Goal: Task Accomplishment & Management: Manage account settings

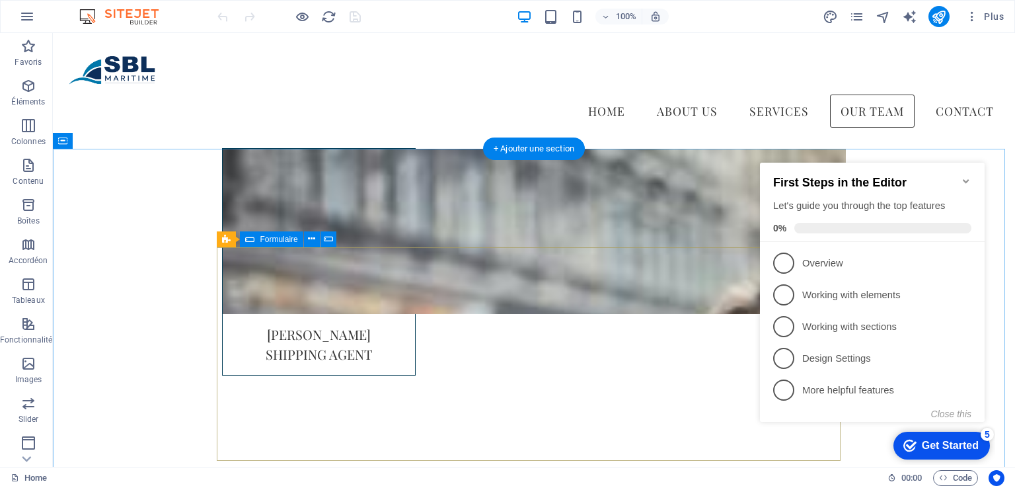
scroll to position [3076, 0]
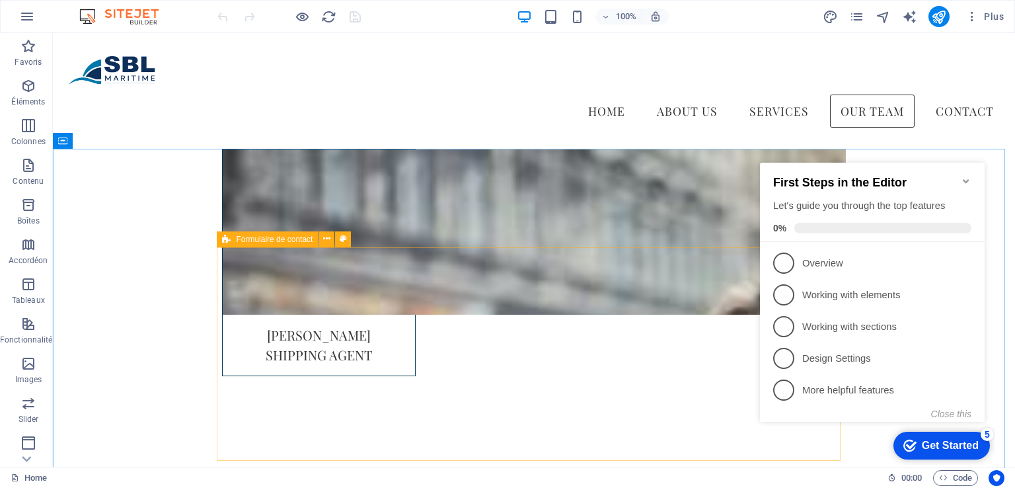
click at [230, 241] on icon at bounding box center [226, 239] width 9 height 16
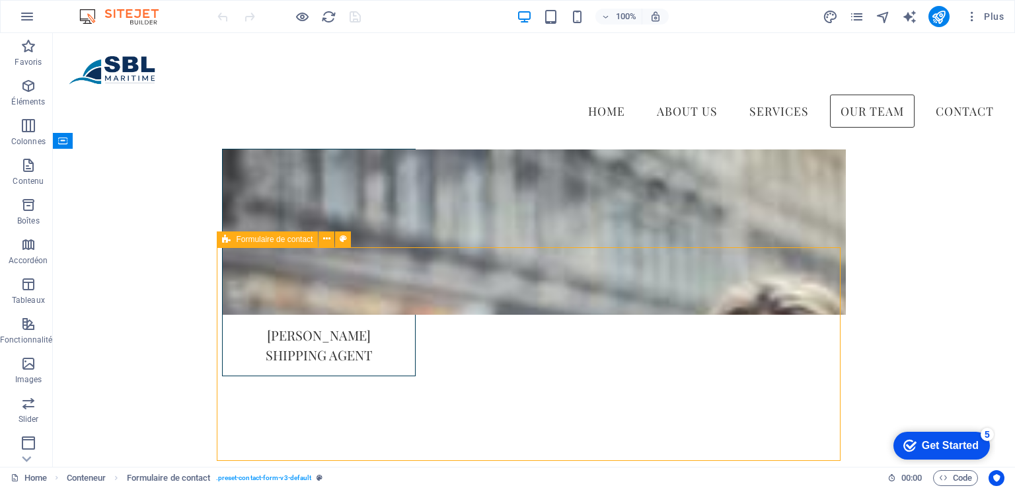
click at [230, 241] on icon at bounding box center [226, 239] width 9 height 16
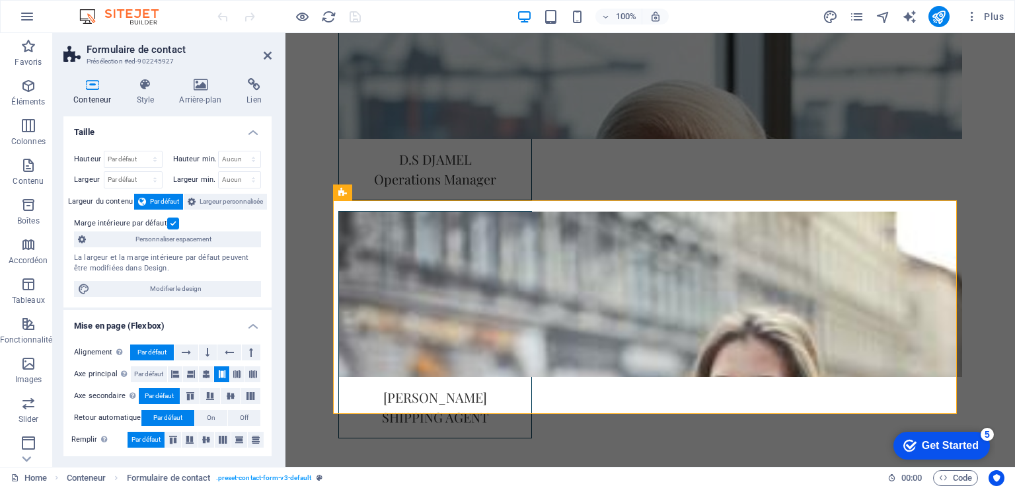
scroll to position [3148, 0]
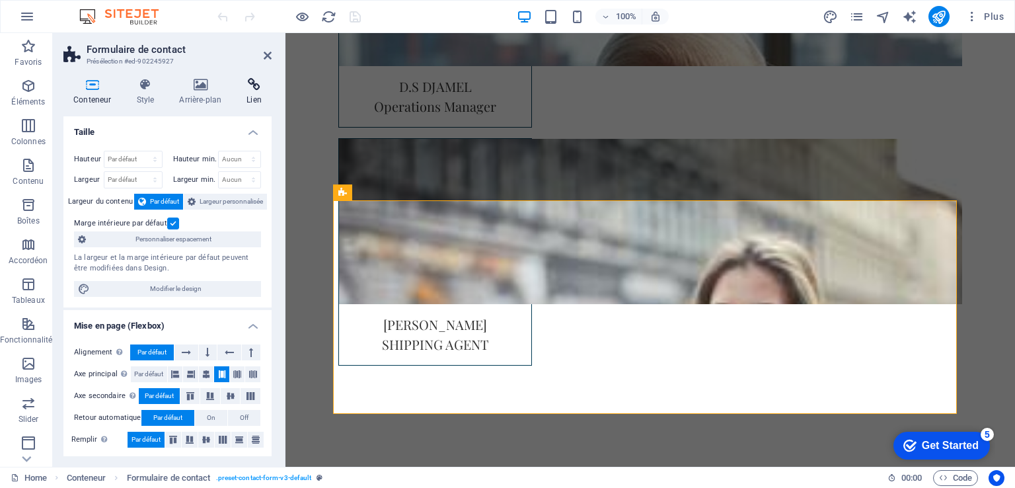
click at [254, 86] on icon at bounding box center [254, 84] width 35 height 13
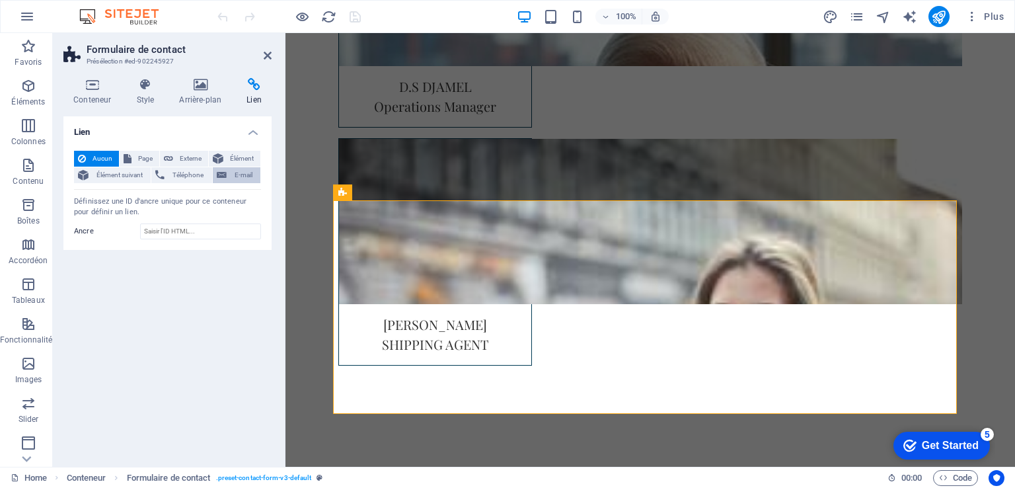
click at [245, 172] on span "E-mail" at bounding box center [244, 175] width 26 height 16
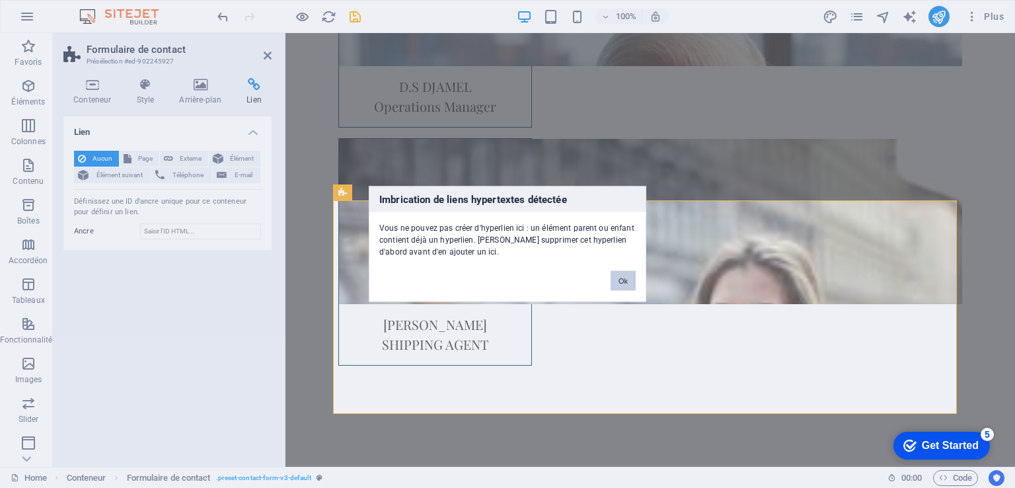
click at [619, 279] on button "Ok" at bounding box center [623, 281] width 25 height 20
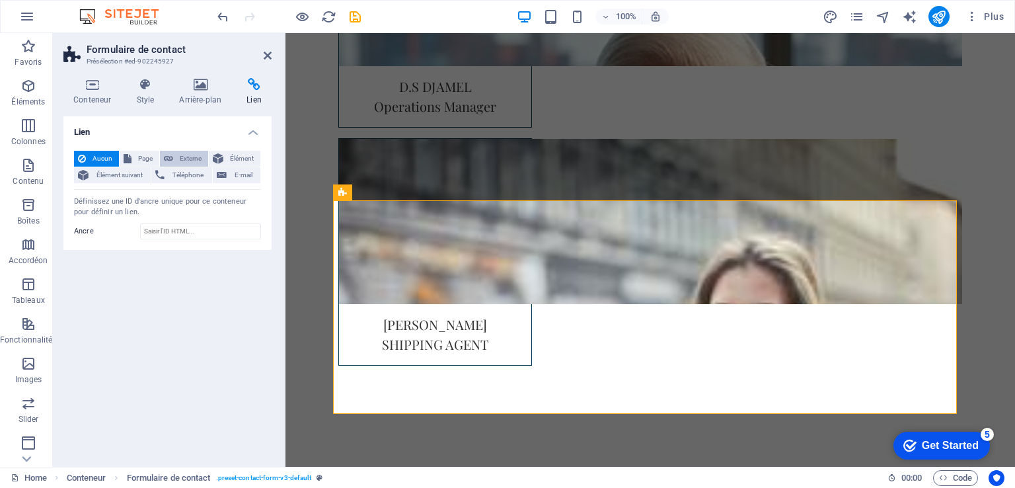
click at [186, 155] on span "Externe" at bounding box center [190, 159] width 27 height 16
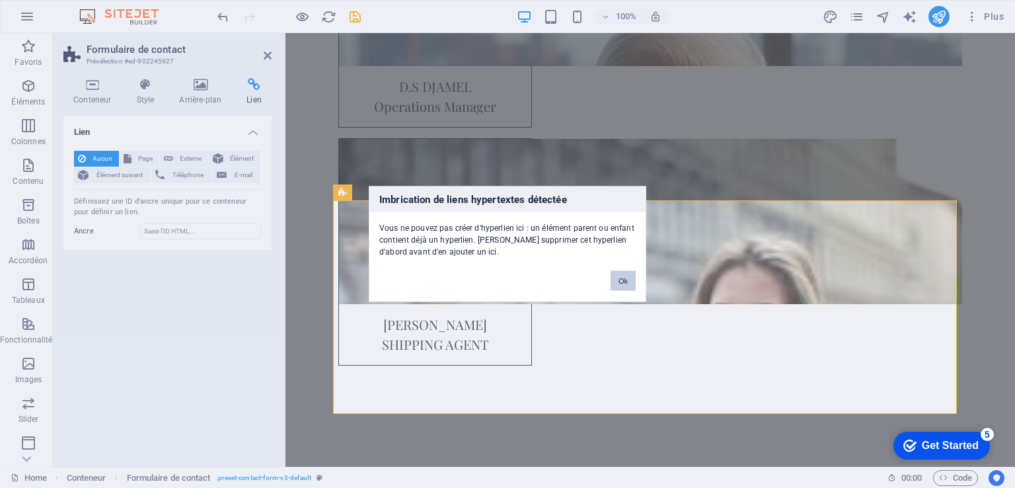
click at [627, 281] on button "Ok" at bounding box center [623, 281] width 25 height 20
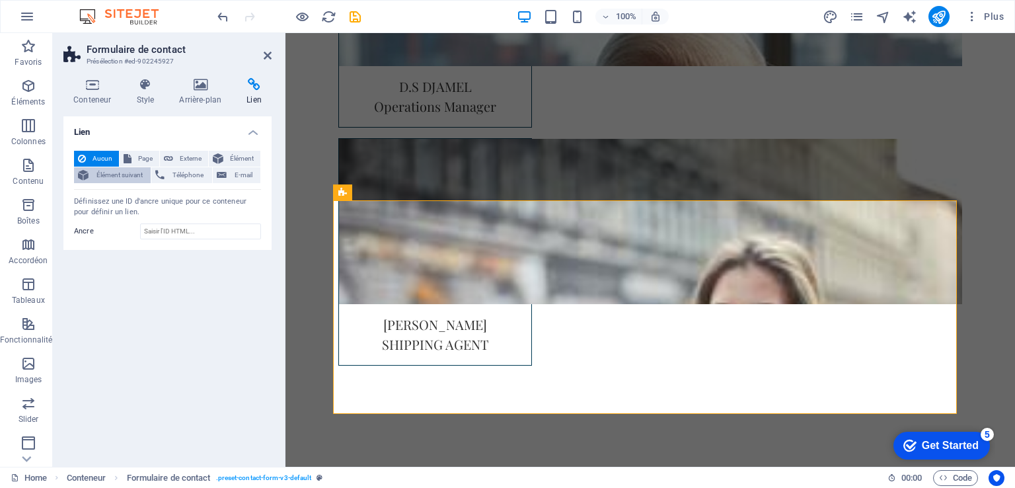
click at [133, 178] on span "Élément suivant" at bounding box center [120, 175] width 54 height 16
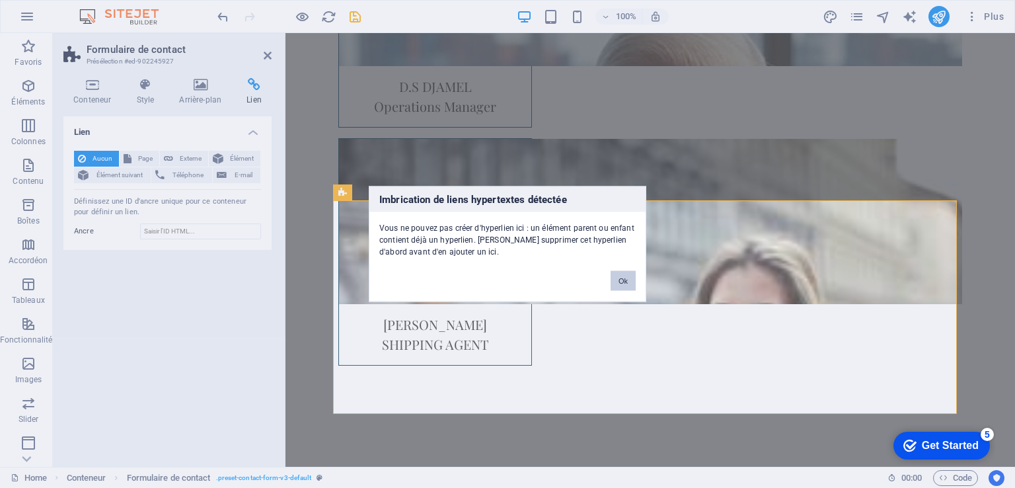
click at [622, 281] on button "Ok" at bounding box center [623, 281] width 25 height 20
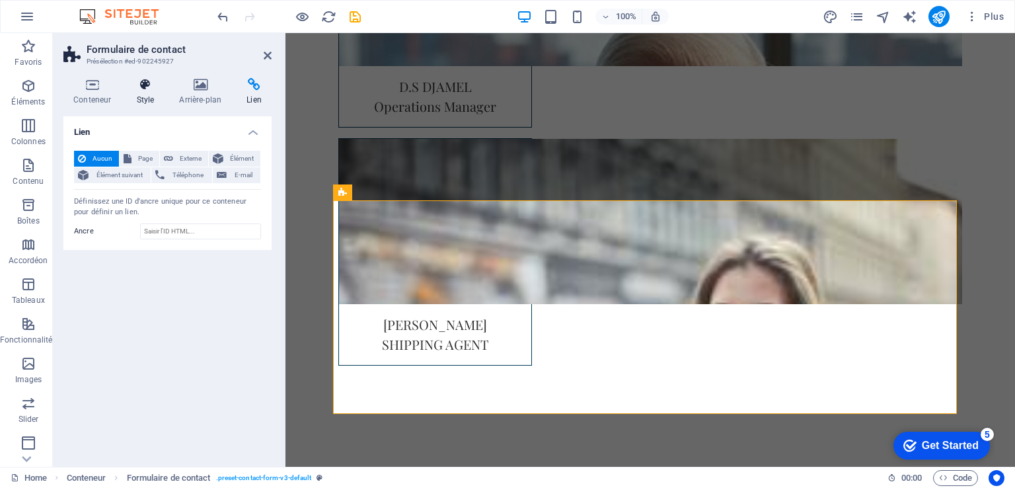
click at [163, 95] on h4 "Style" at bounding box center [147, 92] width 43 height 28
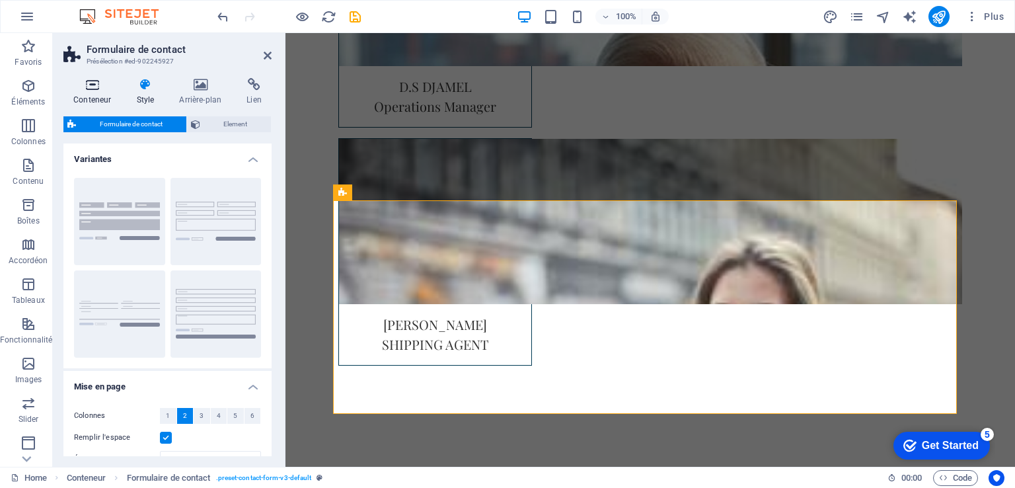
click at [96, 88] on icon at bounding box center [92, 84] width 58 height 13
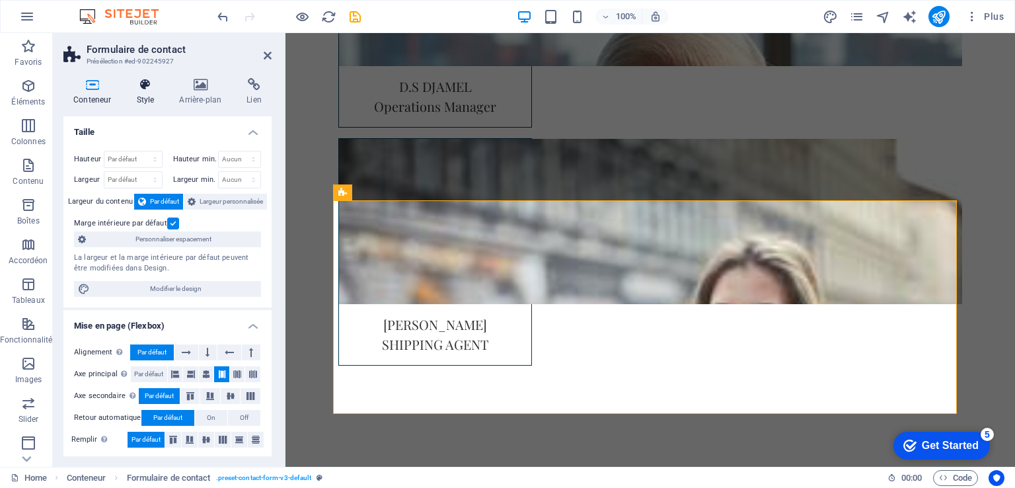
click at [135, 84] on icon at bounding box center [145, 84] width 38 height 13
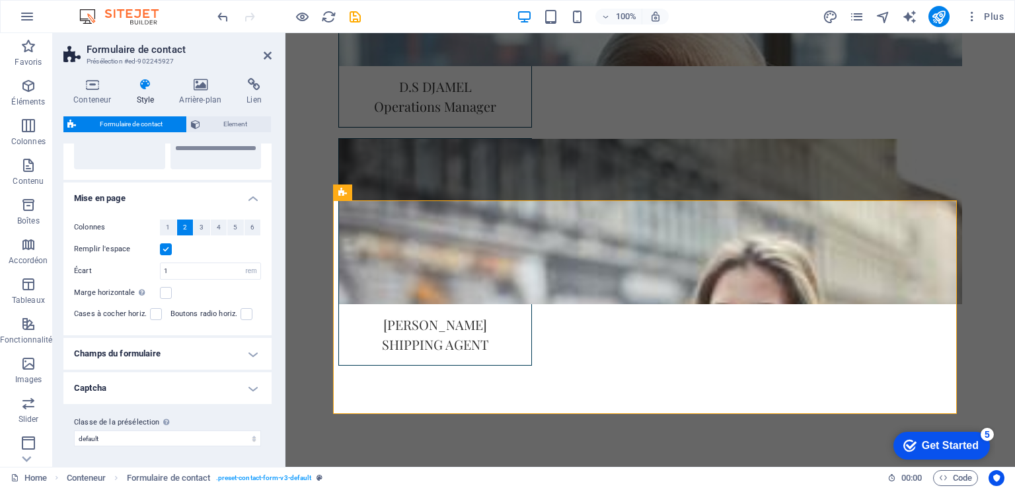
scroll to position [0, 0]
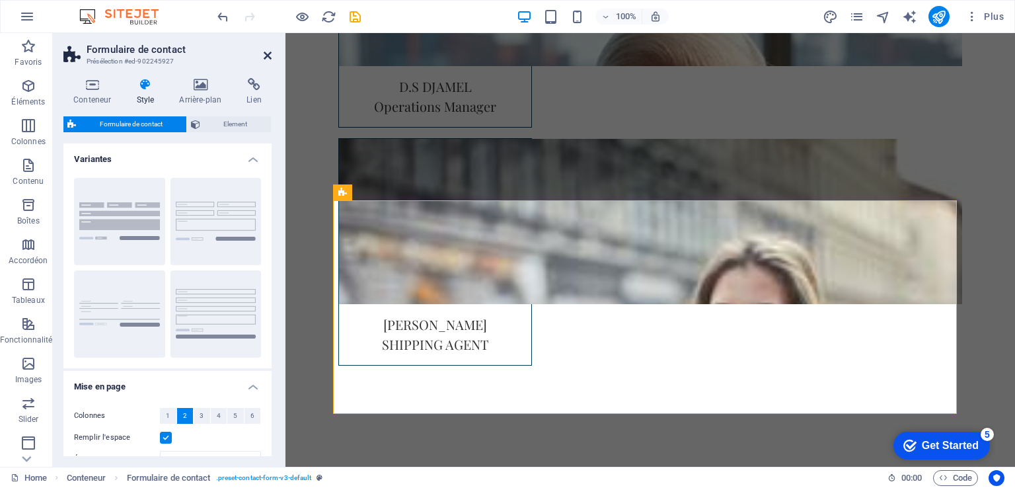
click at [268, 58] on icon at bounding box center [268, 55] width 8 height 11
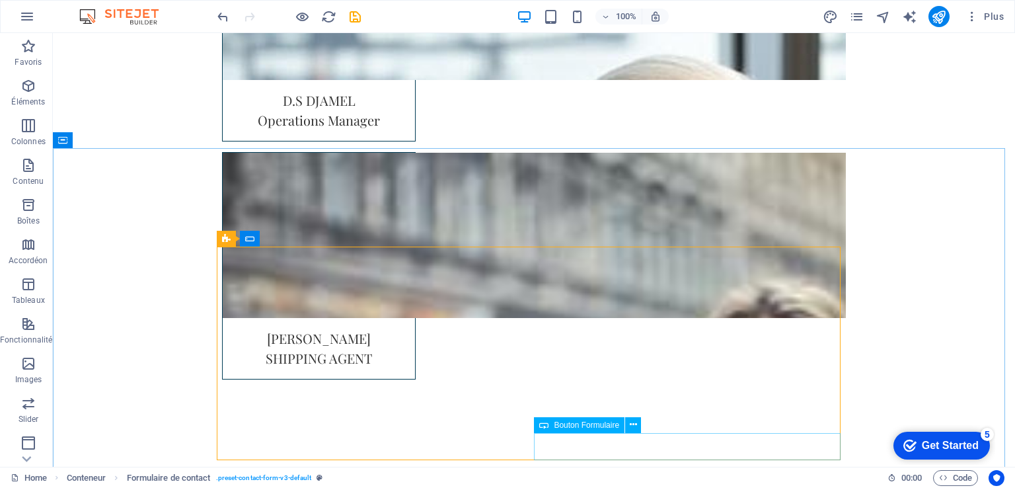
click at [599, 425] on span "Bouton Formulaire" at bounding box center [586, 425] width 65 height 8
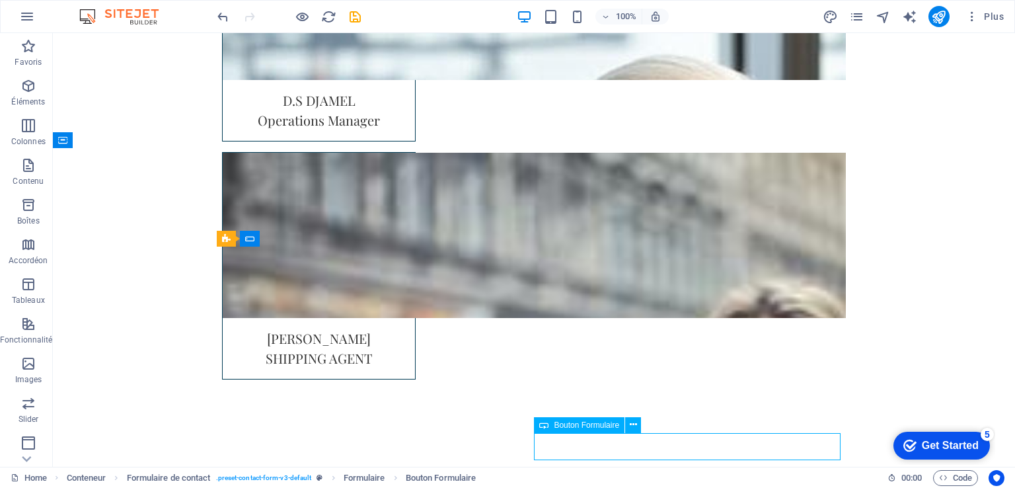
click at [599, 425] on span "Bouton Formulaire" at bounding box center [586, 425] width 65 height 8
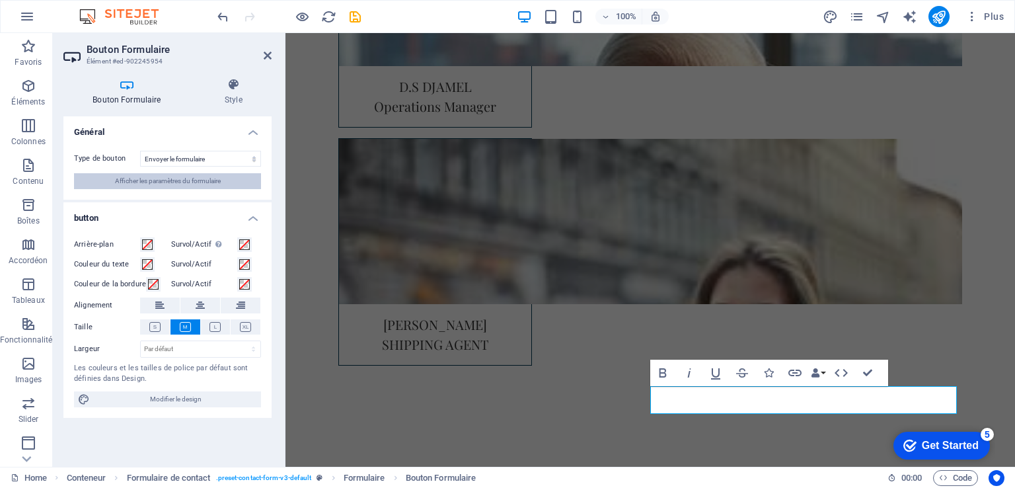
click at [229, 183] on button "Afficher les paramètres du formulaire" at bounding box center [167, 181] width 187 height 16
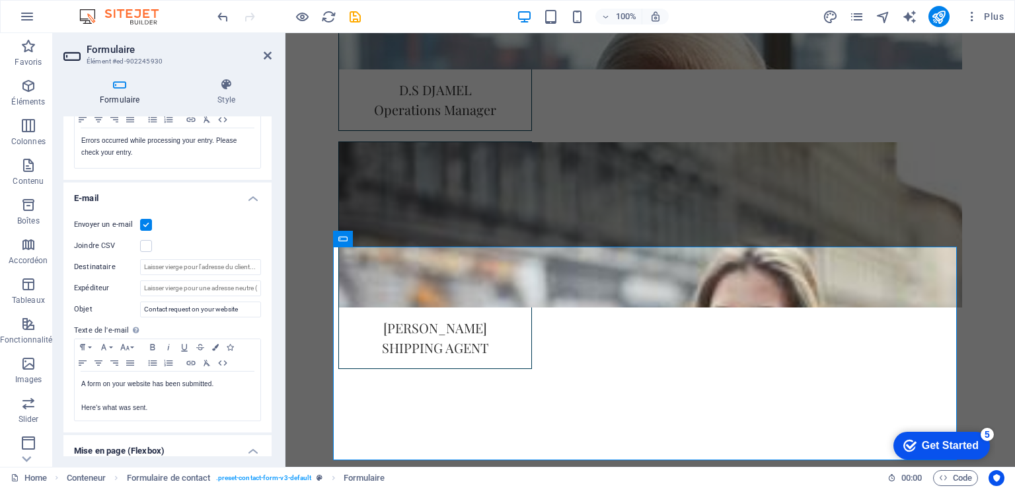
scroll to position [273, 0]
click at [204, 284] on input "Expéditeur" at bounding box center [200, 288] width 121 height 16
drag, startPoint x: 225, startPoint y: 286, endPoint x: 255, endPoint y: 291, distance: 30.9
click at [255, 291] on input "Expéditeur" at bounding box center [200, 288] width 121 height 16
click at [249, 287] on input "Expéditeur" at bounding box center [200, 288] width 121 height 16
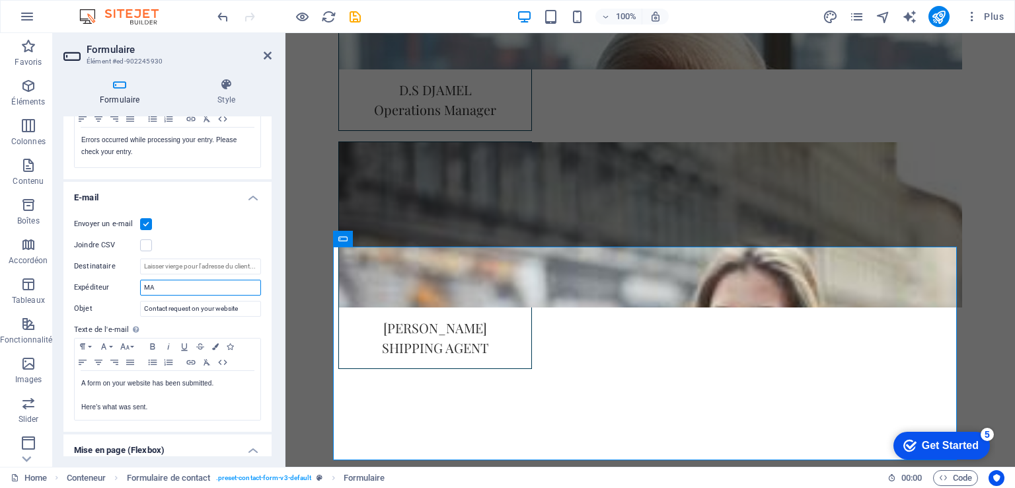
type input "M"
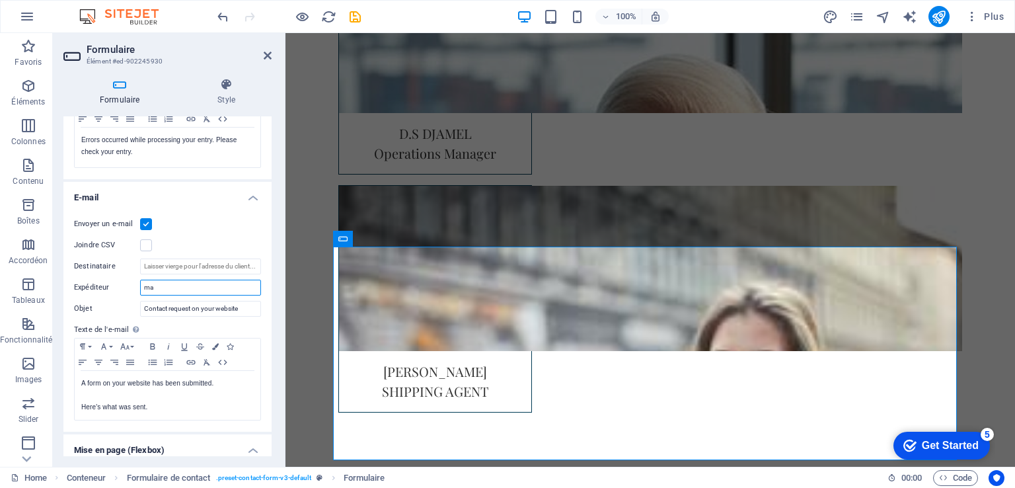
type input "m"
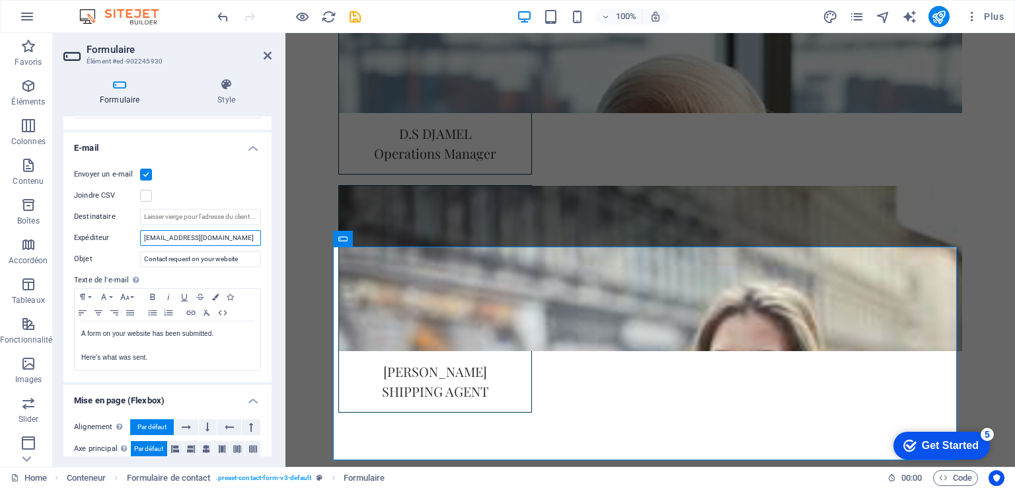
scroll to position [325, 0]
type input "[EMAIL_ADDRESS][DOMAIN_NAME]"
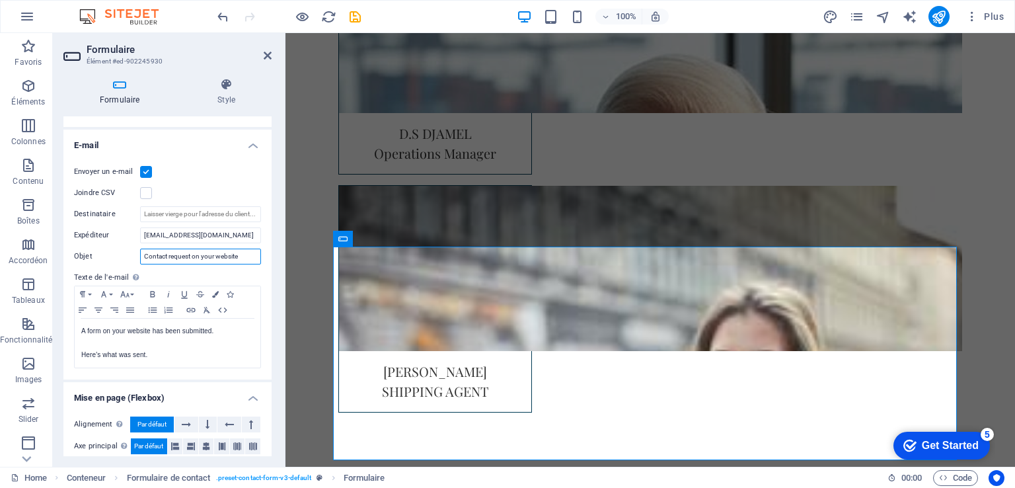
click at [243, 254] on input "Contact request on your website" at bounding box center [200, 257] width 121 height 16
drag, startPoint x: 231, startPoint y: 234, endPoint x: 0, endPoint y: 233, distance: 231.4
click at [0, 233] on section "Favoris Éléments Colonnes Contenu Boîtes Accordéon Tableaux Fonctionnalités Ima…" at bounding box center [507, 250] width 1015 height 434
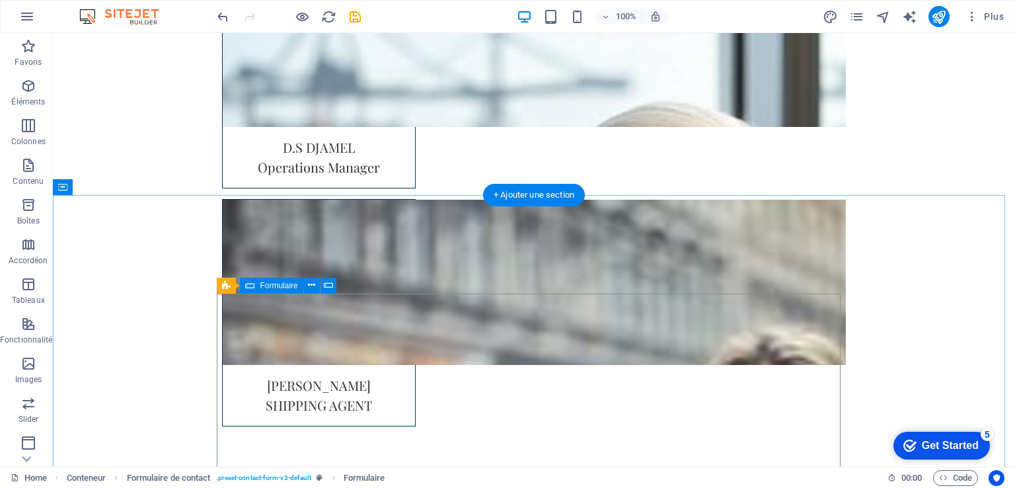
scroll to position [3334, 0]
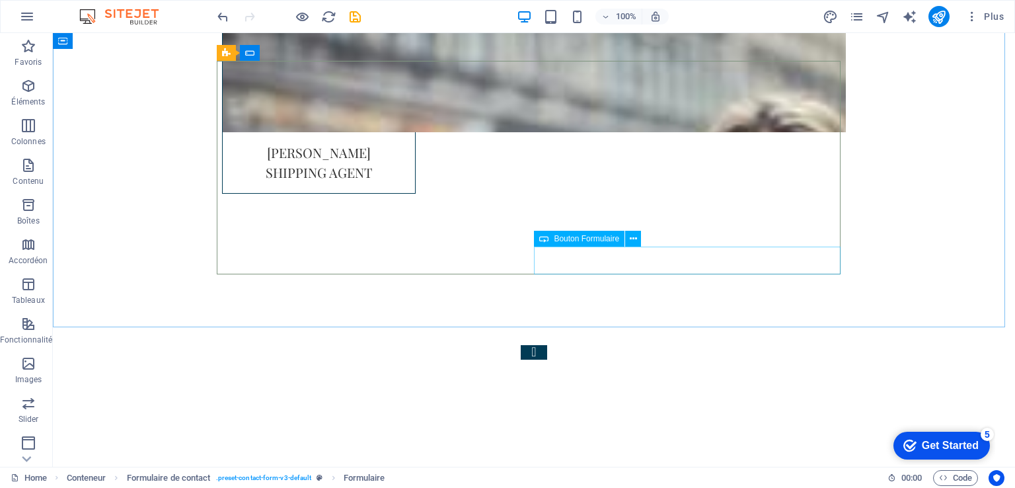
click at [602, 239] on span "Bouton Formulaire" at bounding box center [586, 239] width 65 height 8
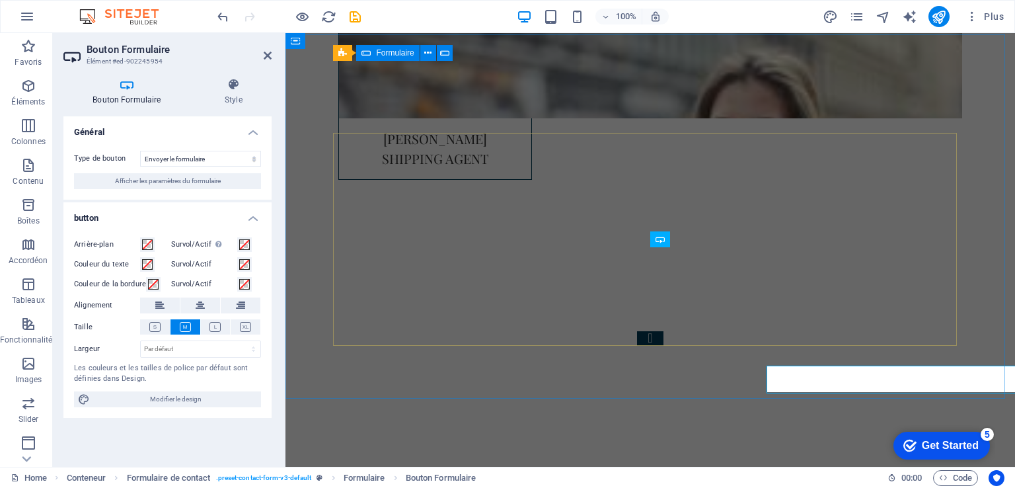
scroll to position [3288, 0]
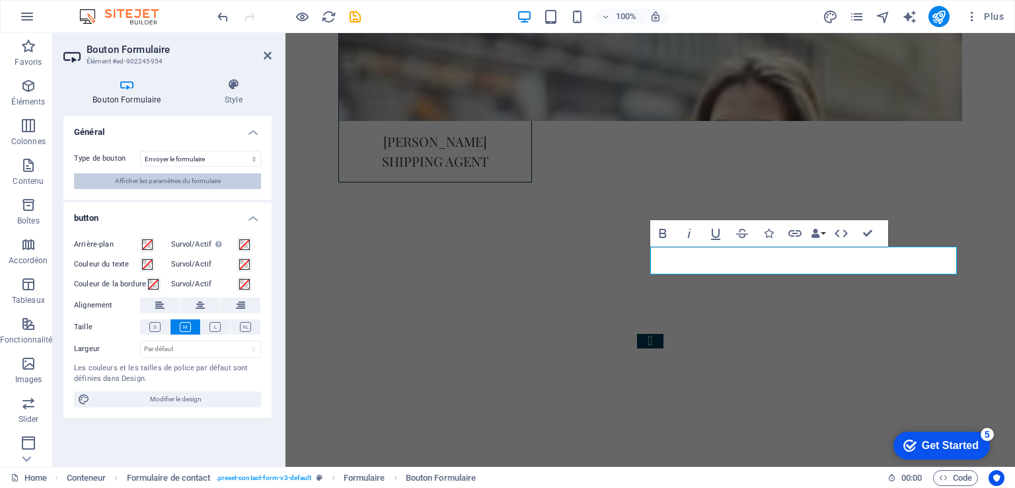
click at [214, 178] on span "Afficher les paramètres du formulaire" at bounding box center [168, 181] width 106 height 16
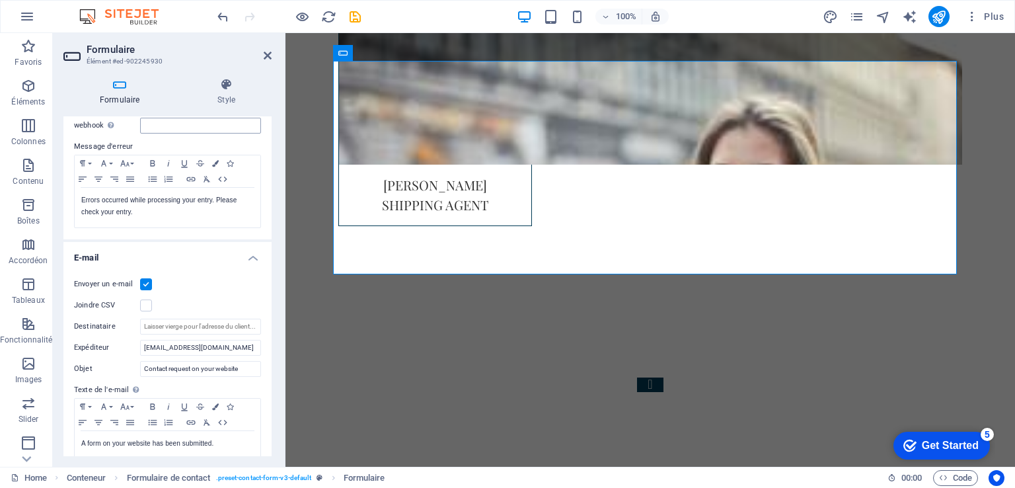
scroll to position [222, 0]
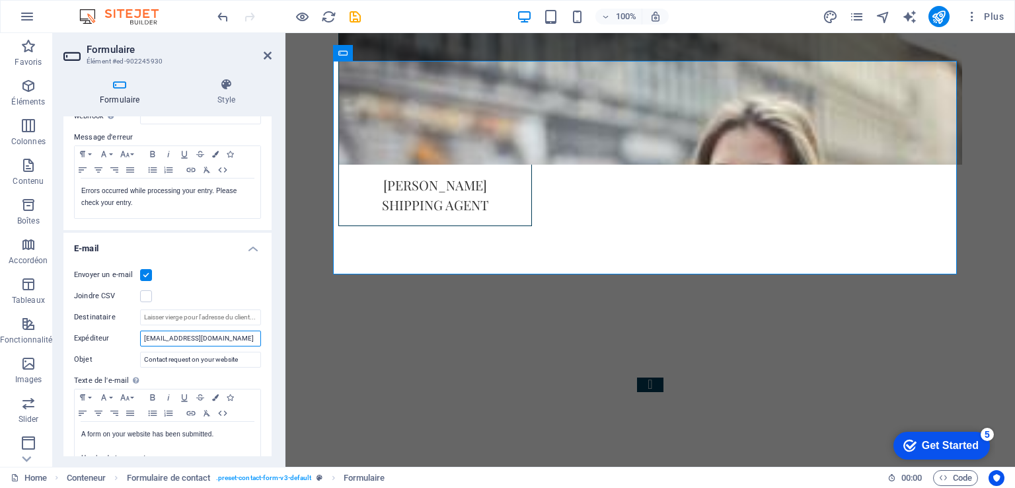
drag, startPoint x: 230, startPoint y: 333, endPoint x: 109, endPoint y: 329, distance: 121.1
click at [109, 329] on div "Envoyer un e-mail Joindre CSV Destinataire Expéditeur sblmaritime@gmail.com Obj…" at bounding box center [167, 369] width 208 height 226
click at [164, 311] on input "Destinataire" at bounding box center [200, 317] width 121 height 16
paste input "[EMAIL_ADDRESS][DOMAIN_NAME]"
type input "[EMAIL_ADDRESS][DOMAIN_NAME]"
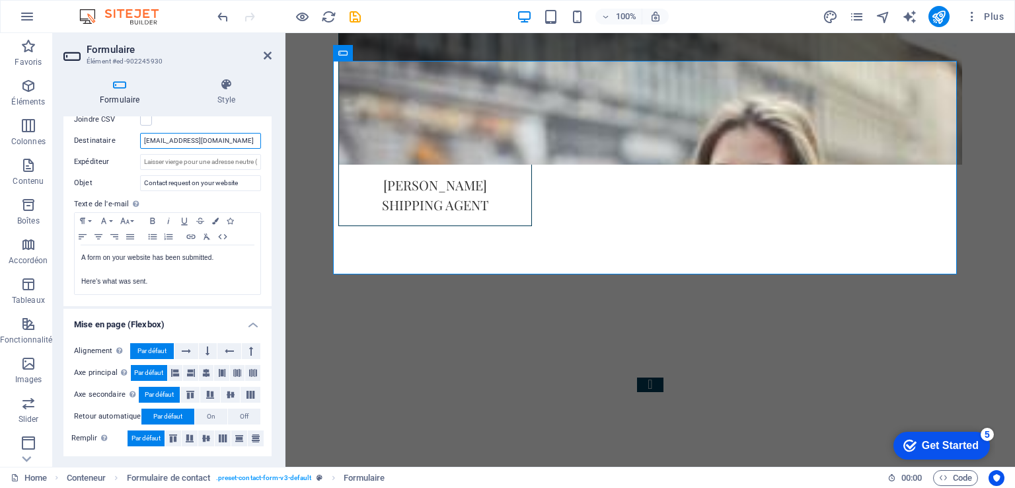
scroll to position [0, 0]
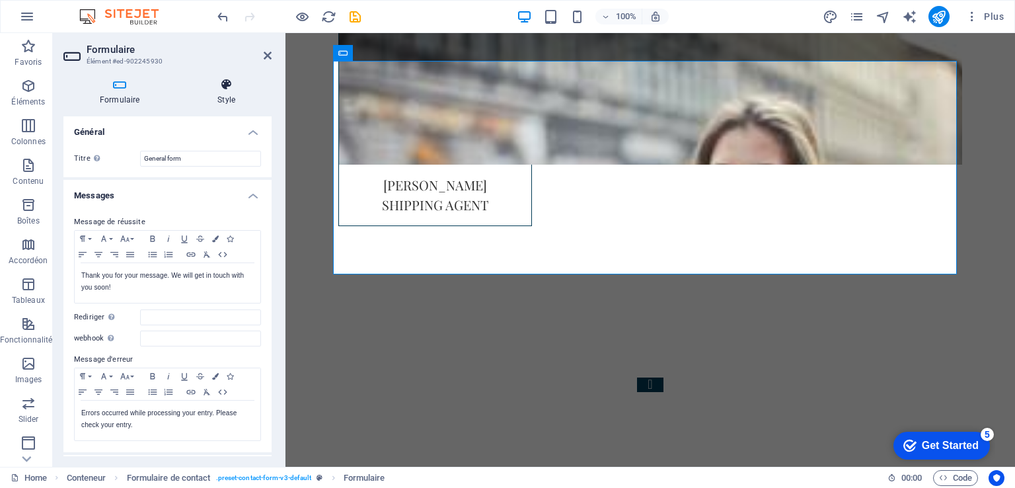
click at [229, 95] on h4 "Style" at bounding box center [226, 92] width 91 height 28
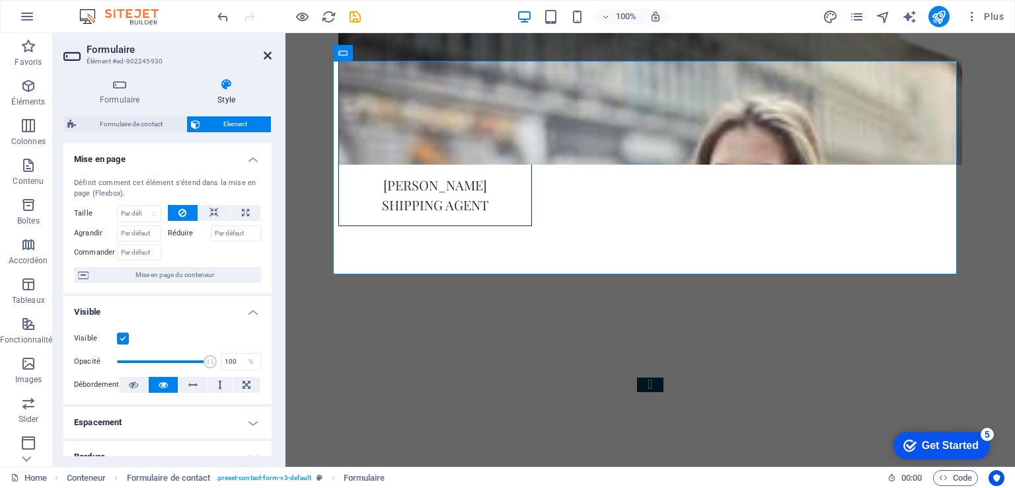
click at [267, 59] on icon at bounding box center [268, 55] width 8 height 11
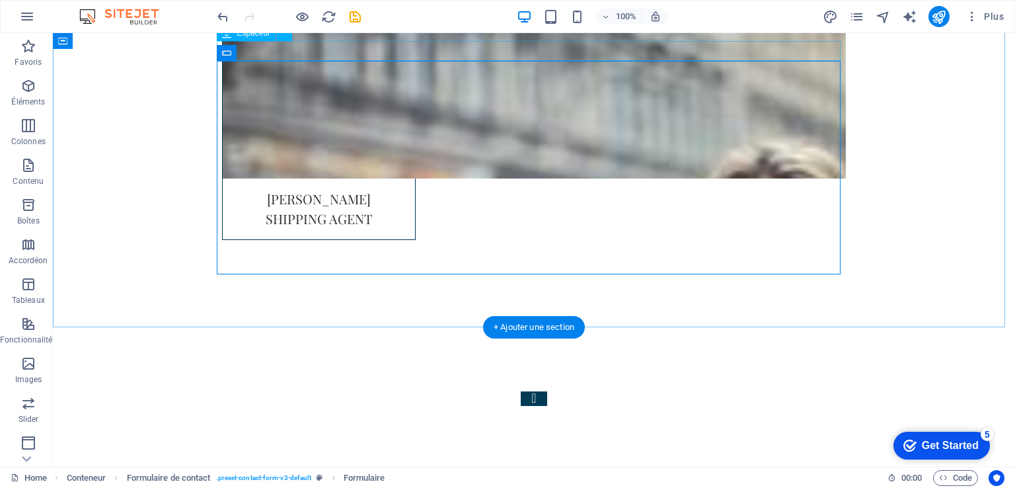
scroll to position [3334, 0]
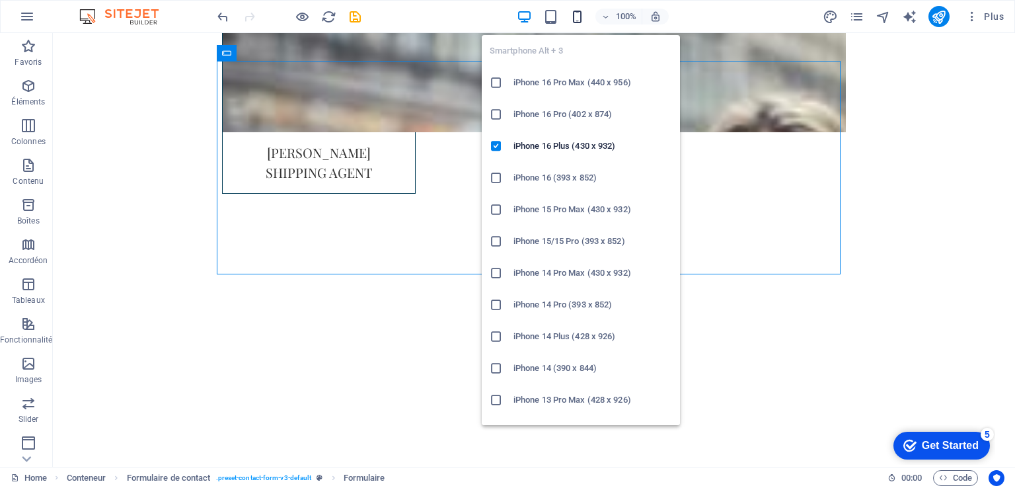
click at [574, 17] on icon "button" at bounding box center [577, 16] width 15 height 15
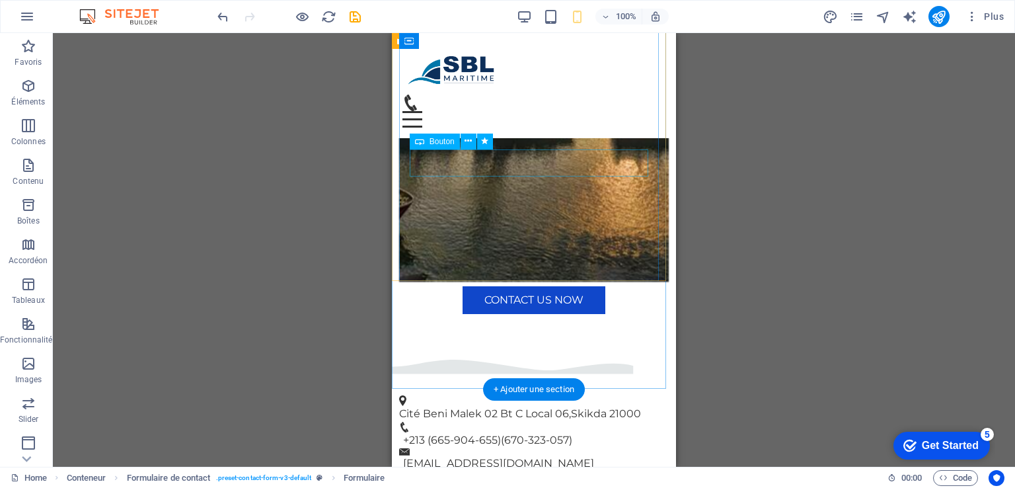
scroll to position [0, 0]
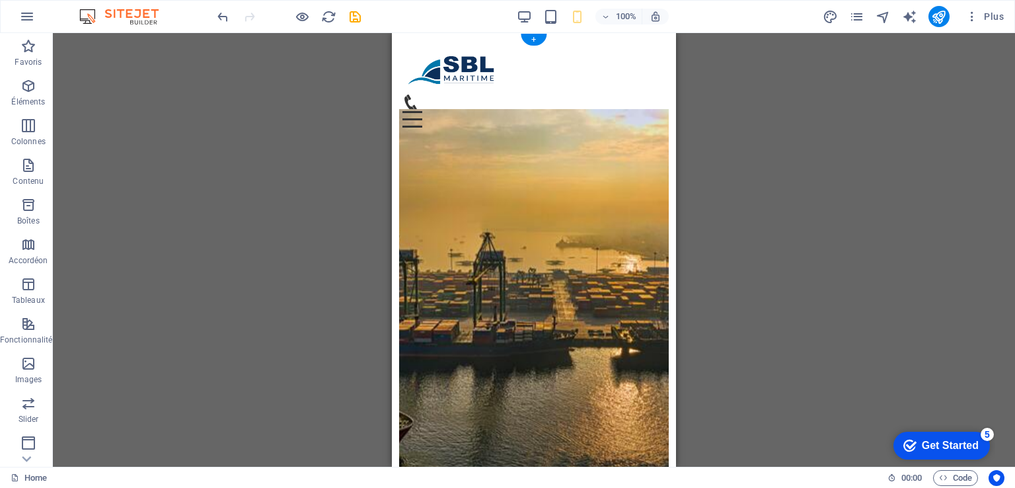
click at [638, 202] on figure at bounding box center [534, 306] width 270 height 395
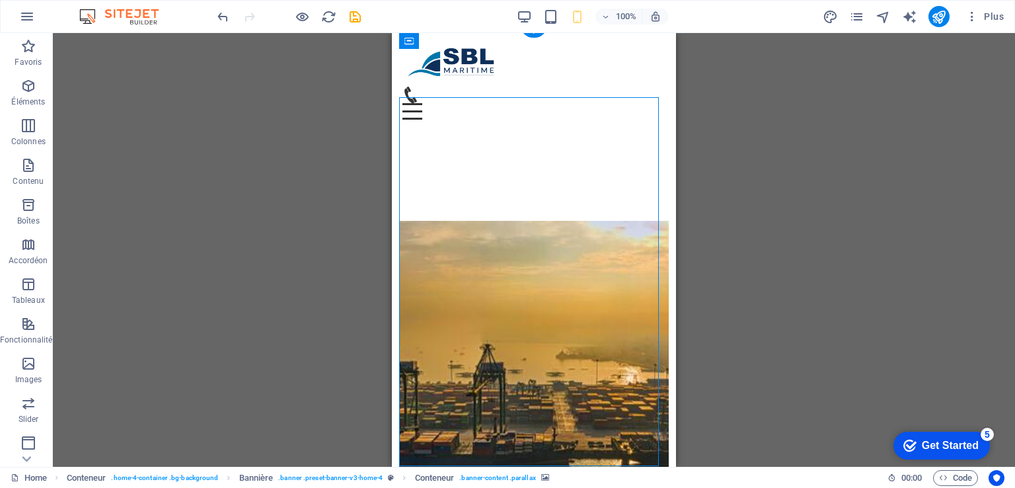
scroll to position [479, 0]
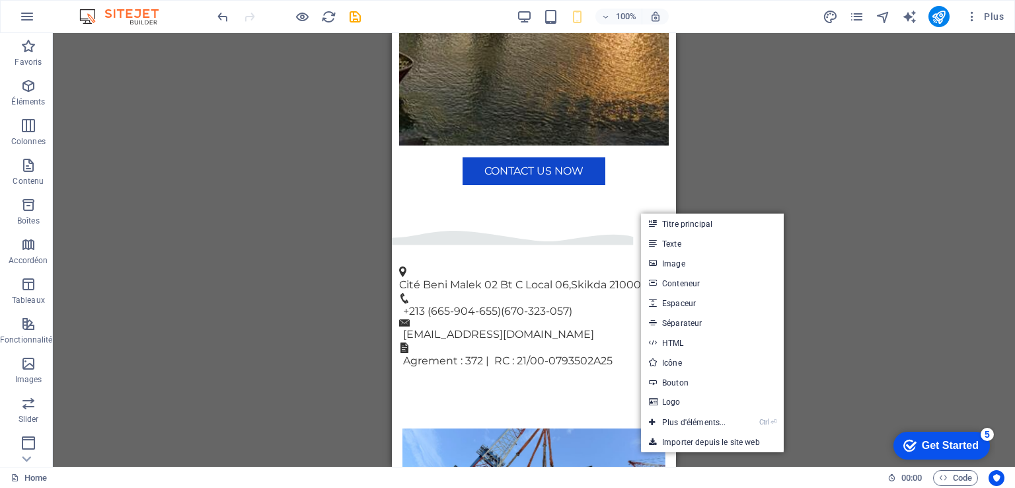
click at [780, 160] on div "Glissez et déposez l'élément de votre choix pour remplacer le contenu existant.…" at bounding box center [534, 250] width 962 height 434
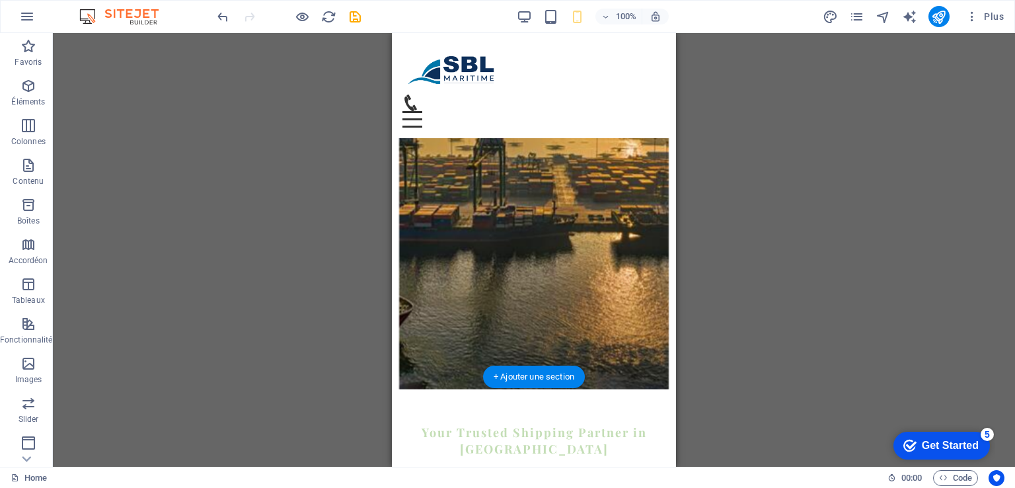
scroll to position [132, 0]
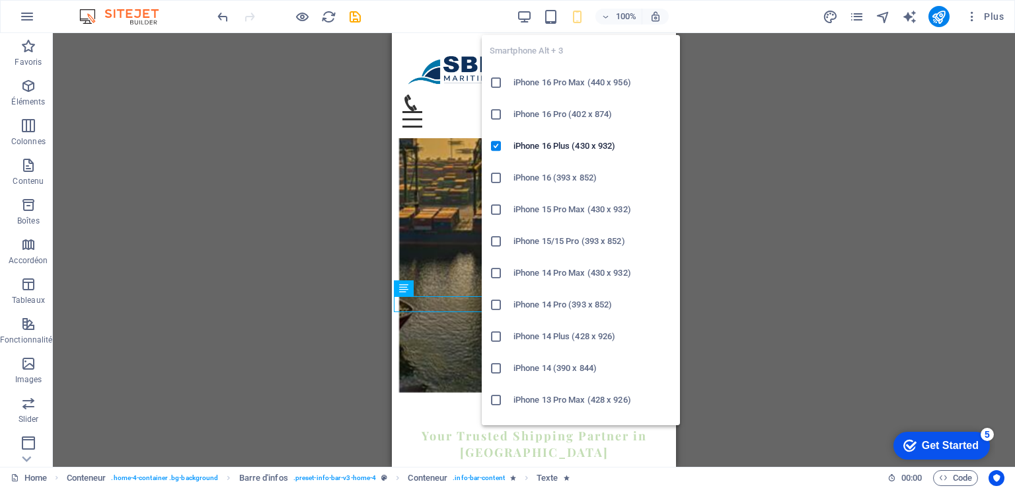
click at [518, 176] on h6 "iPhone 16 (393 x 852)" at bounding box center [593, 178] width 159 height 16
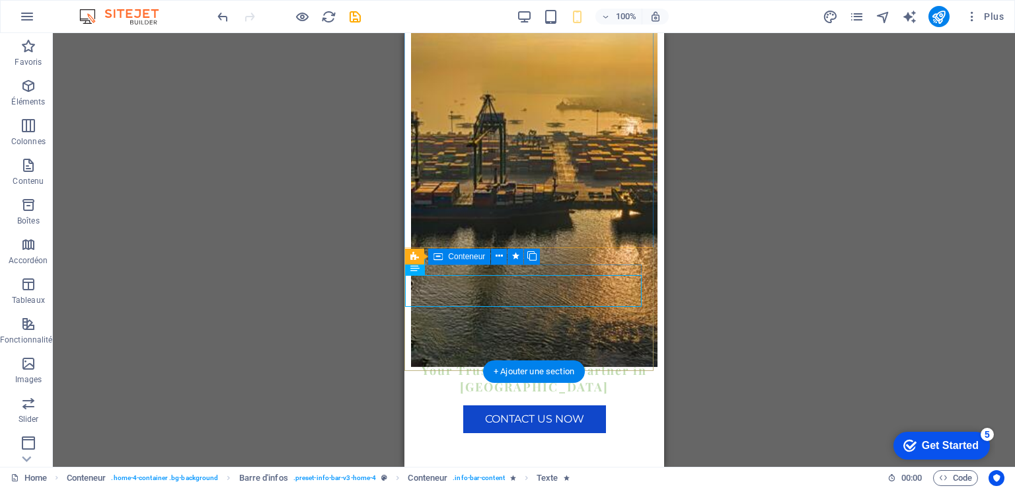
scroll to position [233, 0]
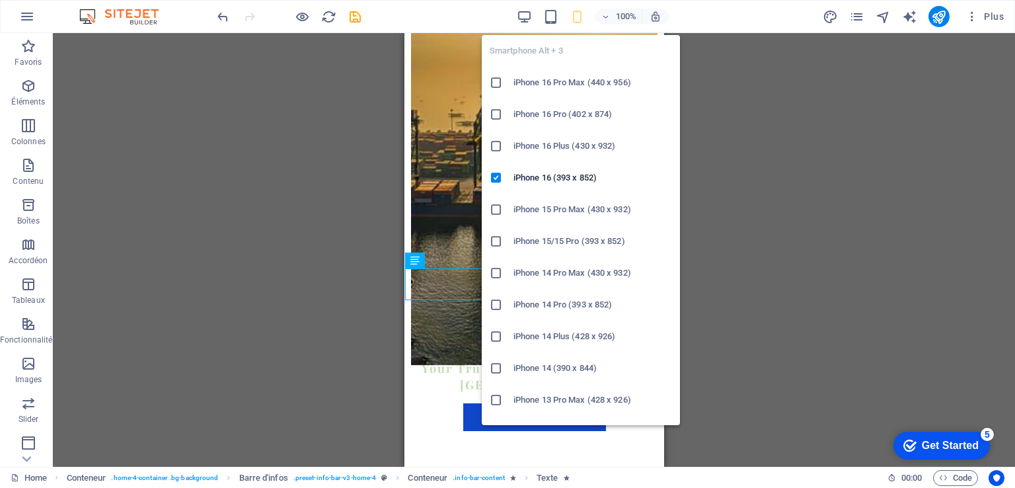
click at [557, 202] on h6 "iPhone 15 Pro Max (430 x 932)" at bounding box center [593, 210] width 159 height 16
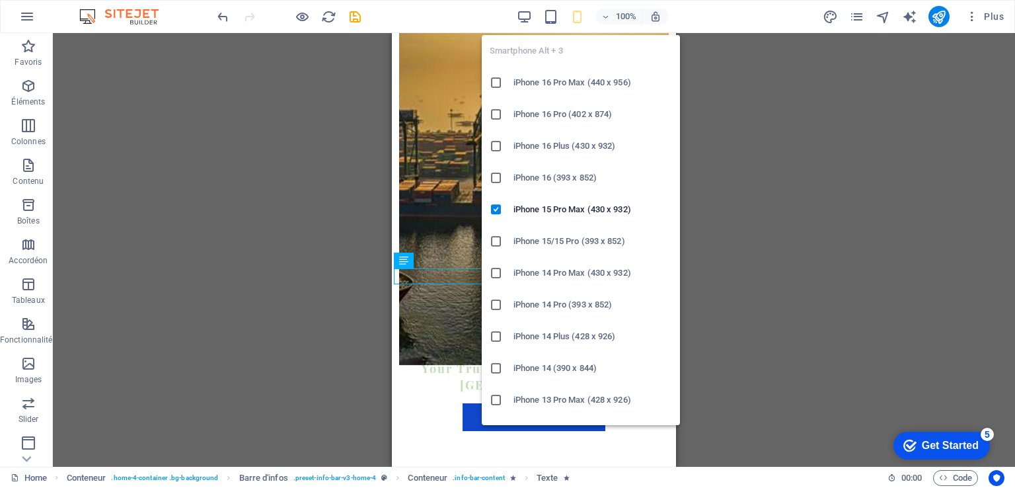
click at [538, 305] on h6 "iPhone 14 Pro (393 x 852)" at bounding box center [593, 305] width 159 height 16
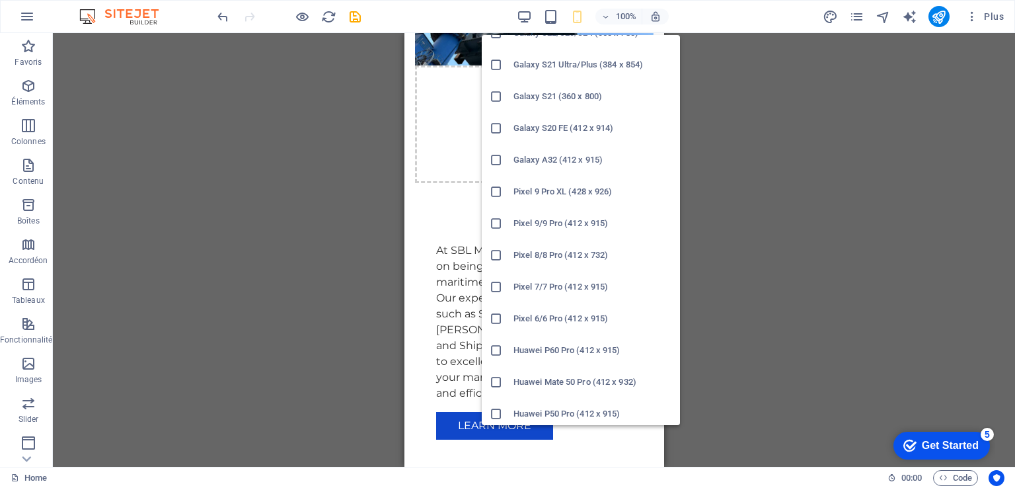
scroll to position [656, 0]
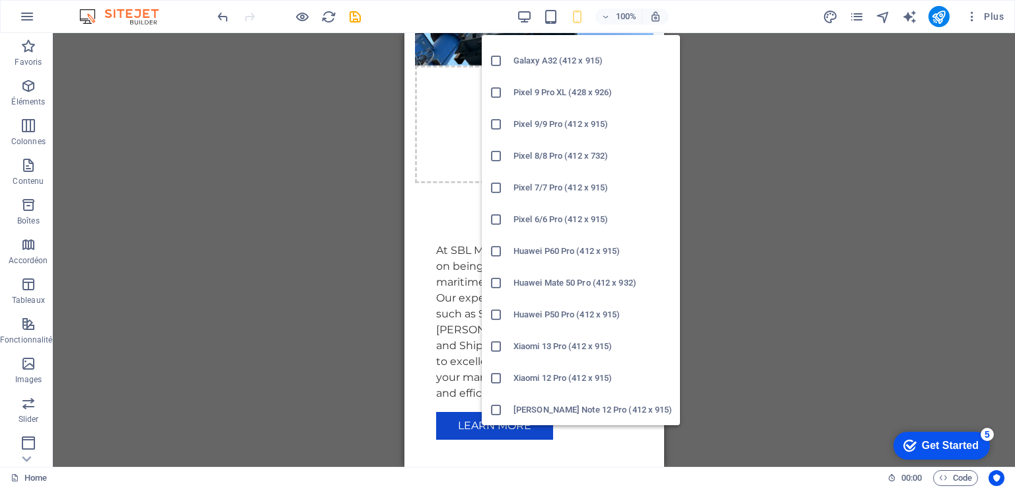
click at [543, 249] on h6 "Huawei P60 Pro (412 x 915)" at bounding box center [593, 251] width 159 height 16
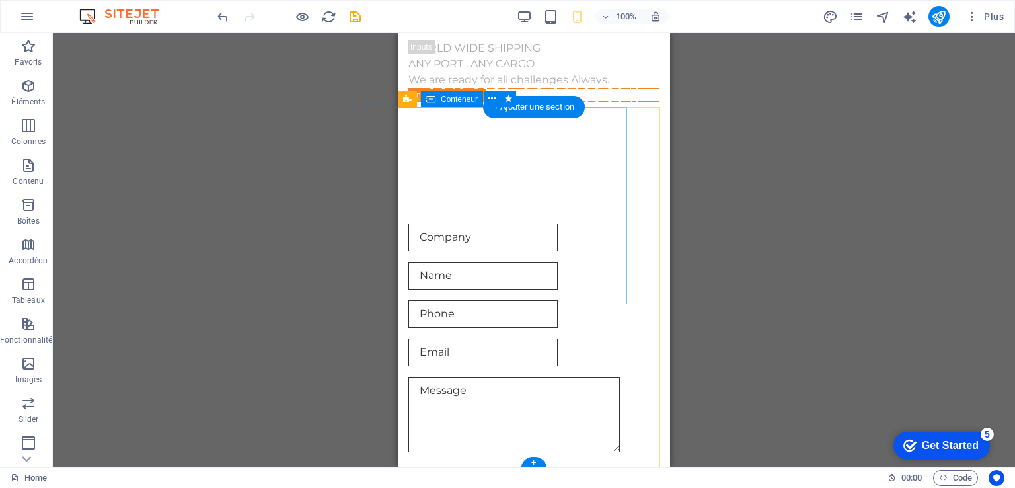
scroll to position [5568, 0]
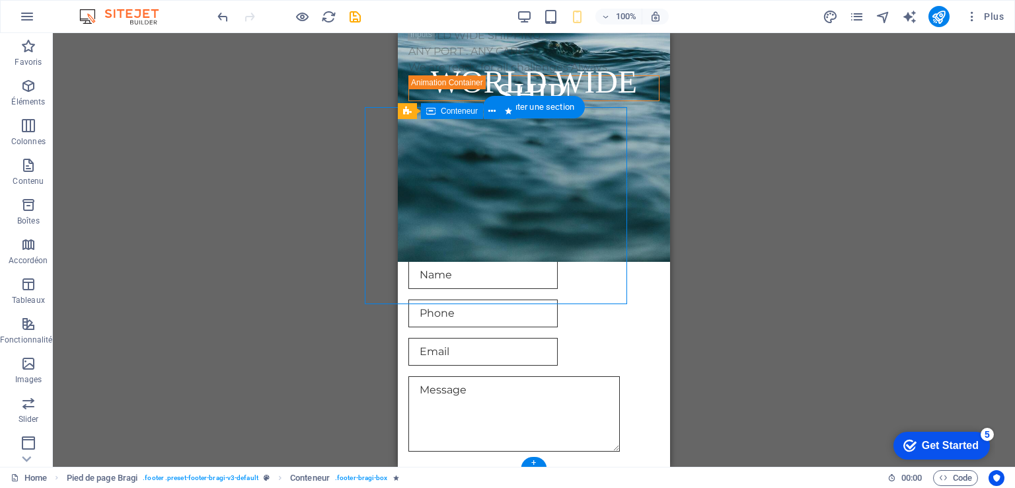
scroll to position [5556, 0]
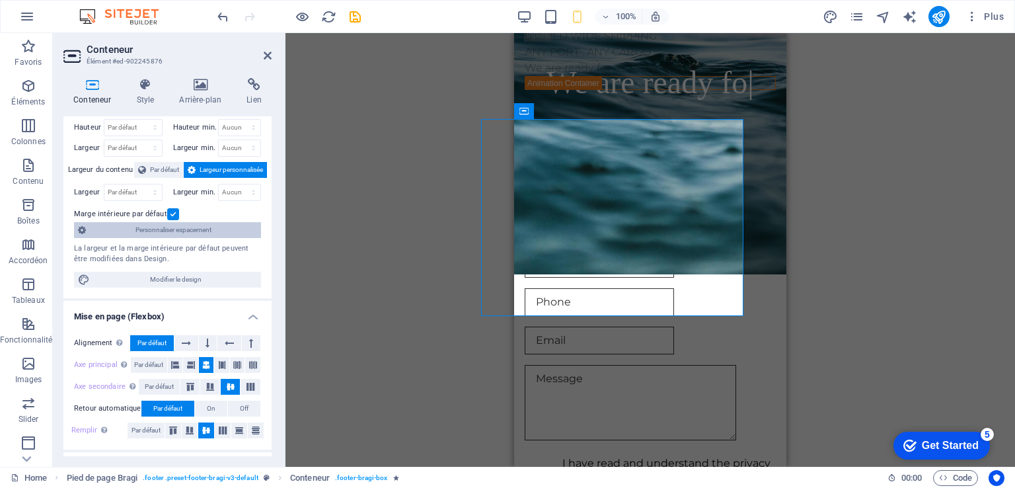
scroll to position [5568, 0]
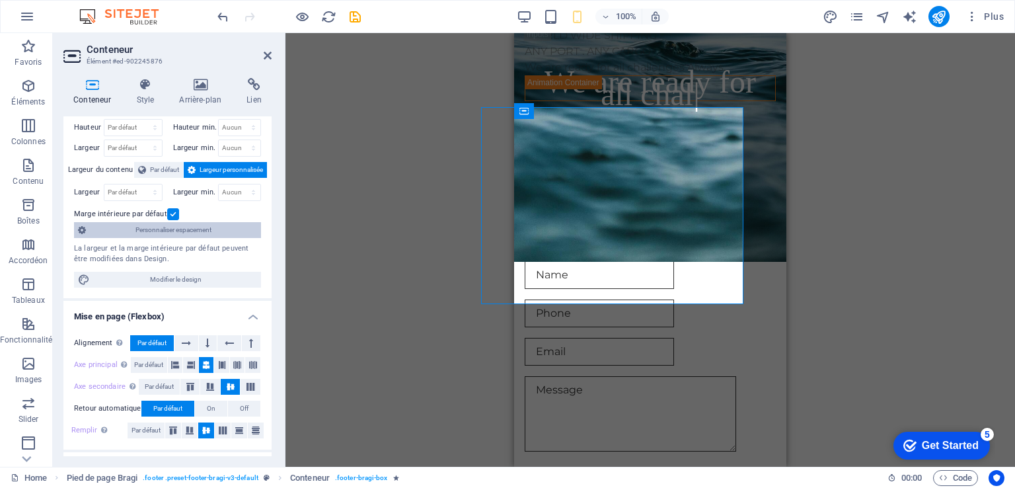
click at [208, 233] on span "Personnaliser espacement" at bounding box center [173, 230] width 167 height 16
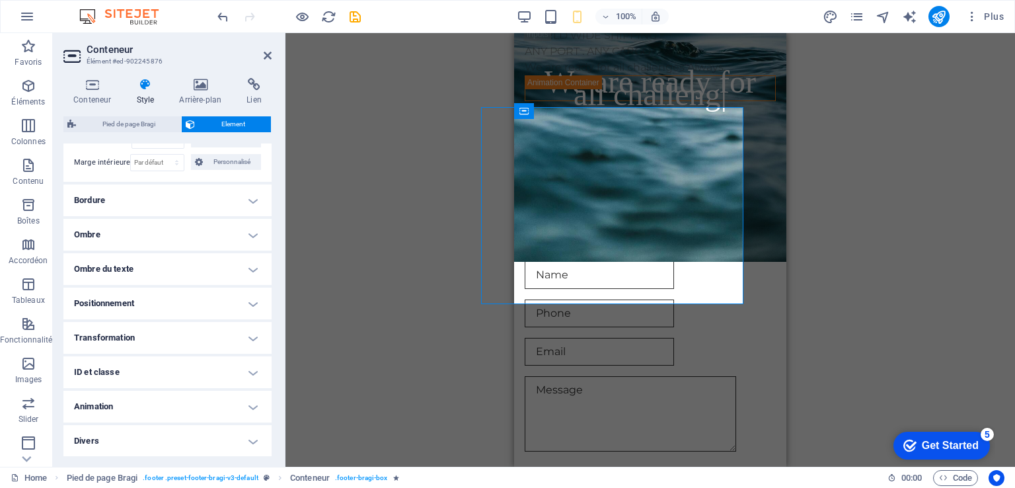
scroll to position [5556, 0]
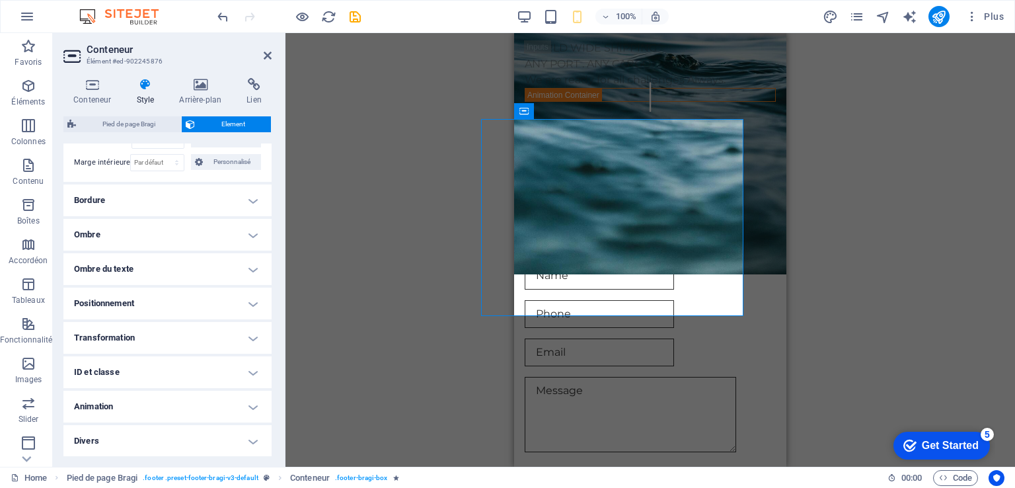
click at [219, 303] on h4 "Positionnement" at bounding box center [167, 304] width 208 height 32
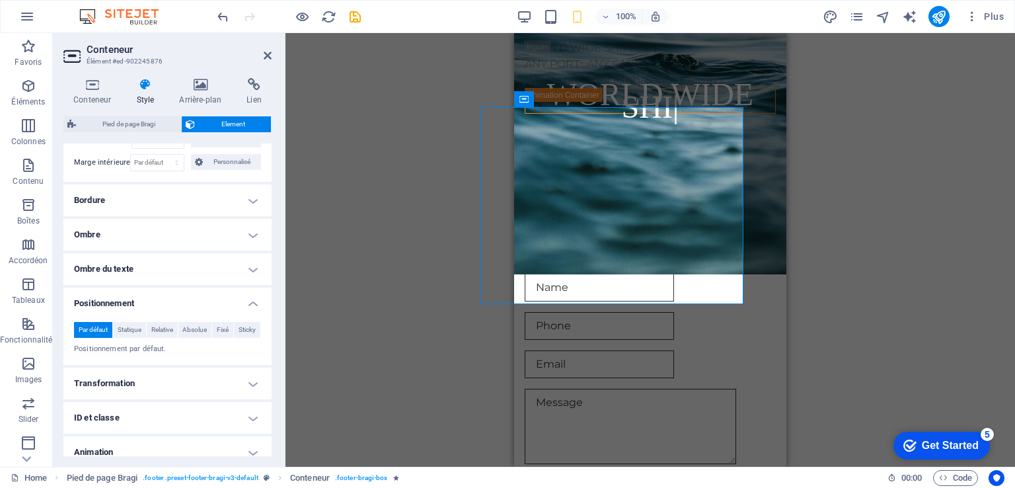
scroll to position [5568, 0]
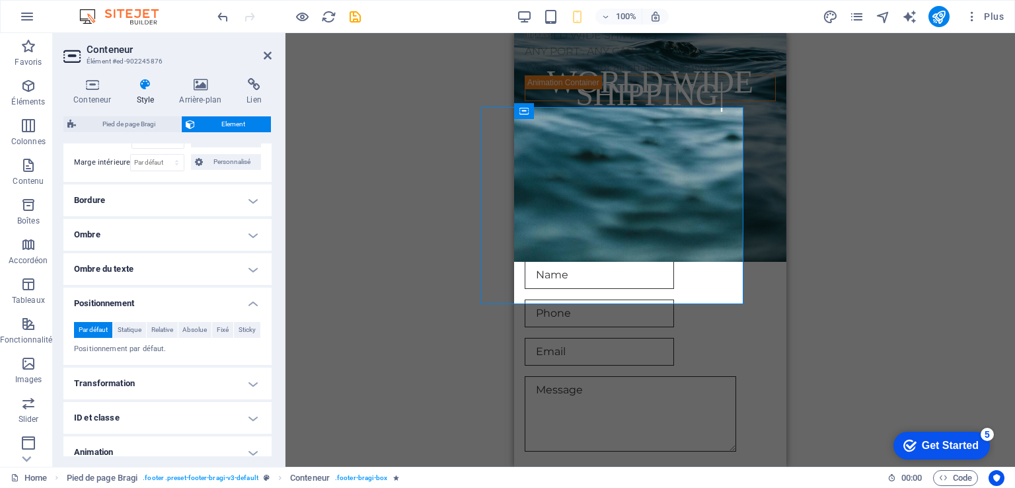
click at [198, 299] on h4 "Positionnement" at bounding box center [167, 300] width 208 height 24
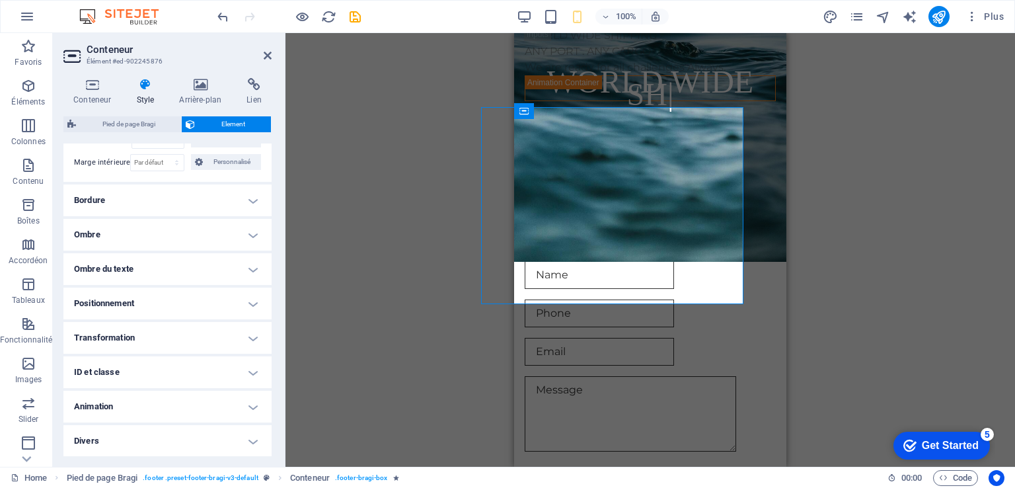
scroll to position [5556, 0]
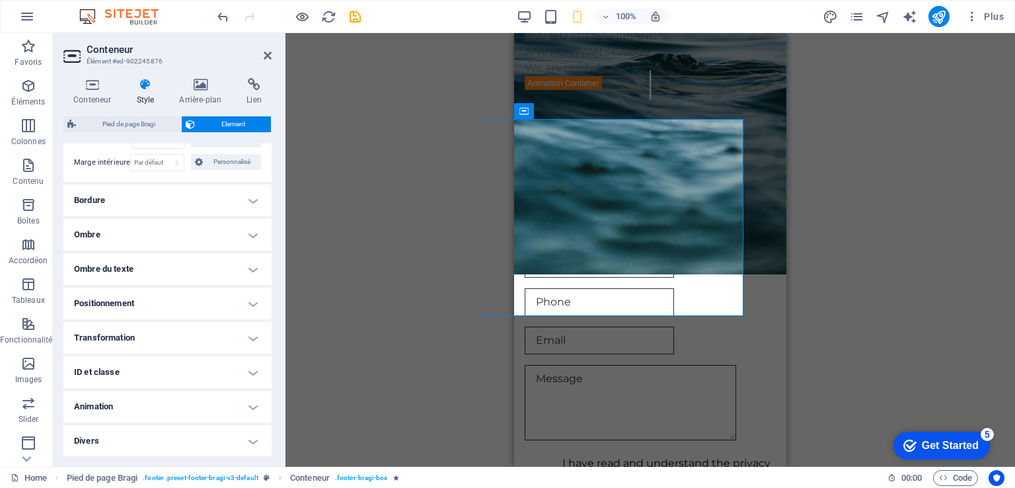
click at [178, 346] on h4 "Transformation" at bounding box center [167, 338] width 208 height 32
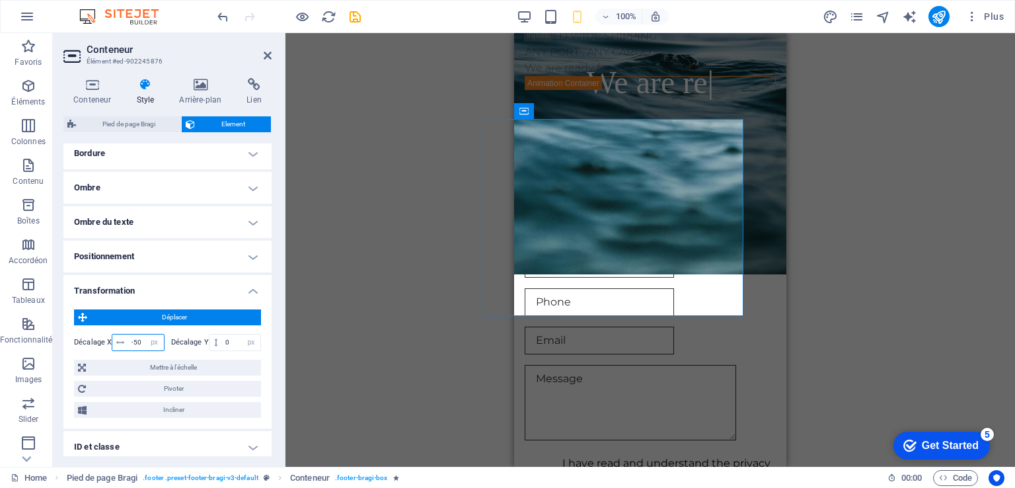
drag, startPoint x: 140, startPoint y: 339, endPoint x: 132, endPoint y: 339, distance: 8.6
click at [132, 339] on input "-50" at bounding box center [145, 342] width 35 height 16
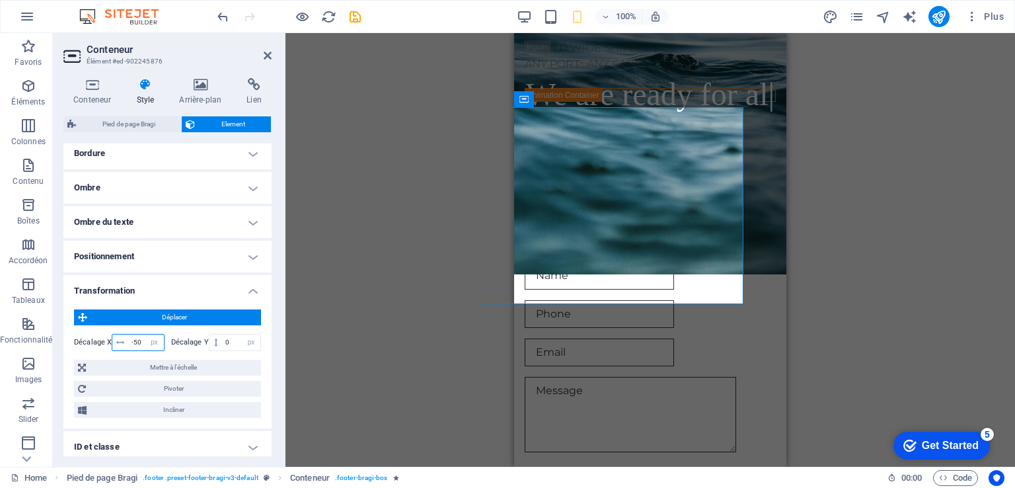
scroll to position [5568, 0]
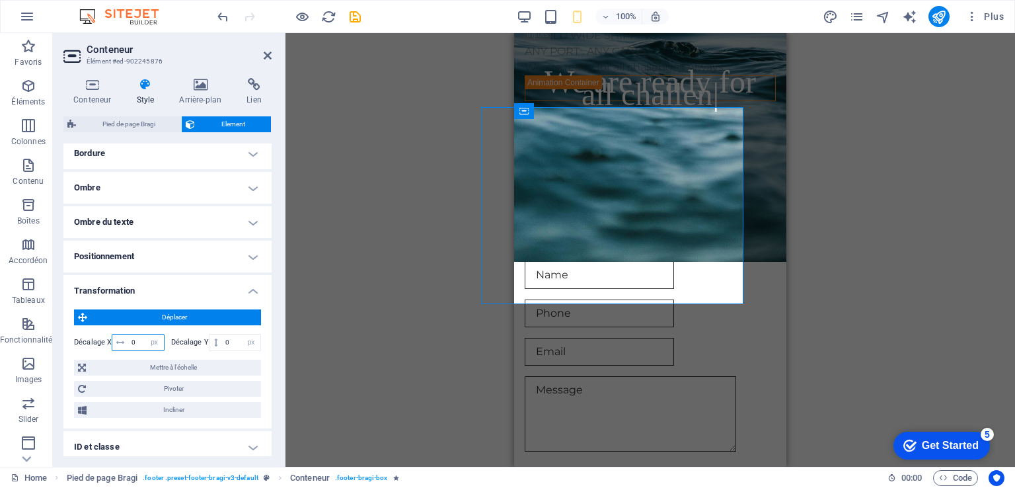
type input "0"
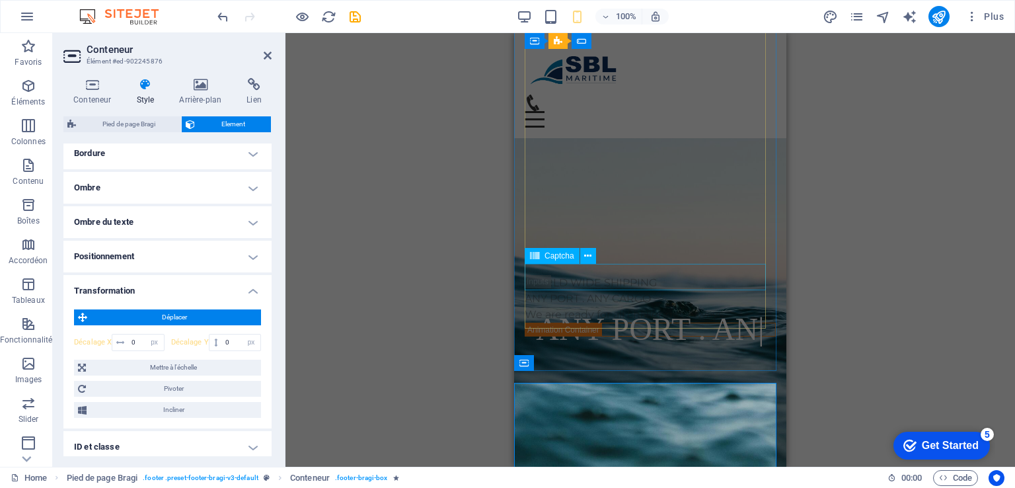
scroll to position [5317, 0]
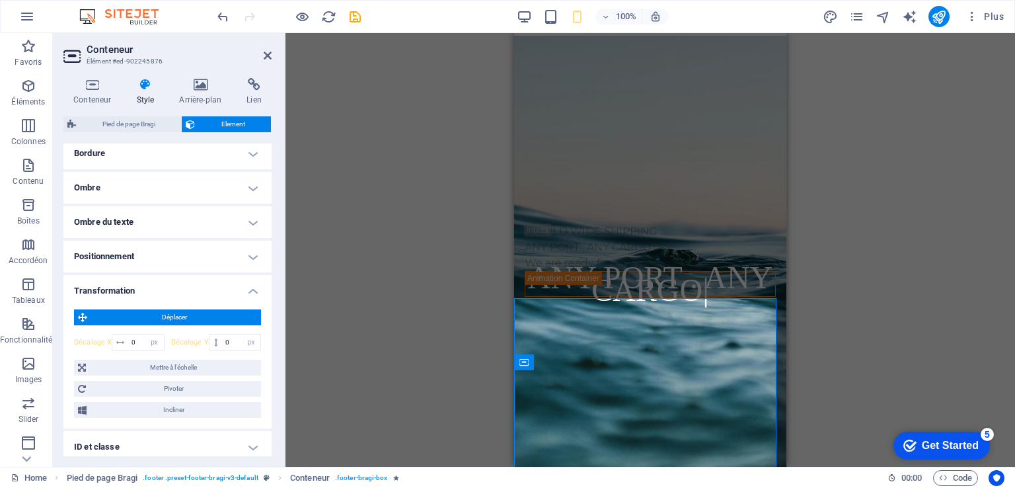
click at [272, 56] on aside "Conteneur Élément #ed-902245876 Conteneur Style Arrière-plan Lien Taille Hauteu…" at bounding box center [169, 250] width 233 height 434
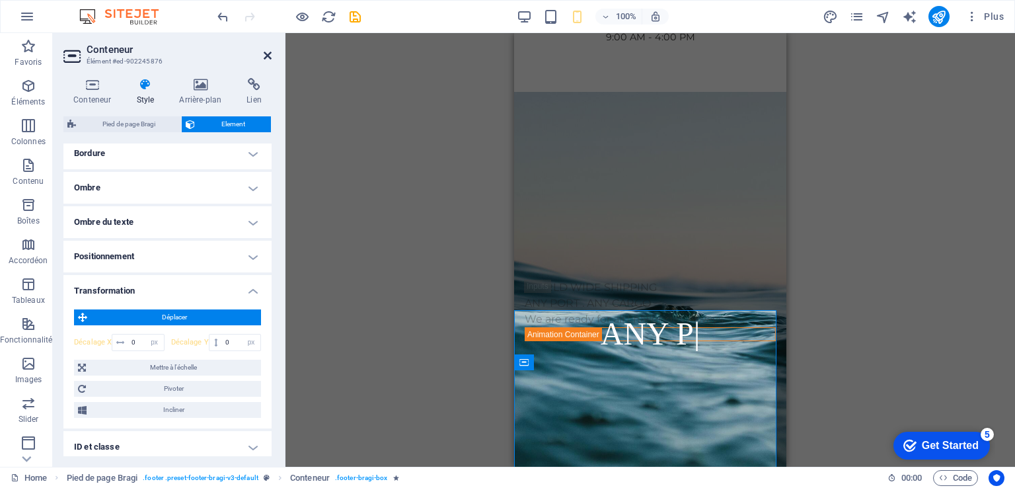
click at [264, 56] on icon at bounding box center [268, 55] width 8 height 11
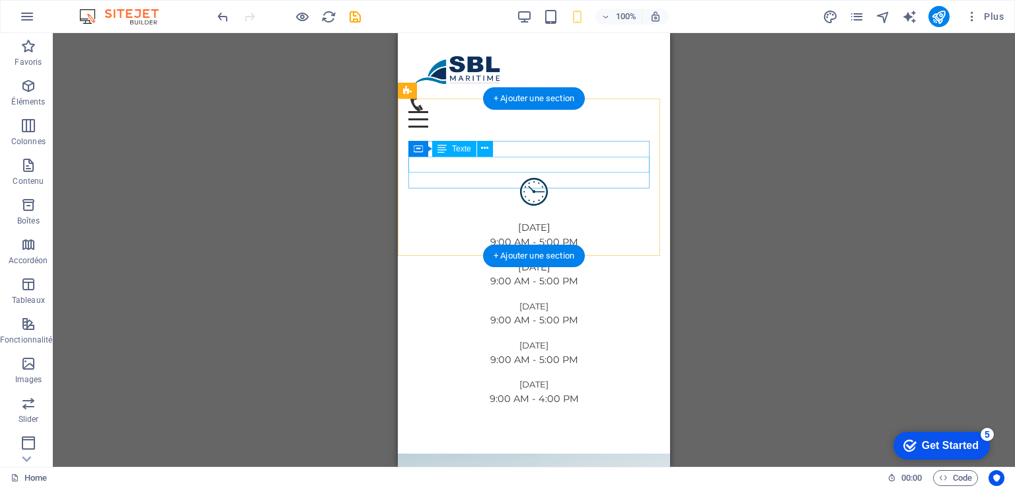
scroll to position [4895, 0]
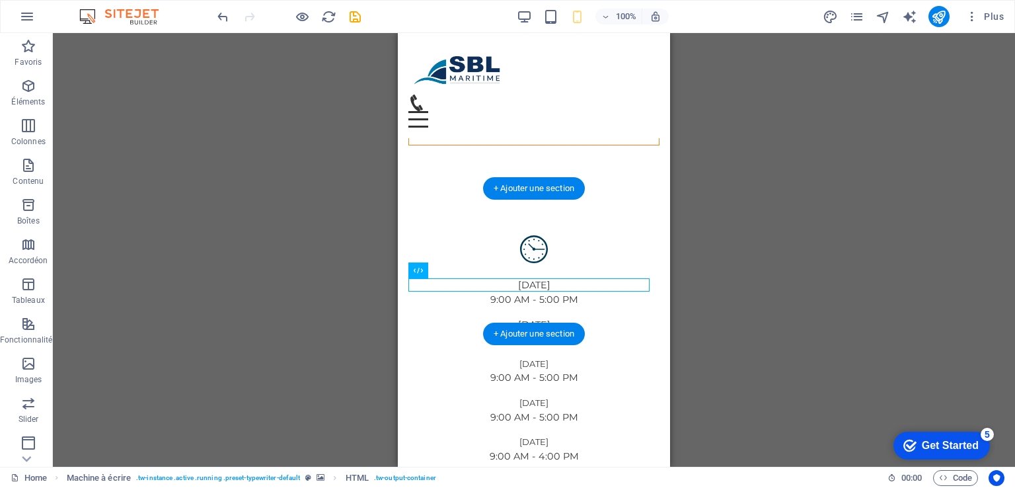
scroll to position [4806, 0]
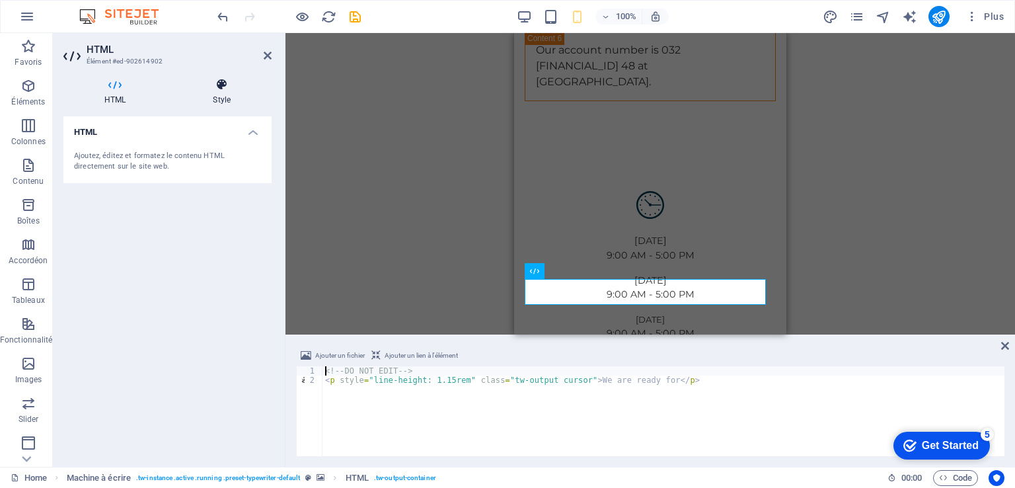
click at [222, 81] on icon at bounding box center [222, 84] width 100 height 13
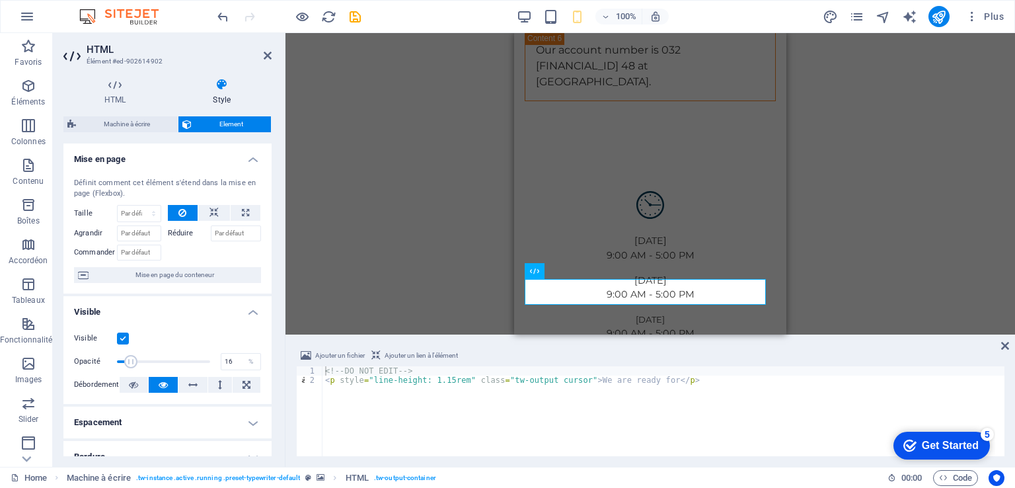
drag, startPoint x: 208, startPoint y: 364, endPoint x: 131, endPoint y: 356, distance: 77.7
click at [131, 356] on span at bounding box center [130, 361] width 13 height 13
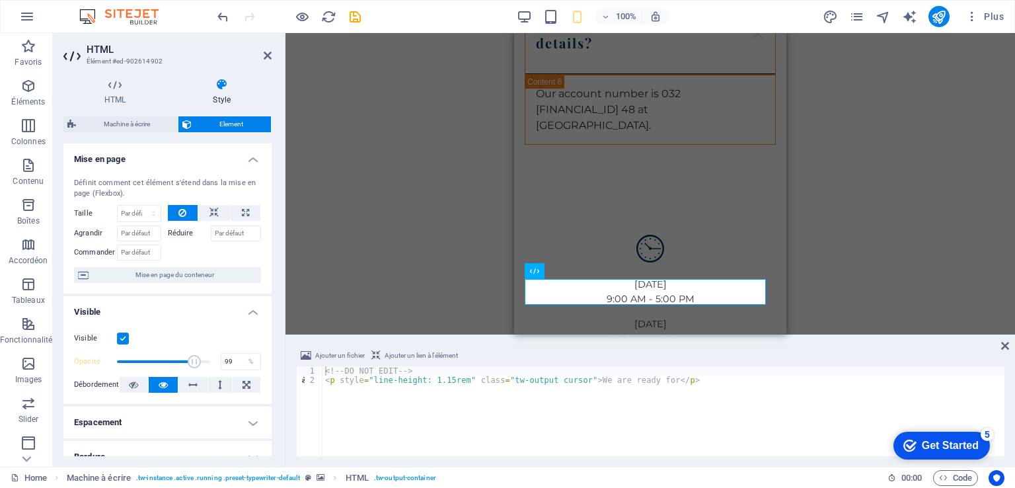
type input "100"
drag, startPoint x: 131, startPoint y: 356, endPoint x: 231, endPoint y: 359, distance: 99.8
click at [231, 359] on div "Opacité 100 %" at bounding box center [167, 362] width 187 height 20
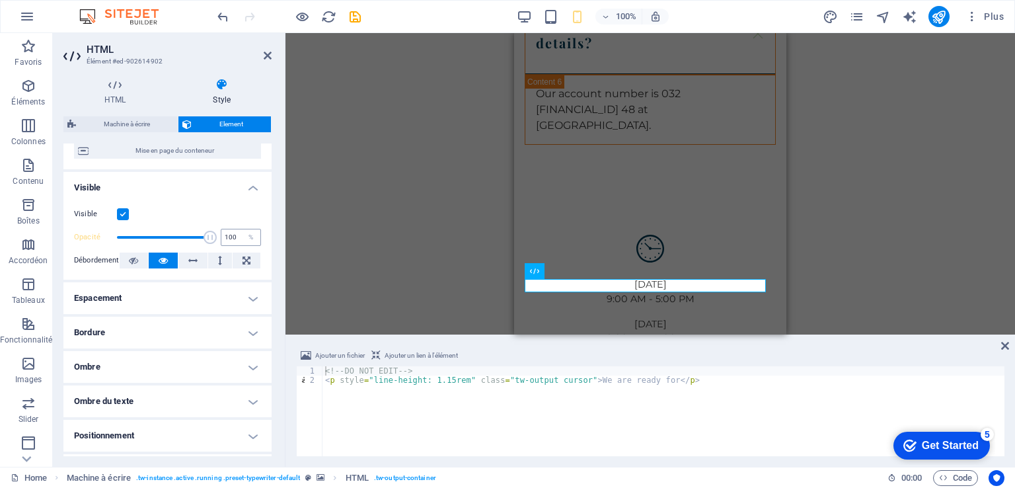
scroll to position [126, 0]
click at [241, 303] on h4 "Espacement" at bounding box center [167, 296] width 208 height 32
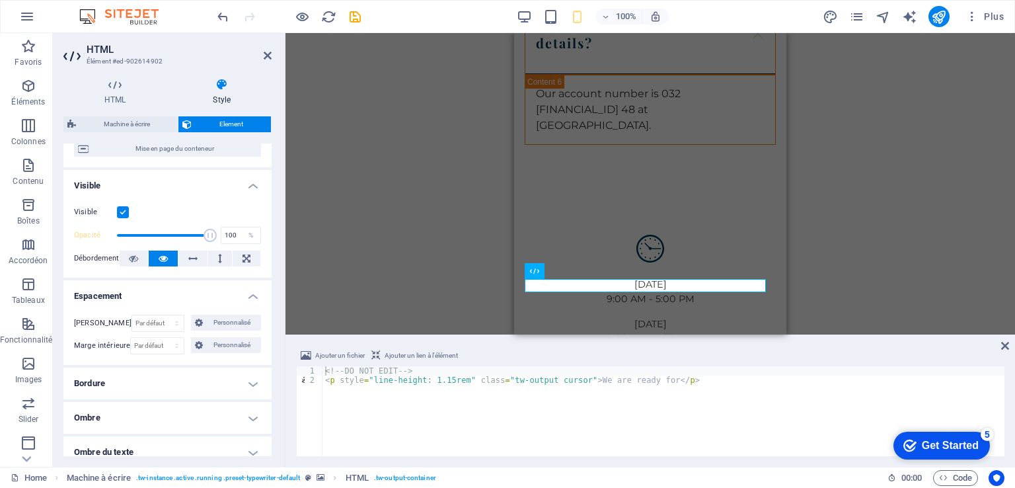
click at [246, 296] on h4 "Espacement" at bounding box center [167, 292] width 208 height 24
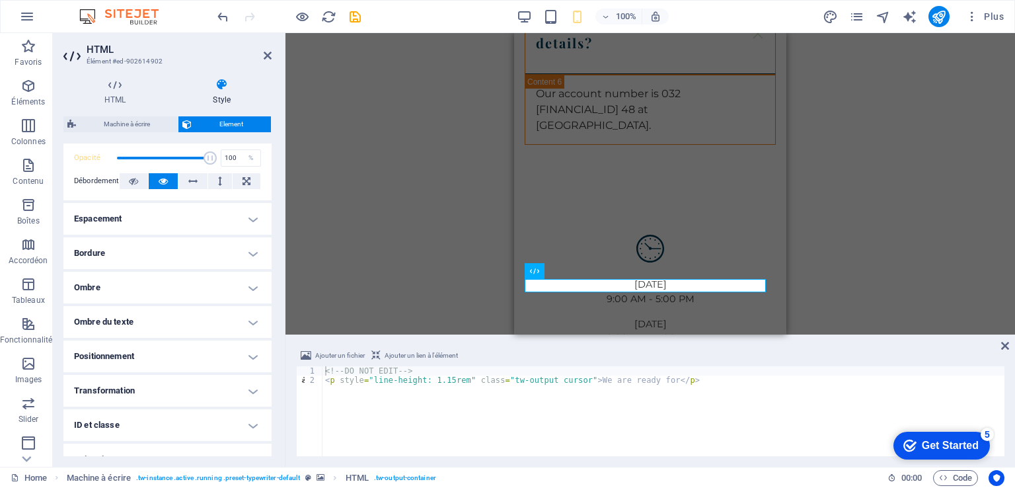
scroll to position [256, 0]
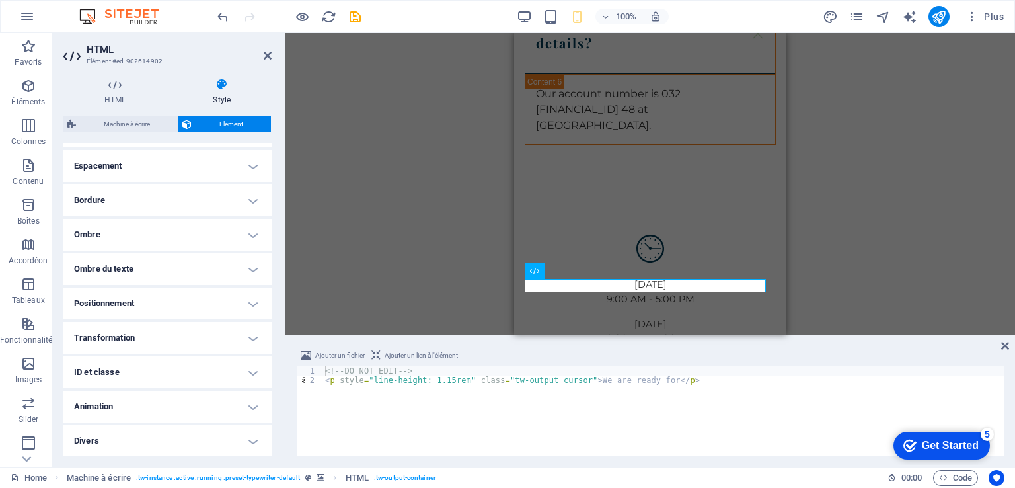
click at [248, 336] on h4 "Transformation" at bounding box center [167, 338] width 208 height 32
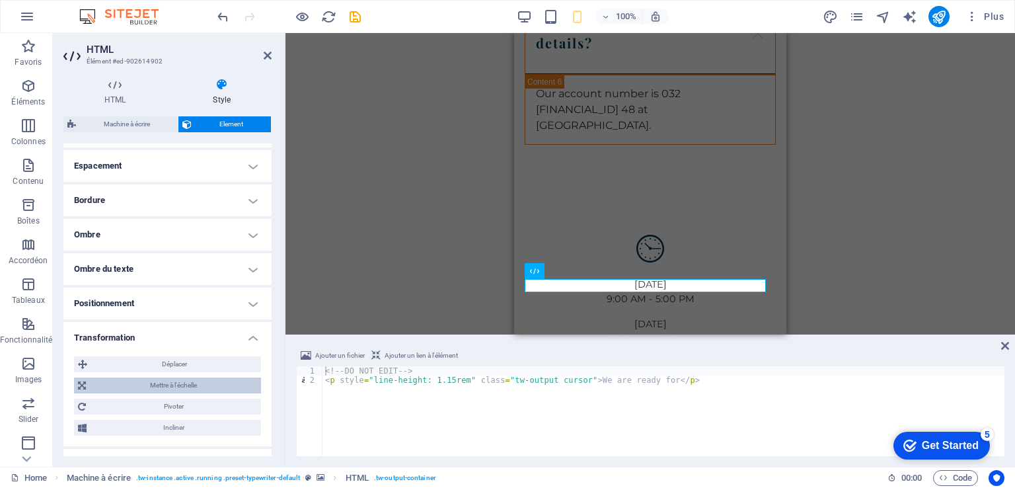
click at [201, 384] on span "Mettre à l'échelle" at bounding box center [173, 385] width 167 height 16
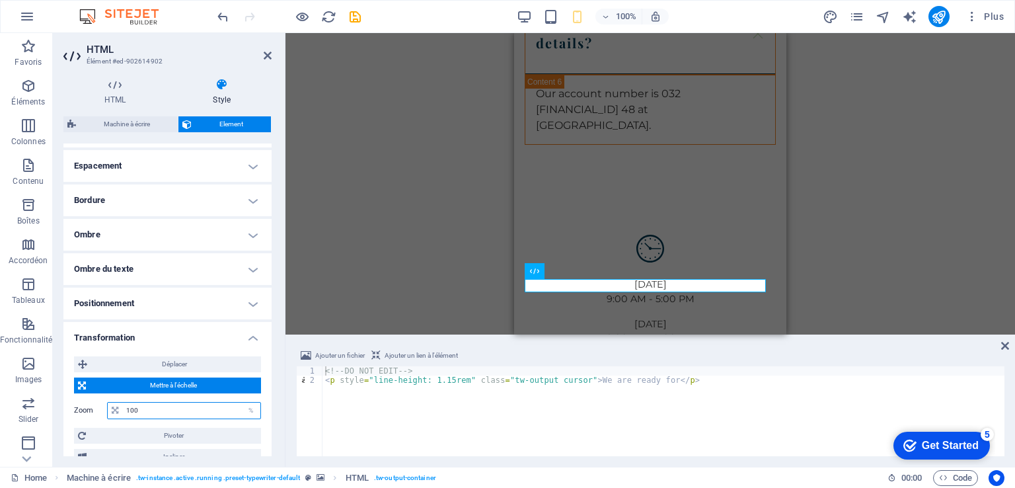
drag, startPoint x: 138, startPoint y: 407, endPoint x: 113, endPoint y: 408, distance: 25.2
click at [113, 408] on div "100 %" at bounding box center [184, 410] width 154 height 17
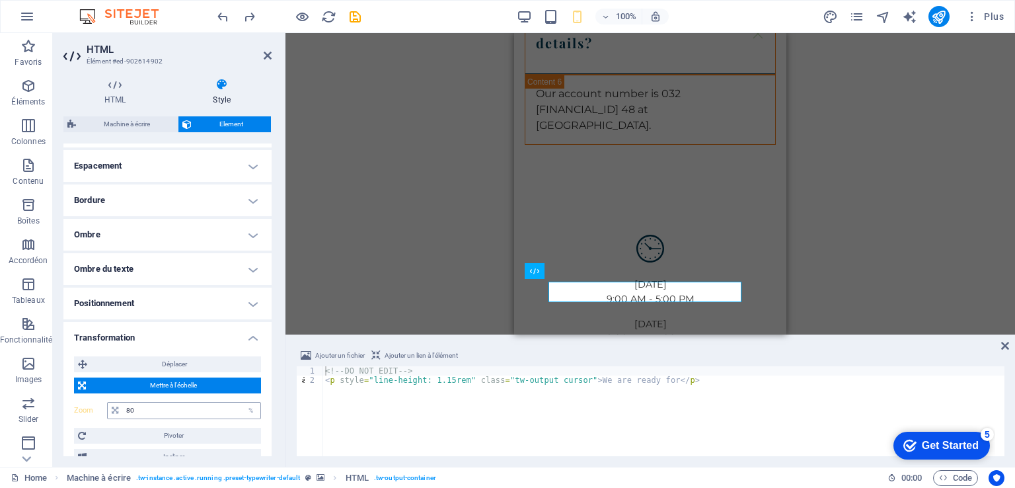
type input "100"
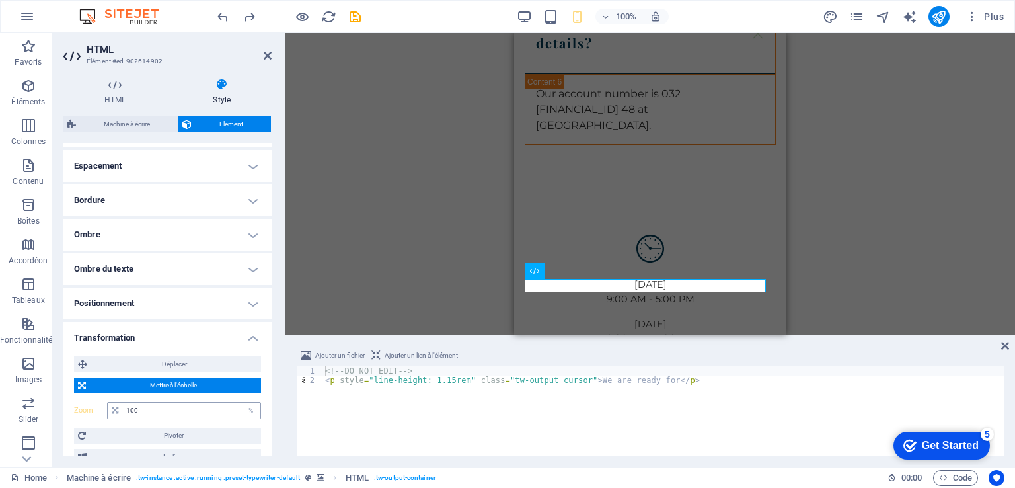
scroll to position [378, 0]
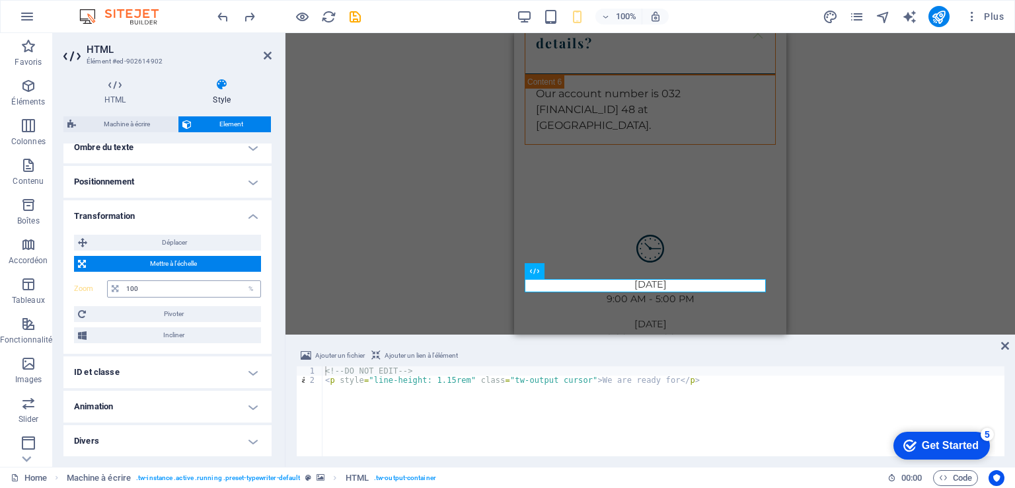
click at [139, 406] on h4 "Animation" at bounding box center [167, 407] width 208 height 32
click at [231, 377] on h4 "ID et classe" at bounding box center [167, 372] width 208 height 32
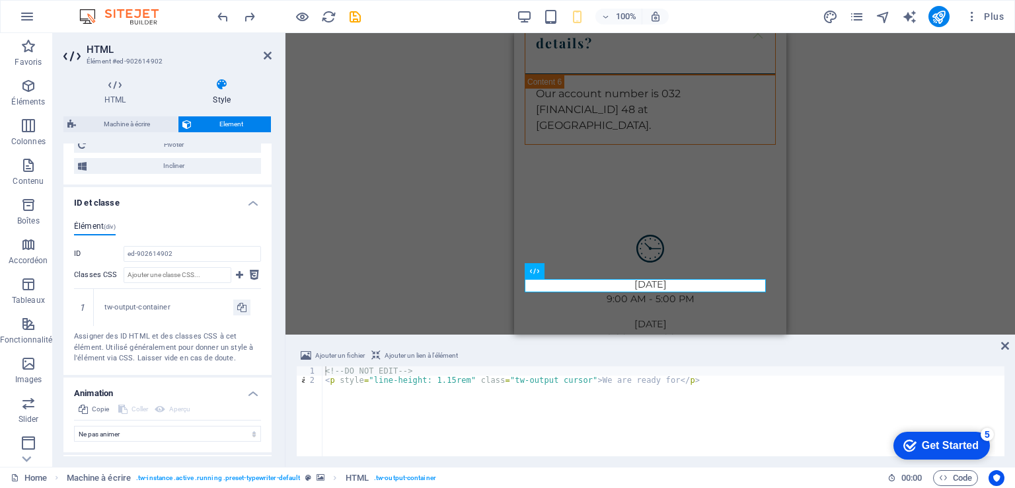
scroll to position [576, 0]
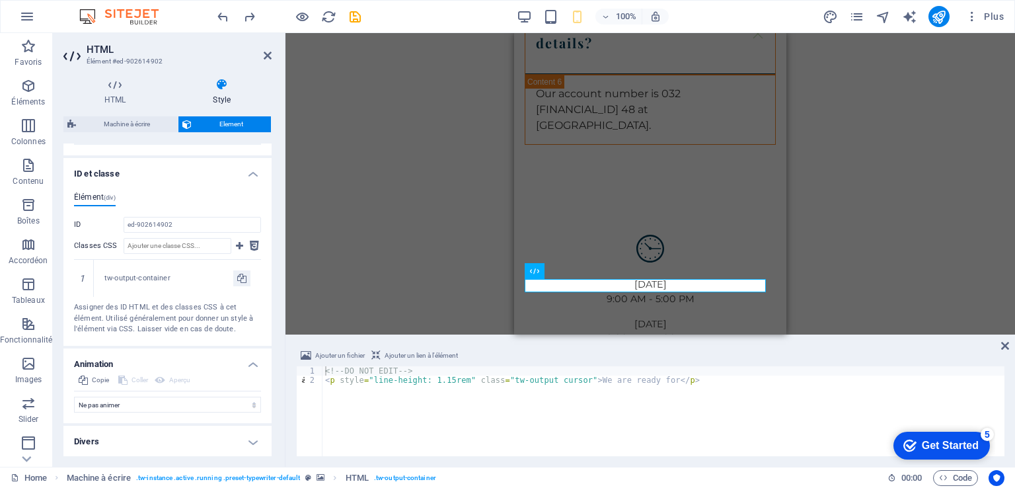
click at [212, 443] on h4 "Divers" at bounding box center [167, 442] width 208 height 32
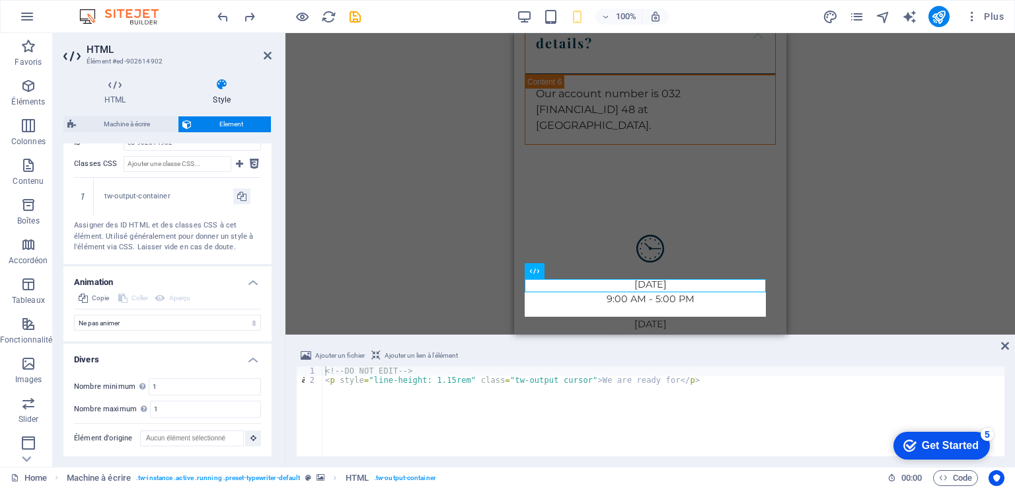
click at [247, 356] on h4 "Divers" at bounding box center [167, 356] width 208 height 24
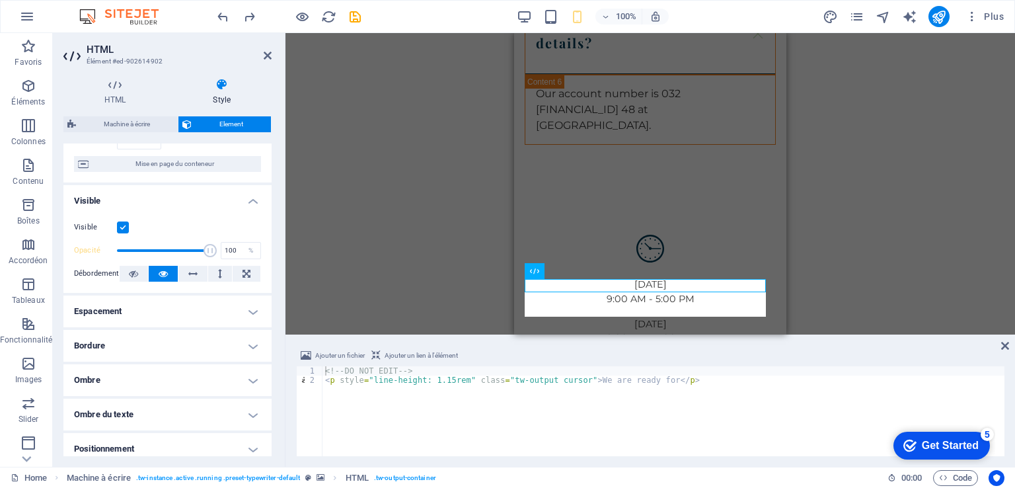
scroll to position [100, 0]
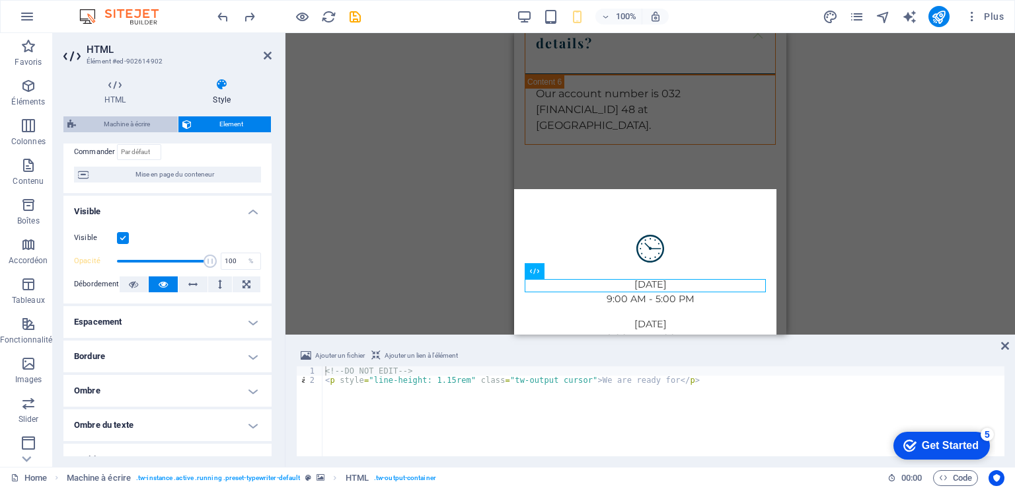
click at [133, 130] on span "Machine à écrire" at bounding box center [127, 124] width 94 height 16
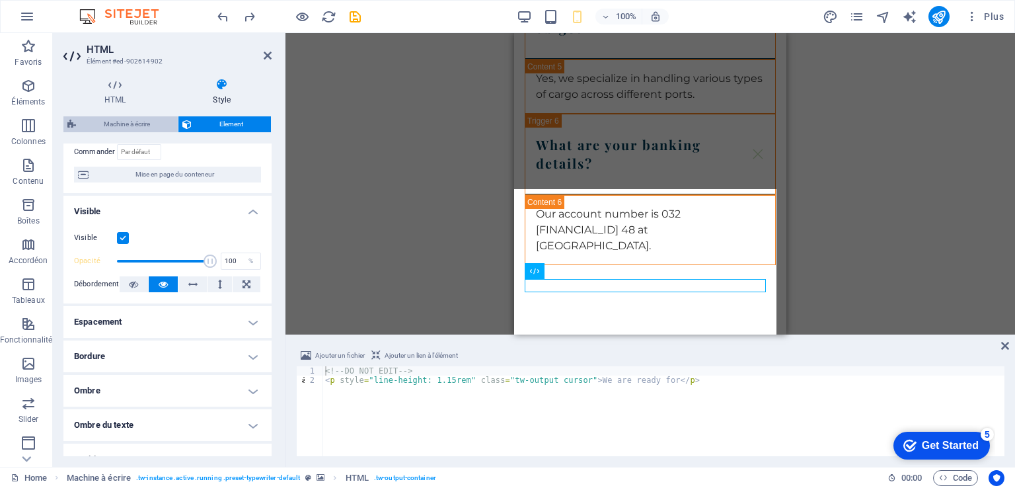
select select "ms"
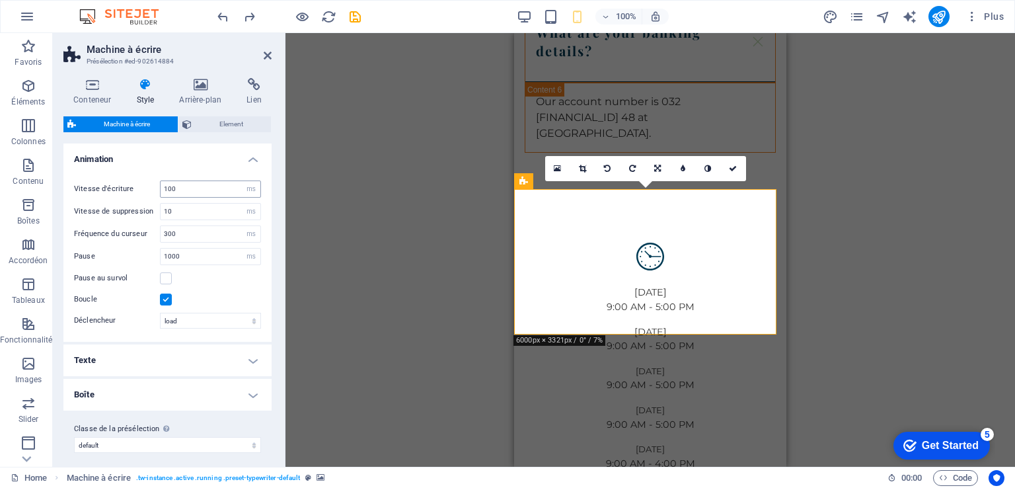
scroll to position [6, 0]
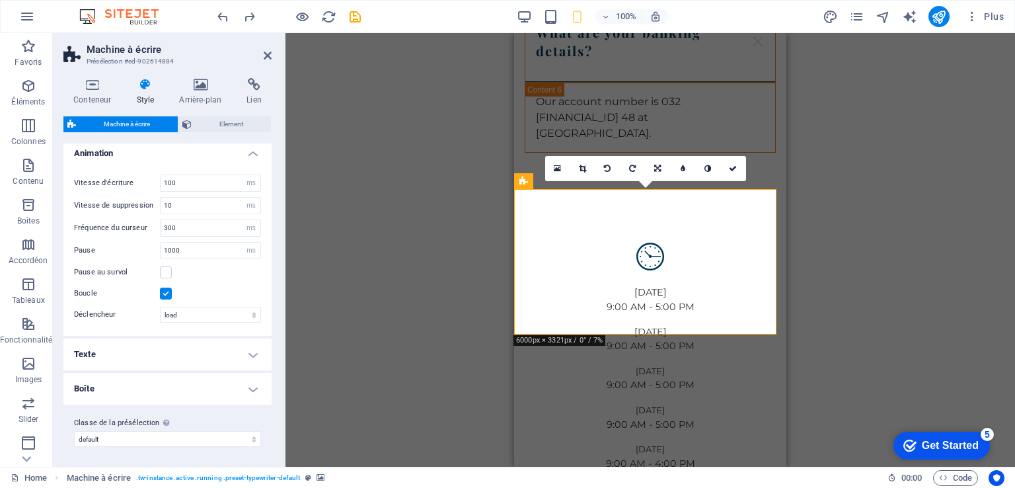
click at [241, 345] on h4 "Texte" at bounding box center [167, 354] width 208 height 32
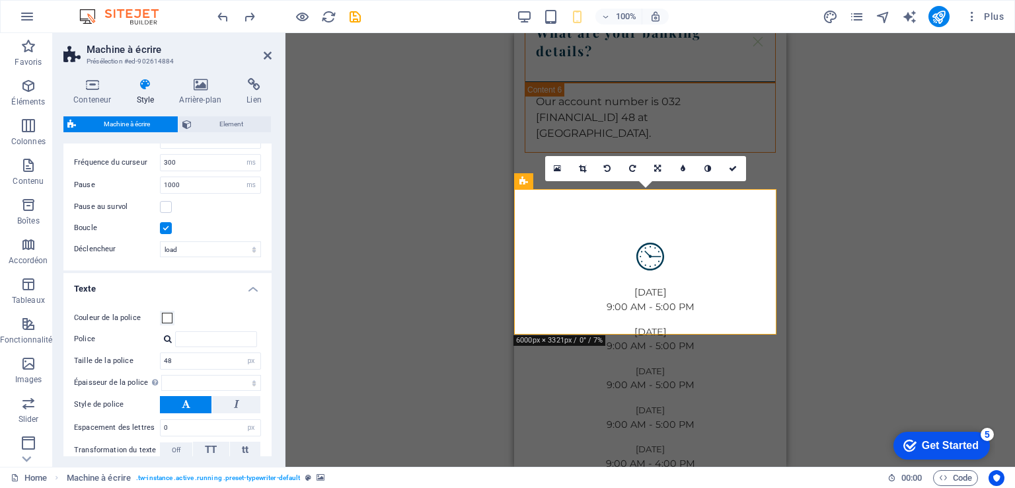
scroll to position [74, 0]
drag, startPoint x: 210, startPoint y: 353, endPoint x: 159, endPoint y: 356, distance: 51.0
click at [160, 356] on div "48 px rem % vh vw" at bounding box center [210, 358] width 101 height 17
type input "30"
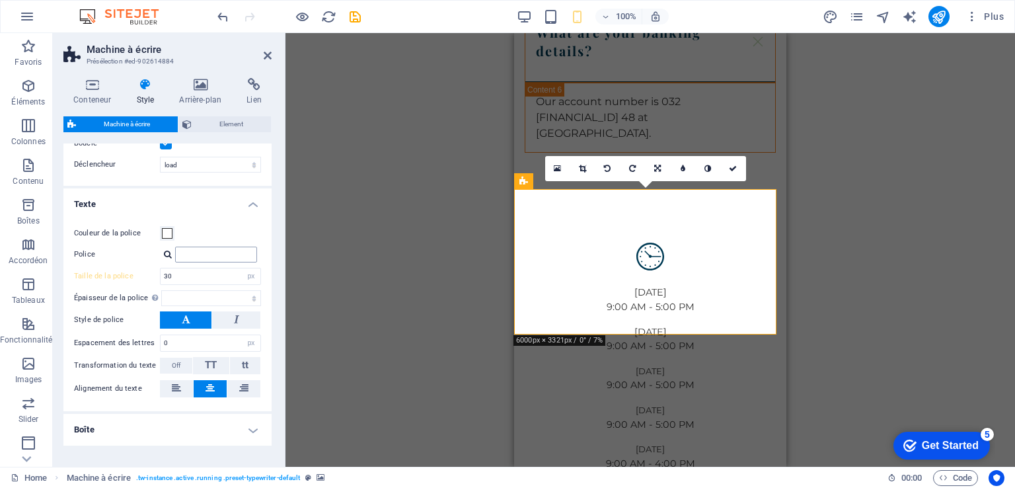
scroll to position [156, 0]
click at [177, 387] on icon at bounding box center [176, 388] width 9 height 16
click at [207, 380] on icon at bounding box center [210, 388] width 9 height 16
select select
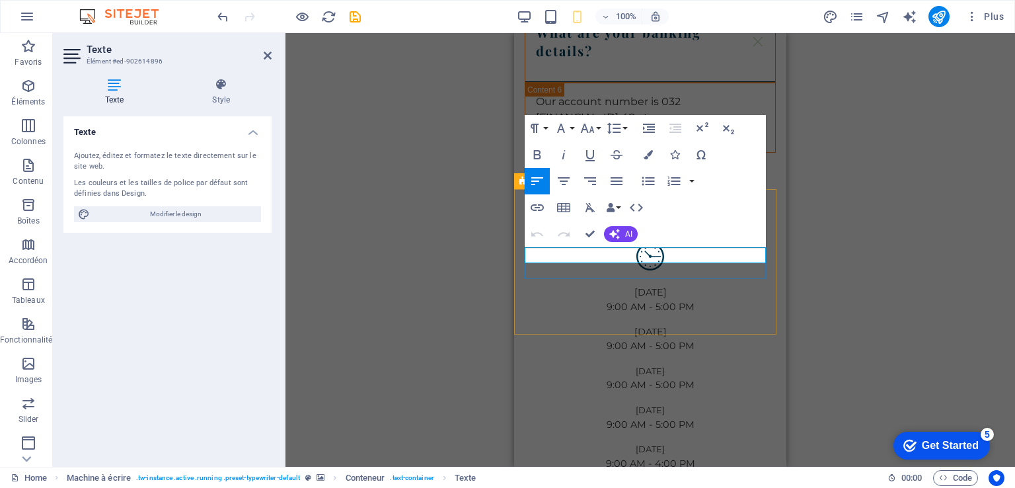
click at [830, 173] on div "H2 Conteneur Conteneur Bannière Bannière Conteneur Conteneur Menu Barre de menu…" at bounding box center [651, 250] width 730 height 434
click at [269, 52] on icon at bounding box center [268, 55] width 8 height 11
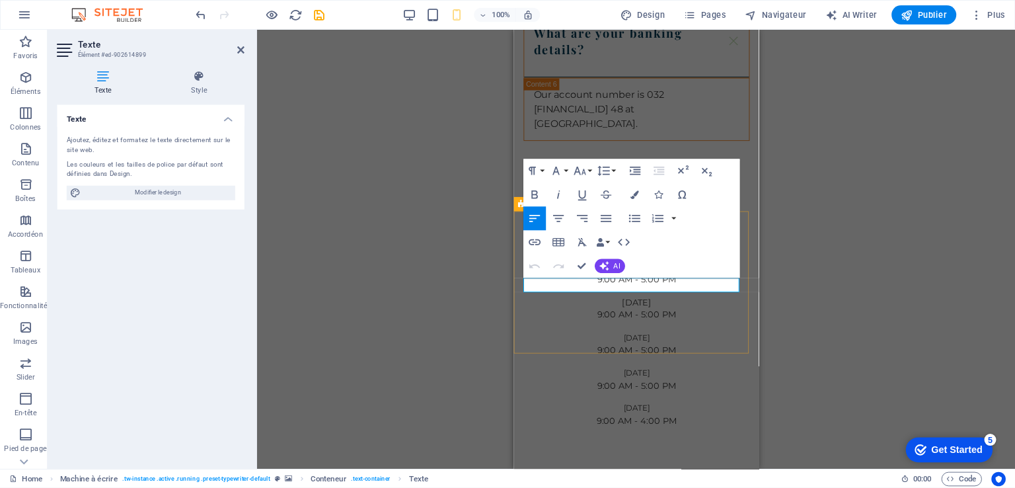
scroll to position [4880, 0]
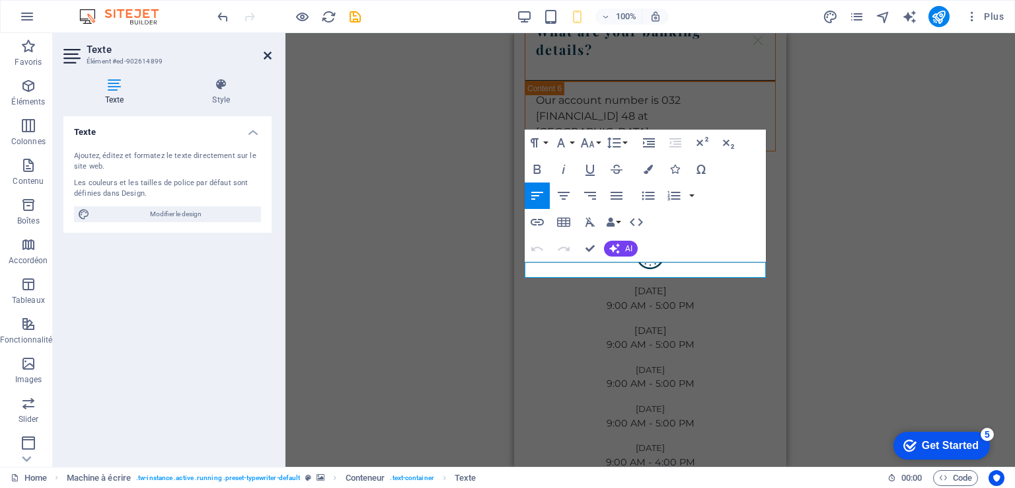
click at [271, 58] on icon at bounding box center [268, 55] width 8 height 11
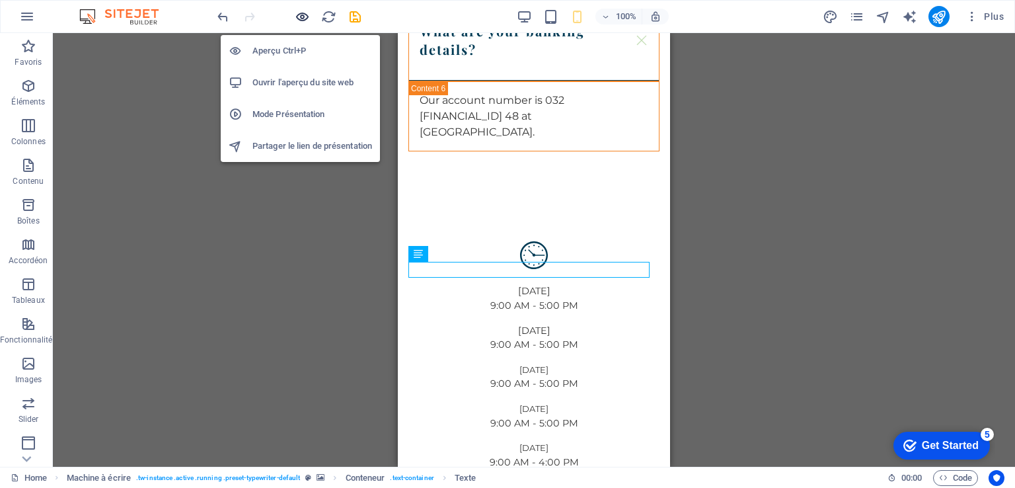
click at [305, 13] on icon "button" at bounding box center [302, 16] width 15 height 15
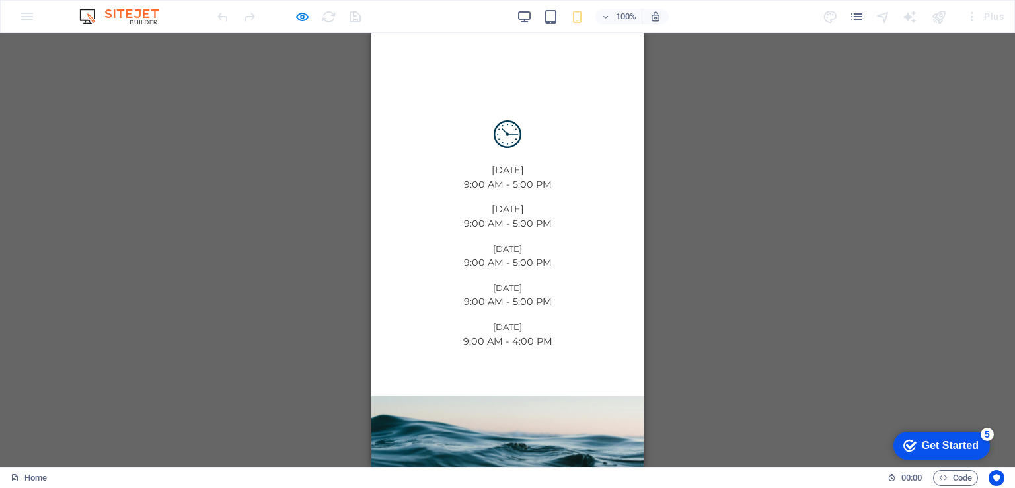
scroll to position [4519, 0]
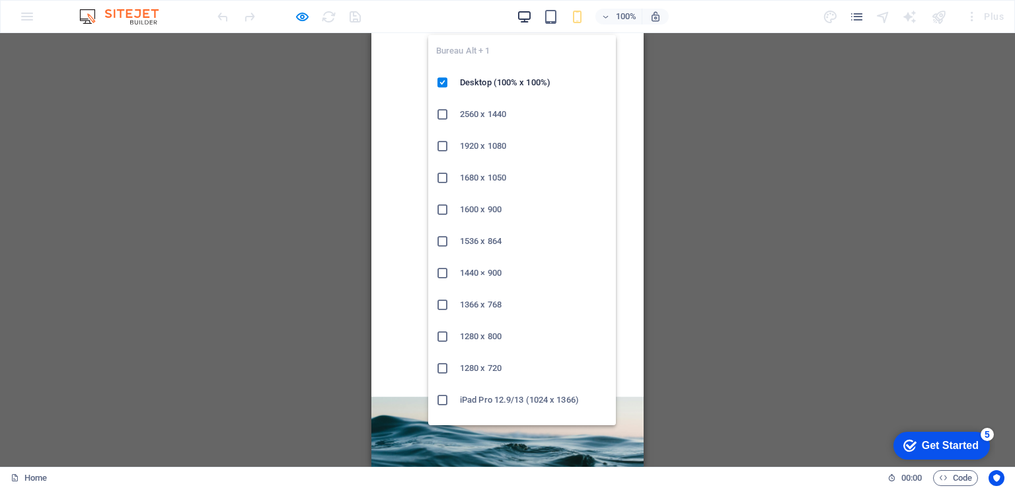
click at [521, 22] on icon "button" at bounding box center [524, 16] width 15 height 15
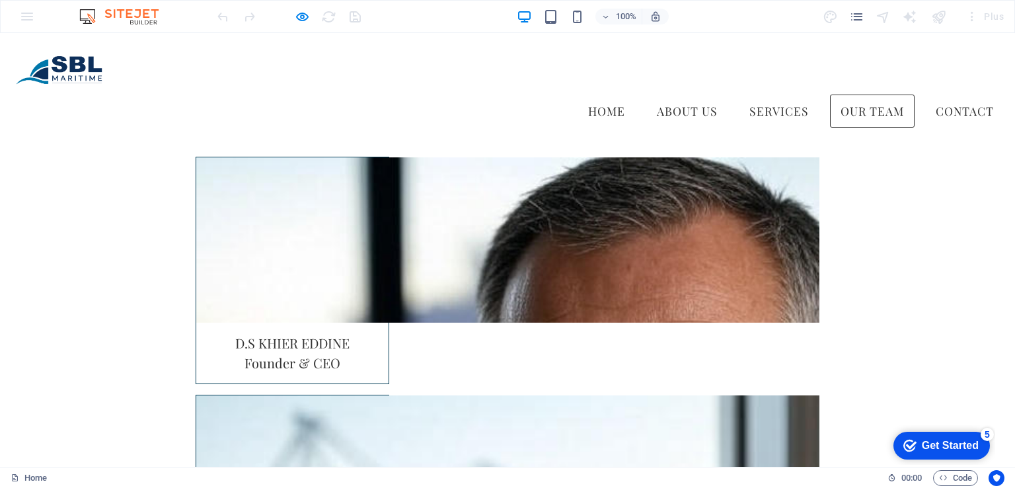
scroll to position [2544, 0]
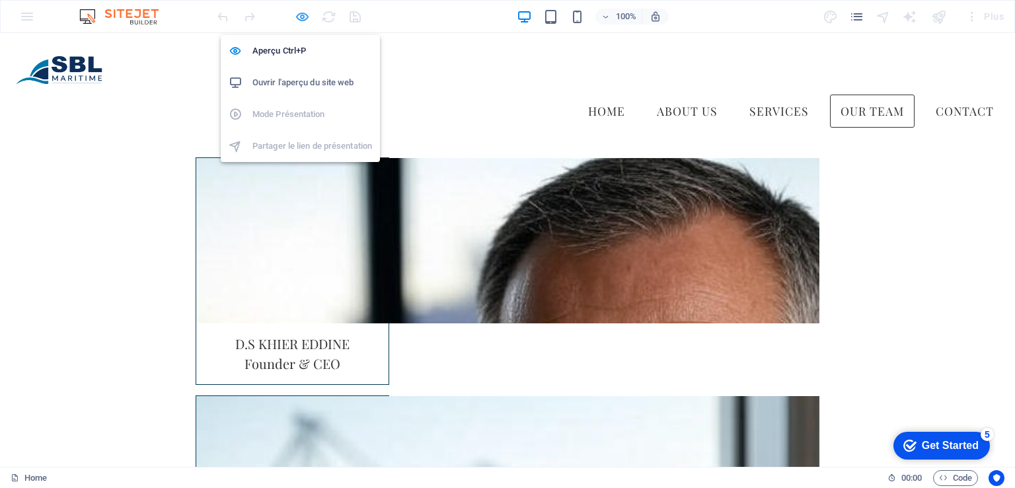
click at [301, 18] on icon "button" at bounding box center [302, 16] width 15 height 15
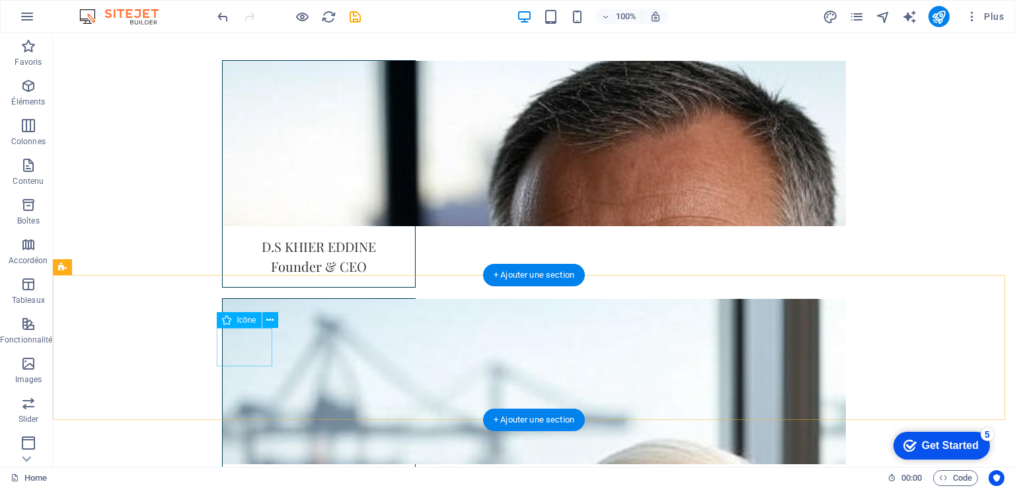
scroll to position [2721, 0]
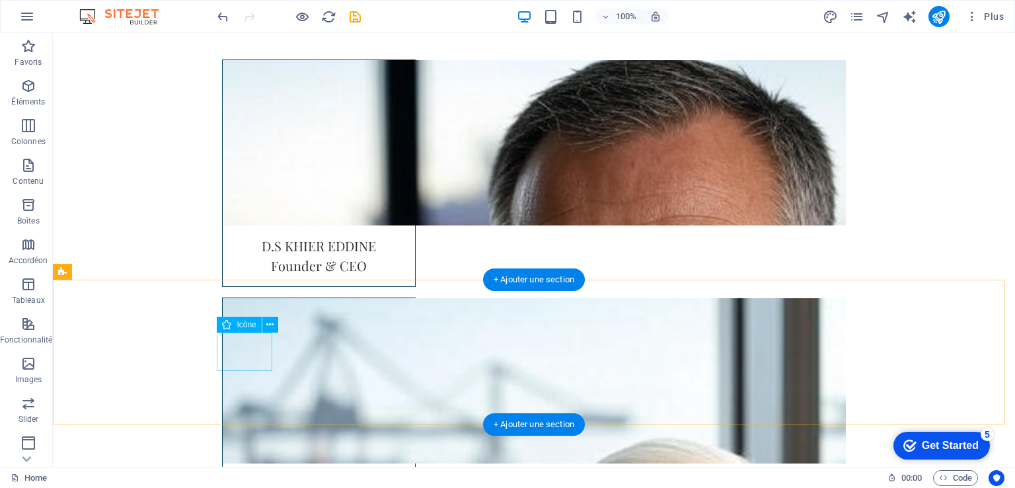
select select "xMidYMid"
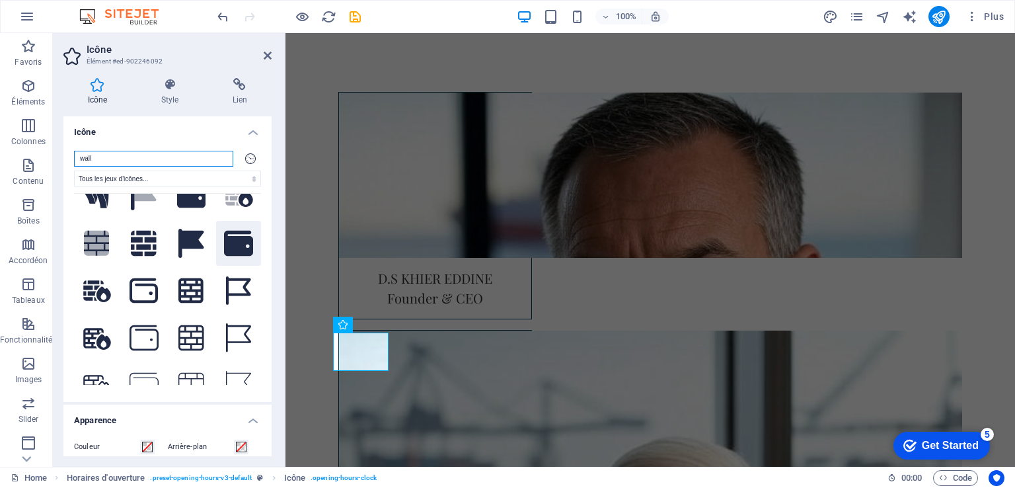
scroll to position [120, 0]
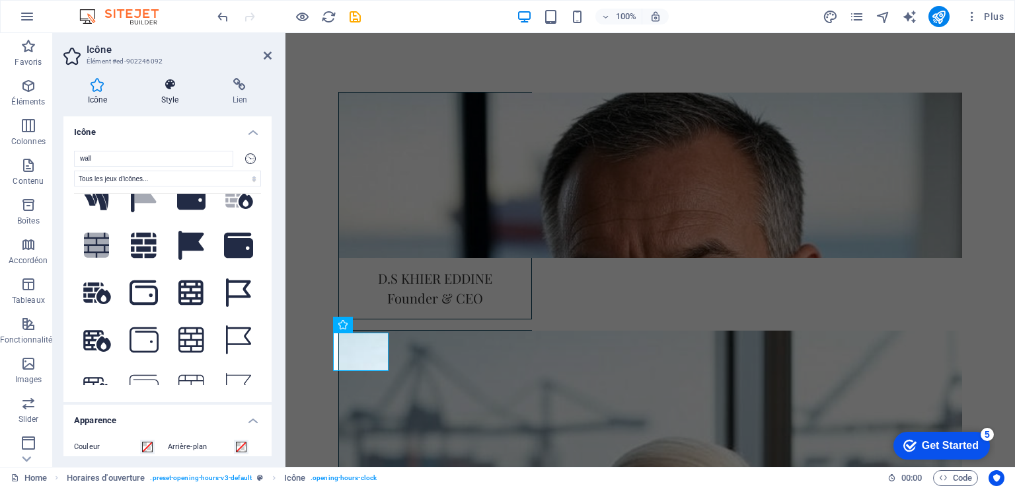
click at [173, 90] on icon at bounding box center [170, 84] width 66 height 13
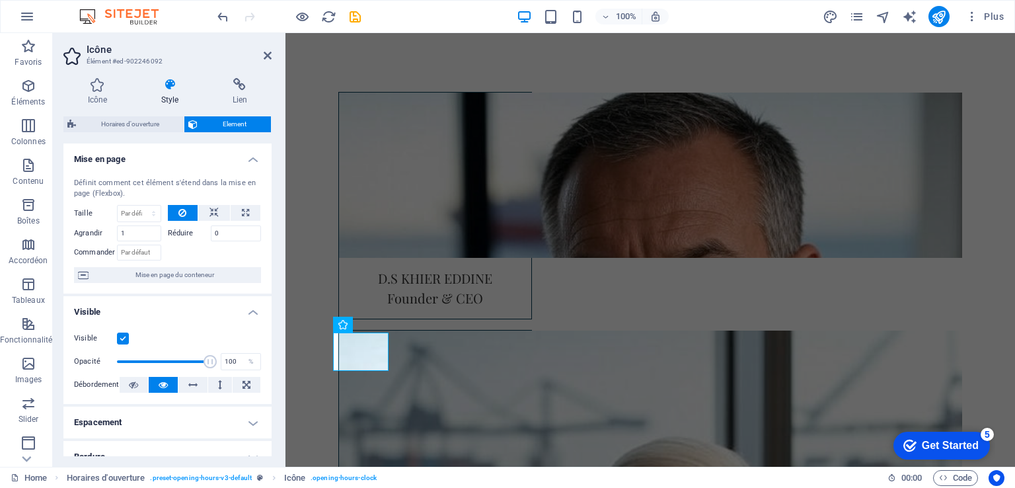
scroll to position [256, 0]
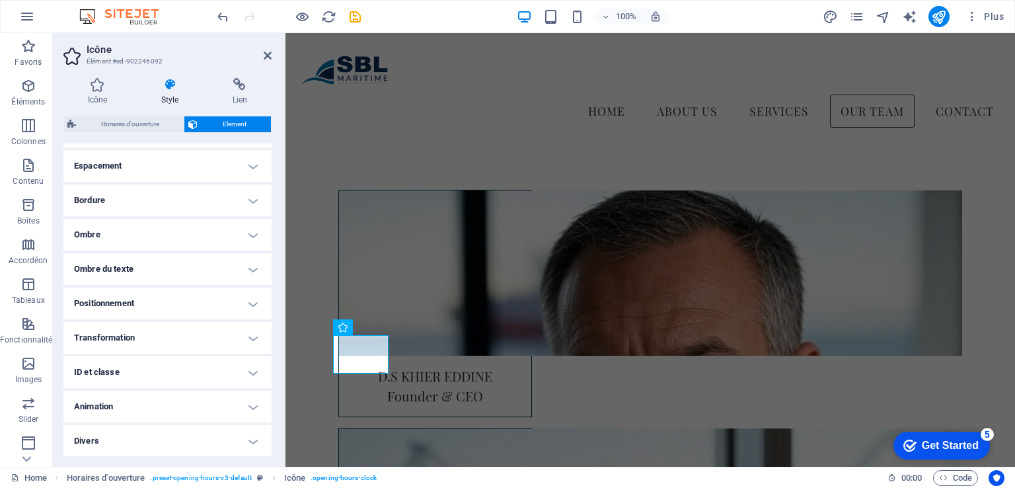
click at [243, 406] on h4 "Animation" at bounding box center [167, 407] width 208 height 32
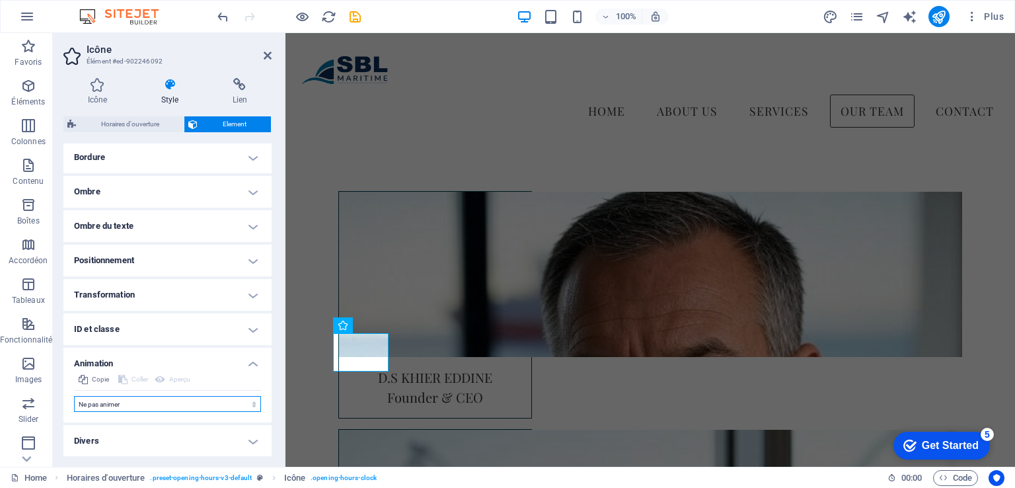
click at [243, 404] on select "Ne pas animer Afficher / Masquer Glisser vers le haut / le bas Zoomer/Dézoomer …" at bounding box center [167, 404] width 187 height 16
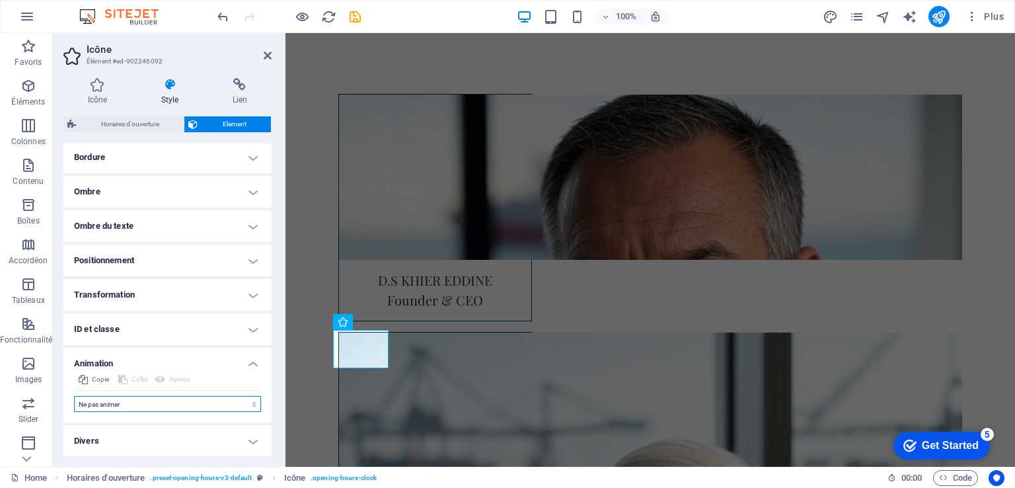
scroll to position [2675, 0]
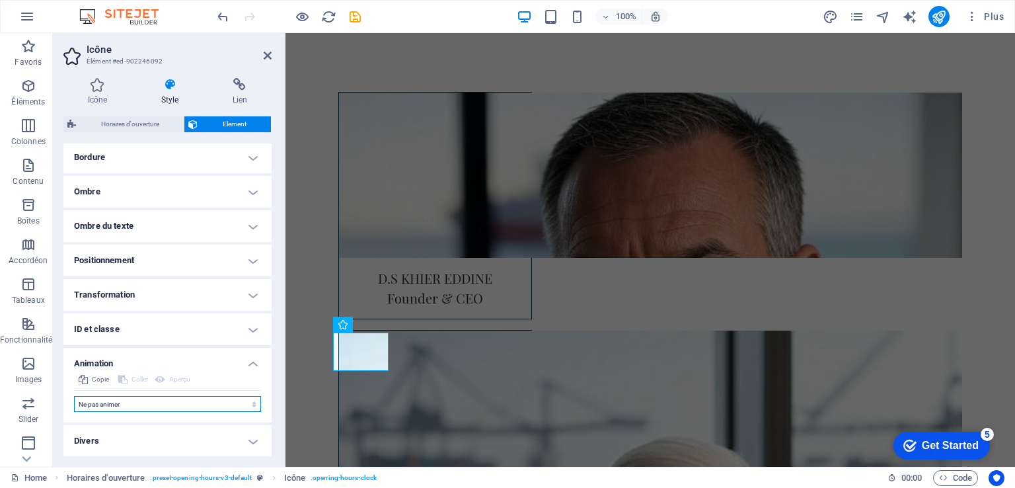
select select "move-left-to-right"
click at [74, 396] on select "Ne pas animer Afficher / Masquer Glisser vers le haut / le bas Zoomer/Dézoomer …" at bounding box center [167, 404] width 187 height 16
select select "scroll"
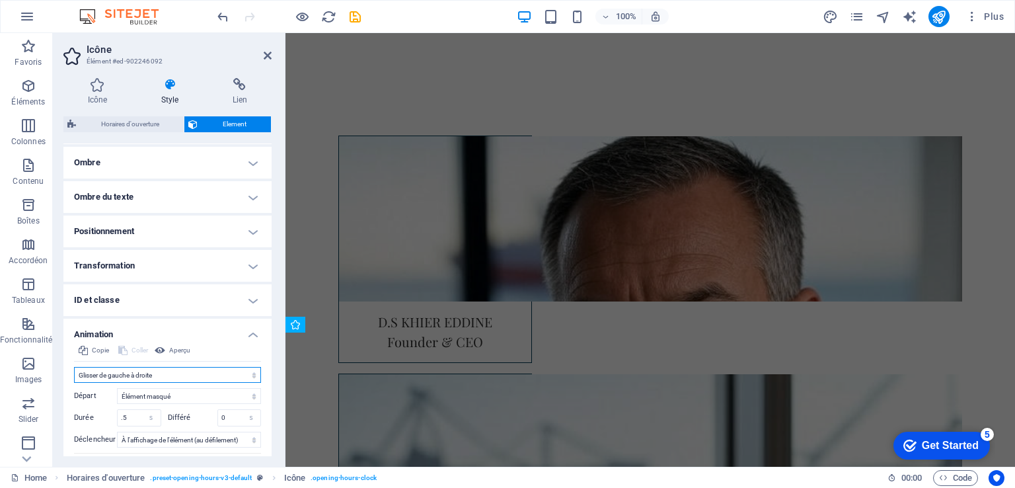
scroll to position [331, 0]
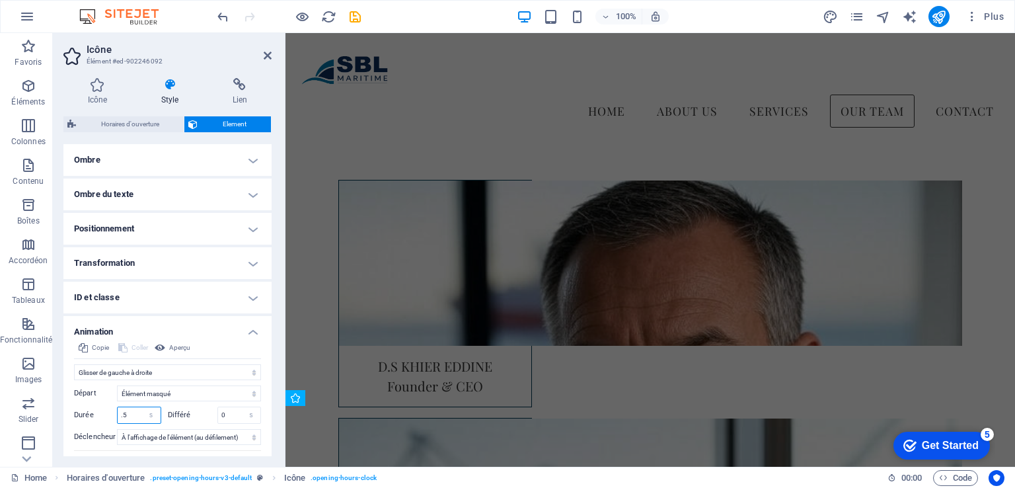
drag, startPoint x: 128, startPoint y: 412, endPoint x: 101, endPoint y: 414, distance: 27.1
click at [101, 414] on div "Durée .5 s ms" at bounding box center [117, 415] width 87 height 17
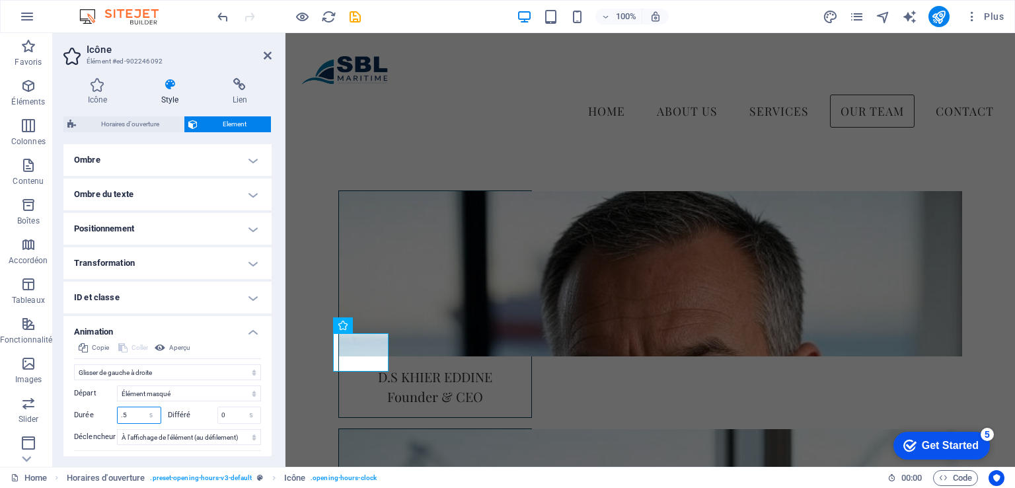
scroll to position [2586, 0]
type input "2"
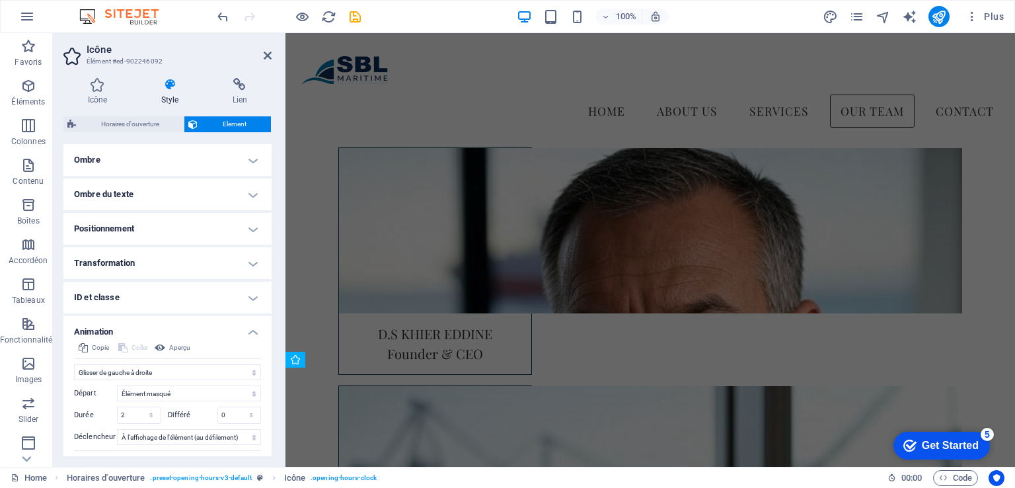
scroll to position [2659, 0]
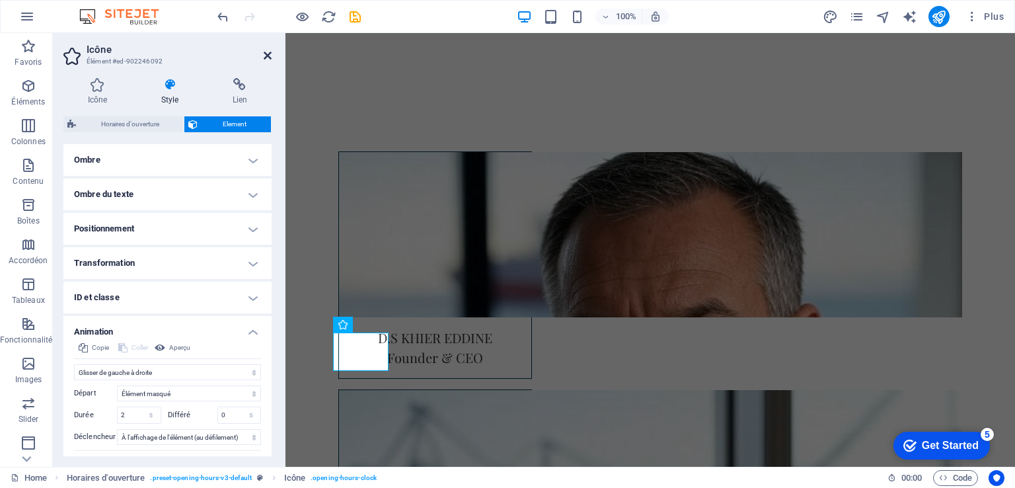
click at [264, 56] on icon at bounding box center [268, 55] width 8 height 11
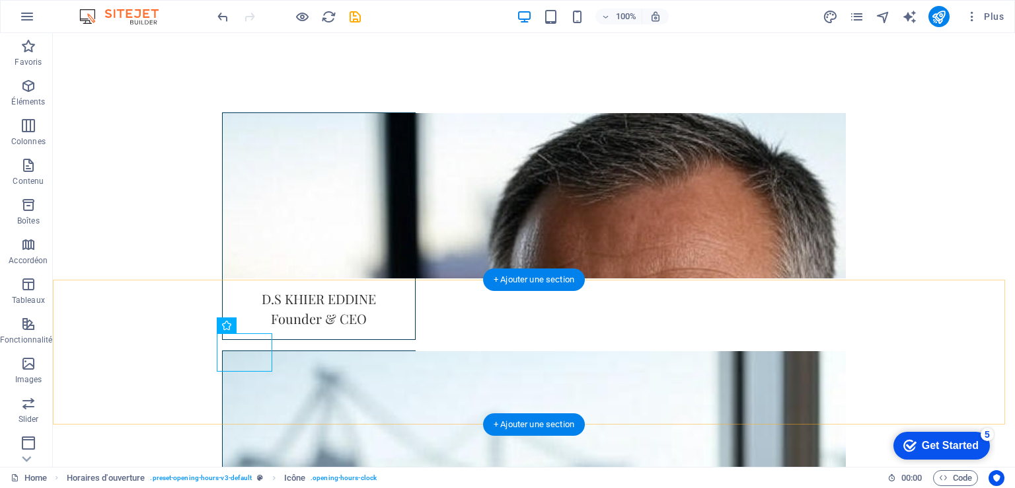
scroll to position [2721, 0]
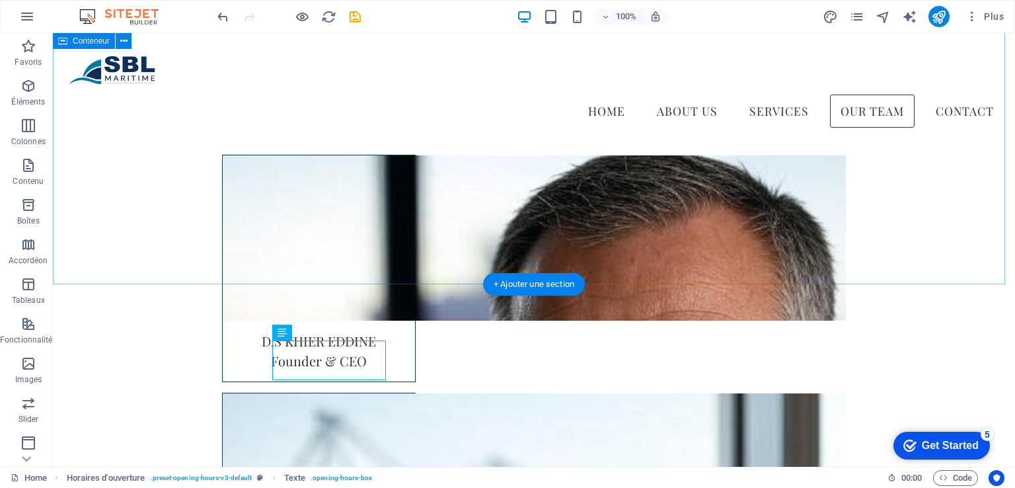
scroll to position [2633, 0]
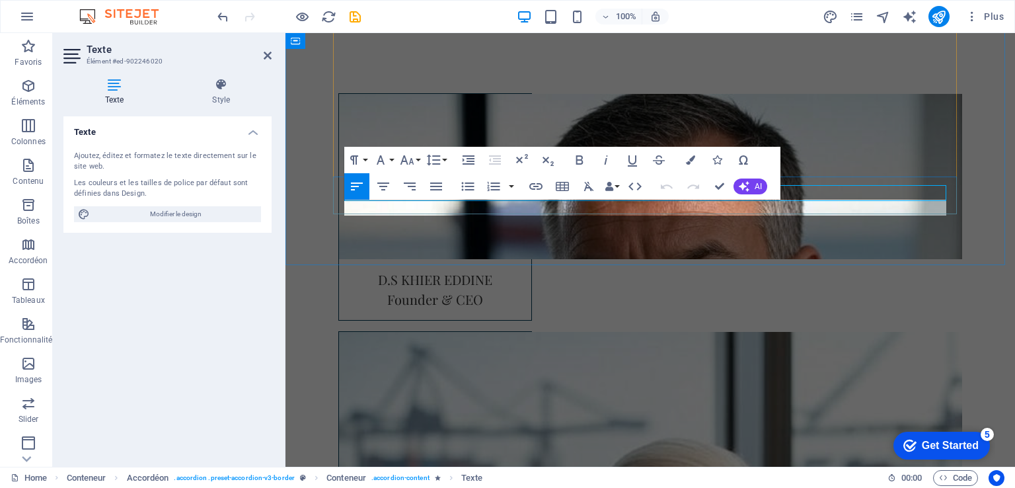
scroll to position [2675, 0]
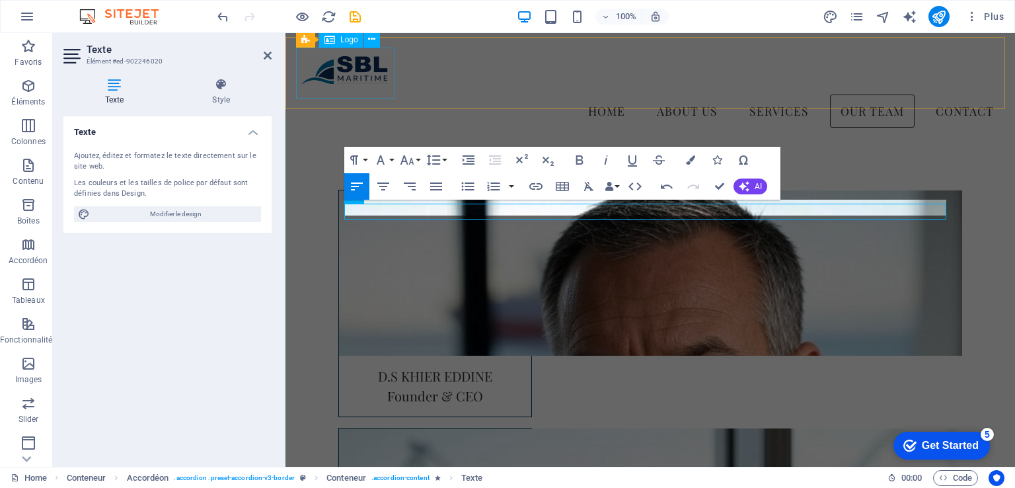
scroll to position [2586, 0]
click at [270, 50] on icon at bounding box center [268, 55] width 8 height 11
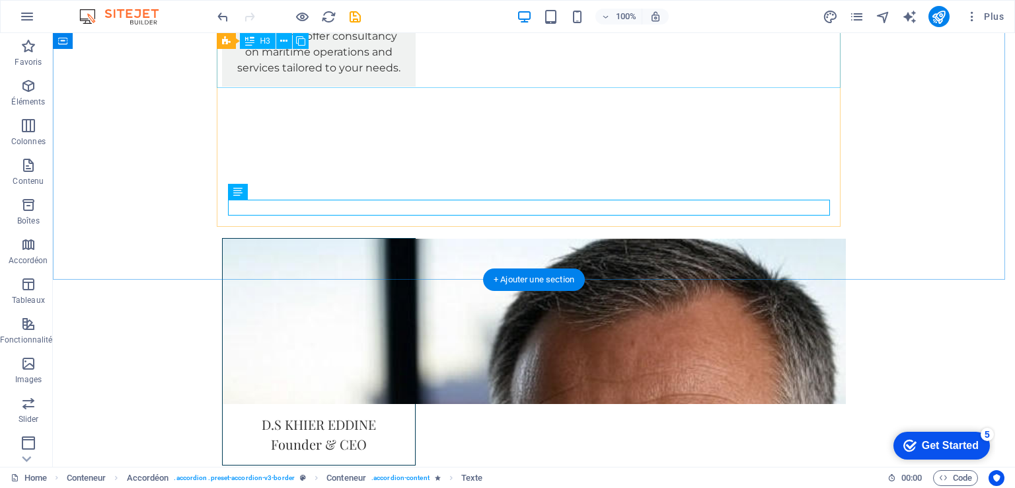
scroll to position [2705, 0]
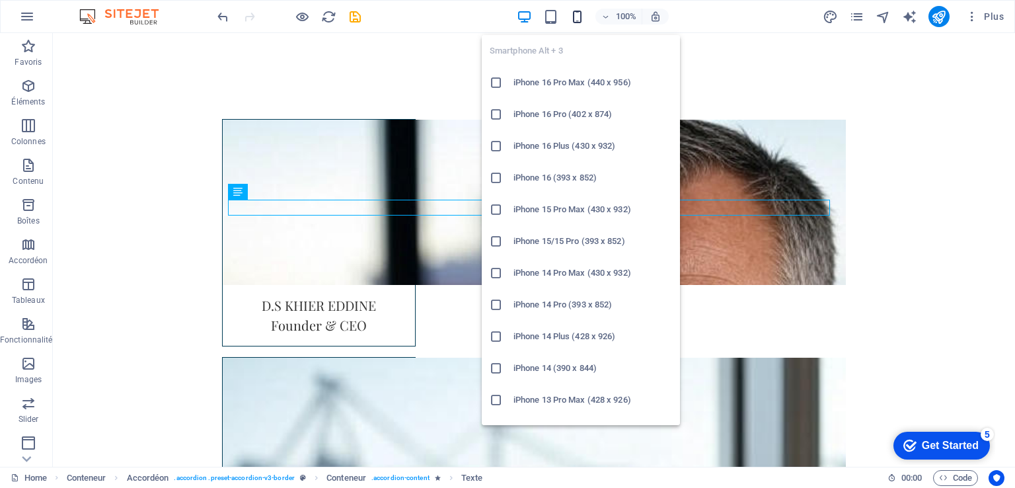
click at [582, 15] on icon "button" at bounding box center [577, 16] width 15 height 15
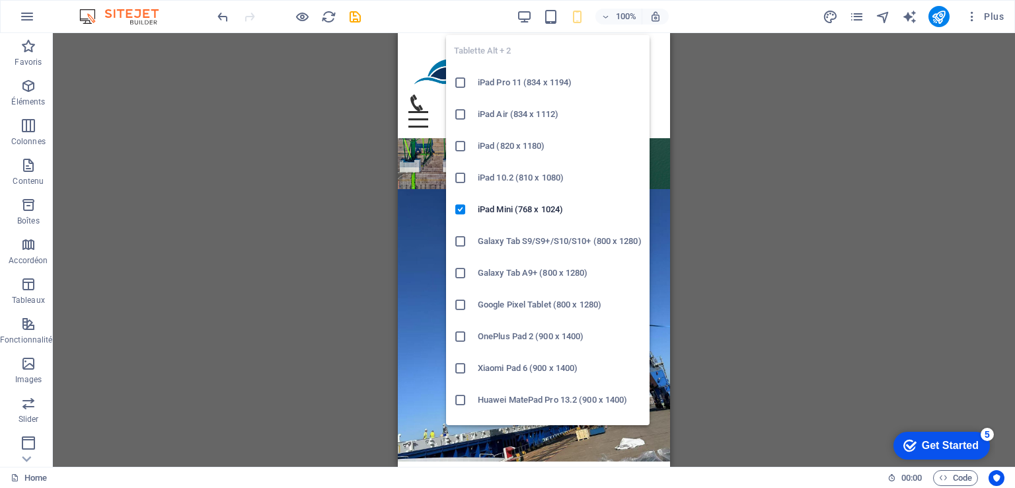
scroll to position [85, 0]
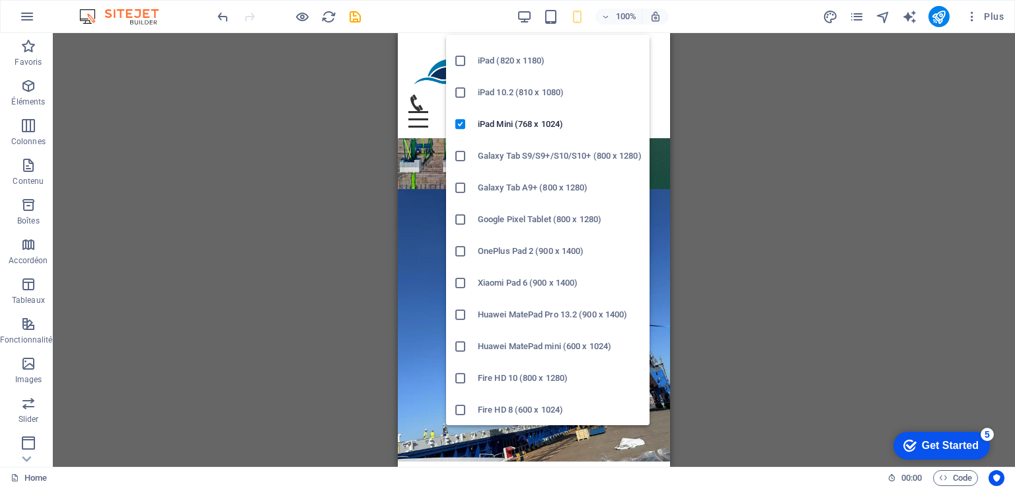
click at [539, 245] on h6 "OnePlus Pad 2 (900 x 1400)" at bounding box center [560, 251] width 164 height 16
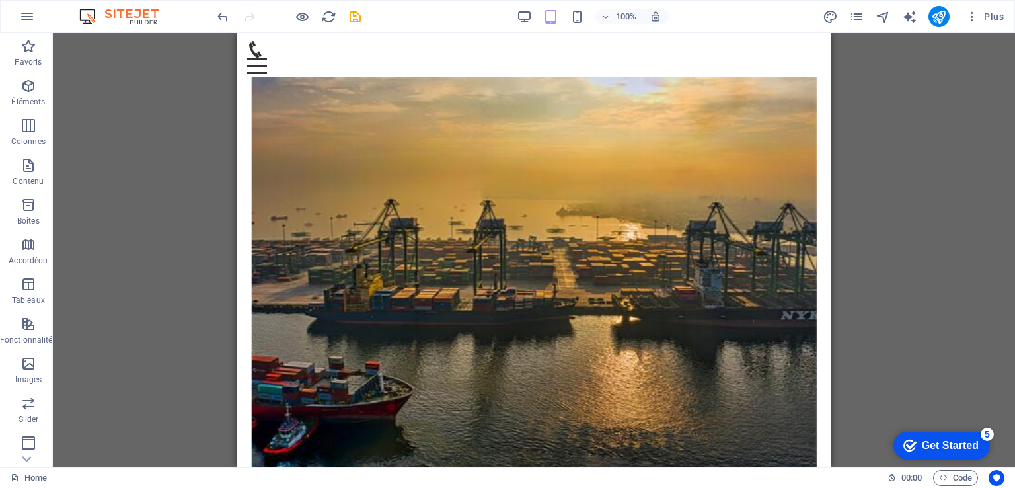
scroll to position [51, 0]
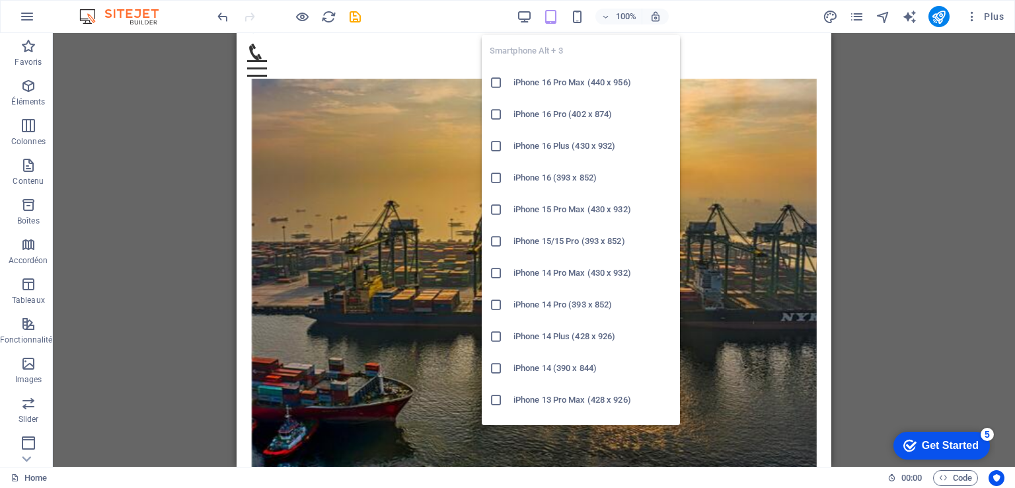
click at [572, 83] on h6 "iPhone 16 Pro Max (440 x 956)" at bounding box center [593, 83] width 159 height 16
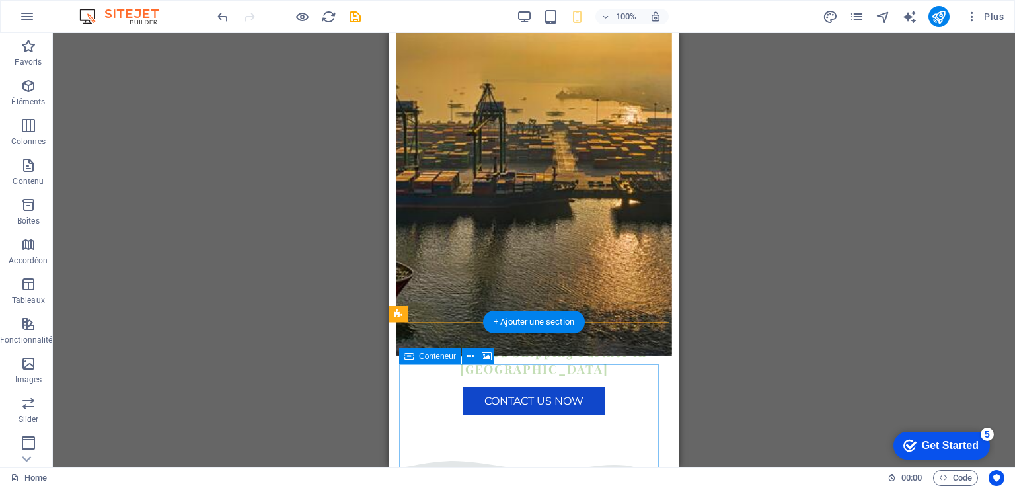
scroll to position [249, 0]
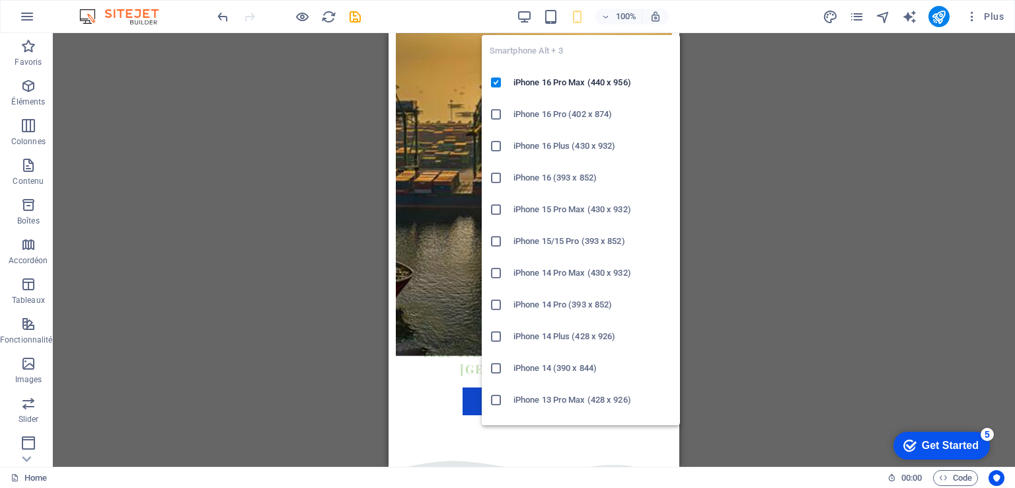
click at [568, 121] on h6 "iPhone 16 Pro (402 x 874)" at bounding box center [593, 114] width 159 height 16
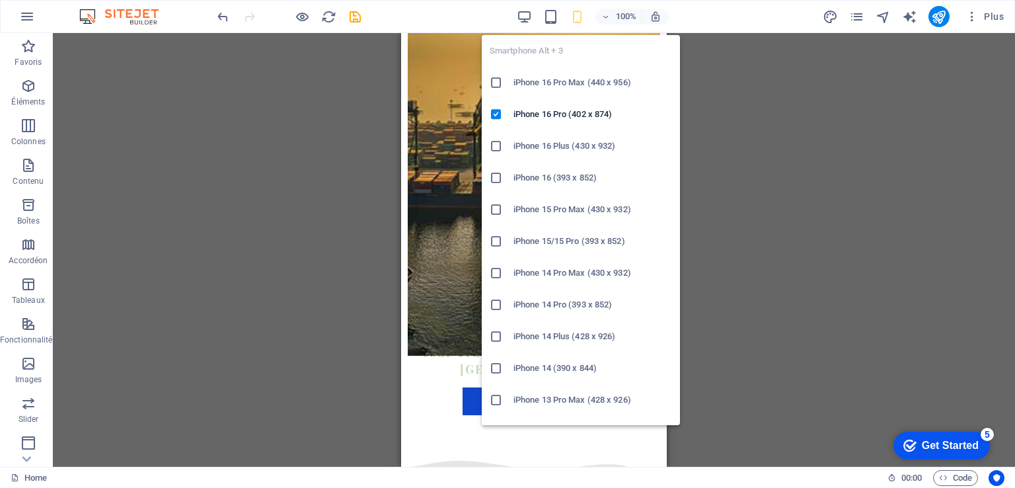
click at [567, 77] on h6 "iPhone 16 Pro Max (440 x 956)" at bounding box center [593, 83] width 159 height 16
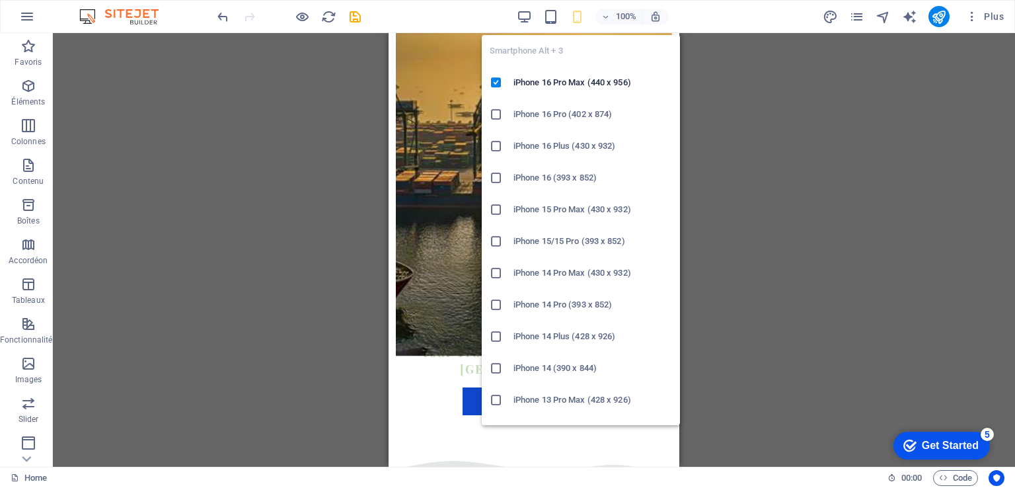
click at [551, 114] on h6 "iPhone 16 Pro (402 x 874)" at bounding box center [593, 114] width 159 height 16
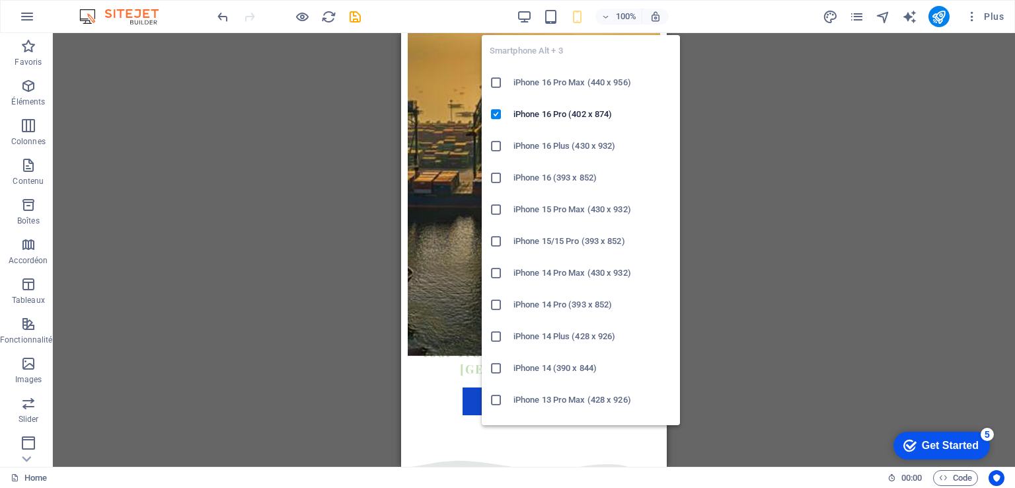
click at [572, 139] on h6 "iPhone 16 Plus (430 x 932)" at bounding box center [593, 146] width 159 height 16
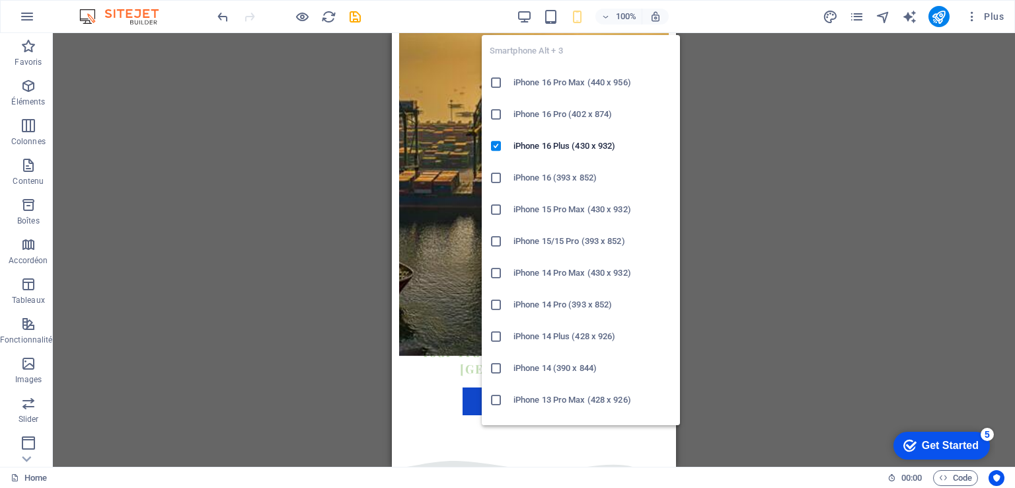
click at [580, 186] on li "iPhone 16 (393 x 852)" at bounding box center [581, 178] width 198 height 32
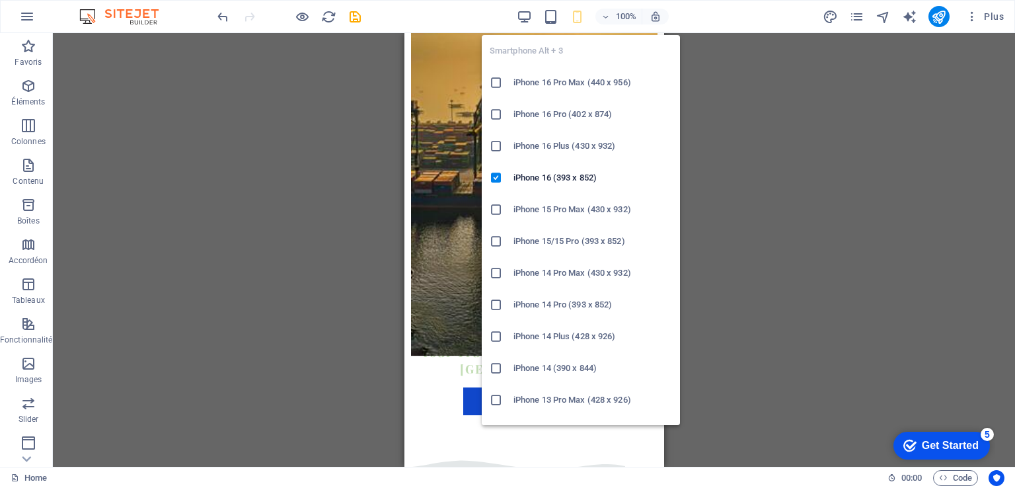
click at [580, 199] on li "iPhone 15 Pro Max (430 x 932)" at bounding box center [581, 210] width 198 height 32
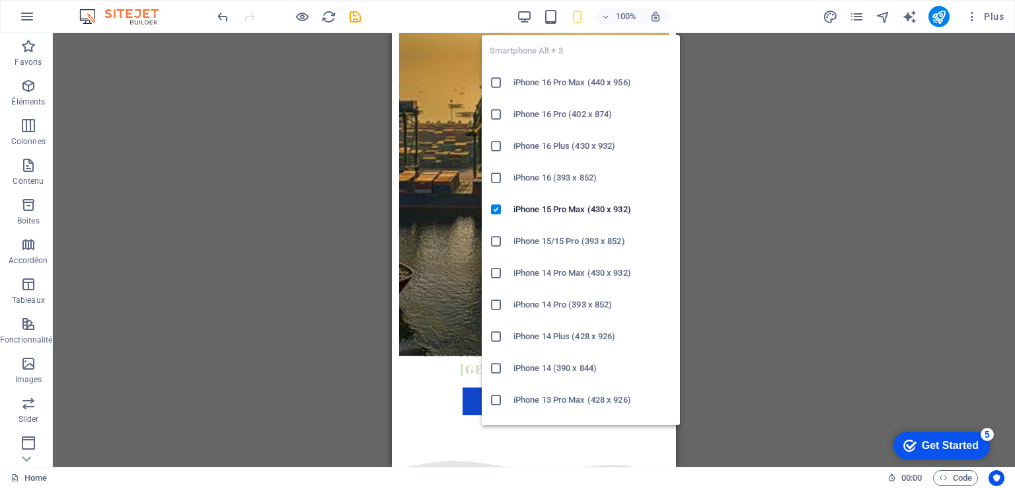
click at [561, 238] on h6 "iPhone 15/15 Pro (393 x 852)" at bounding box center [593, 241] width 159 height 16
click at [557, 288] on li "iPhone 14 Pro Max (430 x 932)" at bounding box center [581, 273] width 198 height 32
click at [545, 299] on h6 "iPhone 14 Pro (393 x 852)" at bounding box center [593, 305] width 159 height 16
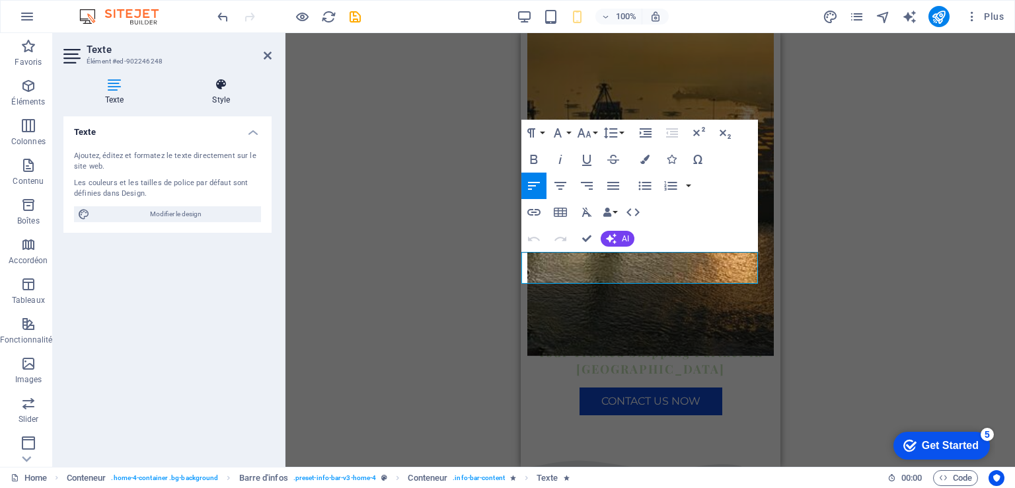
click at [217, 98] on h4 "Style" at bounding box center [221, 92] width 101 height 28
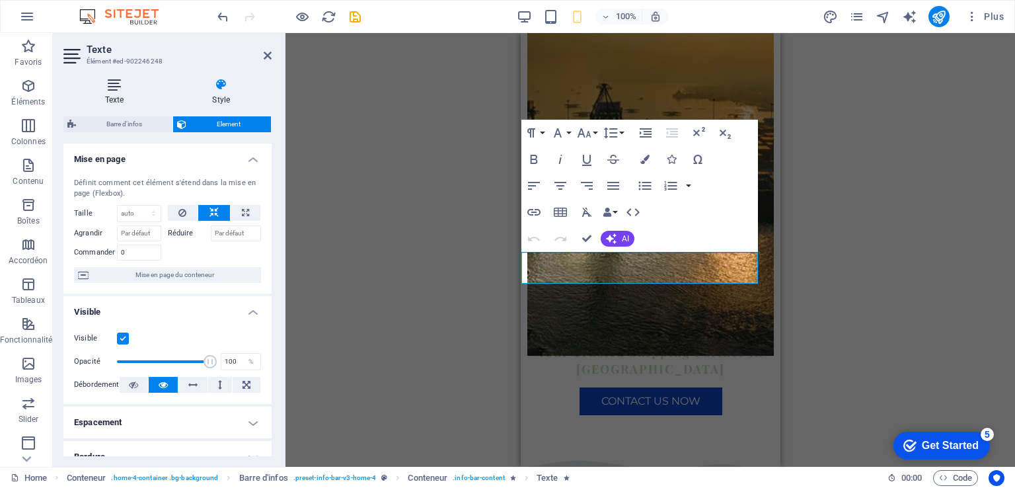
click at [116, 93] on h4 "Texte" at bounding box center [117, 92] width 108 height 28
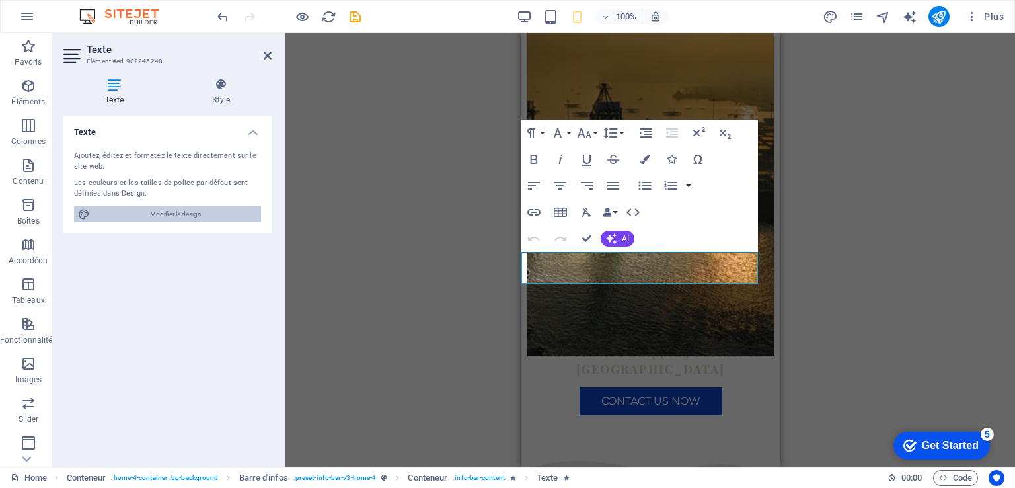
click at [169, 212] on span "Modifier le design" at bounding box center [175, 214] width 163 height 16
select select "px"
select select "200"
select select "px"
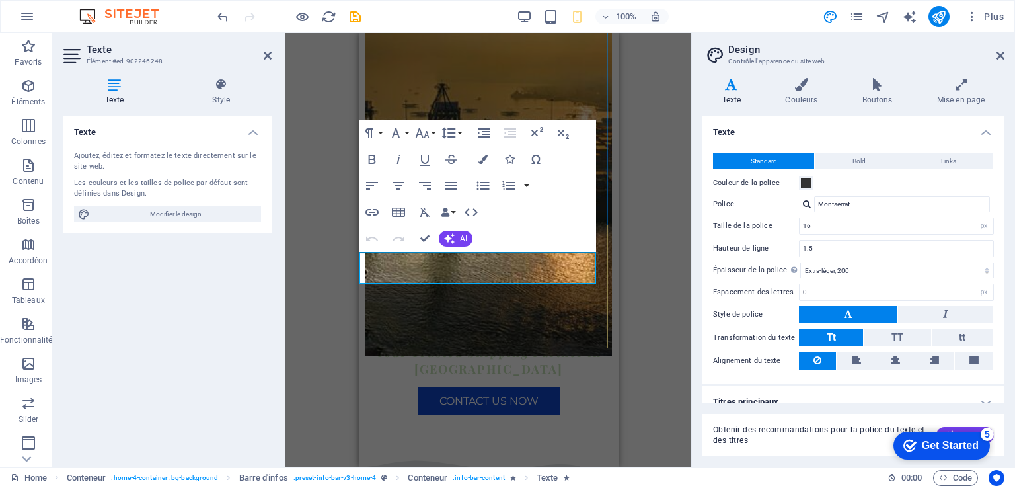
drag, startPoint x: 395, startPoint y: 278, endPoint x: 348, endPoint y: 262, distance: 49.8
drag, startPoint x: 820, startPoint y: 225, endPoint x: 798, endPoint y: 226, distance: 21.9
click at [798, 226] on div "Taille de la police 16 rem px" at bounding box center [853, 225] width 281 height 17
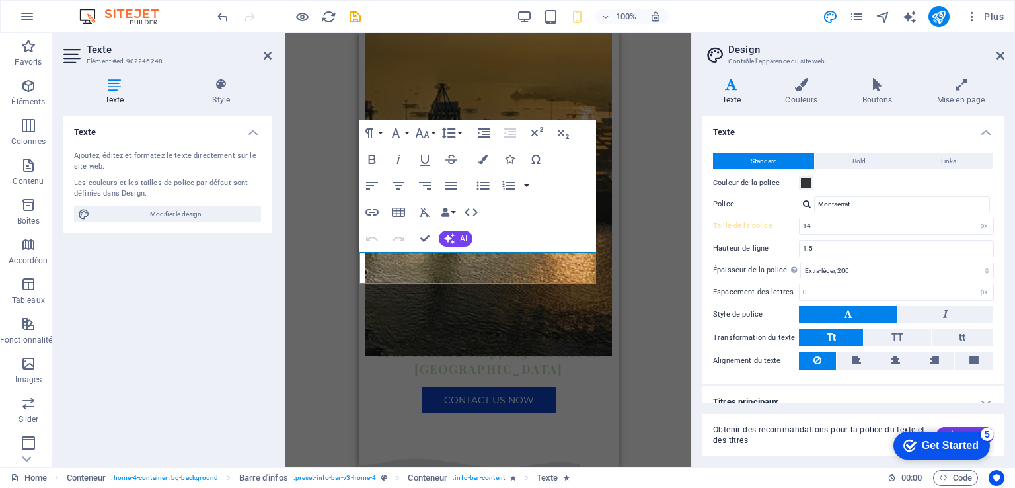
click at [837, 128] on h4 "Texte" at bounding box center [854, 128] width 302 height 24
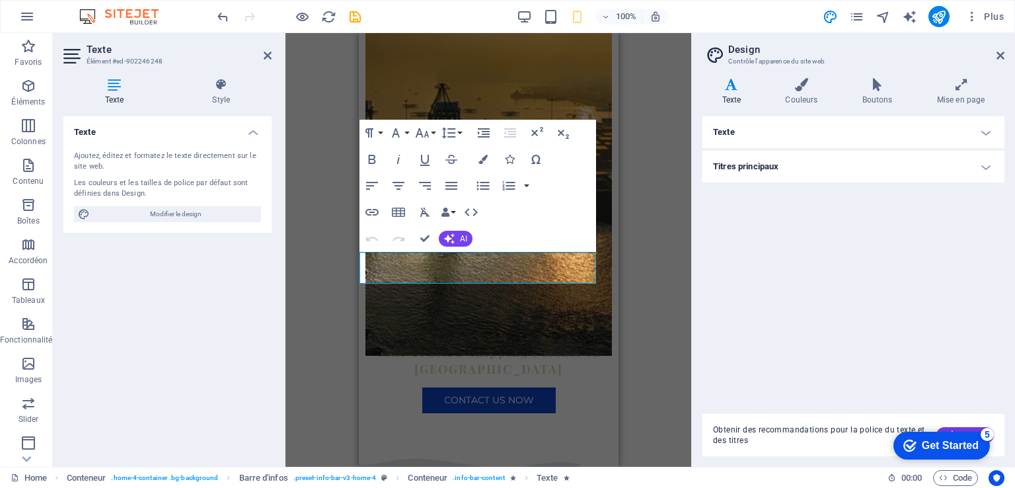
type input "16"
click at [795, 139] on h4 "Texte" at bounding box center [854, 132] width 302 height 32
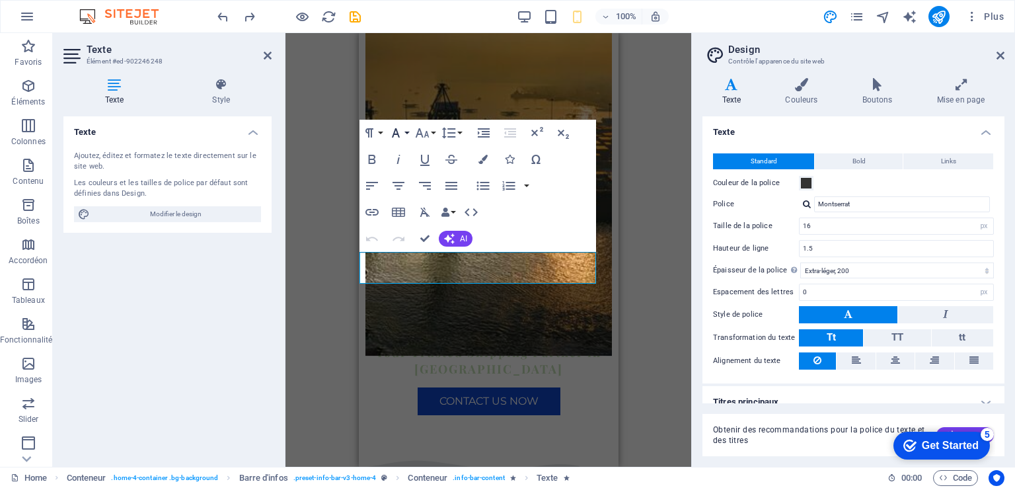
click at [407, 131] on button "Font Family" at bounding box center [398, 133] width 25 height 26
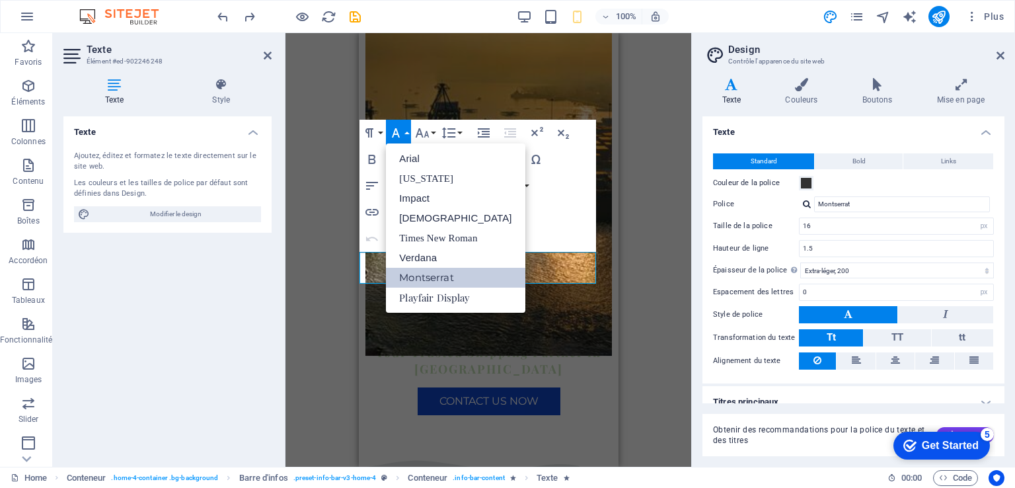
scroll to position [0, 0]
click at [427, 134] on icon "button" at bounding box center [422, 133] width 16 height 16
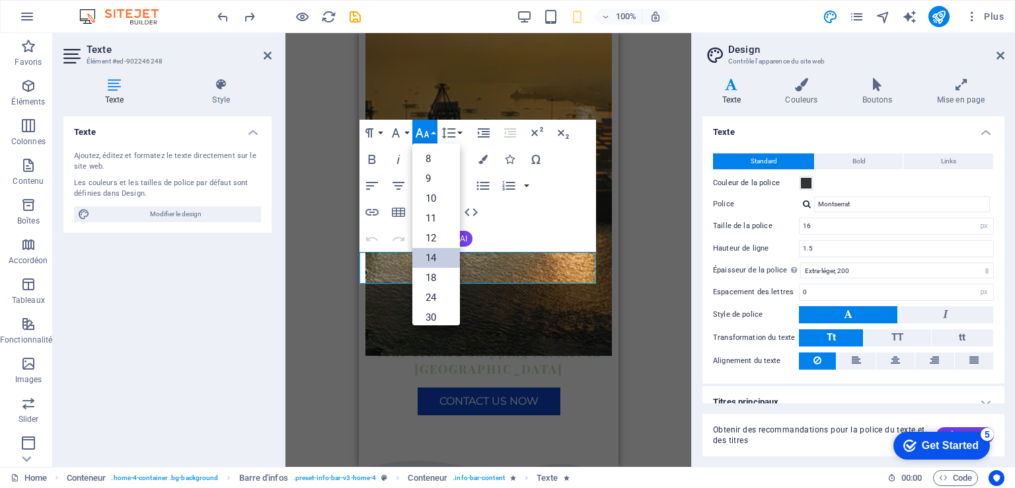
click at [436, 253] on link "14" at bounding box center [436, 258] width 48 height 20
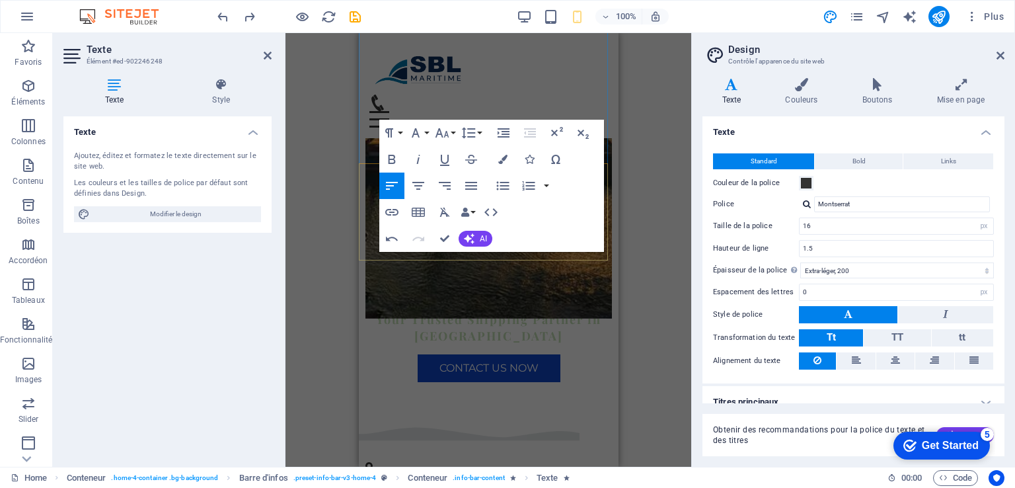
scroll to position [238, 0]
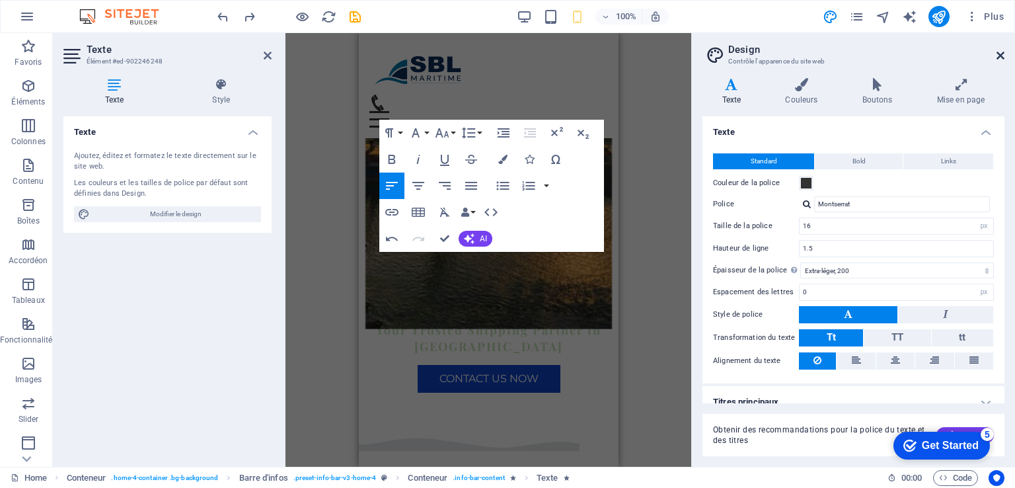
click at [1001, 54] on icon at bounding box center [1001, 55] width 8 height 11
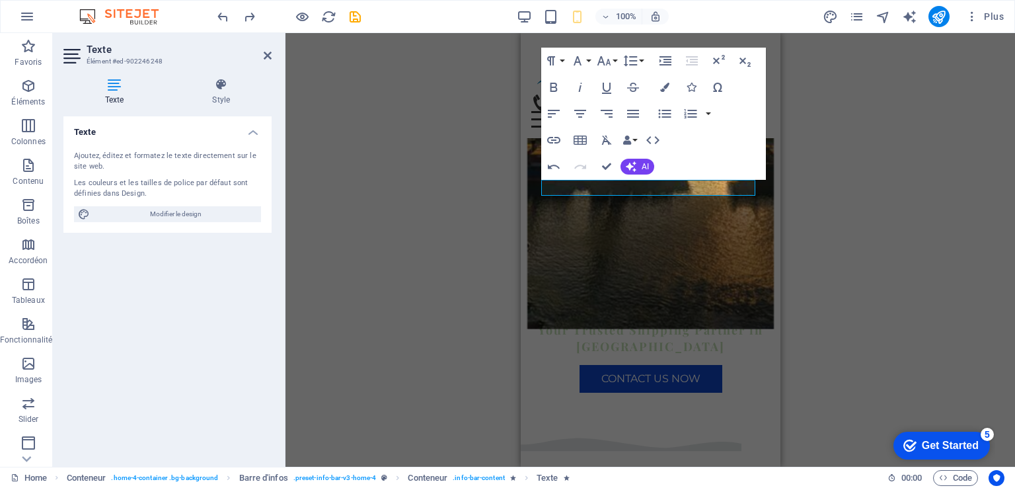
click at [863, 188] on div "H2 Conteneur Conteneur Bannière Bannière Conteneur Conteneur Menu Barre de menu…" at bounding box center [651, 250] width 730 height 434
click at [266, 52] on icon at bounding box center [268, 55] width 8 height 11
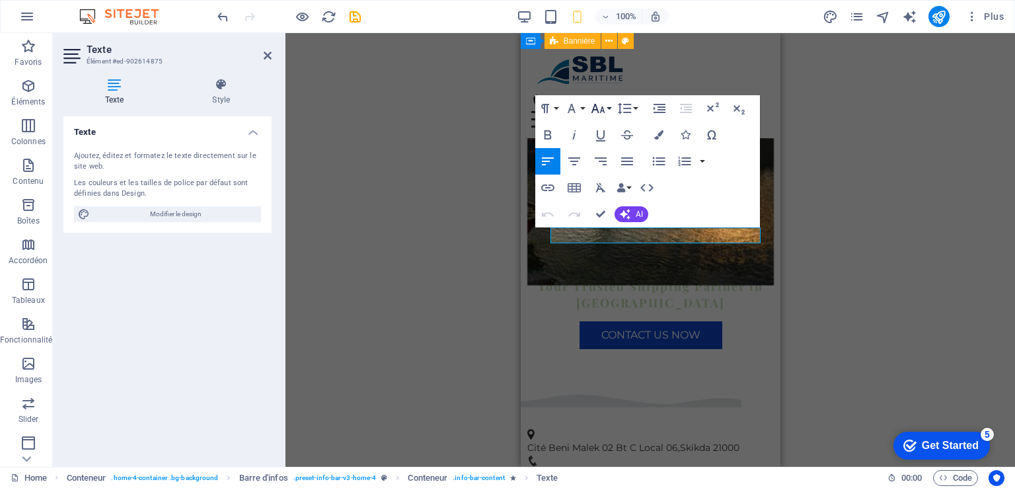
click at [602, 107] on icon "button" at bounding box center [599, 108] width 14 height 9
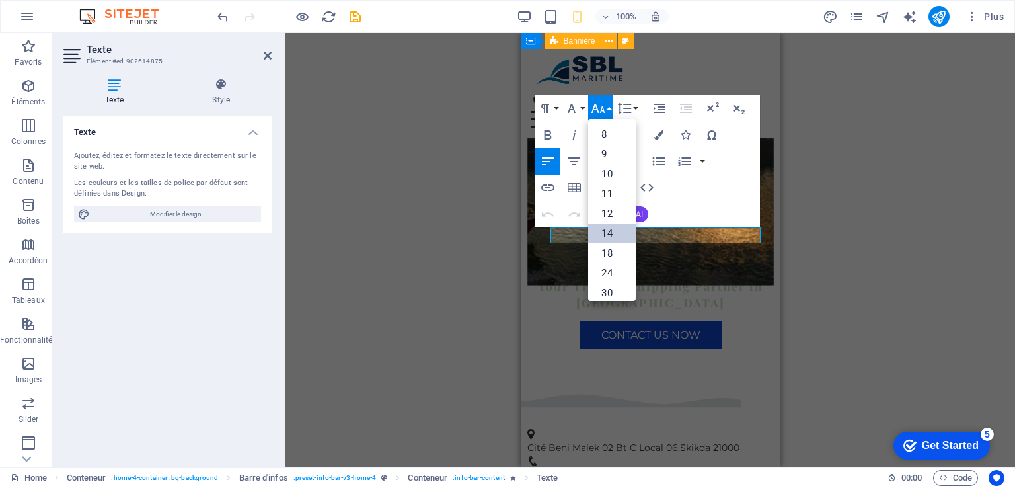
click at [613, 237] on link "14" at bounding box center [612, 233] width 48 height 20
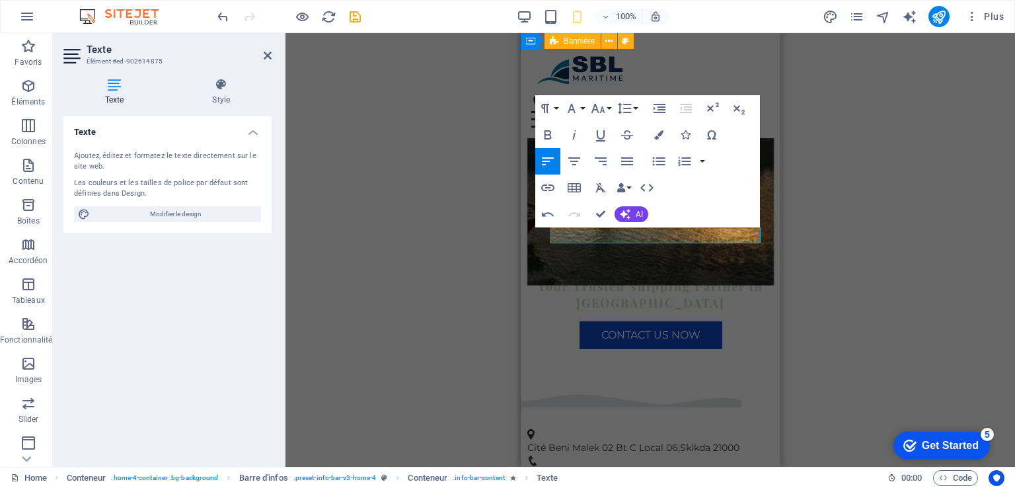
drag, startPoint x: 552, startPoint y: 234, endPoint x: 878, endPoint y: 230, distance: 326.6
click at [605, 106] on icon "button" at bounding box center [598, 108] width 16 height 16
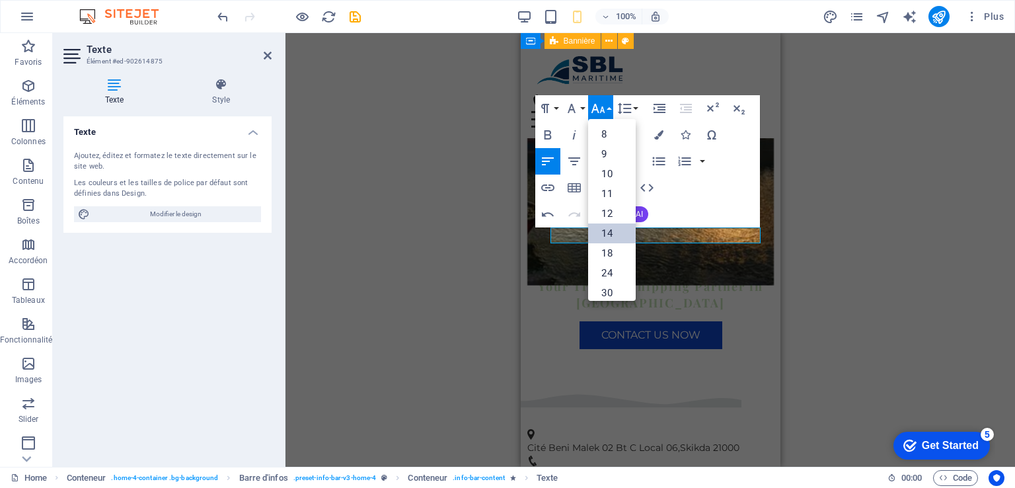
click at [611, 226] on link "14" at bounding box center [612, 233] width 48 height 20
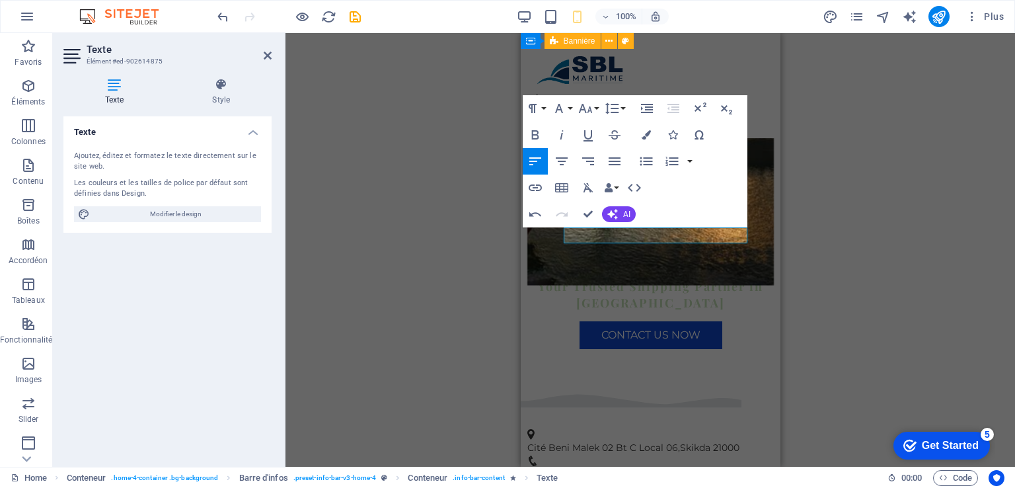
click at [840, 198] on div "H2 Conteneur Conteneur Bannière Bannière Conteneur Conteneur Menu Barre de menu…" at bounding box center [651, 250] width 730 height 434
click at [270, 58] on icon at bounding box center [268, 55] width 8 height 11
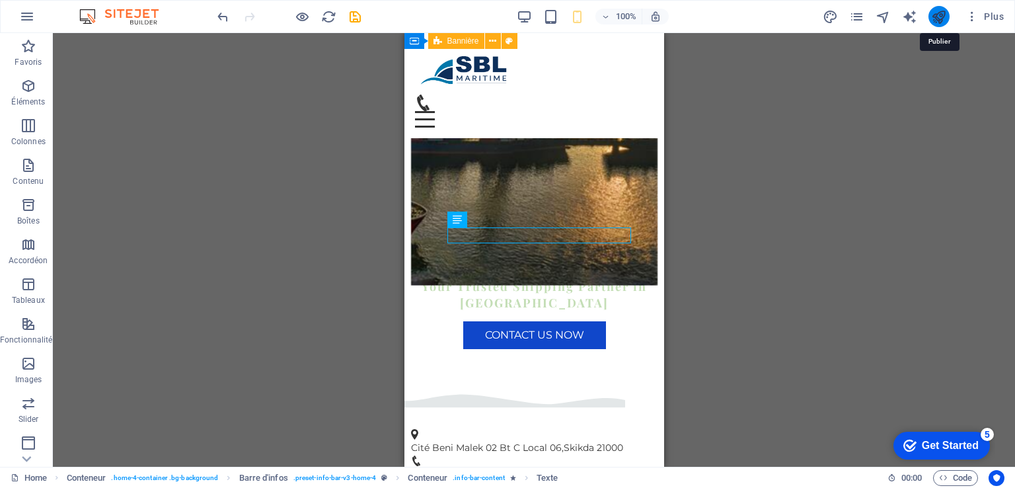
click at [938, 10] on icon "publish" at bounding box center [938, 16] width 15 height 15
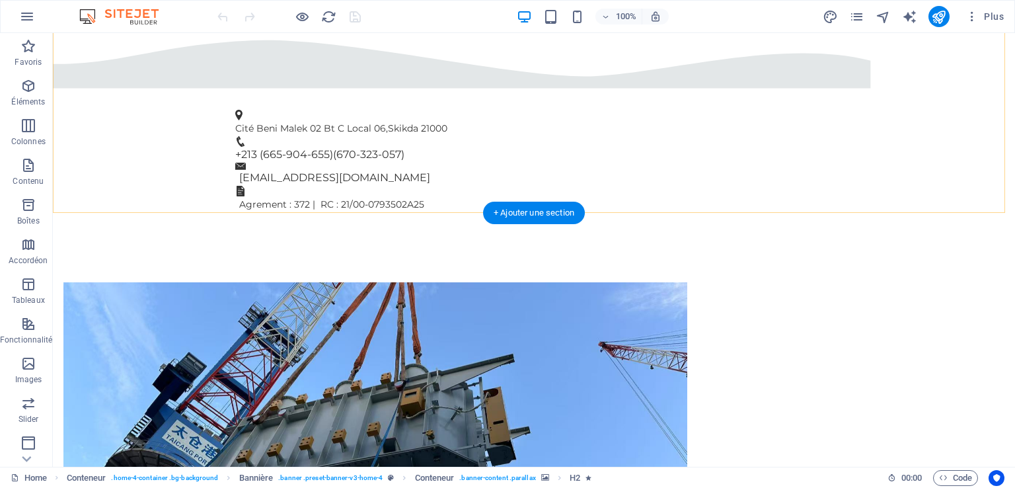
scroll to position [820, 0]
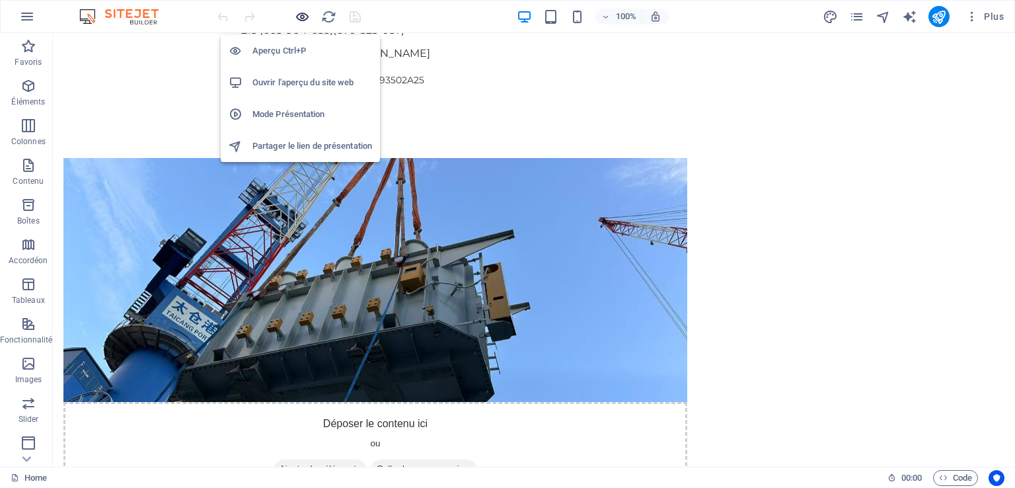
click at [304, 15] on icon "button" at bounding box center [302, 16] width 15 height 15
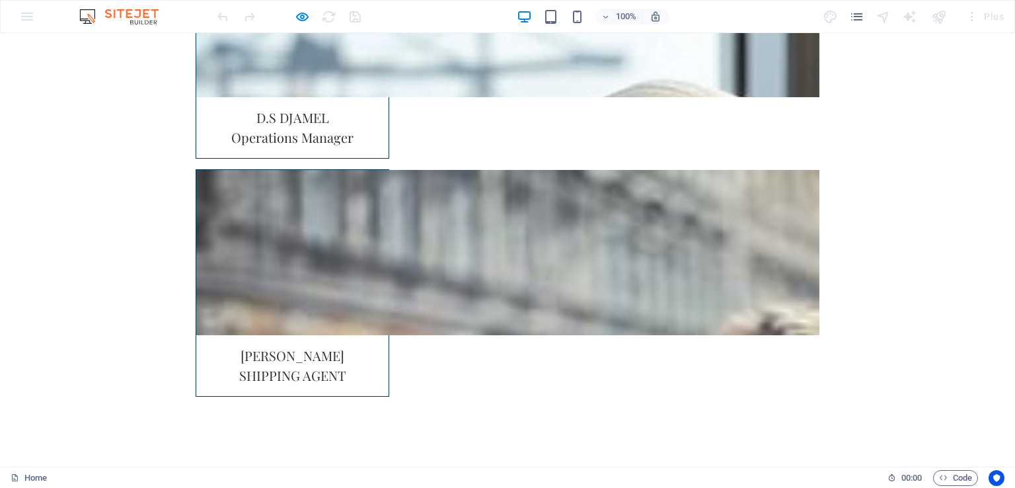
scroll to position [3046, 0]
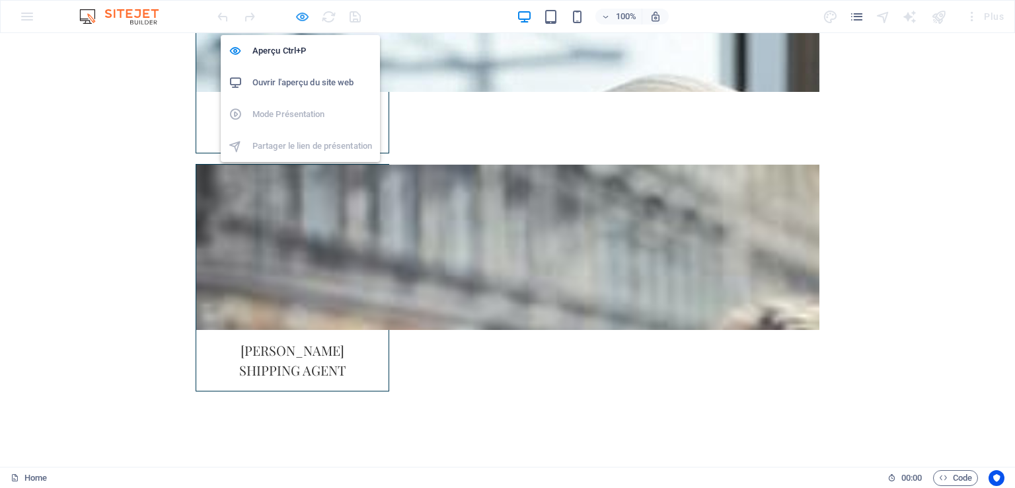
click at [303, 11] on icon "button" at bounding box center [302, 16] width 15 height 15
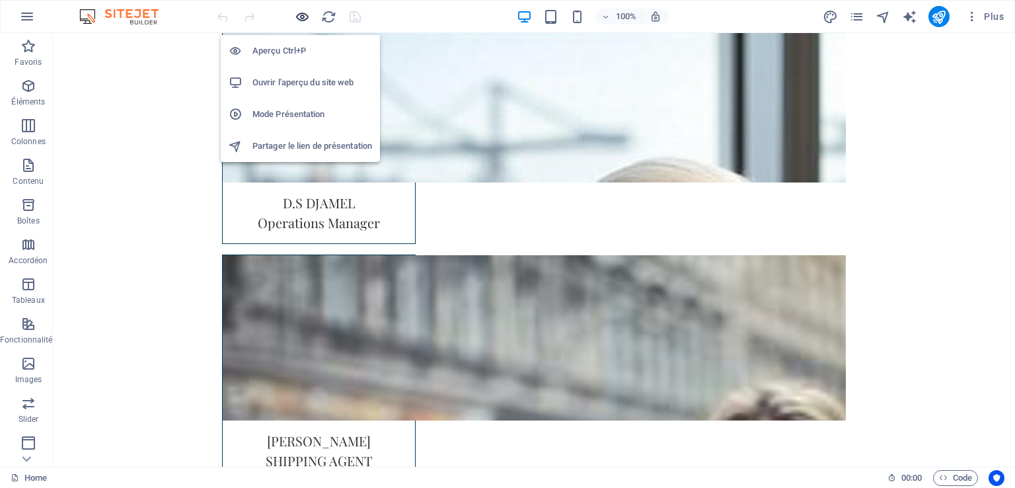
scroll to position [3283, 0]
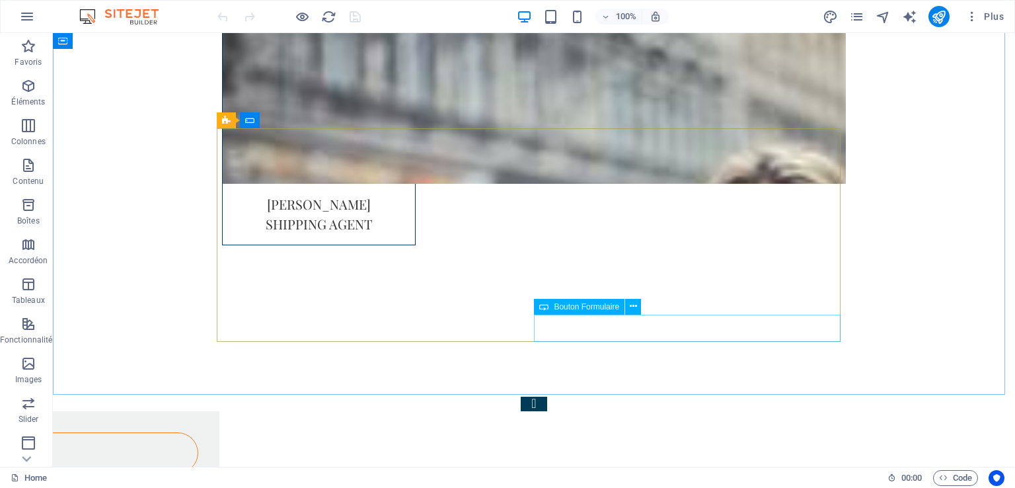
click at [590, 311] on div "Bouton Formulaire" at bounding box center [579, 307] width 91 height 16
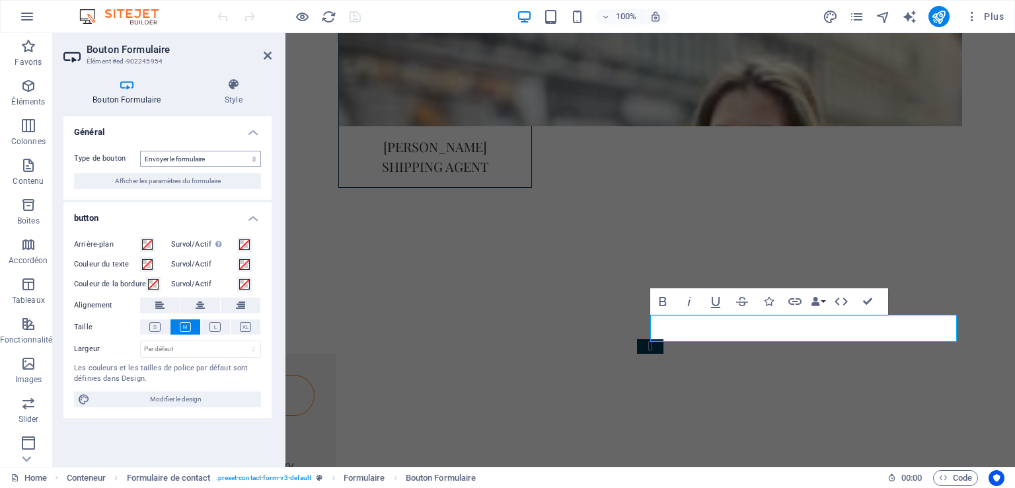
scroll to position [3236, 0]
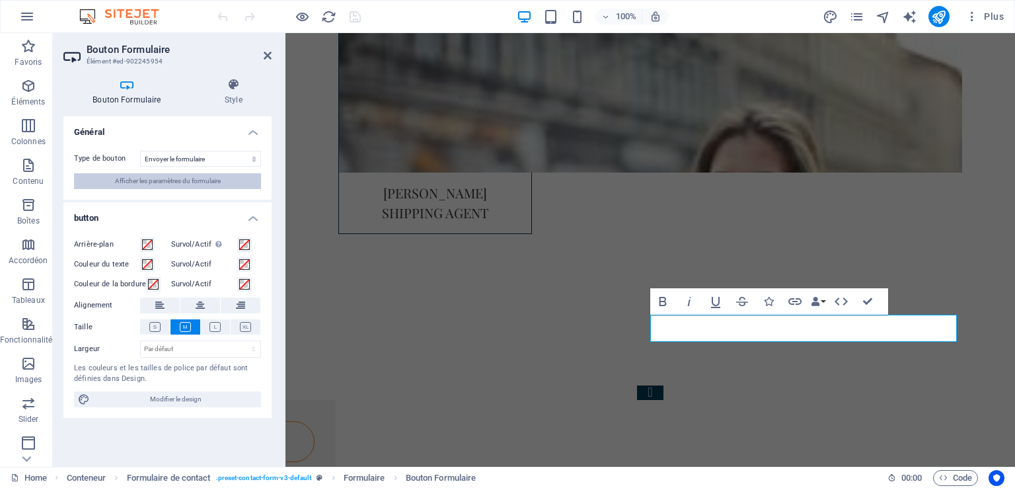
click at [192, 177] on span "Afficher les paramètres du formulaire" at bounding box center [168, 181] width 106 height 16
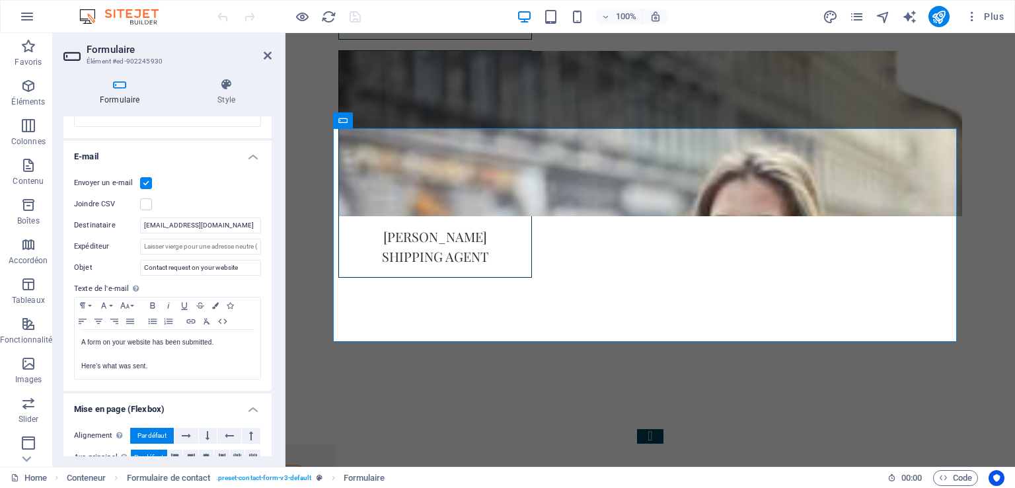
scroll to position [315, 0]
click at [267, 54] on icon at bounding box center [268, 55] width 8 height 11
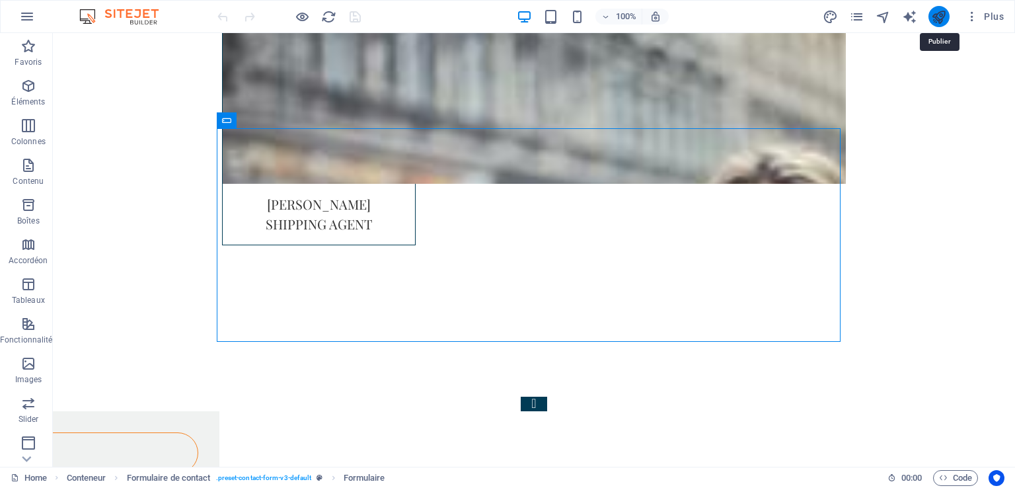
click at [942, 19] on icon "publish" at bounding box center [938, 16] width 15 height 15
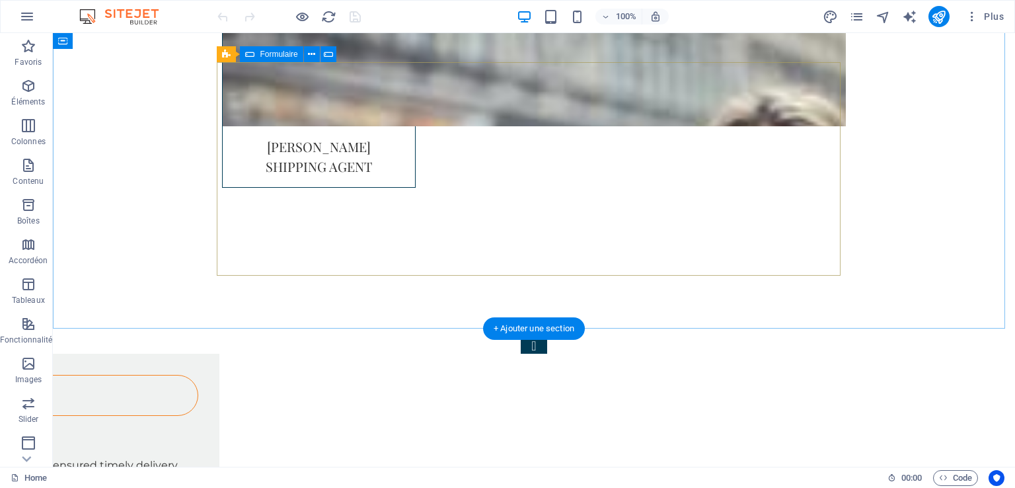
scroll to position [3353, 0]
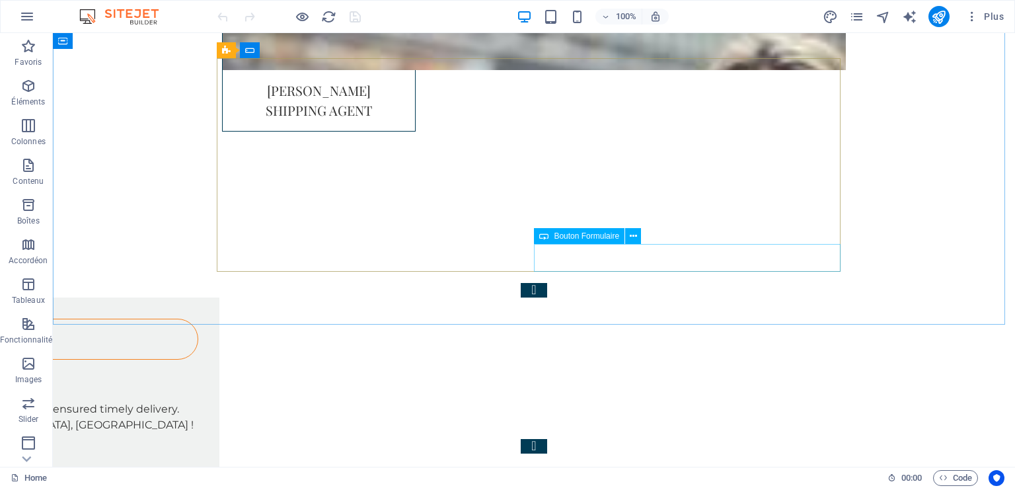
click at [575, 237] on span "Bouton Formulaire" at bounding box center [586, 236] width 65 height 8
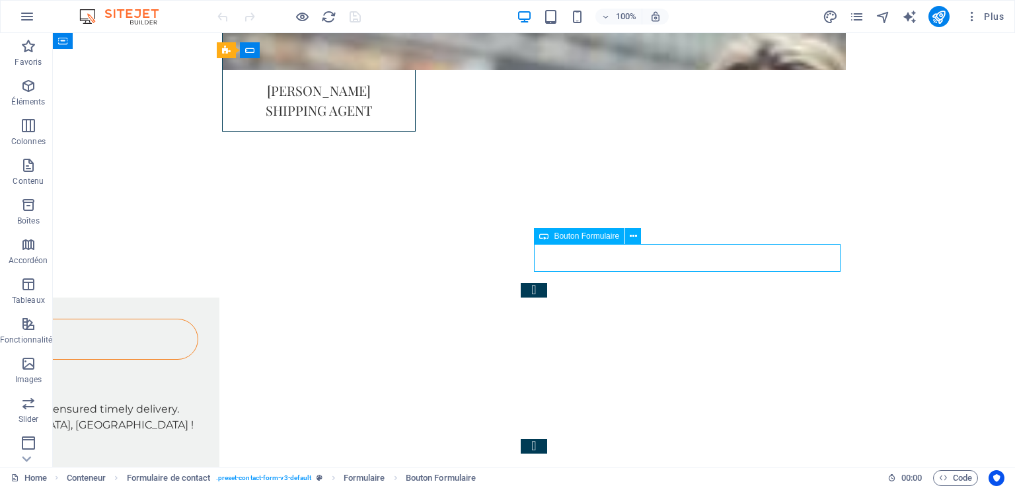
click at [575, 237] on span "Bouton Formulaire" at bounding box center [586, 236] width 65 height 8
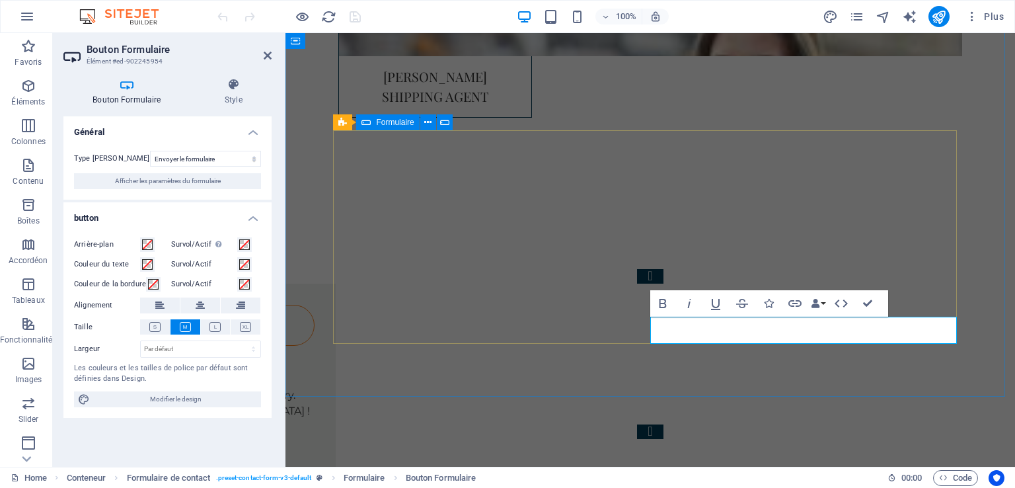
scroll to position [3306, 0]
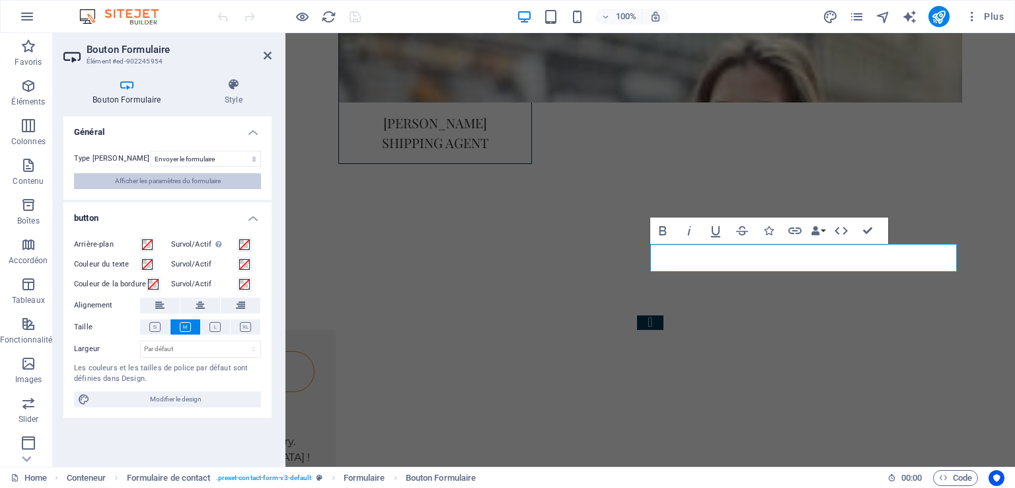
click at [200, 176] on span "Afficher les paramètres du formulaire" at bounding box center [168, 181] width 106 height 16
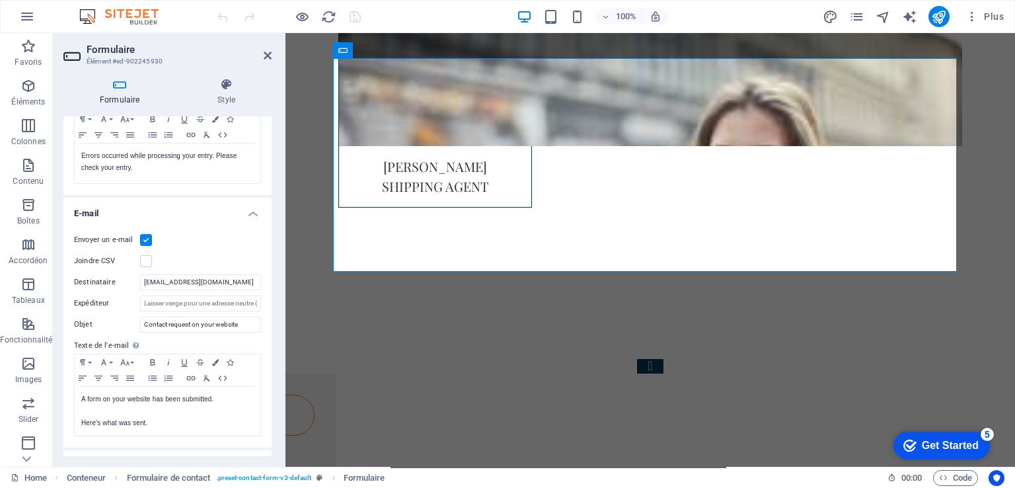
scroll to position [0, 0]
drag, startPoint x: 223, startPoint y: 282, endPoint x: 77, endPoint y: 271, distance: 146.5
click at [77, 271] on div "Envoyer un e-mail Joindre CSV Destinataire sblmaritime@gmail.com Expéditeur Obj…" at bounding box center [167, 334] width 208 height 226
click at [267, 64] on header "Formulaire Élément #ed-902245930" at bounding box center [167, 50] width 208 height 34
click at [267, 59] on icon at bounding box center [268, 55] width 8 height 11
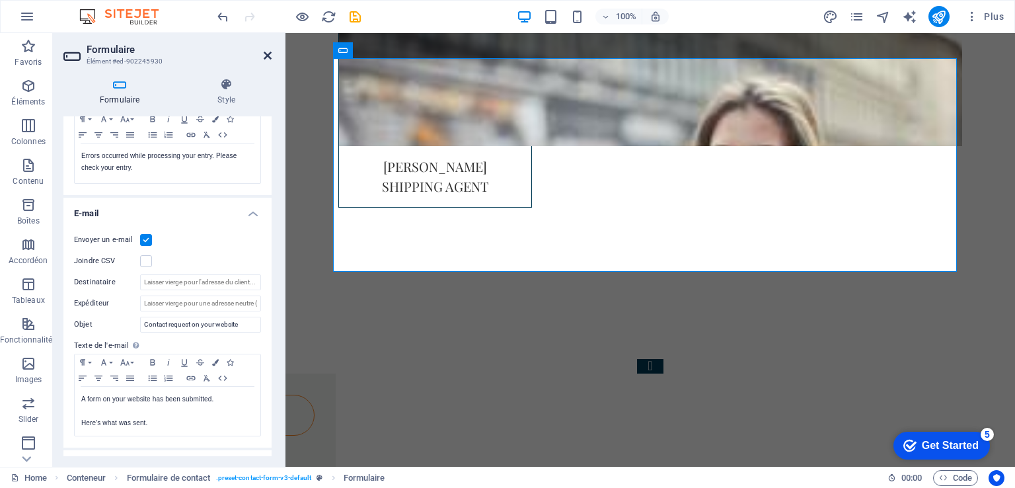
scroll to position [3353, 0]
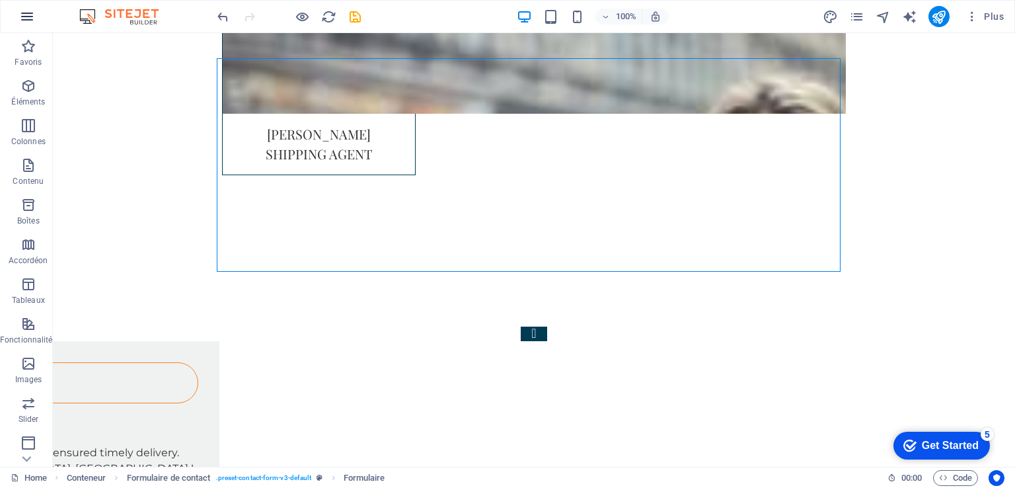
click at [26, 20] on icon "button" at bounding box center [27, 17] width 16 height 16
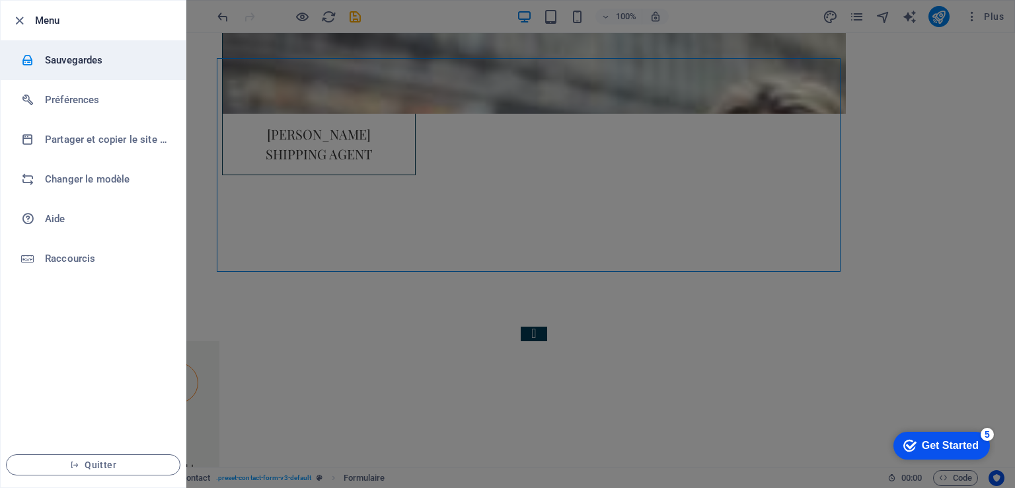
click at [66, 53] on h6 "Sauvegardes" at bounding box center [106, 60] width 122 height 16
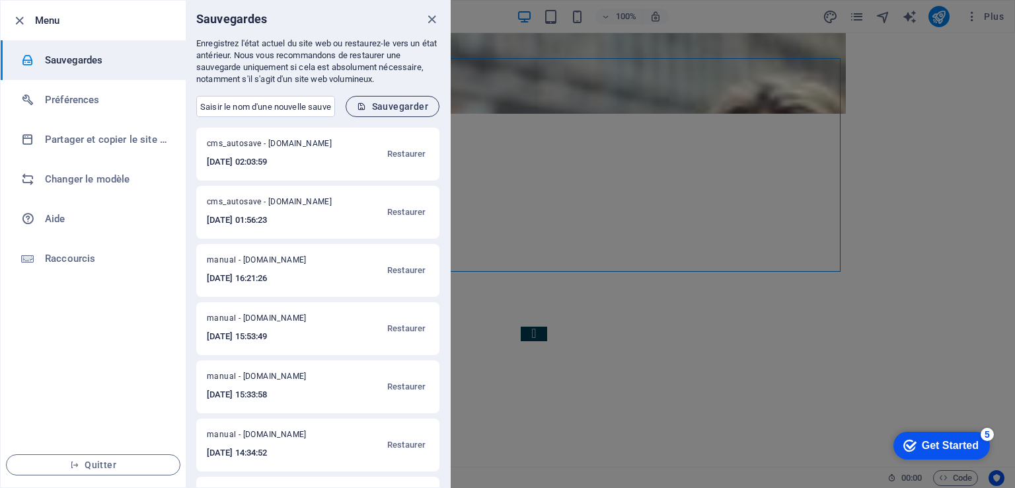
click at [408, 99] on button "Sauvegarder" at bounding box center [393, 106] width 94 height 21
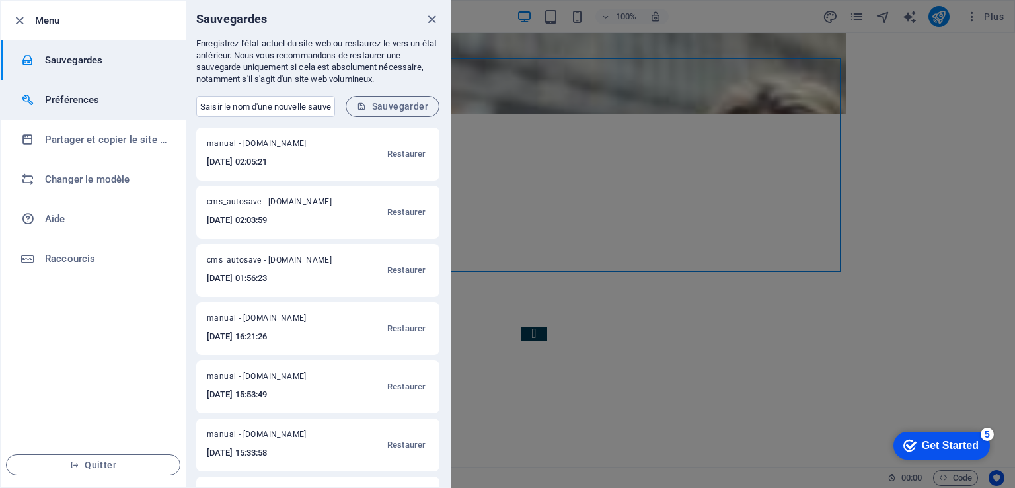
click at [88, 107] on h6 "Préférences" at bounding box center [106, 100] width 122 height 16
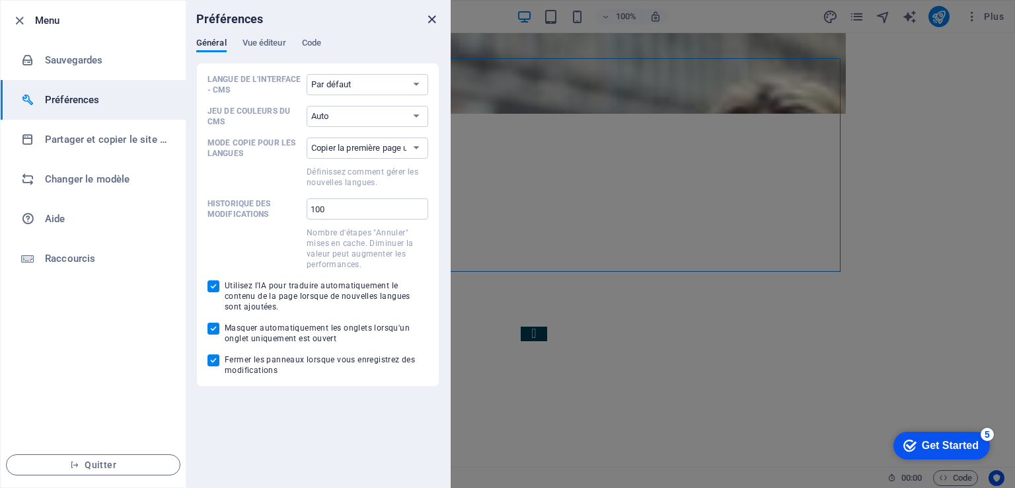
click at [430, 17] on icon "close" at bounding box center [431, 19] width 15 height 15
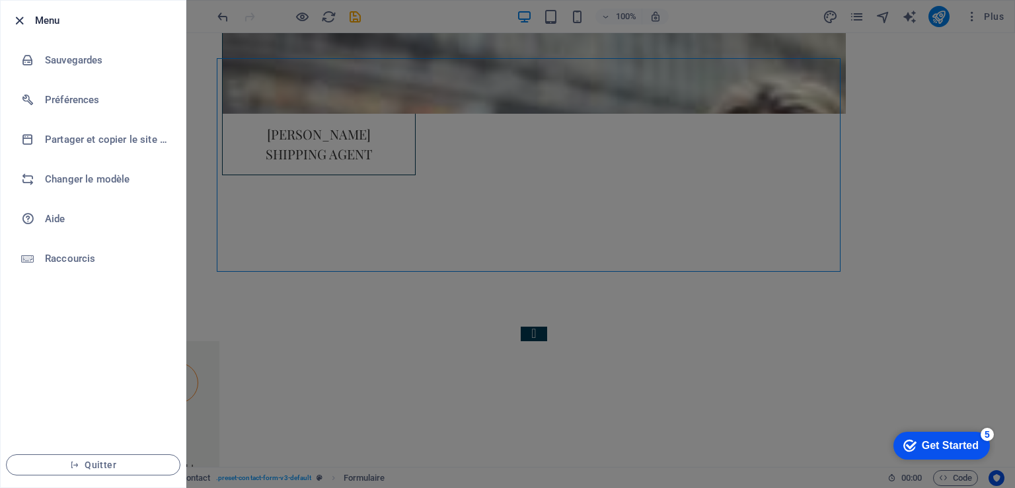
click at [15, 17] on icon "button" at bounding box center [19, 20] width 15 height 15
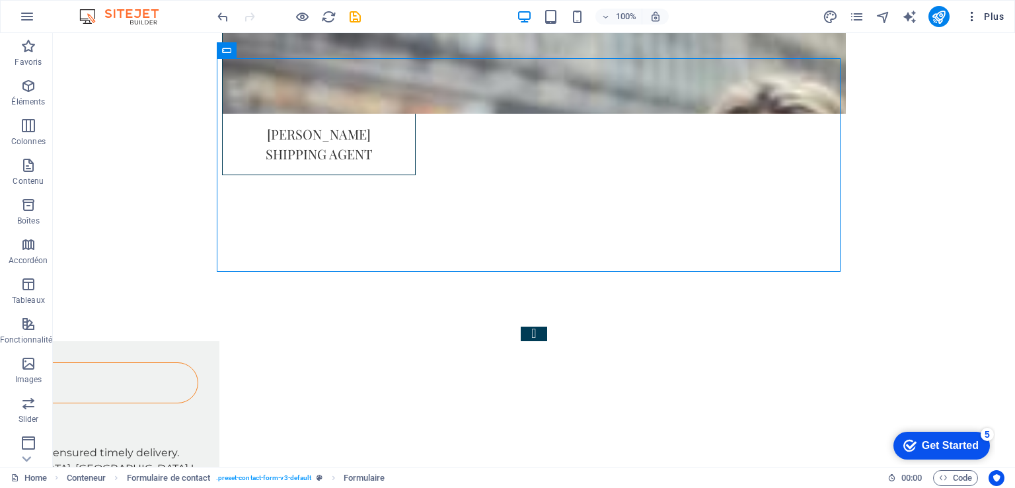
click at [975, 18] on icon "button" at bounding box center [972, 16] width 13 height 13
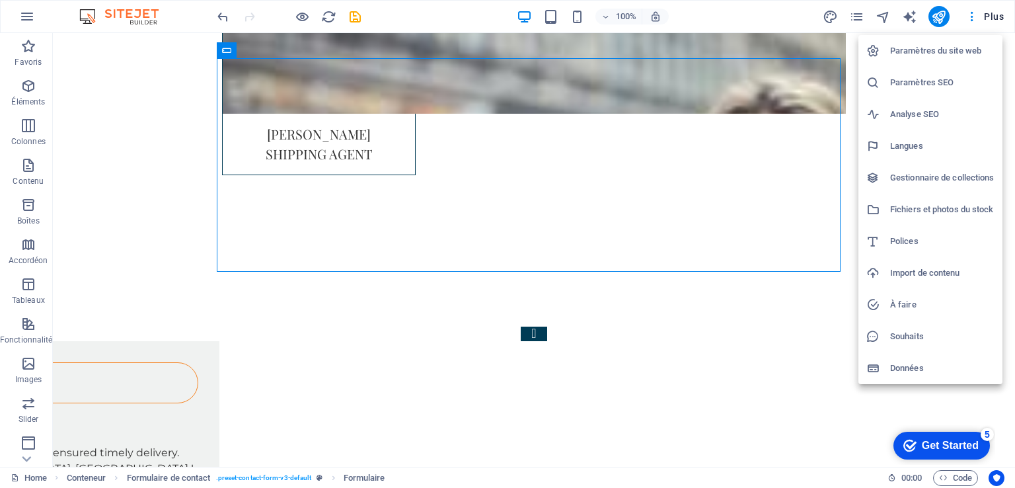
click at [949, 52] on h6 "Paramètres du site web" at bounding box center [942, 51] width 104 height 16
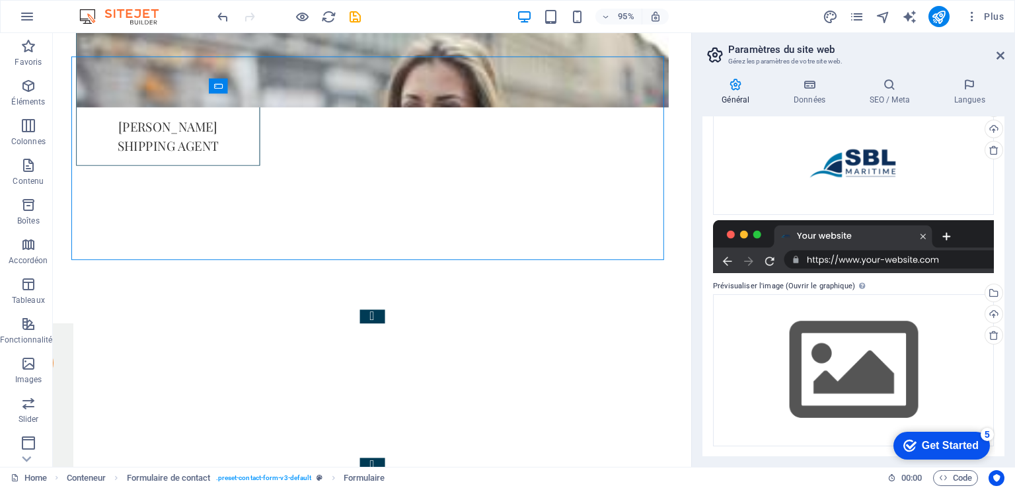
scroll to position [0, 0]
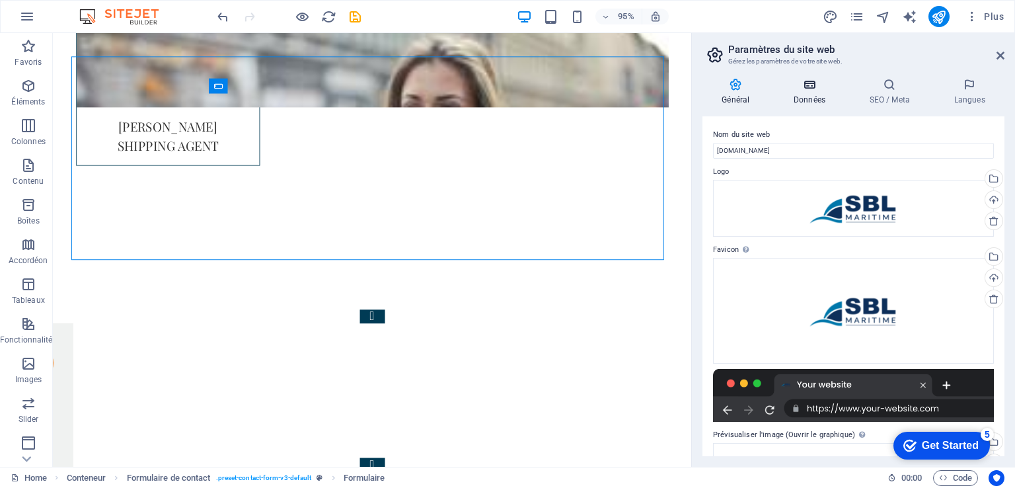
click at [822, 99] on h4 "Données" at bounding box center [813, 92] width 76 height 28
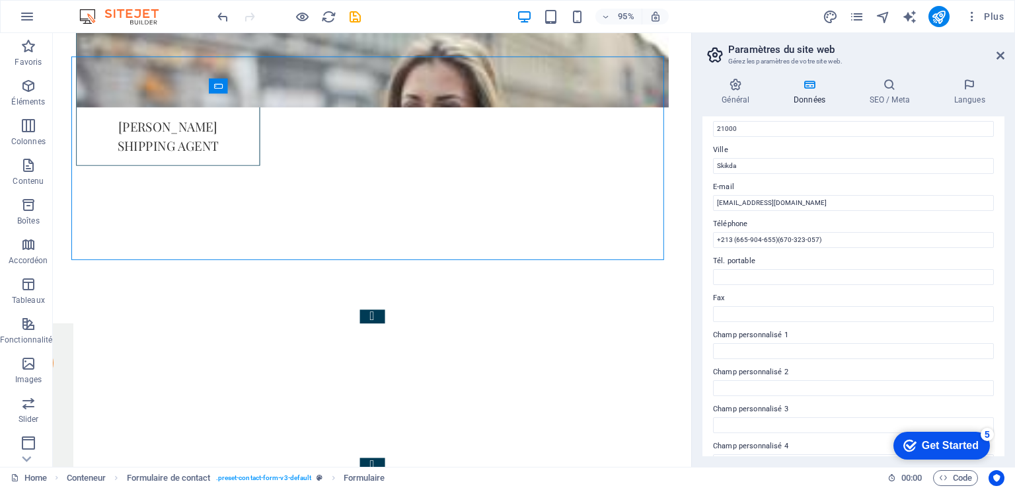
scroll to position [198, 0]
click at [892, 86] on icon at bounding box center [889, 84] width 79 height 13
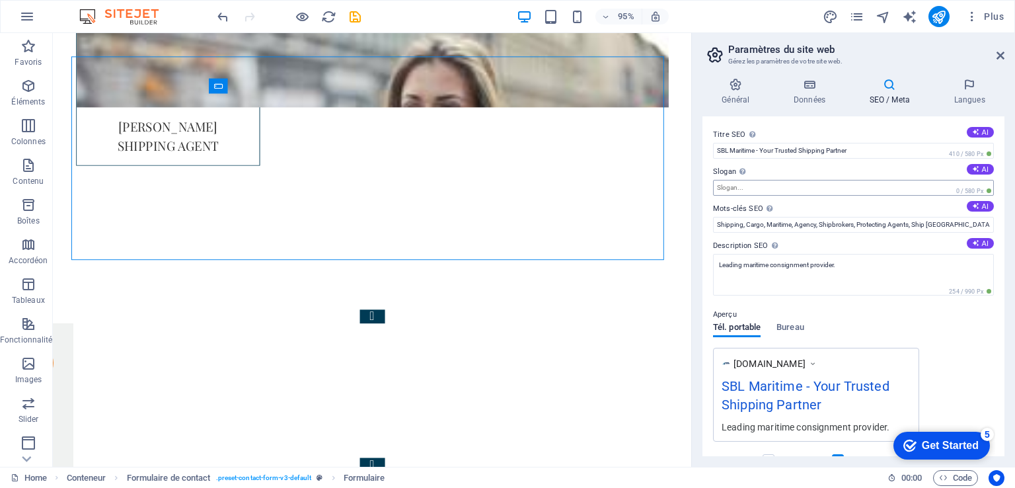
scroll to position [164, 0]
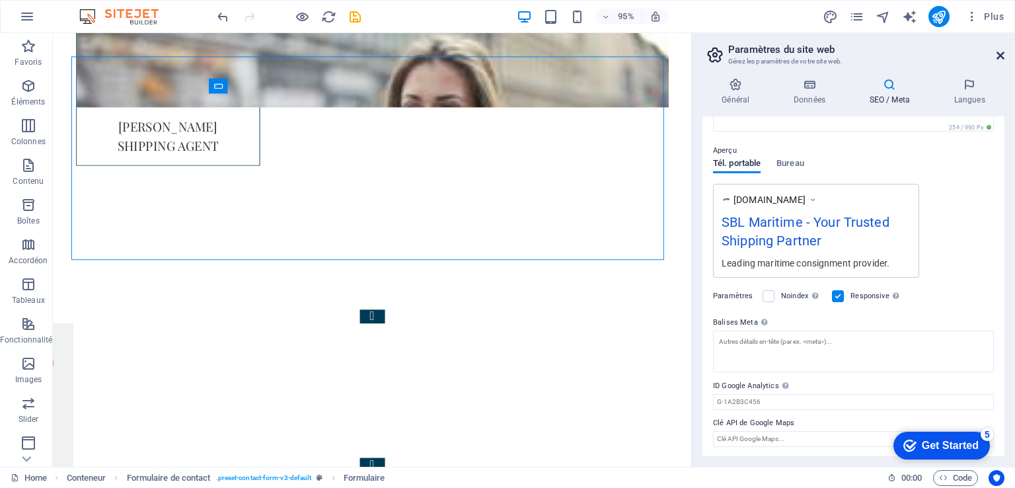
click at [1002, 59] on icon at bounding box center [1001, 55] width 8 height 11
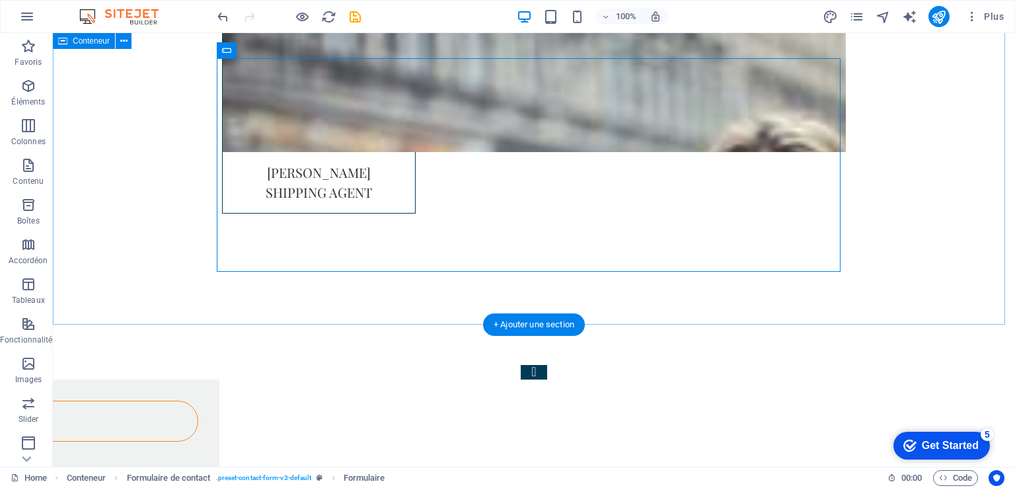
scroll to position [3353, 0]
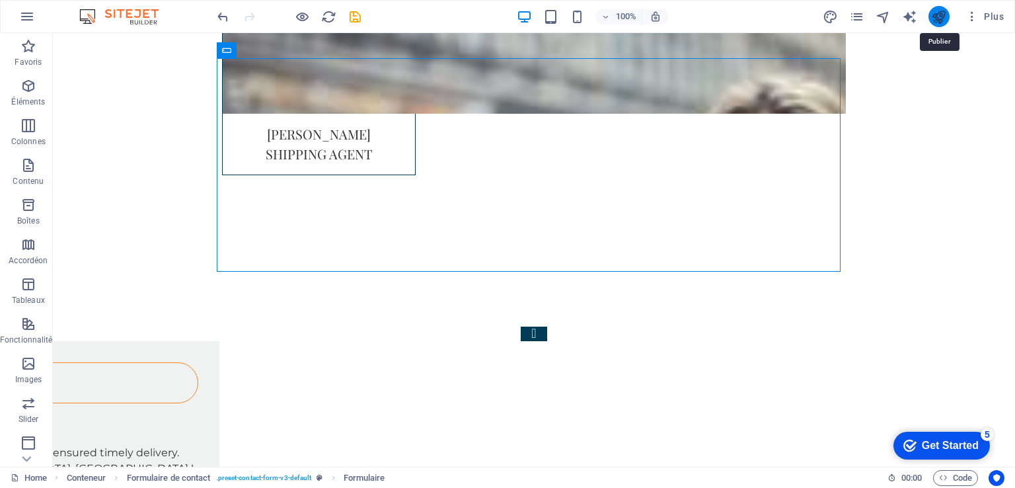
click at [936, 11] on icon "publish" at bounding box center [938, 16] width 15 height 15
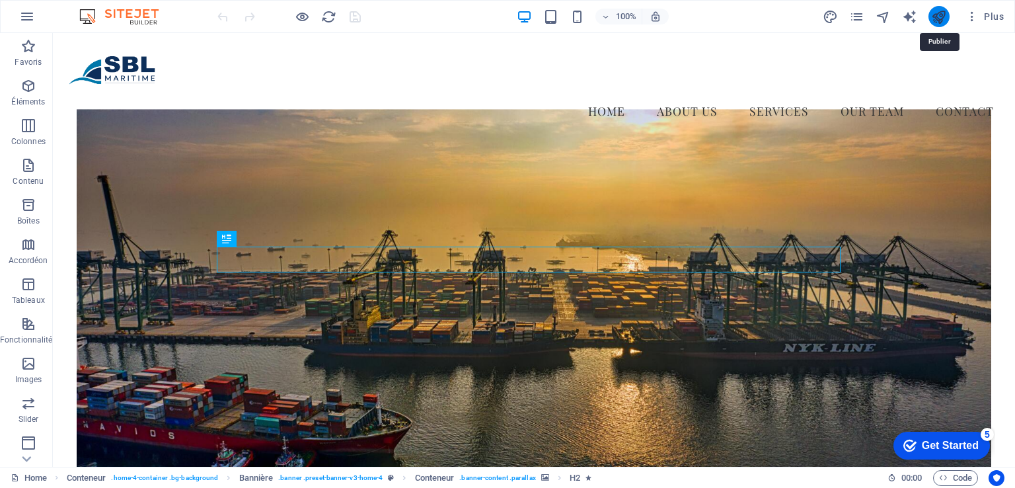
click at [939, 18] on icon "publish" at bounding box center [938, 16] width 15 height 15
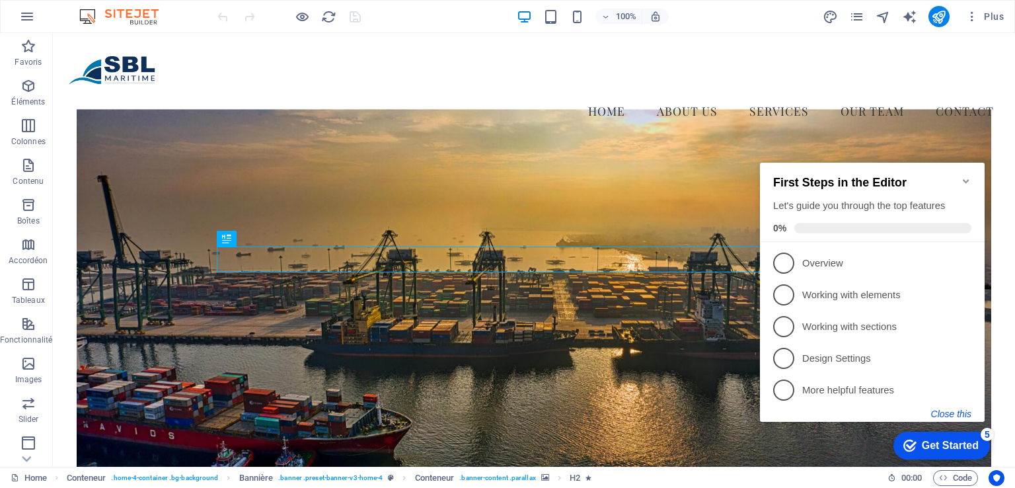
click at [944, 410] on button "Close this" at bounding box center [951, 413] width 40 height 11
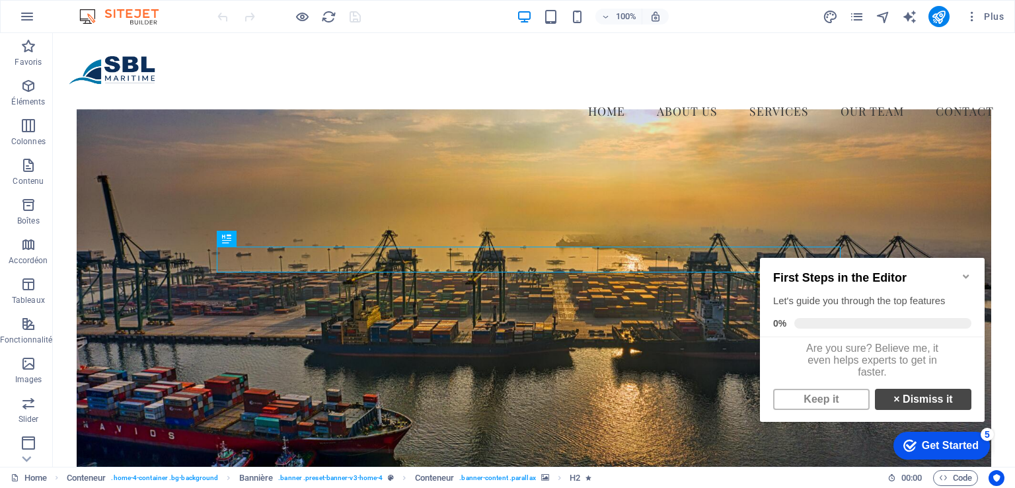
click at [899, 405] on link "× Dismiss it" at bounding box center [923, 399] width 97 height 21
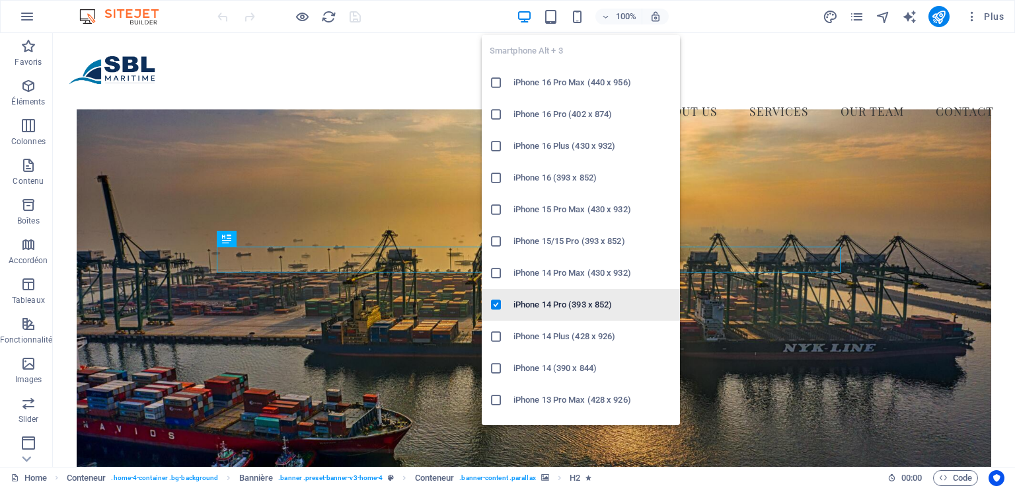
click at [543, 299] on h6 "iPhone 14 Pro (393 x 852)" at bounding box center [593, 305] width 159 height 16
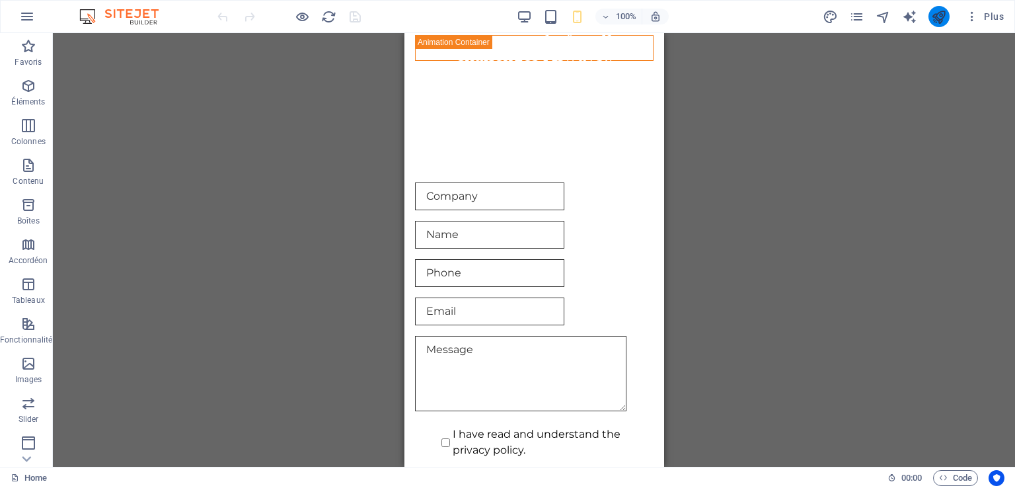
scroll to position [5638, 0]
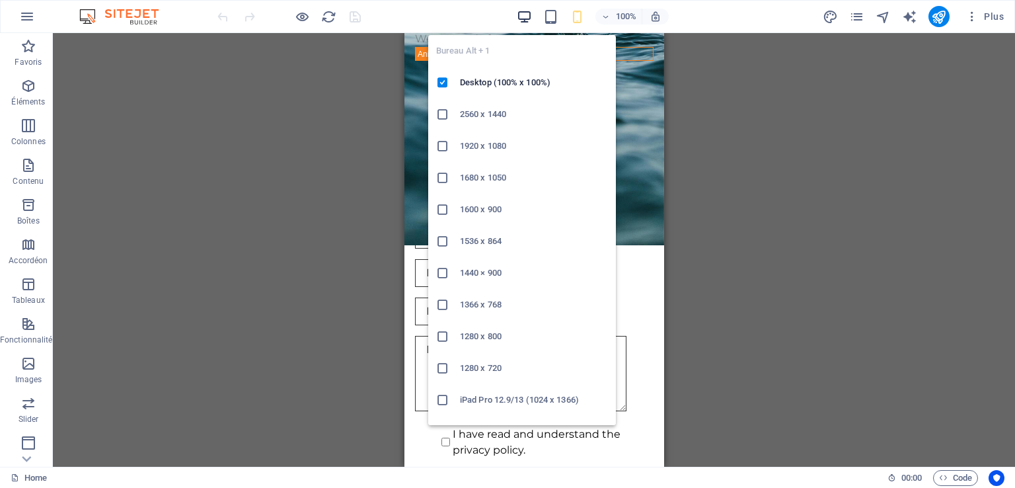
click at [525, 19] on icon "button" at bounding box center [524, 16] width 15 height 15
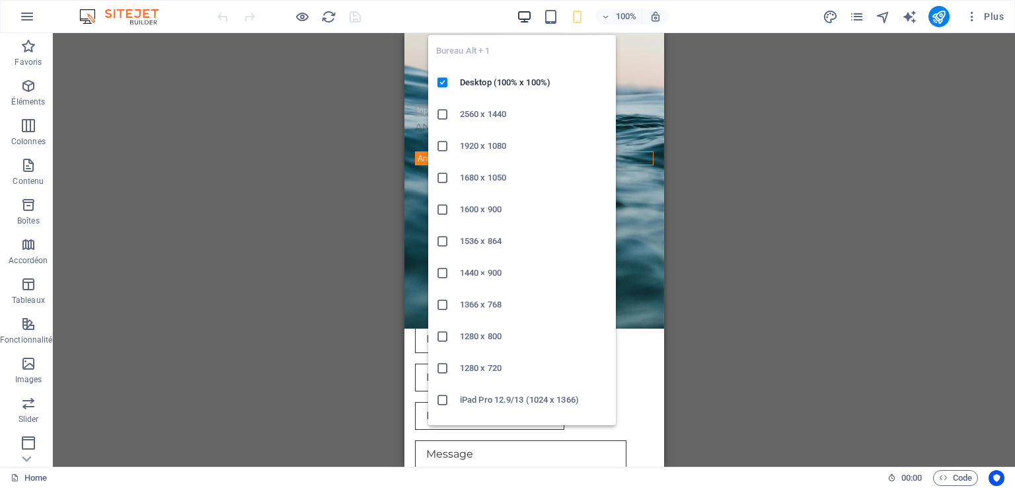
scroll to position [3437, 0]
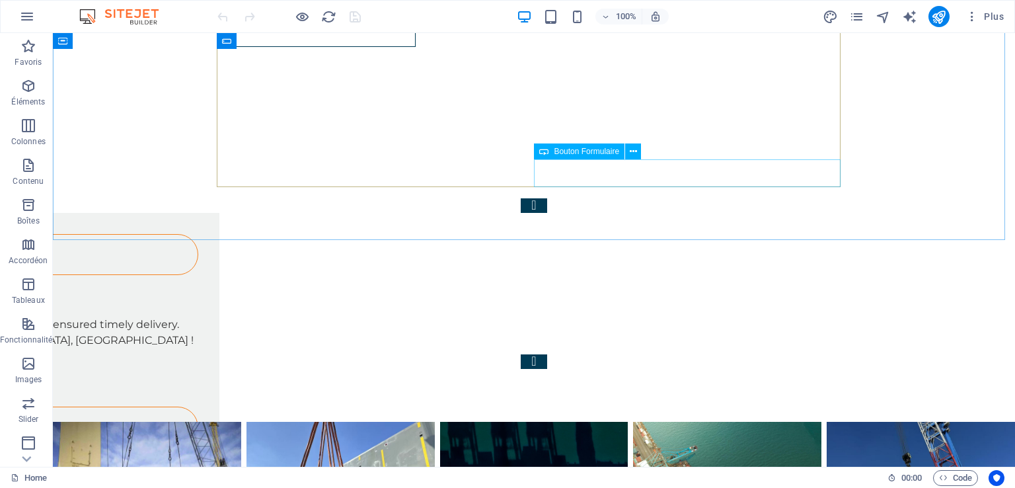
click at [580, 151] on span "Bouton Formulaire" at bounding box center [586, 151] width 65 height 8
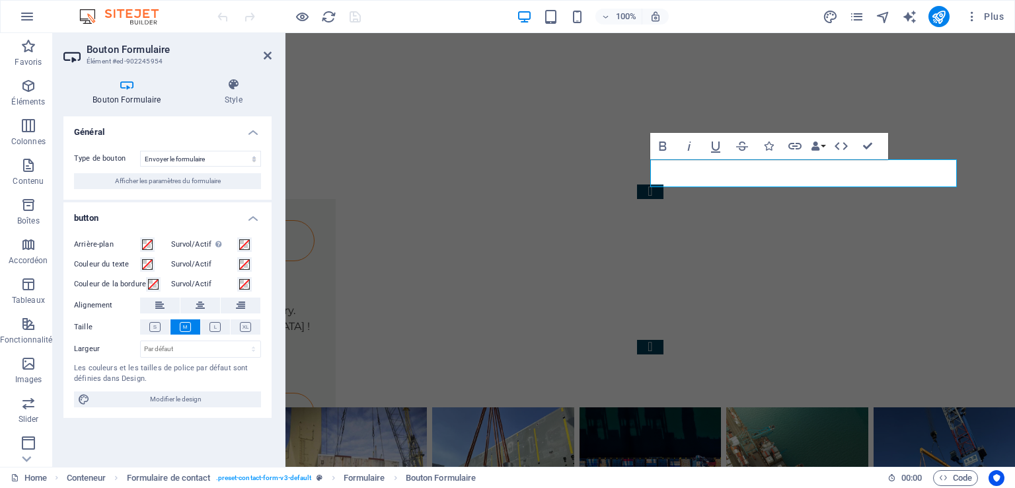
scroll to position [3391, 0]
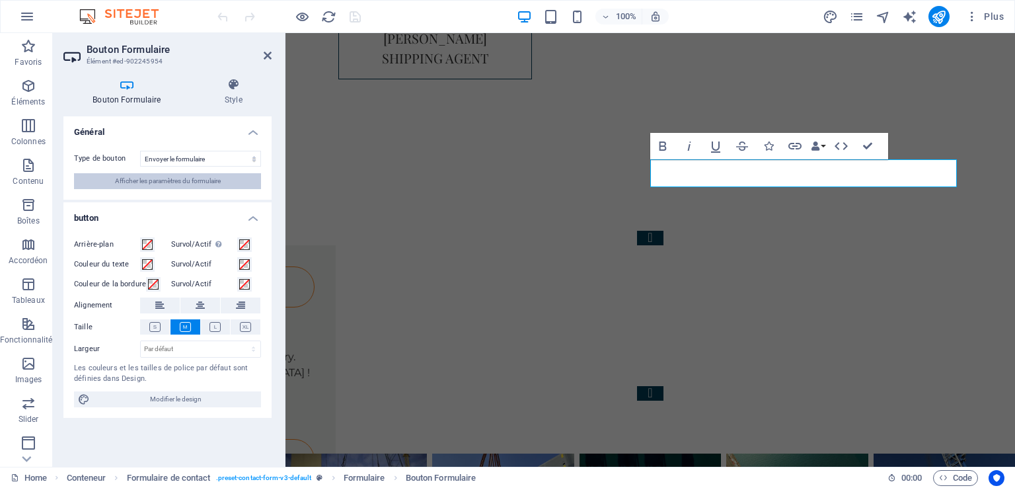
click at [163, 183] on span "Afficher les paramètres du formulaire" at bounding box center [168, 181] width 106 height 16
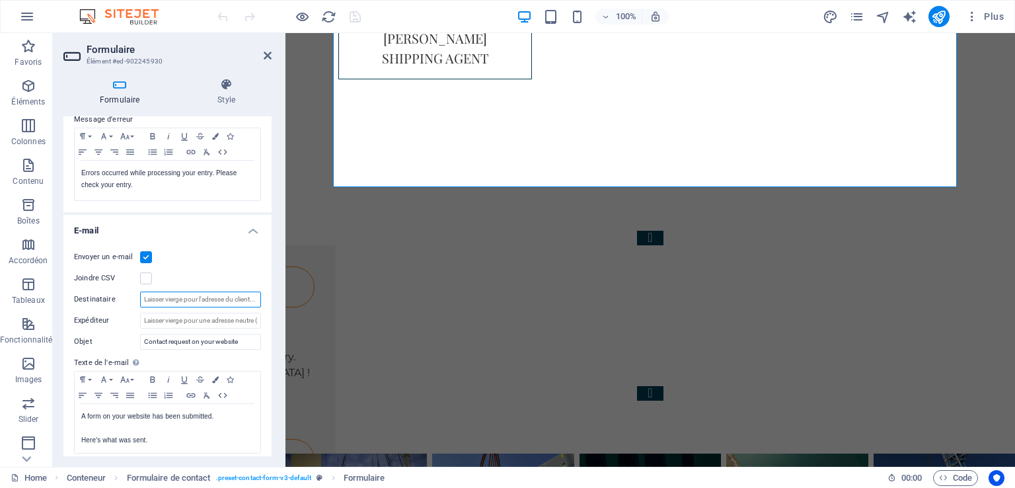
click at [220, 297] on input "Destinataire" at bounding box center [200, 300] width 121 height 16
paste input "[EMAIL_ADDRESS][DOMAIN_NAME]"
type input "[EMAIL_ADDRESS][DOMAIN_NAME]"
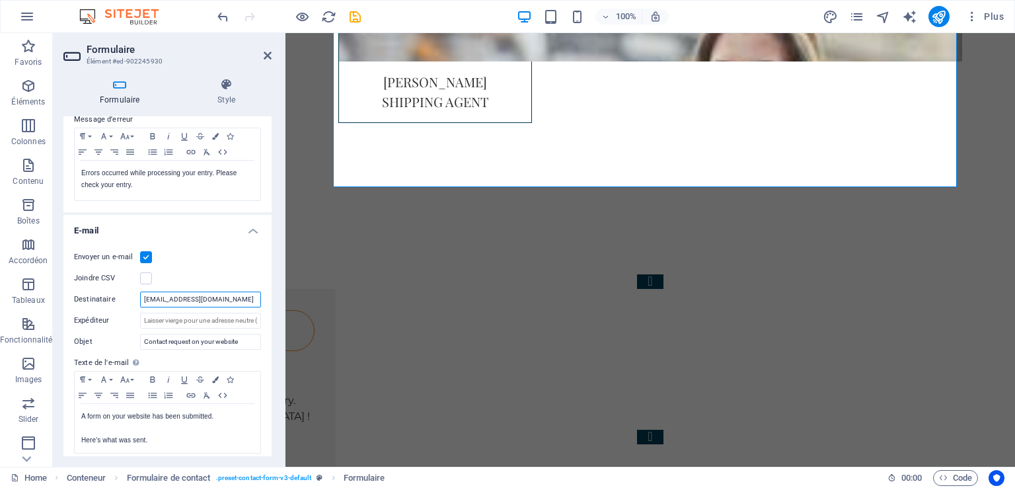
scroll to position [399, 0]
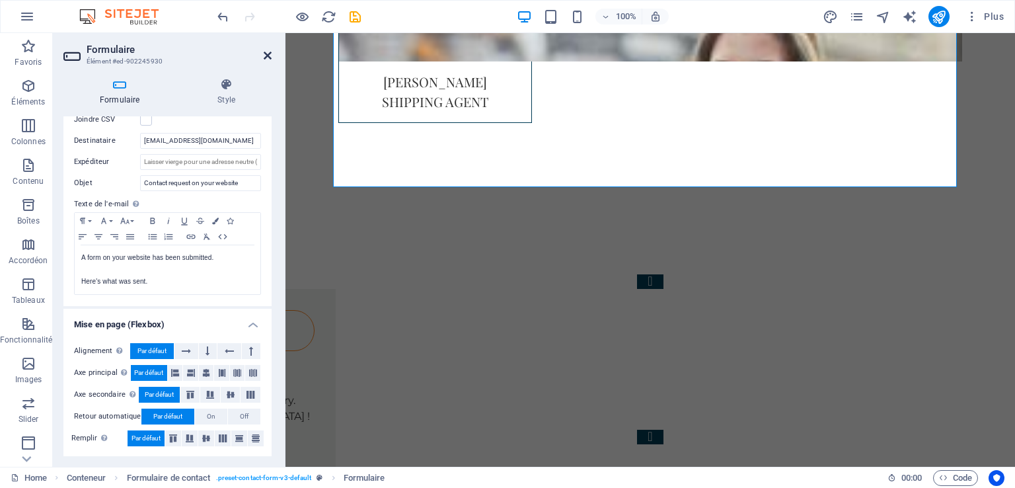
click at [266, 59] on icon at bounding box center [268, 55] width 8 height 11
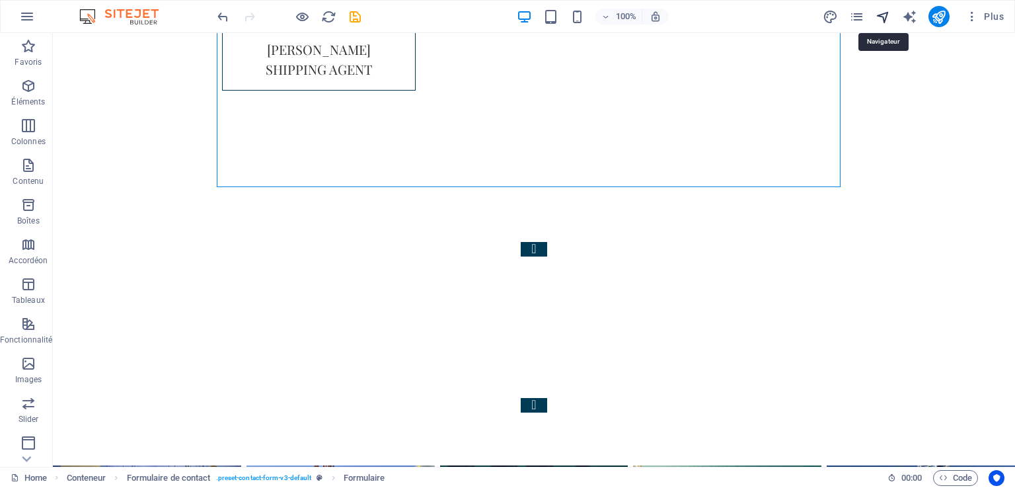
click at [886, 17] on icon "navigator" at bounding box center [883, 16] width 15 height 15
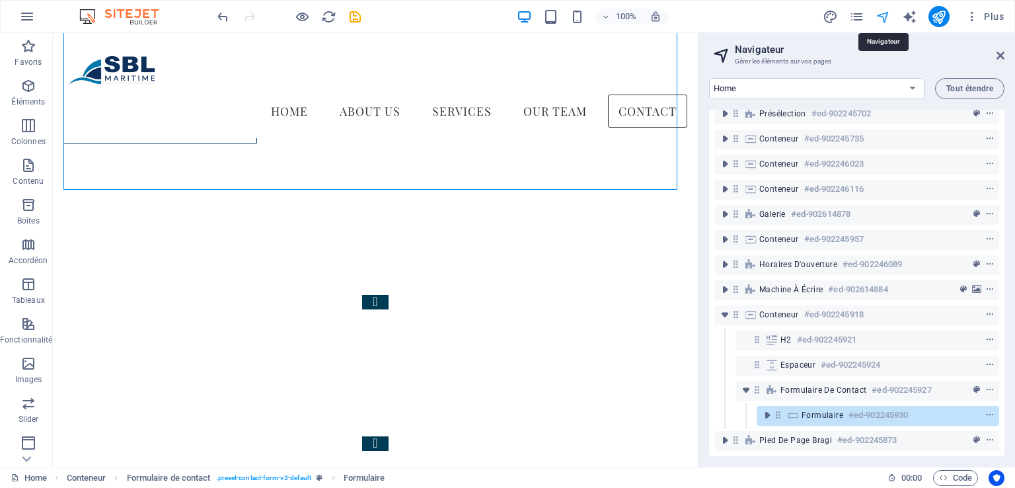
scroll to position [3286, 0]
click at [1002, 60] on icon at bounding box center [1001, 55] width 8 height 11
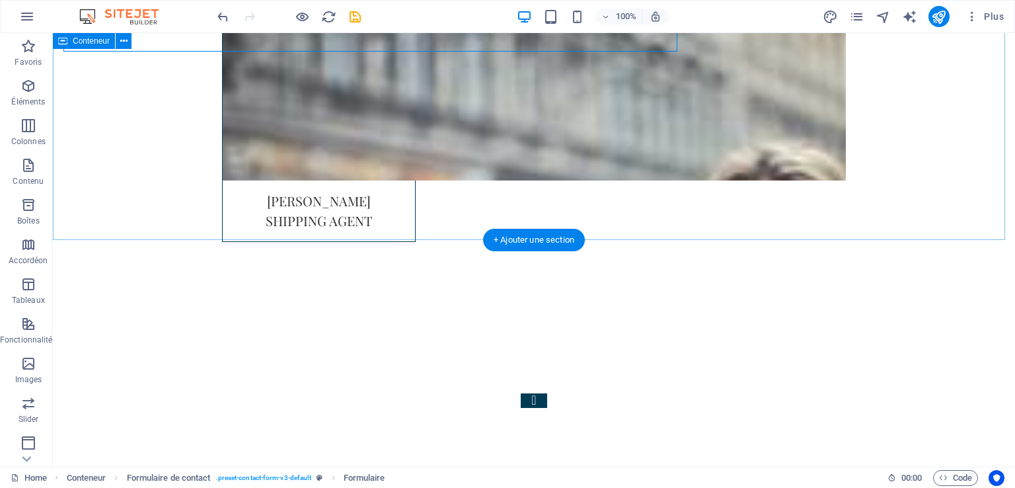
scroll to position [3421, 0]
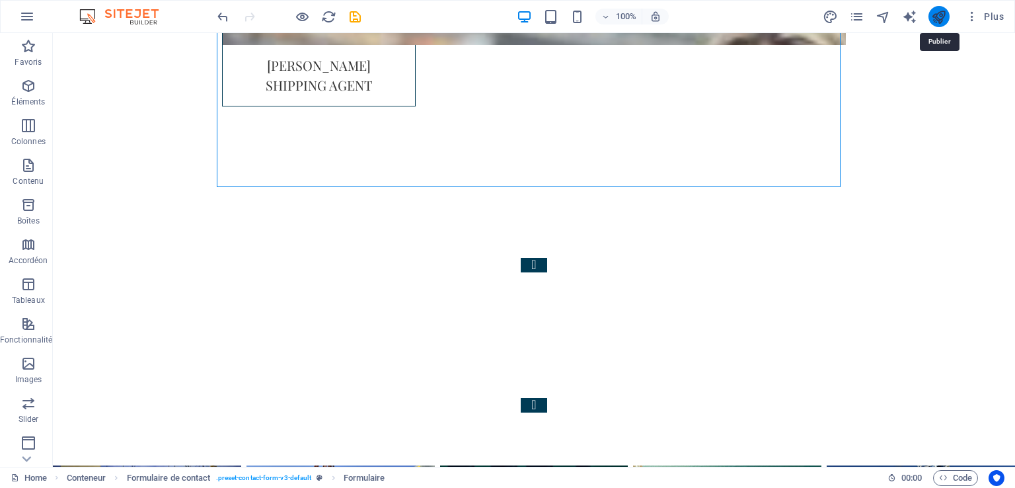
click at [937, 20] on icon "publish" at bounding box center [938, 16] width 15 height 15
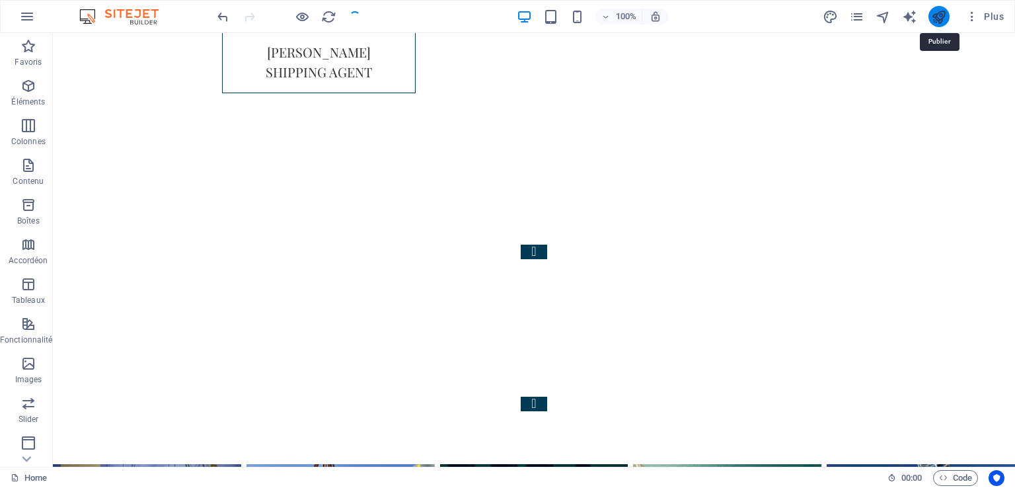
scroll to position [3437, 0]
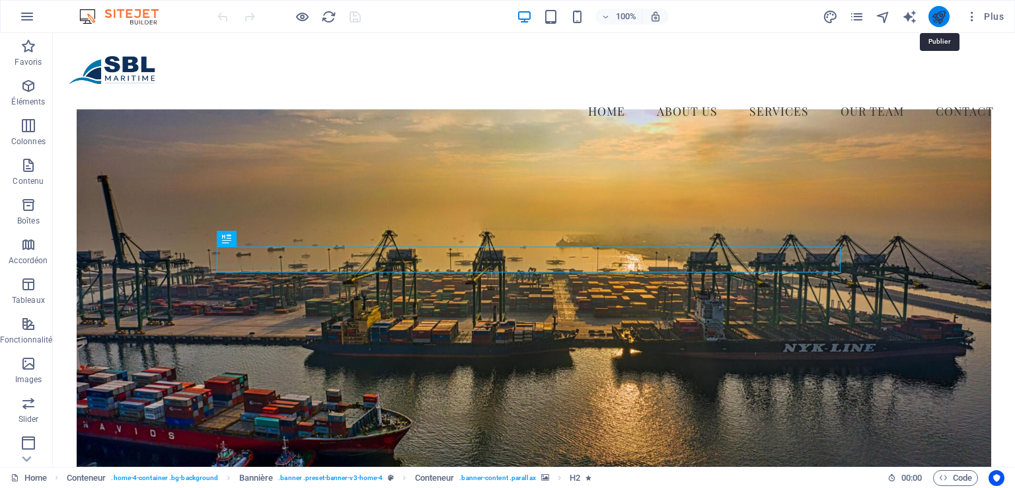
click at [943, 11] on icon "publish" at bounding box center [938, 16] width 15 height 15
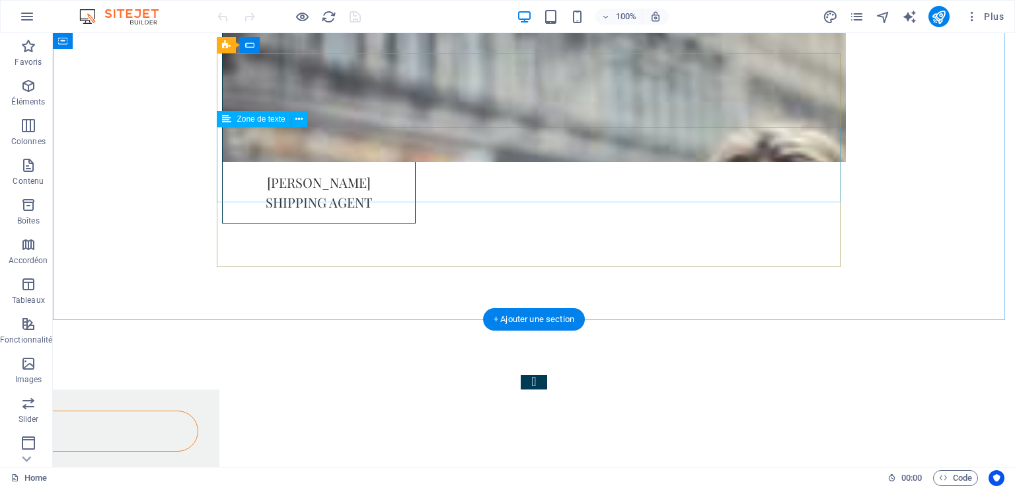
scroll to position [3361, 0]
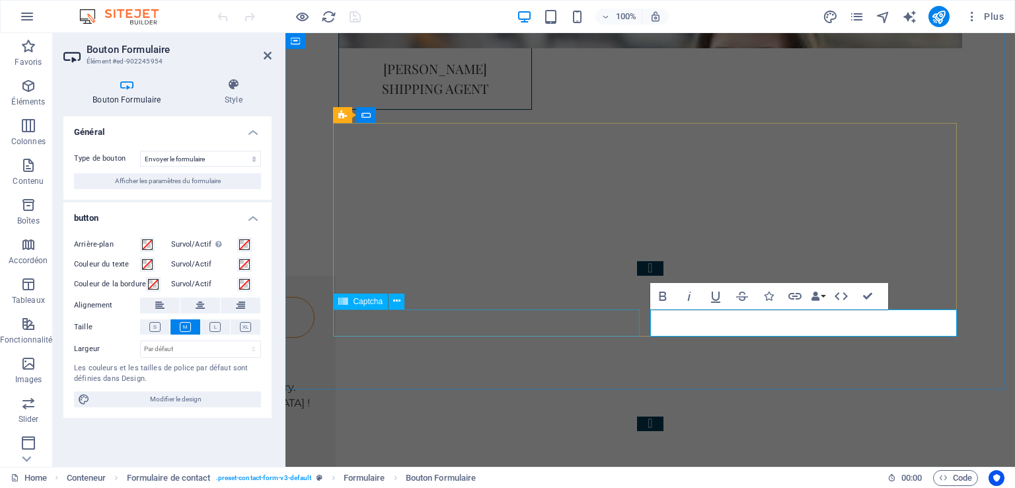
scroll to position [3314, 0]
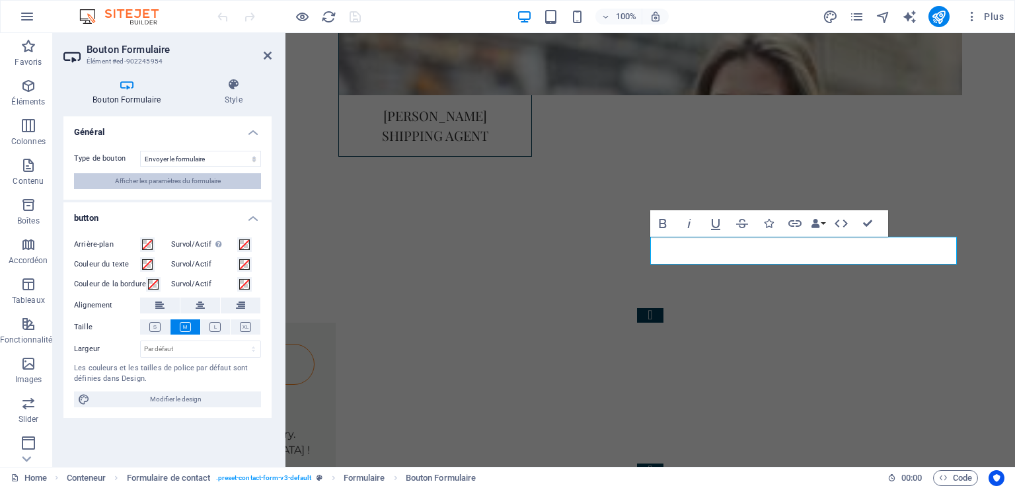
click at [188, 175] on span "Afficher les paramètres du formulaire" at bounding box center [168, 181] width 106 height 16
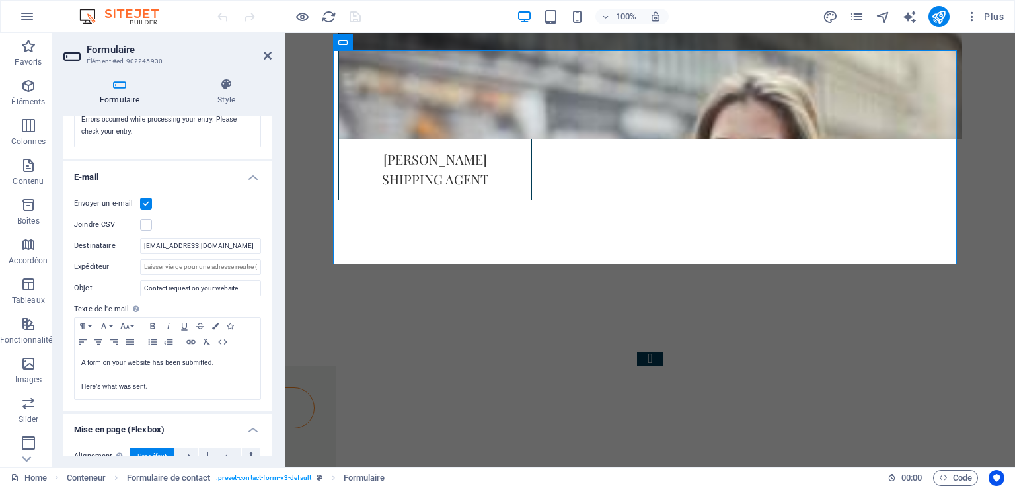
scroll to position [293, 0]
drag, startPoint x: 225, startPoint y: 243, endPoint x: 0, endPoint y: 201, distance: 228.7
click at [0, 201] on section "Favoris Éléments Colonnes Contenu Boîtes Accordéon Tableaux Fonctionnalités Ima…" at bounding box center [507, 250] width 1015 height 434
click at [270, 60] on icon at bounding box center [268, 55] width 8 height 11
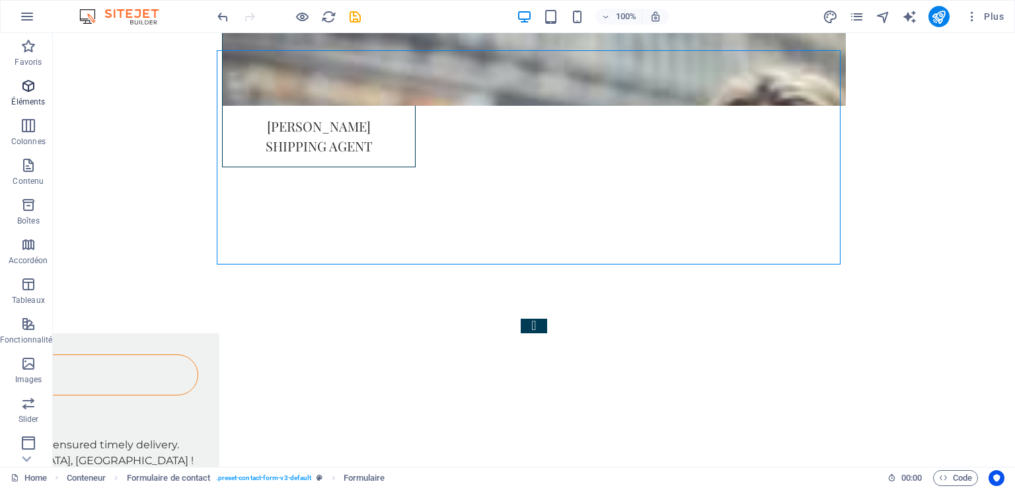
click at [26, 86] on icon "button" at bounding box center [28, 86] width 16 height 16
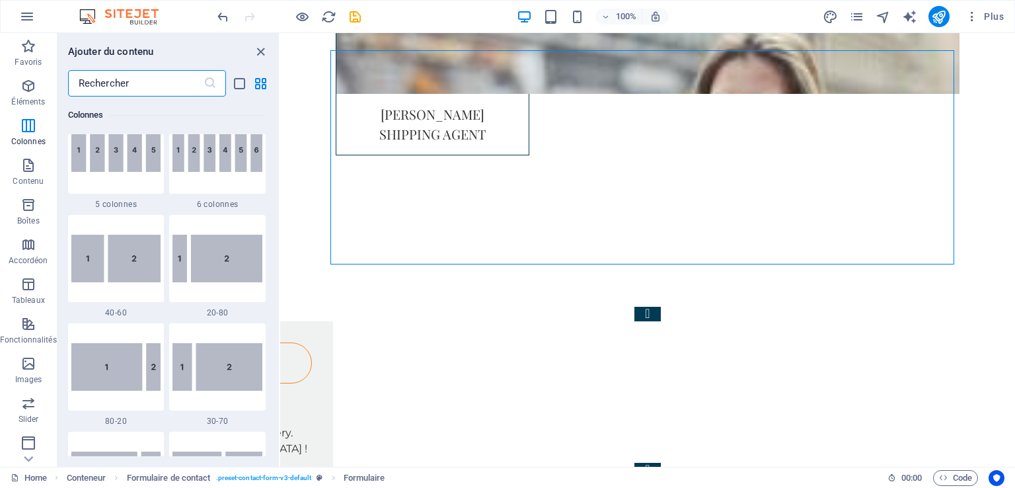
scroll to position [933, 0]
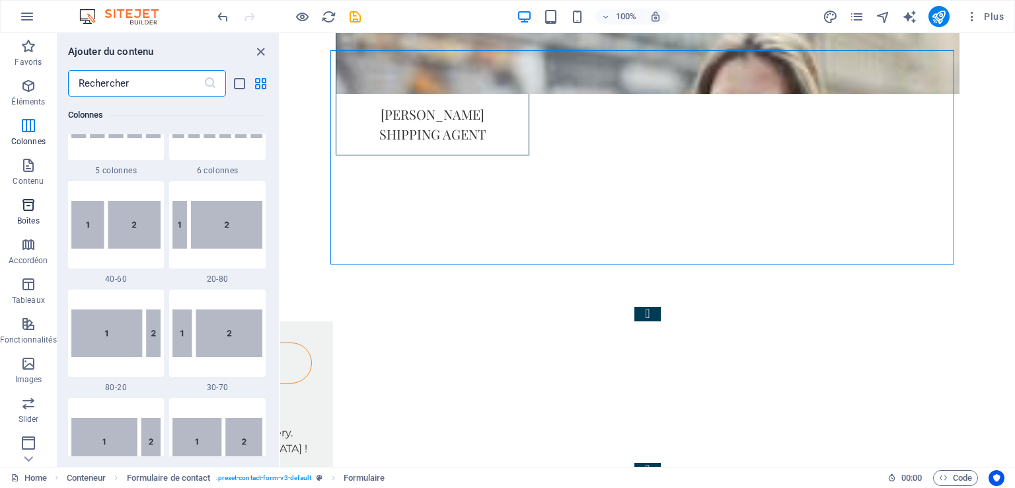
click at [30, 215] on p "Boîtes" at bounding box center [28, 220] width 22 height 11
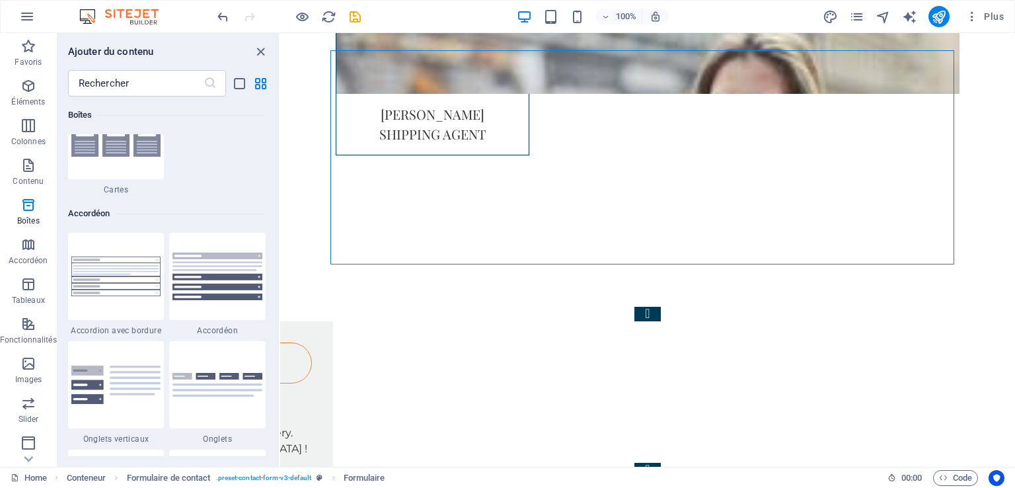
scroll to position [4123, 0]
click at [258, 53] on icon "close panel" at bounding box center [260, 51] width 15 height 15
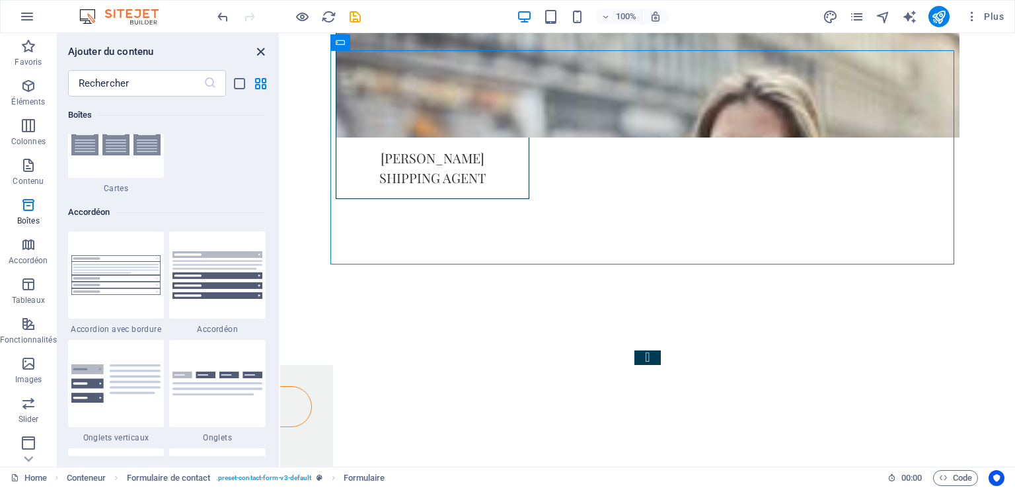
scroll to position [3361, 0]
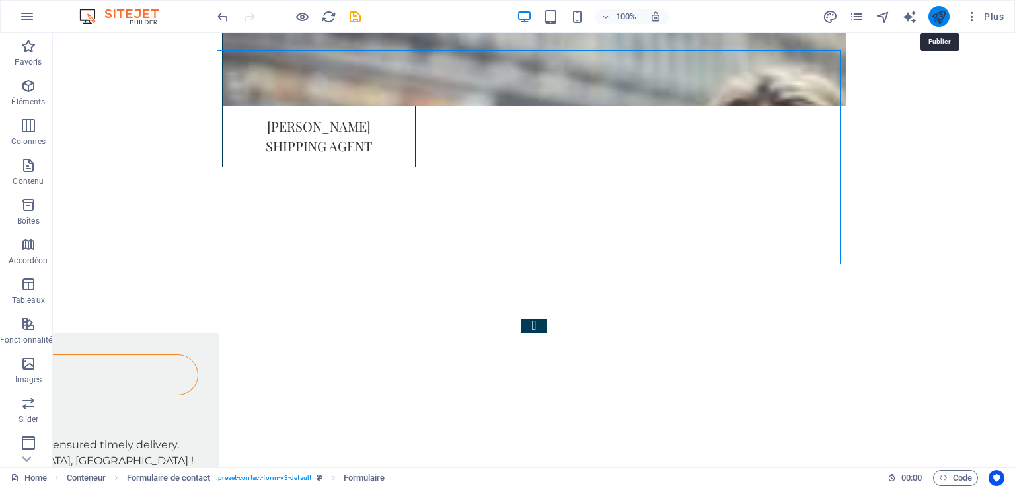
click at [936, 19] on icon "publish" at bounding box center [938, 16] width 15 height 15
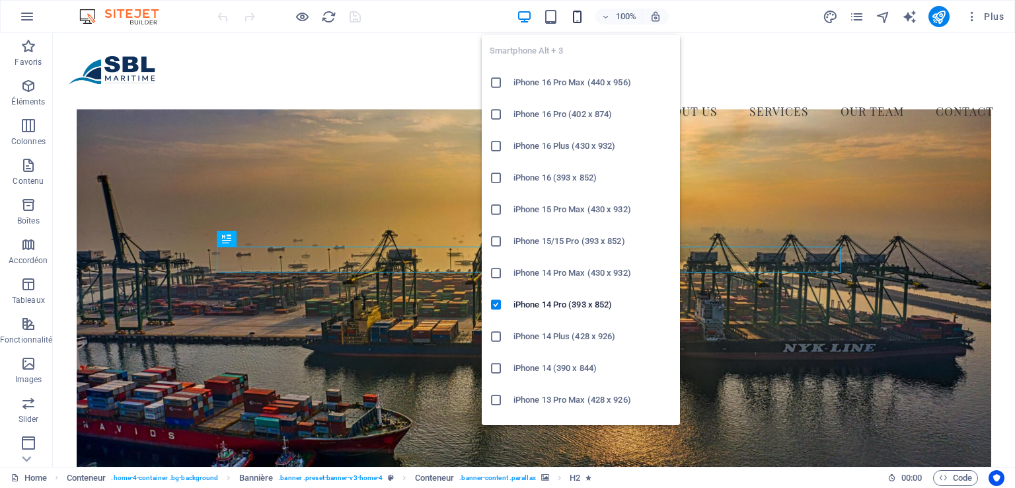
click at [574, 18] on icon "button" at bounding box center [577, 16] width 15 height 15
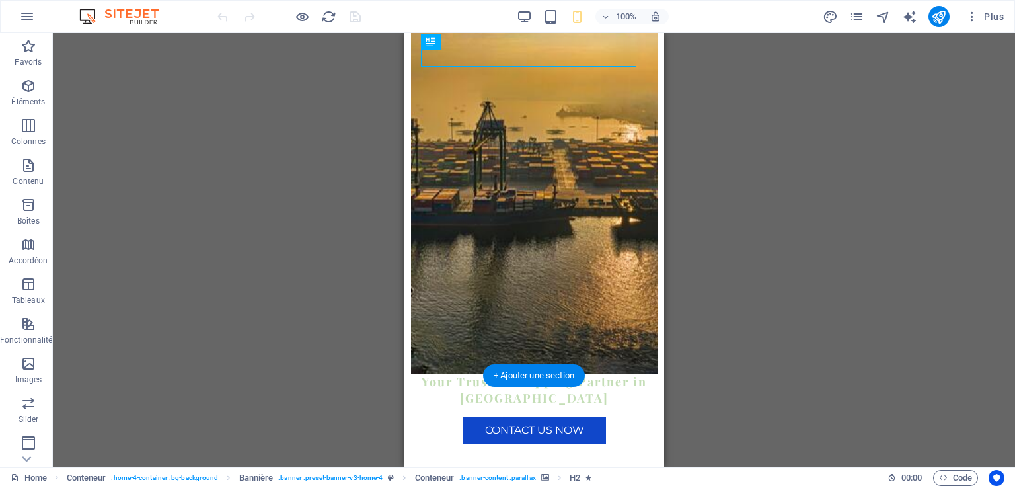
scroll to position [221, 0]
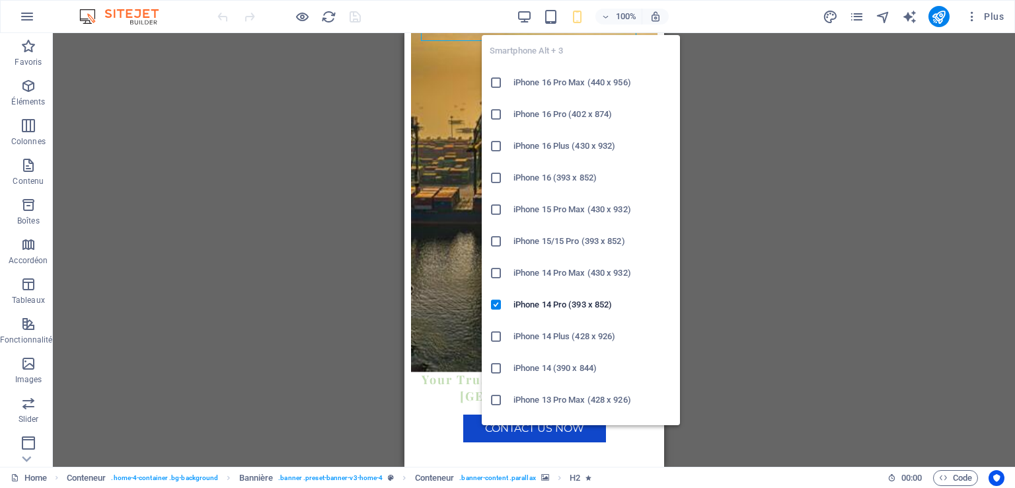
click at [545, 264] on li "iPhone 14 Pro Max (430 x 932)" at bounding box center [581, 273] width 198 height 32
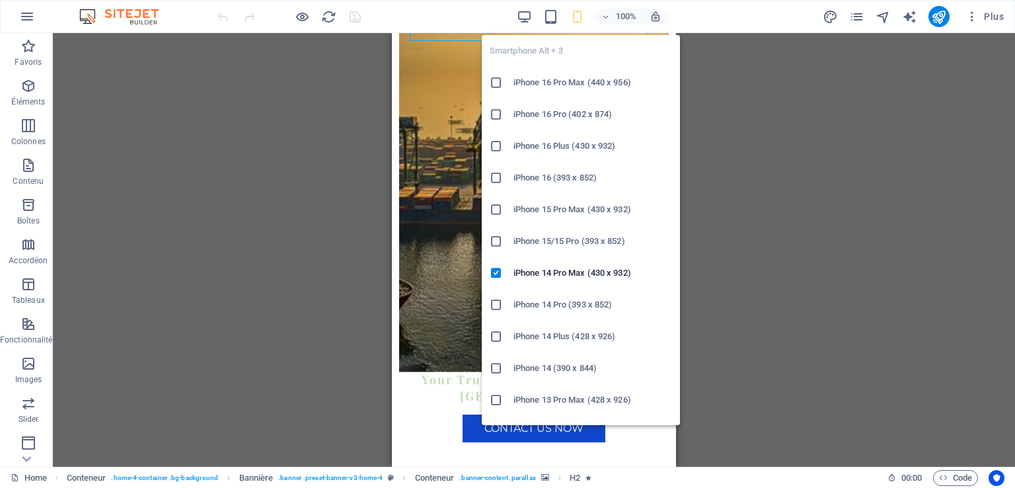
click at [551, 362] on h6 "iPhone 14 (390 x 844)" at bounding box center [593, 368] width 159 height 16
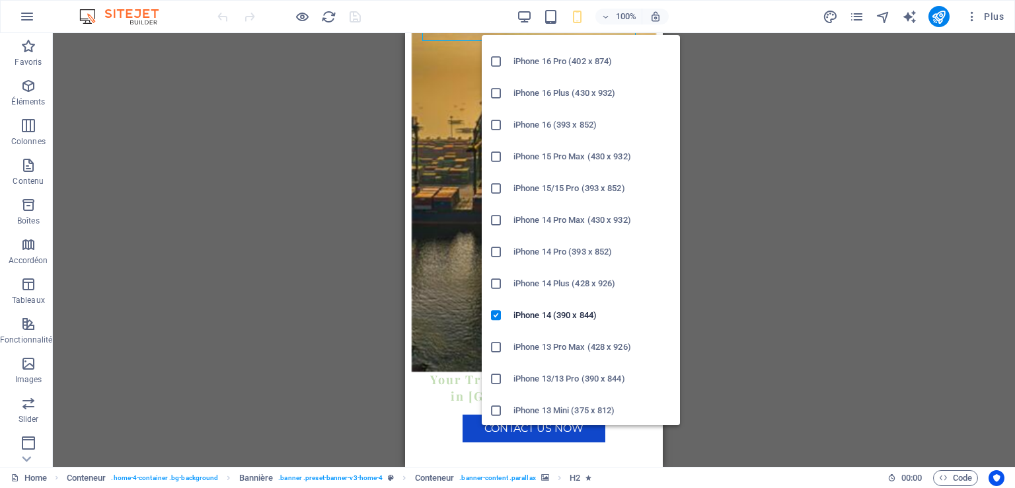
scroll to position [58, 0]
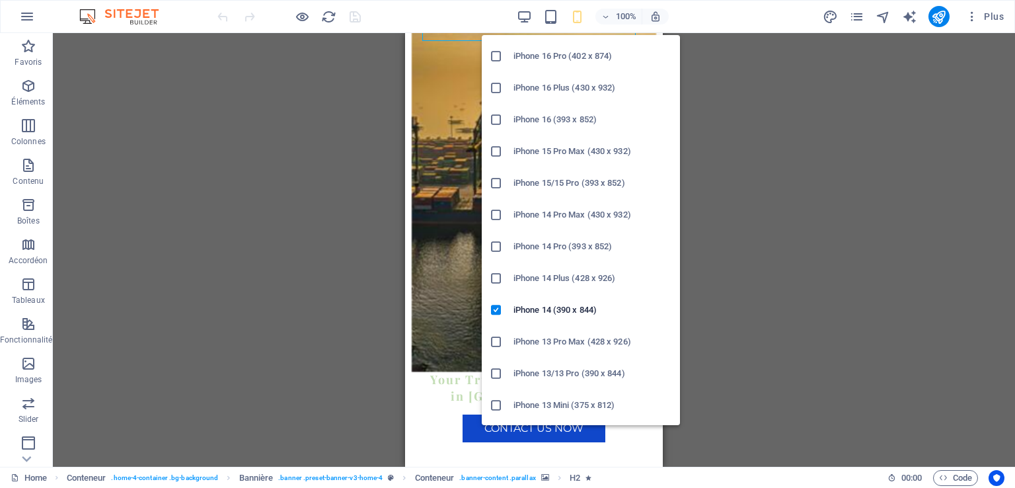
click at [558, 410] on h6 "iPhone 13 Mini (375 x 812)" at bounding box center [593, 405] width 159 height 16
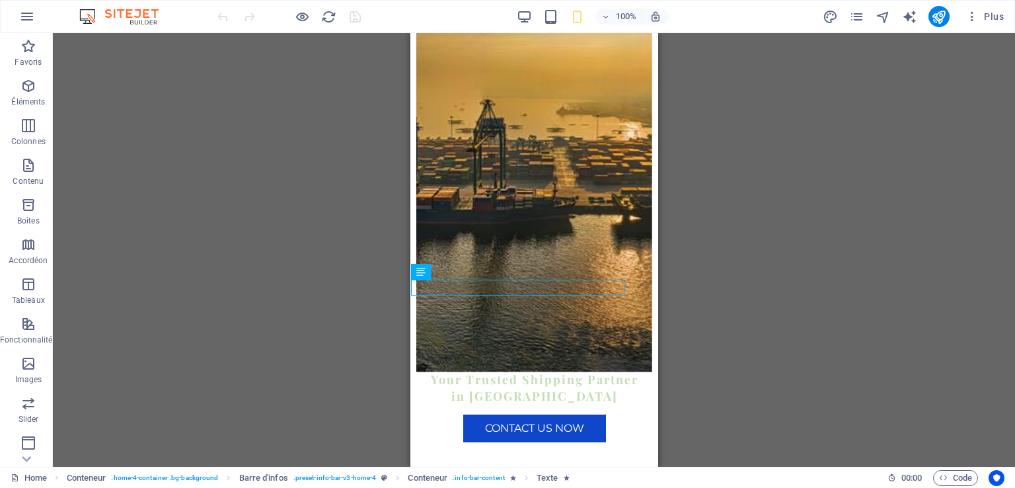
click at [688, 307] on div "Glissez et déposez l'élément de votre choix pour remplacer le contenu existant.…" at bounding box center [534, 250] width 962 height 434
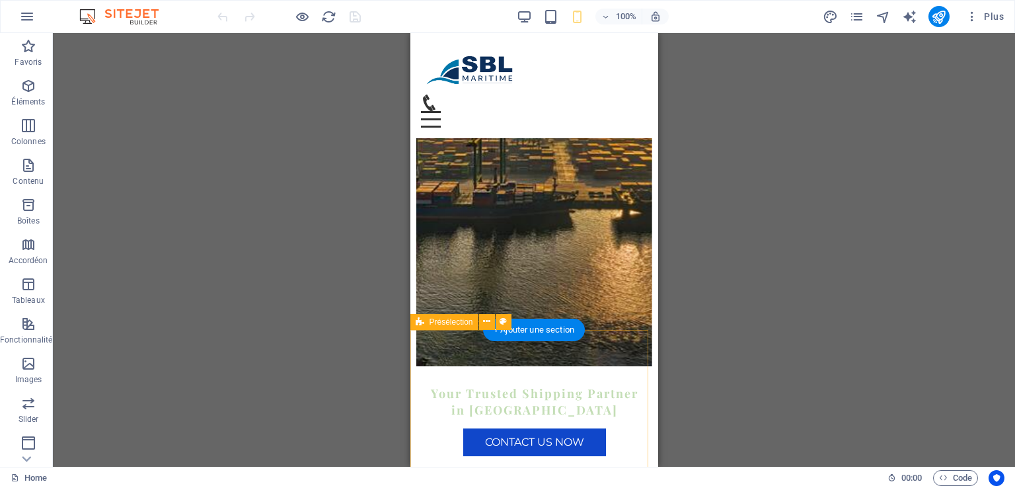
scroll to position [173, 0]
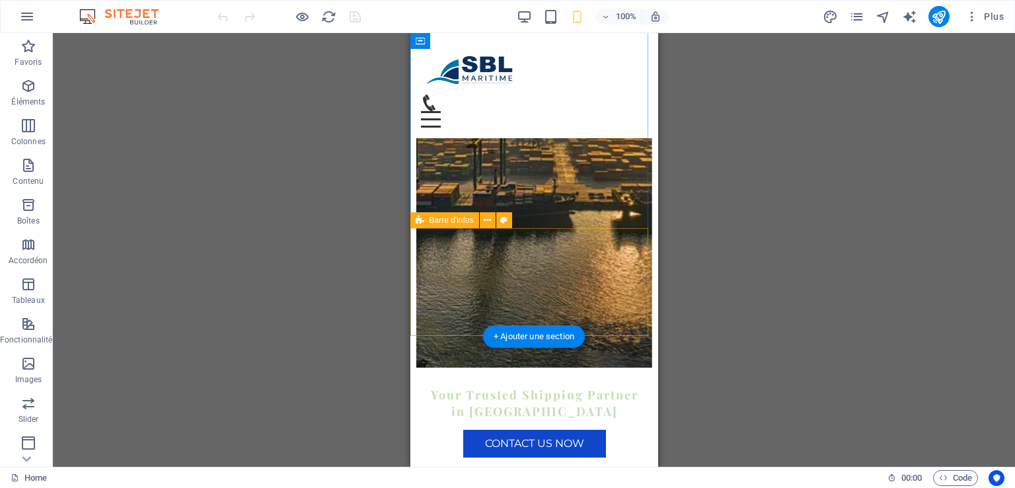
drag, startPoint x: 598, startPoint y: 265, endPoint x: 640, endPoint y: 262, distance: 42.4
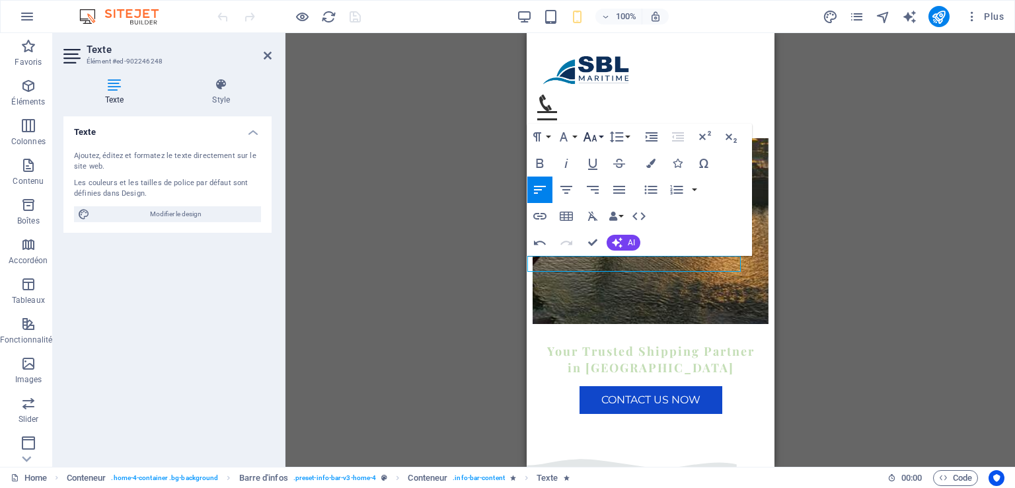
click at [596, 132] on icon "button" at bounding box center [590, 137] width 16 height 16
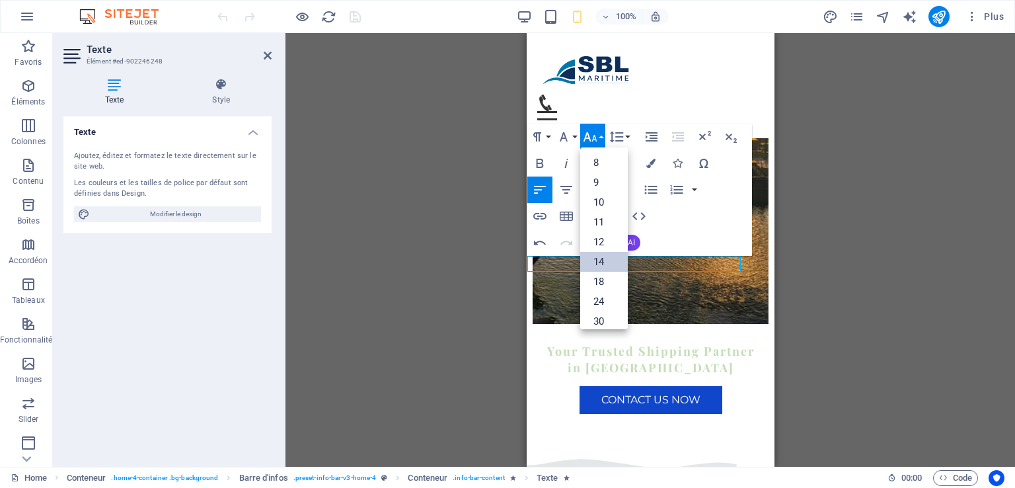
click at [603, 263] on link "14" at bounding box center [604, 262] width 48 height 20
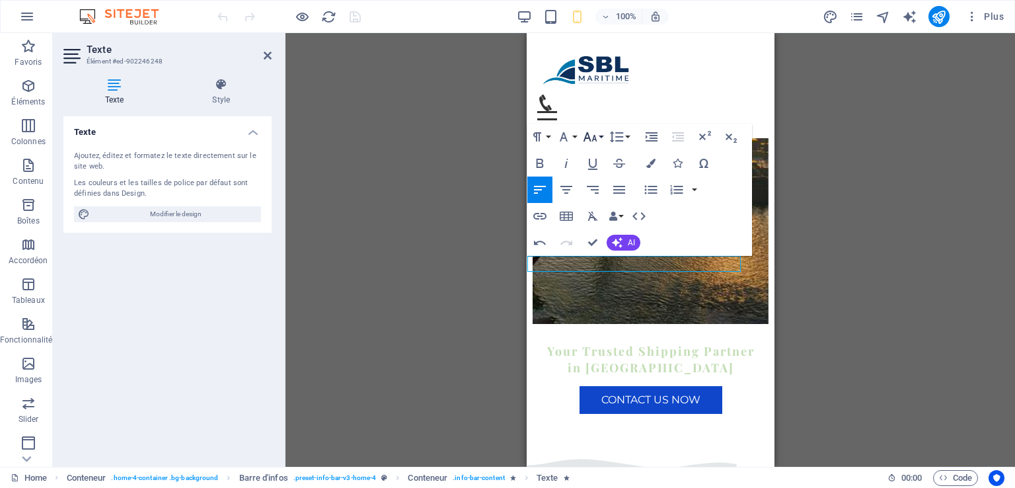
click at [597, 136] on icon "button" at bounding box center [590, 137] width 16 height 16
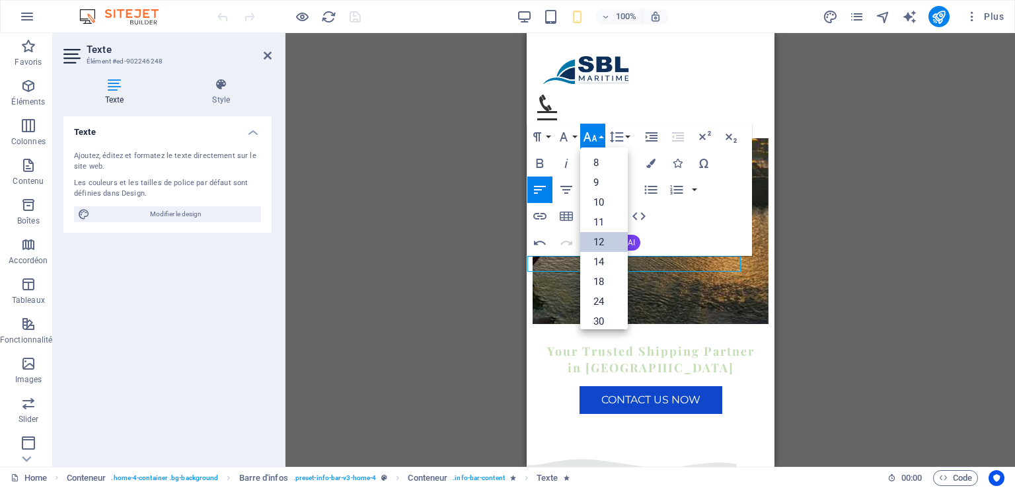
click at [596, 240] on link "12" at bounding box center [604, 242] width 48 height 20
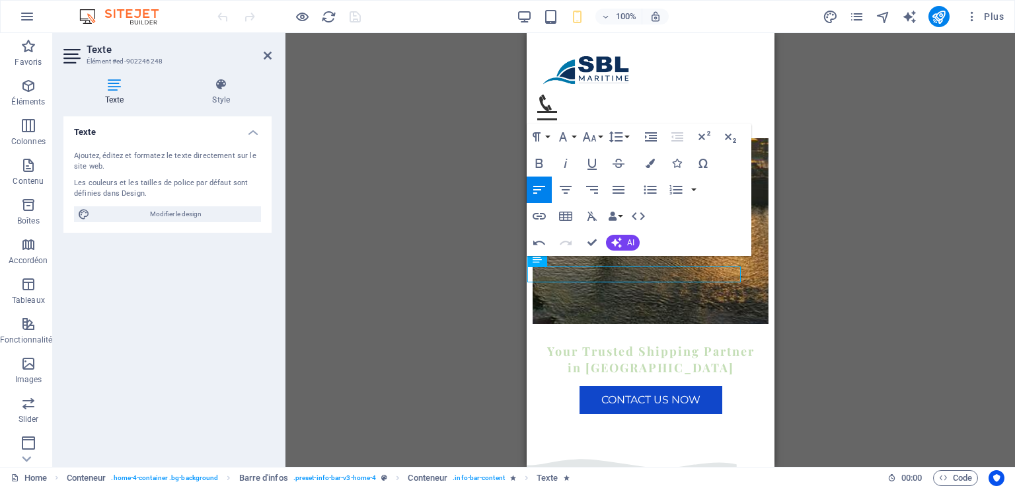
scroll to position [163, 0]
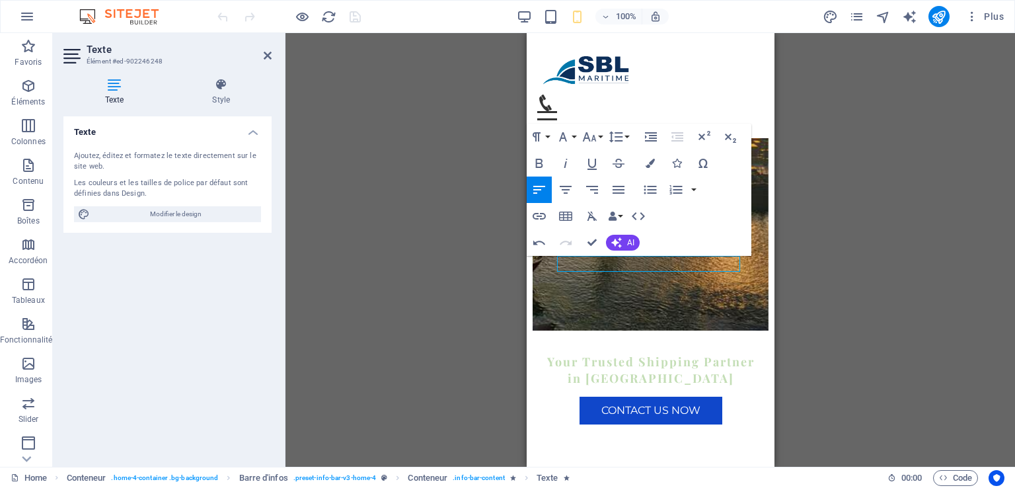
click at [890, 176] on div "H2 Conteneur Conteneur Bannière Conteneur Menu Conteneur Barre de menus H3 Bout…" at bounding box center [651, 250] width 730 height 434
click at [264, 54] on icon at bounding box center [268, 55] width 8 height 11
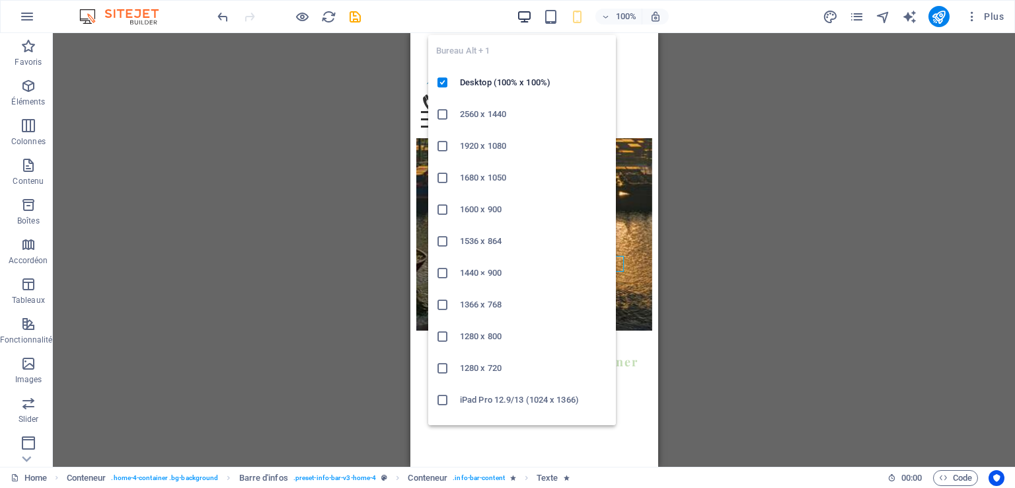
click at [524, 13] on icon "button" at bounding box center [524, 16] width 15 height 15
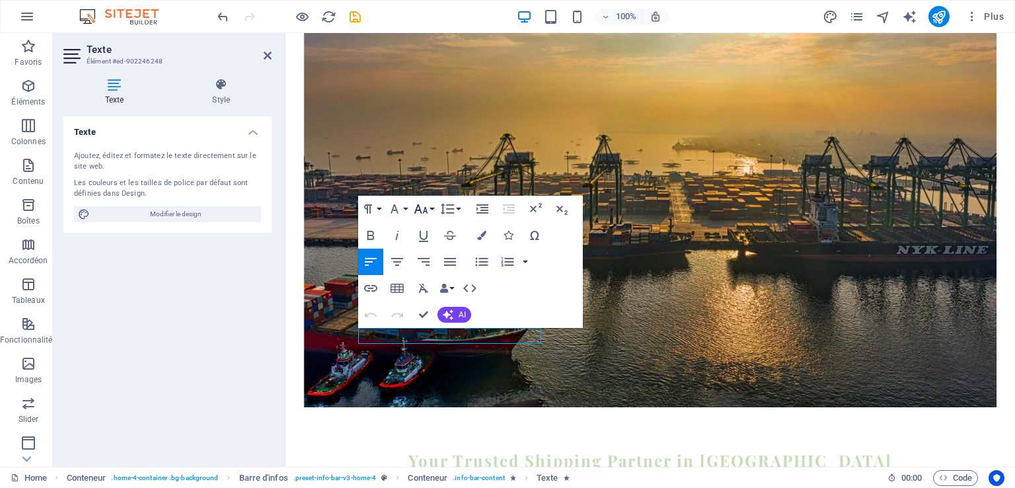
click at [422, 212] on icon "button" at bounding box center [421, 209] width 16 height 16
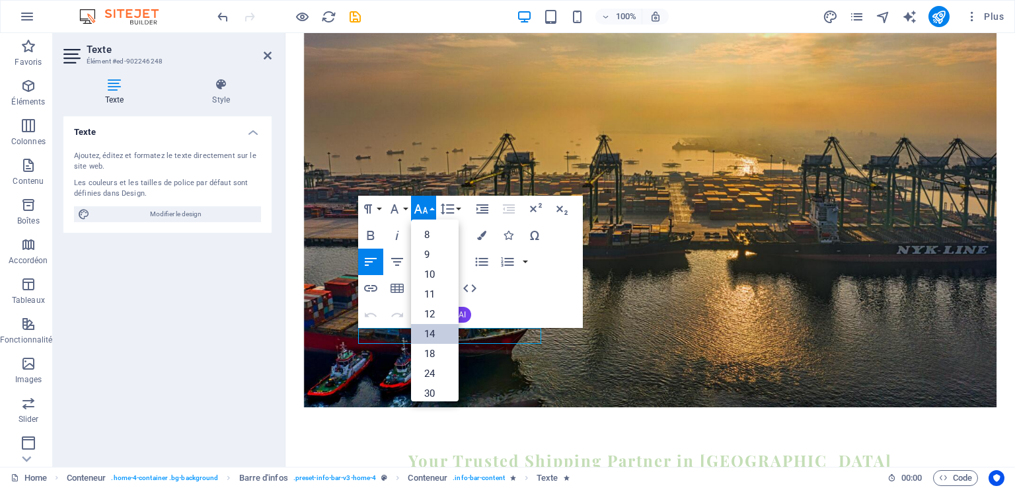
click at [437, 329] on link "14" at bounding box center [435, 334] width 48 height 20
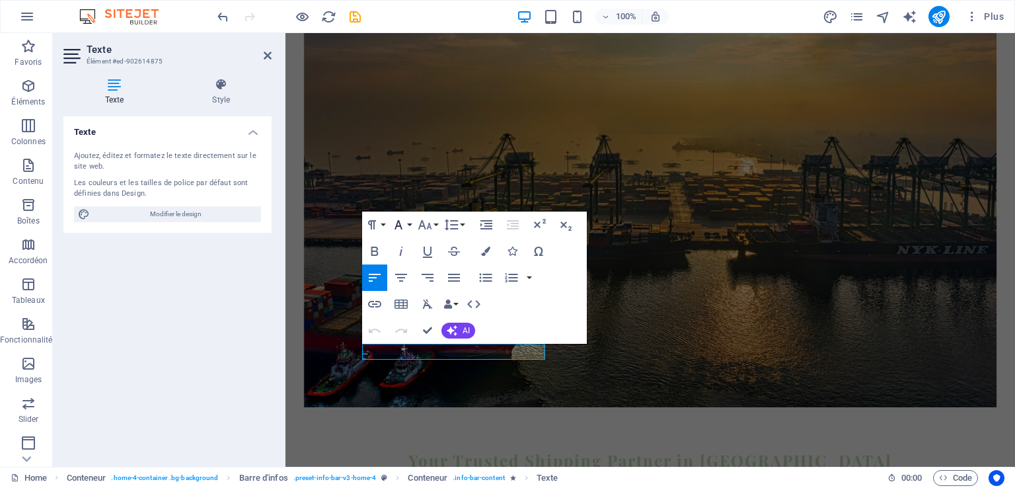
click at [408, 228] on button "Font Family" at bounding box center [401, 225] width 25 height 26
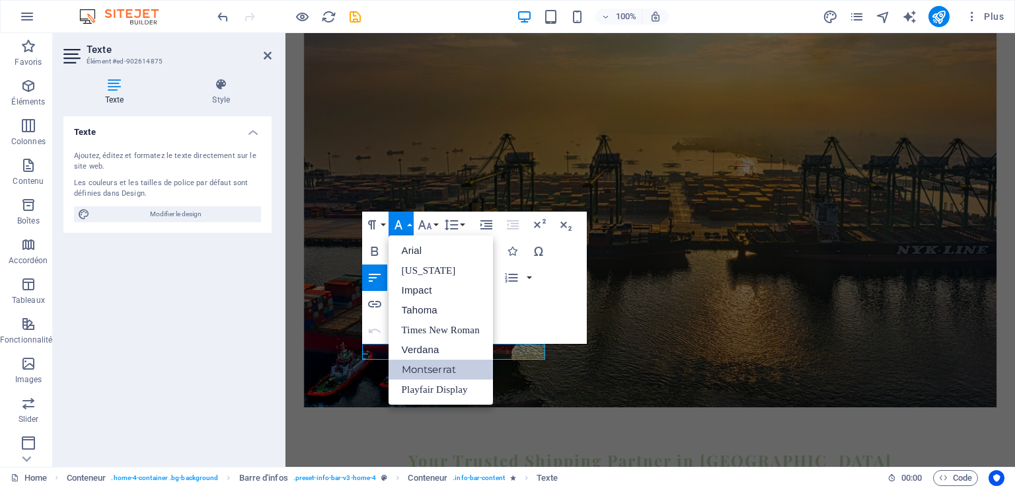
scroll to position [0, 0]
click at [423, 225] on icon "button" at bounding box center [425, 224] width 14 height 9
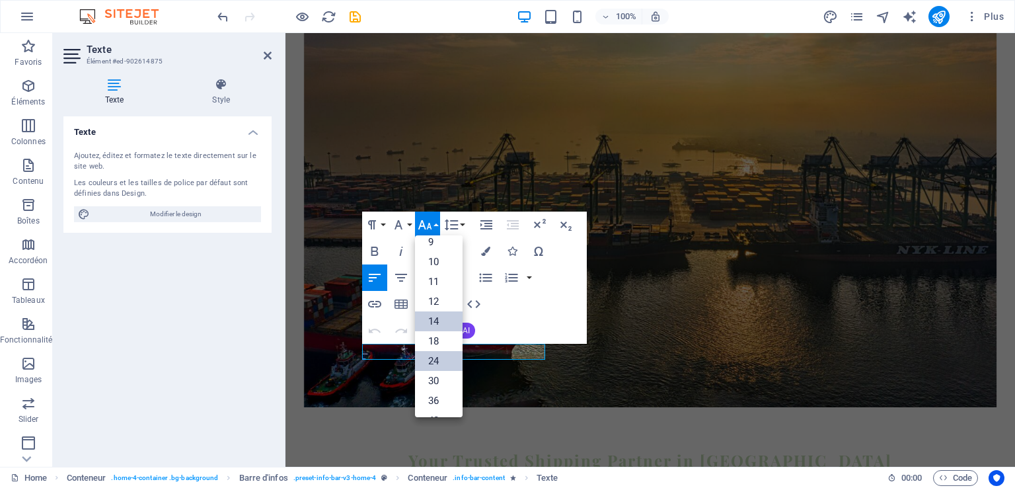
scroll to position [29, 0]
click at [436, 334] on link "18" at bounding box center [439, 340] width 48 height 20
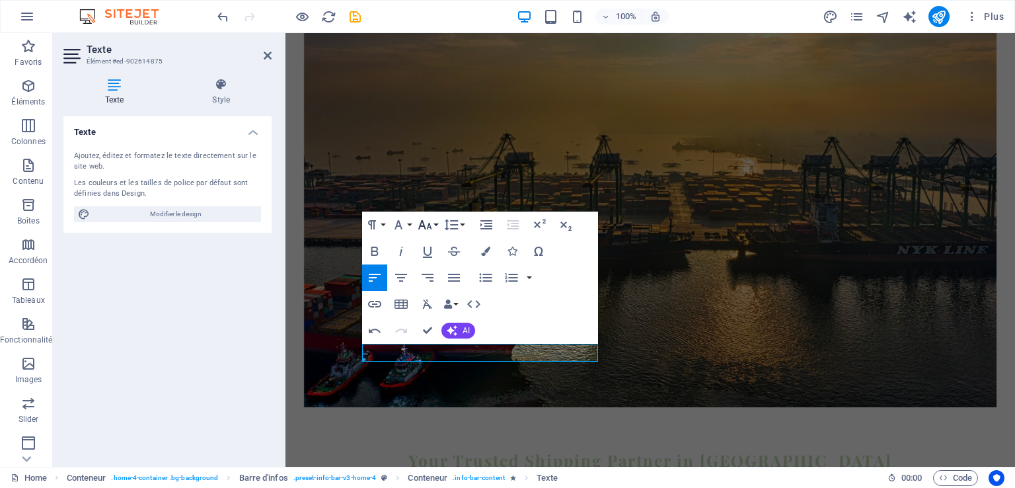
click at [431, 228] on icon "button" at bounding box center [425, 225] width 16 height 16
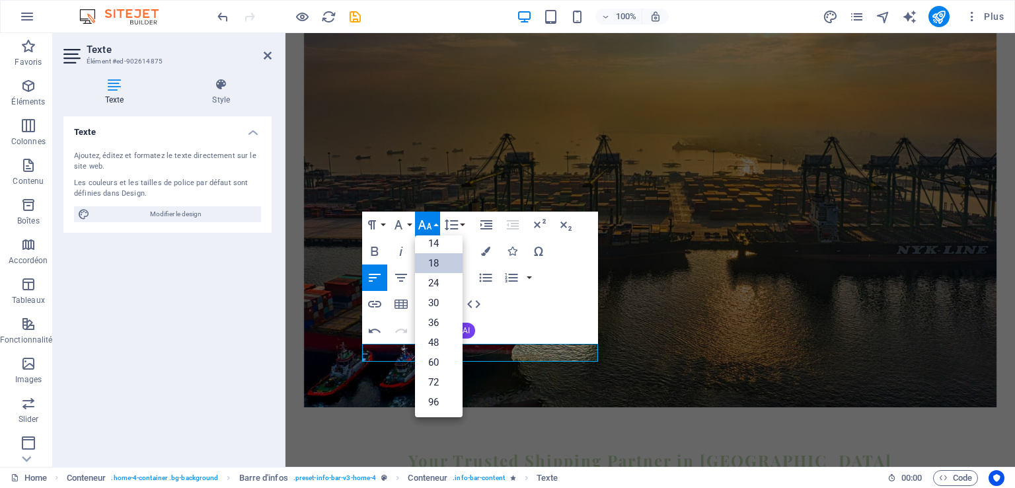
scroll to position [106, 0]
click at [438, 243] on link "14" at bounding box center [439, 244] width 48 height 20
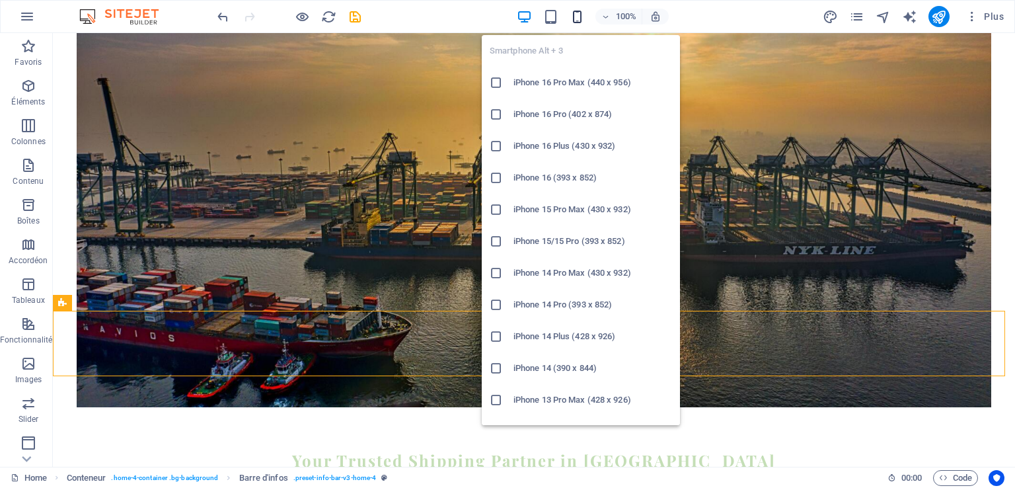
click at [577, 19] on icon "button" at bounding box center [577, 16] width 15 height 15
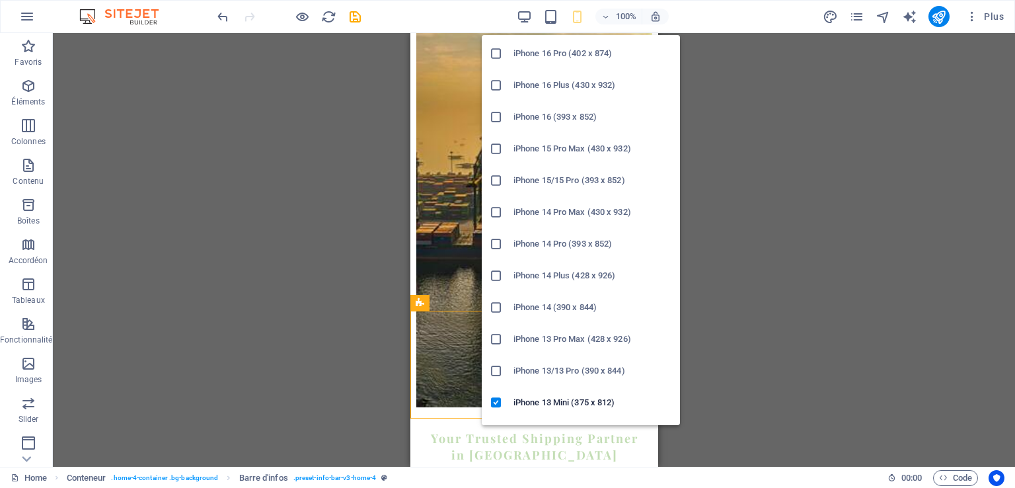
scroll to position [74, 0]
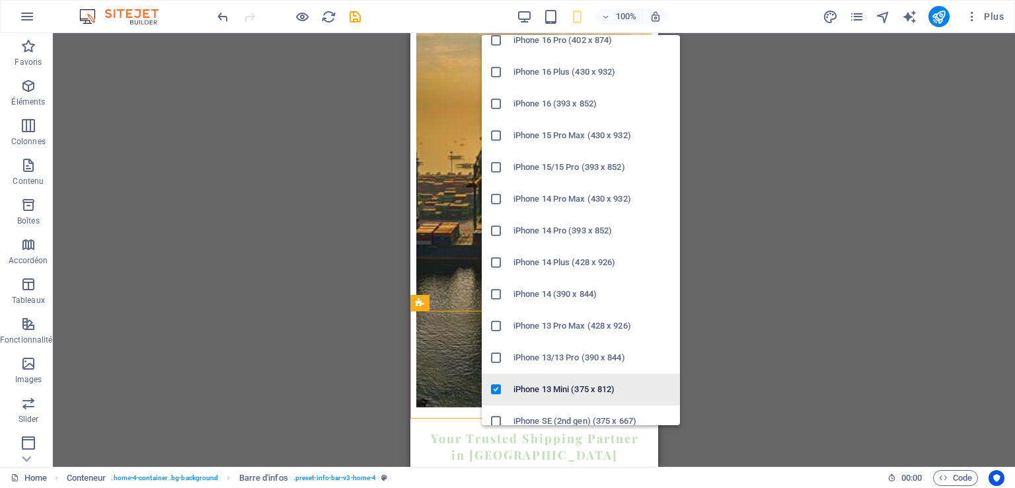
click at [537, 387] on h6 "iPhone 13 Mini (375 x 812)" at bounding box center [593, 389] width 159 height 16
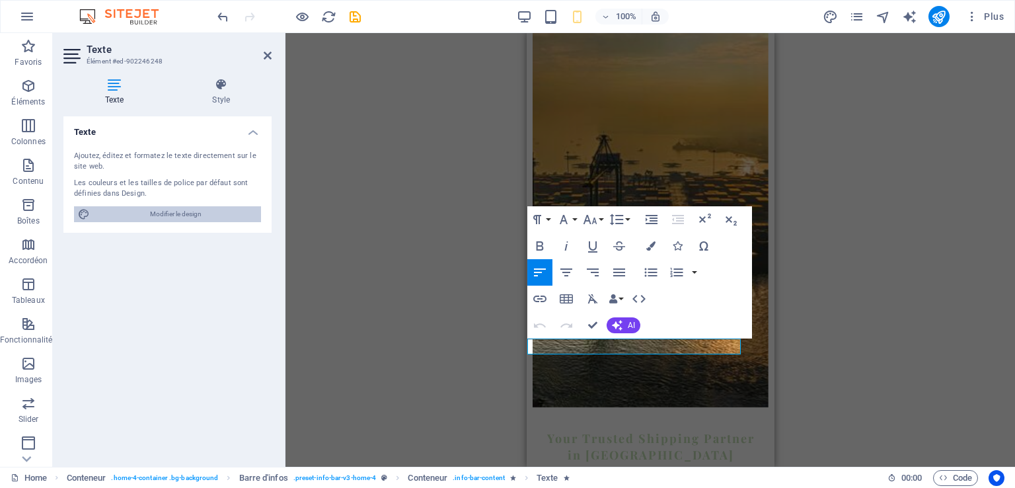
click at [219, 217] on span "Modifier le design" at bounding box center [175, 214] width 163 height 16
select select "px"
select select "200"
select select "px"
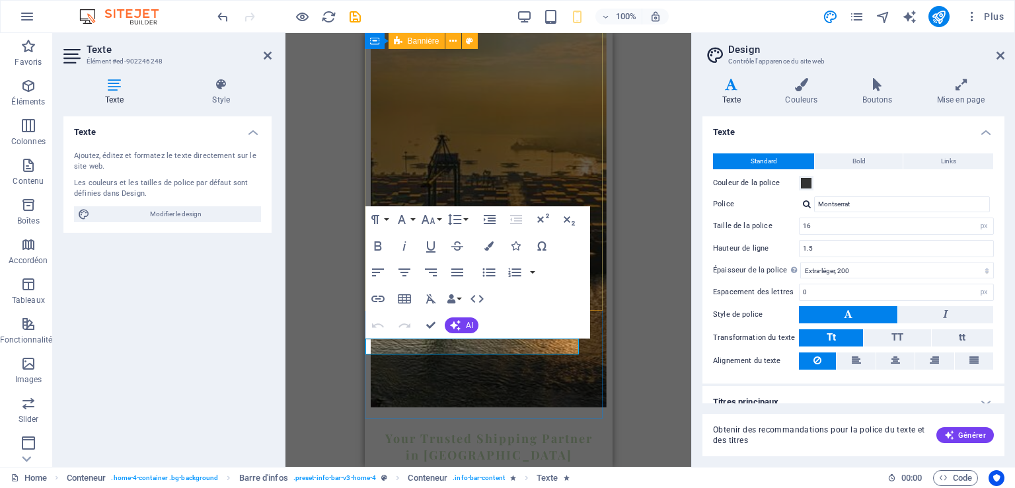
scroll to position [13, 0]
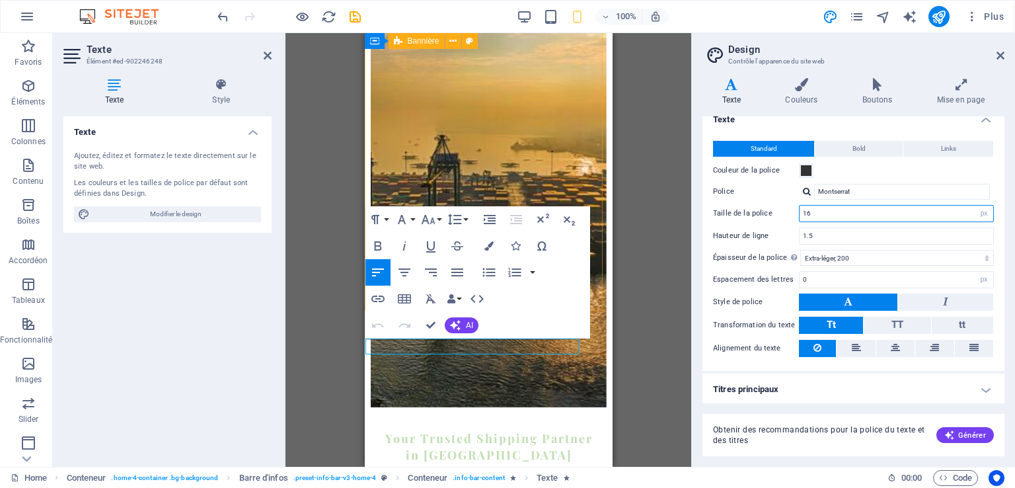
drag, startPoint x: 828, startPoint y: 213, endPoint x: 749, endPoint y: 206, distance: 78.9
click at [749, 206] on div "Taille de la police 16 rem px" at bounding box center [853, 213] width 281 height 17
type input "16"
click at [972, 373] on h4 "Titres principaux" at bounding box center [854, 389] width 302 height 32
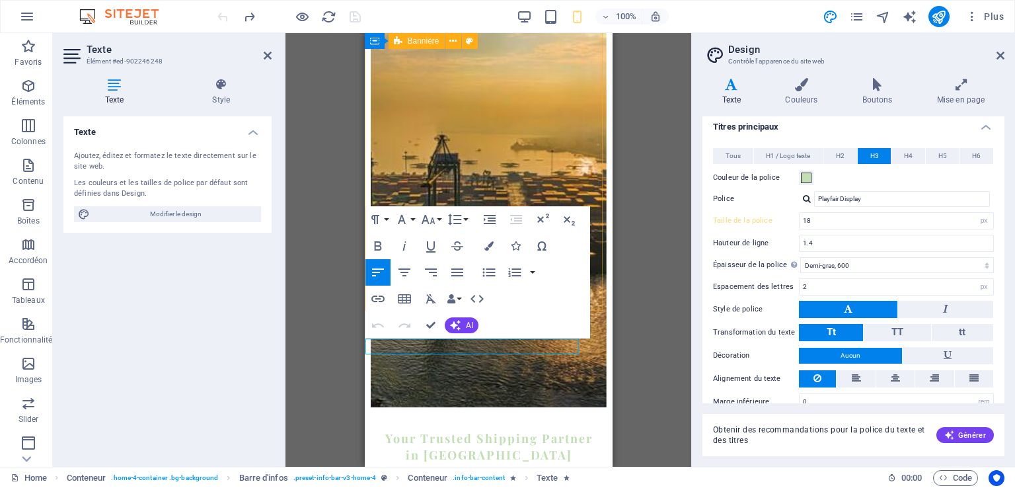
scroll to position [291, 0]
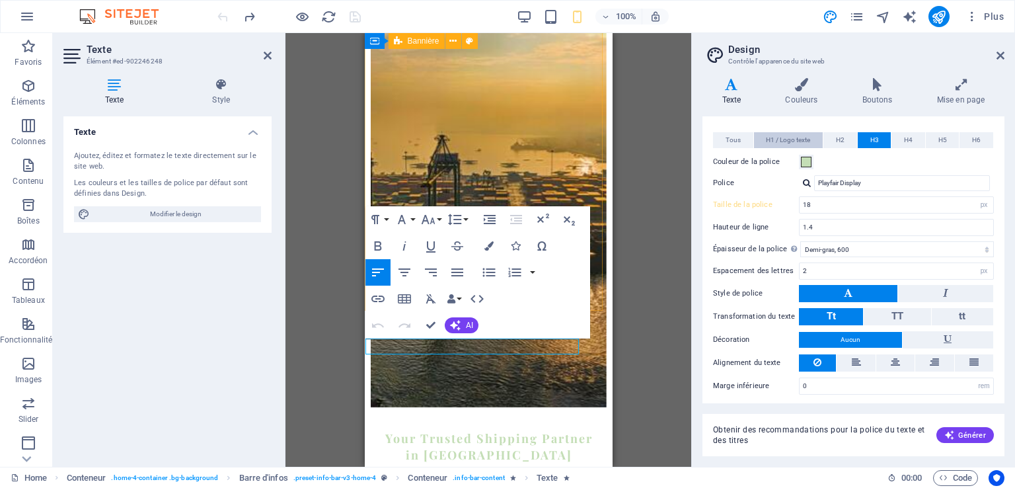
click at [781, 135] on span "H1 / Logo texte" at bounding box center [788, 140] width 44 height 16
click at [1001, 54] on icon at bounding box center [1001, 55] width 8 height 11
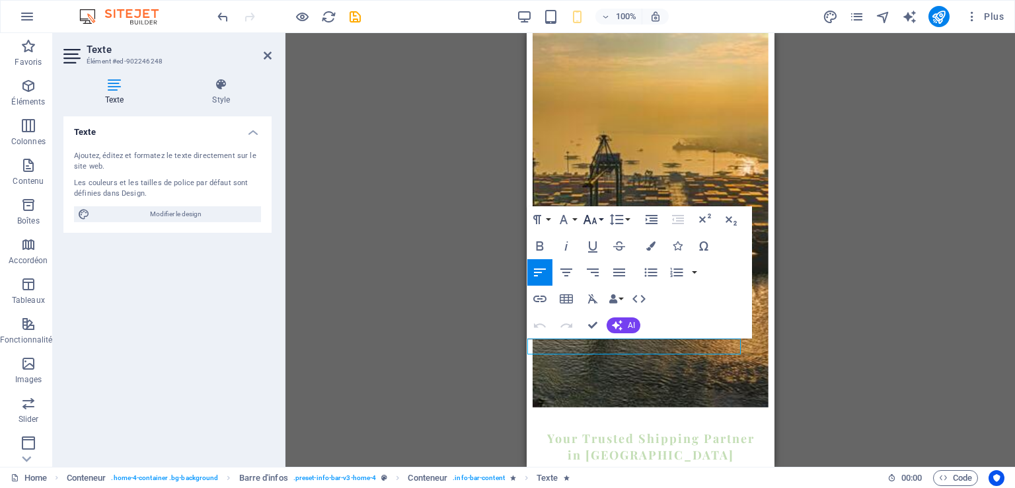
click at [593, 220] on icon "button" at bounding box center [591, 219] width 14 height 9
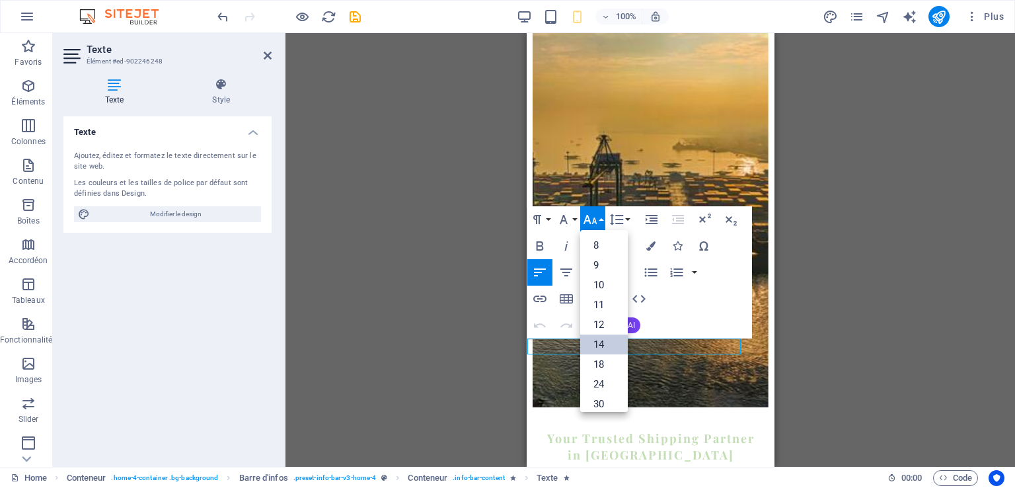
click at [611, 338] on link "14" at bounding box center [604, 344] width 48 height 20
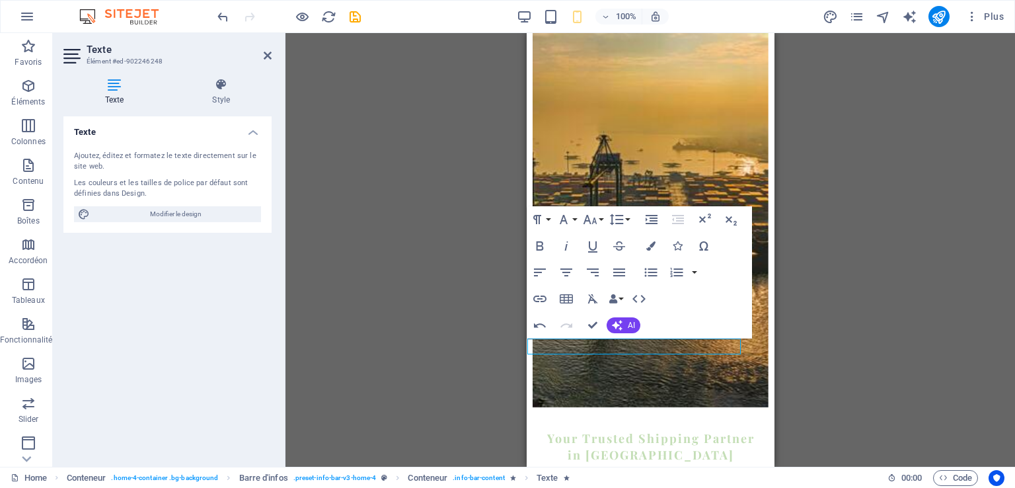
click at [828, 245] on div "H2 Conteneur Conteneur Bannière Conteneur Menu Barre de menus H3 Bouton Espaceu…" at bounding box center [651, 250] width 730 height 434
click at [266, 59] on icon at bounding box center [268, 55] width 8 height 11
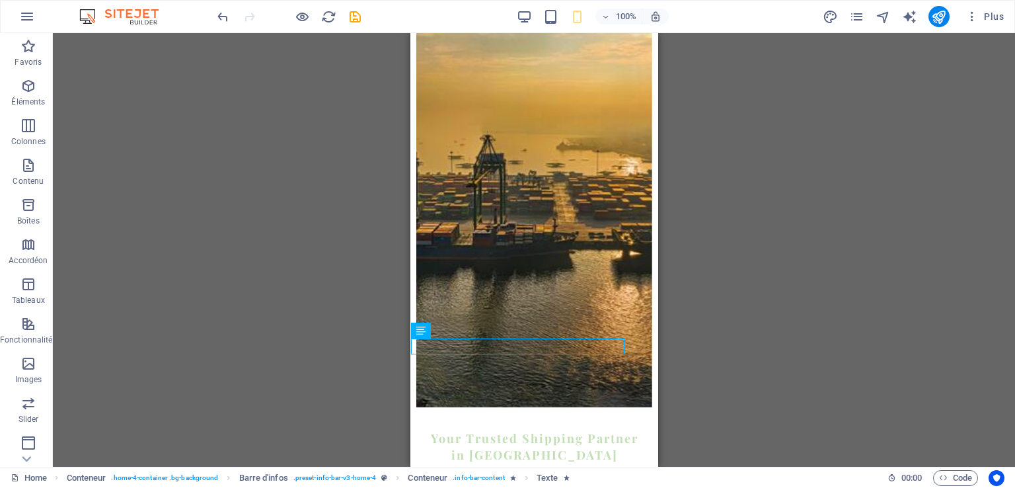
click at [762, 278] on div "H2 Conteneur Conteneur Bannière Conteneur Menu Barre de menus H3 Bouton Espaceu…" at bounding box center [534, 250] width 962 height 434
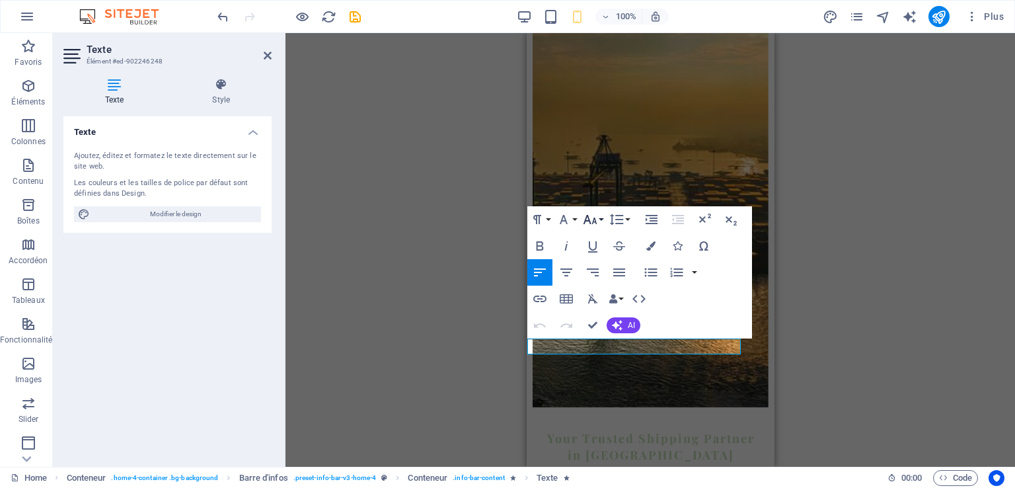
click at [592, 218] on icon "button" at bounding box center [590, 220] width 16 height 16
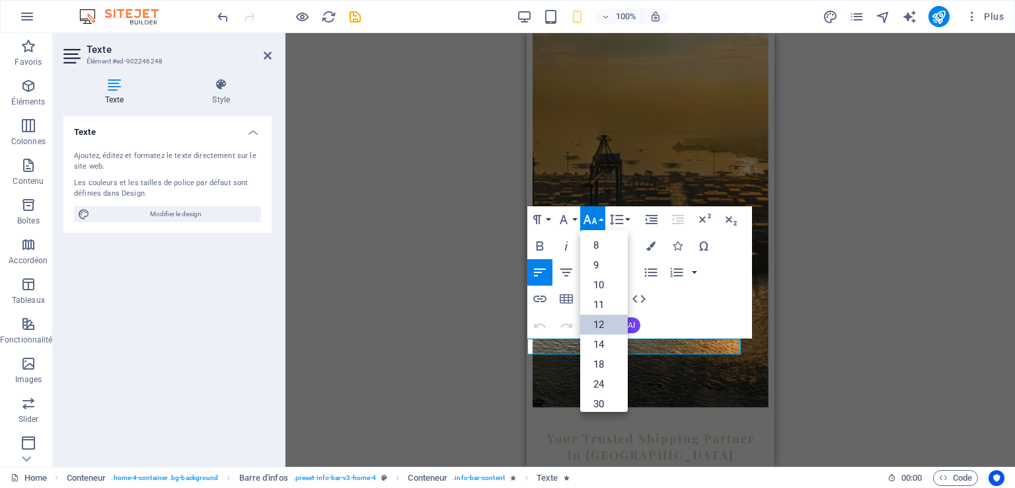
click at [600, 319] on link "12" at bounding box center [604, 325] width 48 height 20
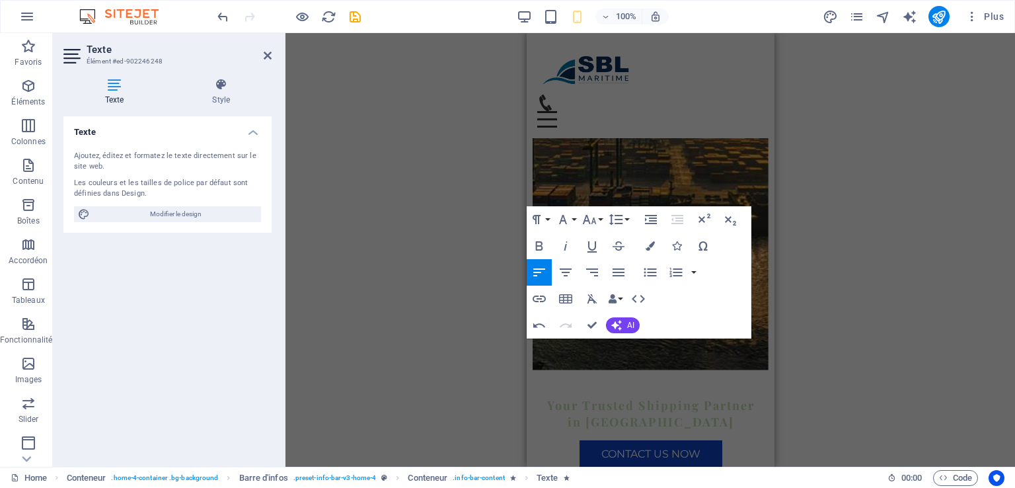
scroll to position [152, 0]
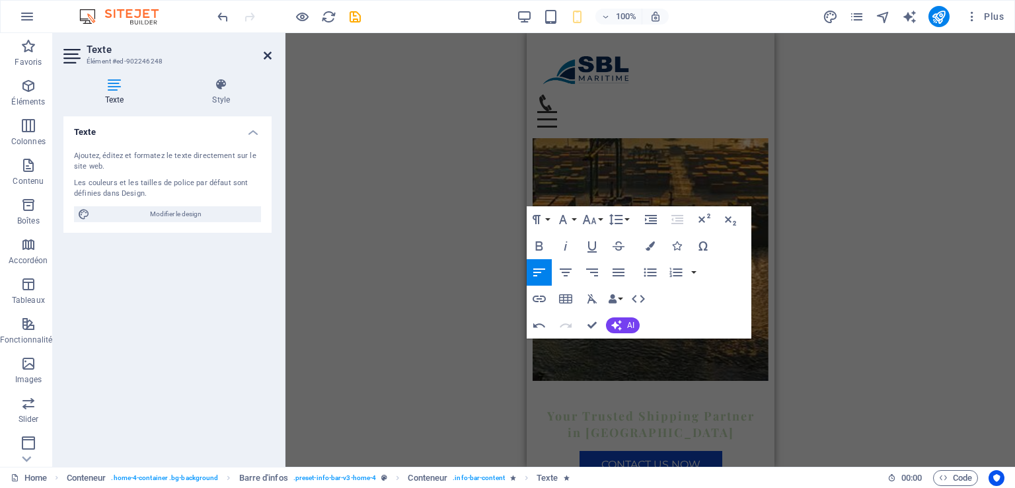
click at [268, 52] on icon at bounding box center [268, 55] width 8 height 11
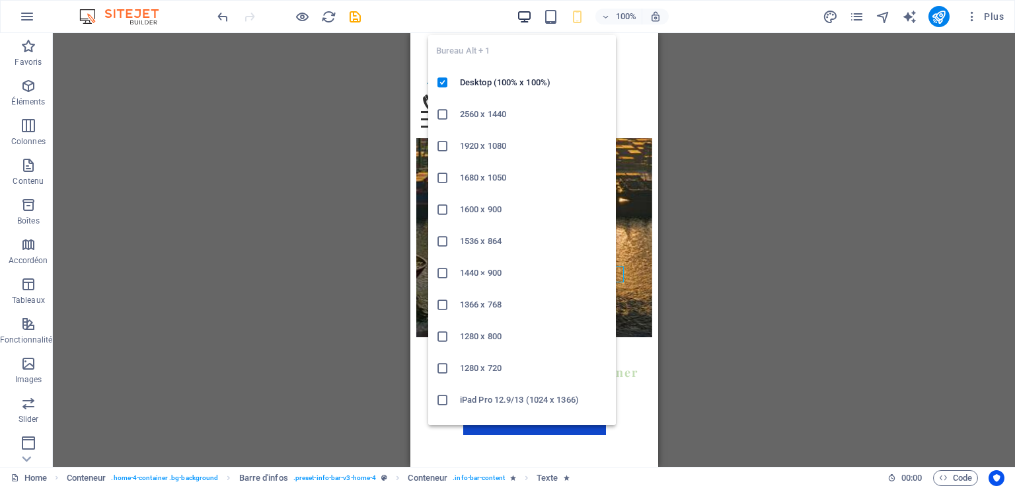
click at [521, 17] on icon "button" at bounding box center [524, 16] width 15 height 15
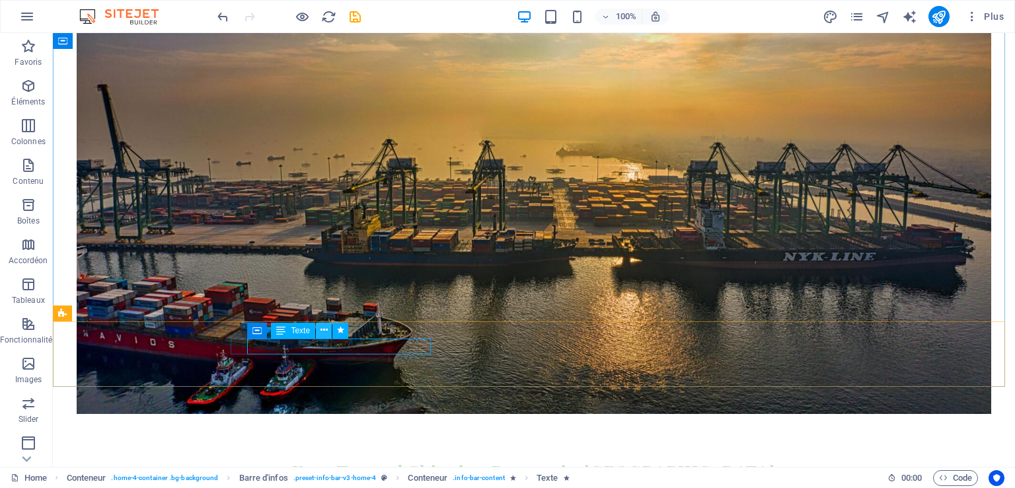
click at [325, 331] on icon at bounding box center [324, 330] width 7 height 14
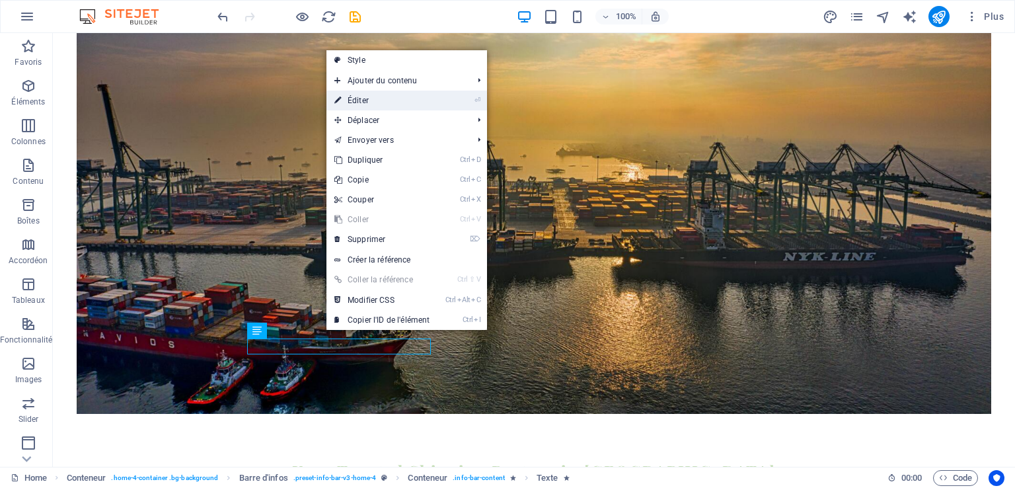
click at [389, 96] on link "⏎ Éditer" at bounding box center [382, 101] width 111 height 20
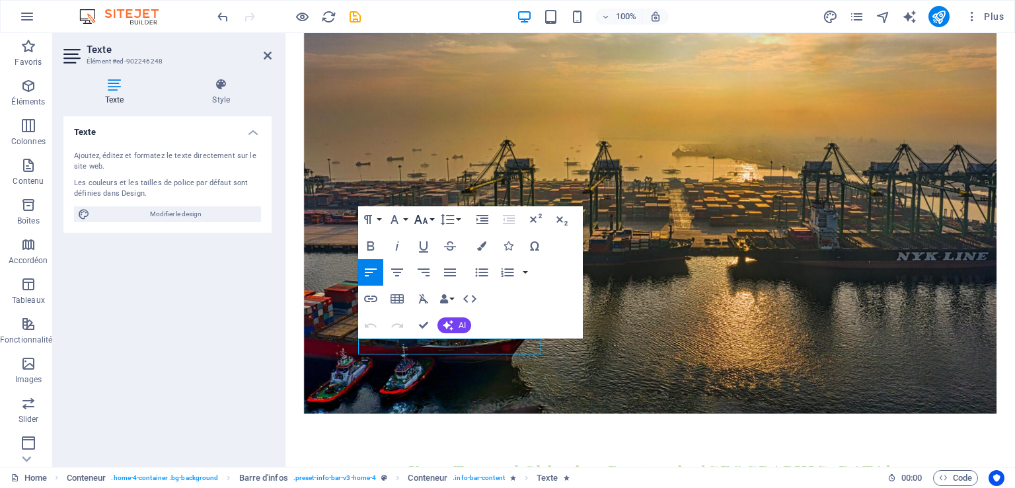
click at [420, 219] on icon "button" at bounding box center [421, 220] width 16 height 16
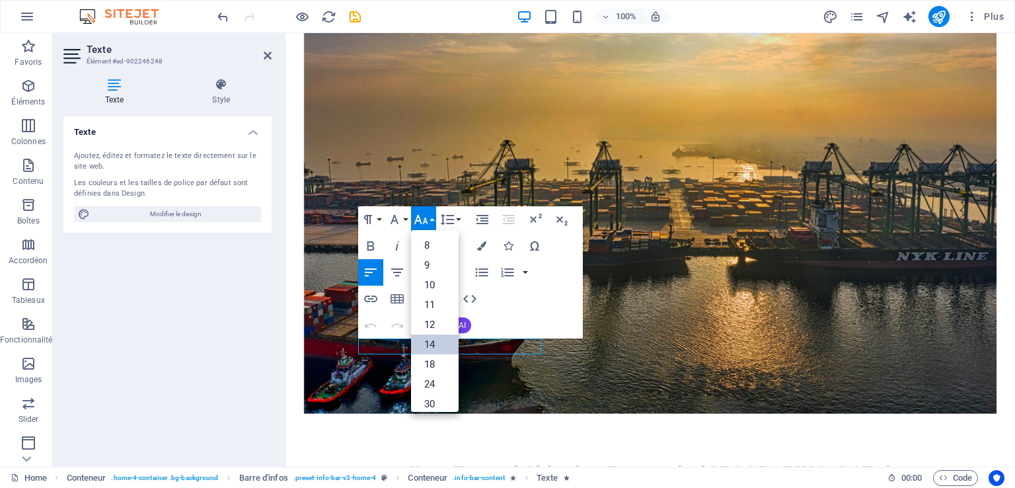
click at [420, 341] on link "14" at bounding box center [435, 344] width 48 height 20
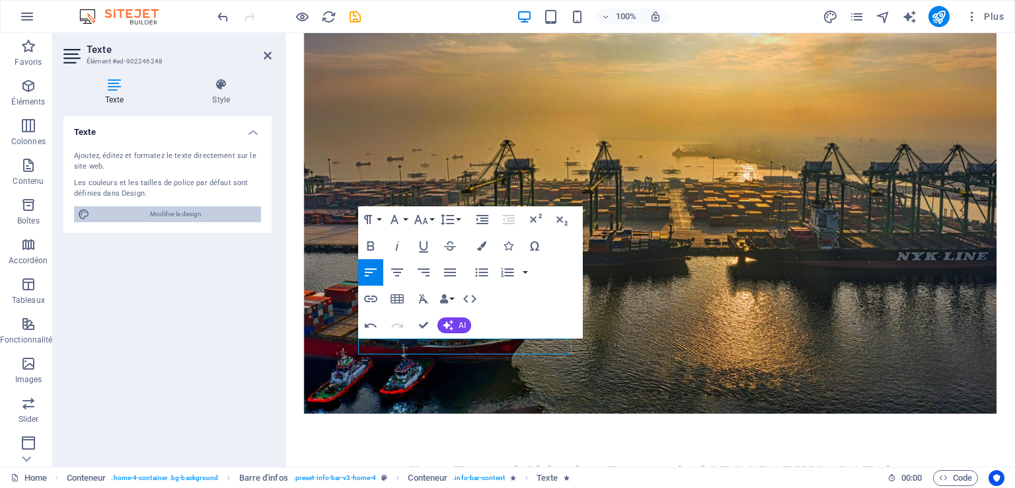
click at [189, 210] on span "Modifier le design" at bounding box center [175, 214] width 163 height 16
select select "px"
select select "200"
select select "px"
select select "rem"
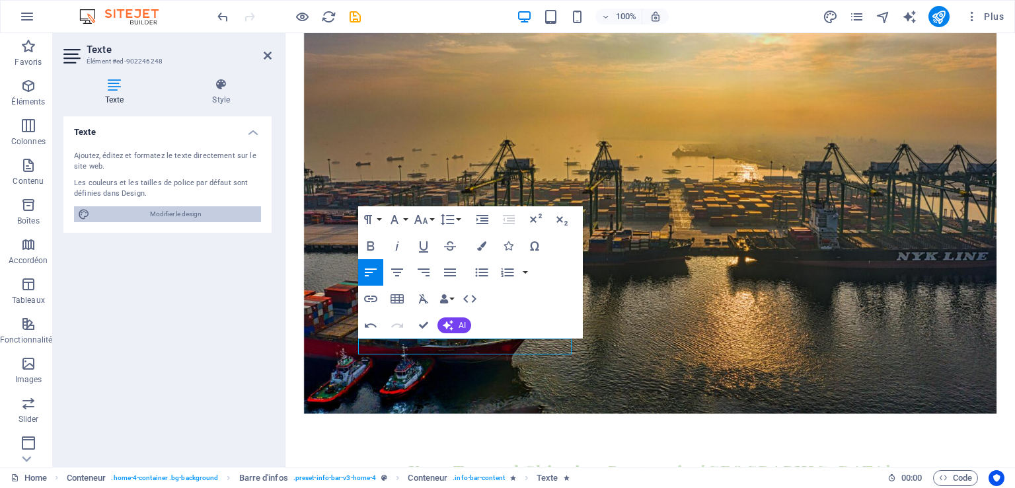
select select "700"
select select "px"
select select "rem"
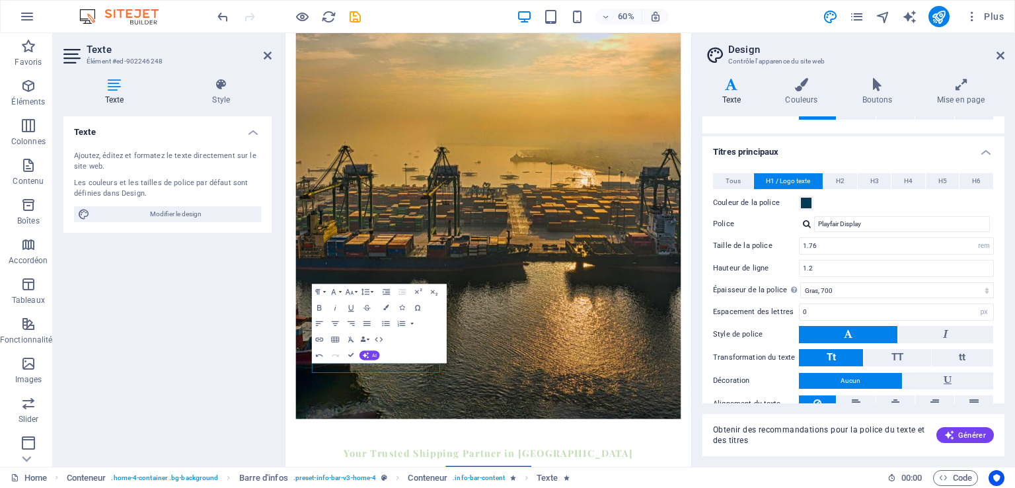
scroll to position [291, 0]
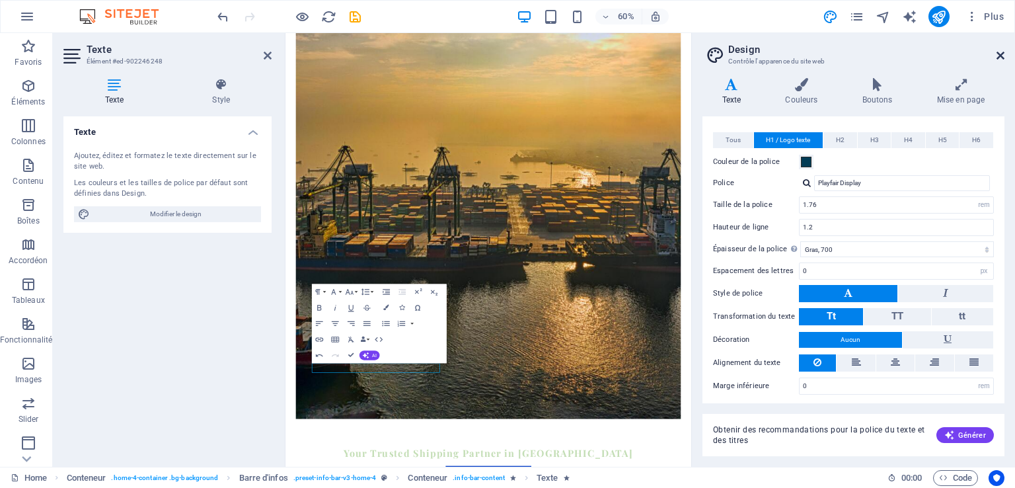
click at [997, 59] on icon at bounding box center [1001, 55] width 8 height 11
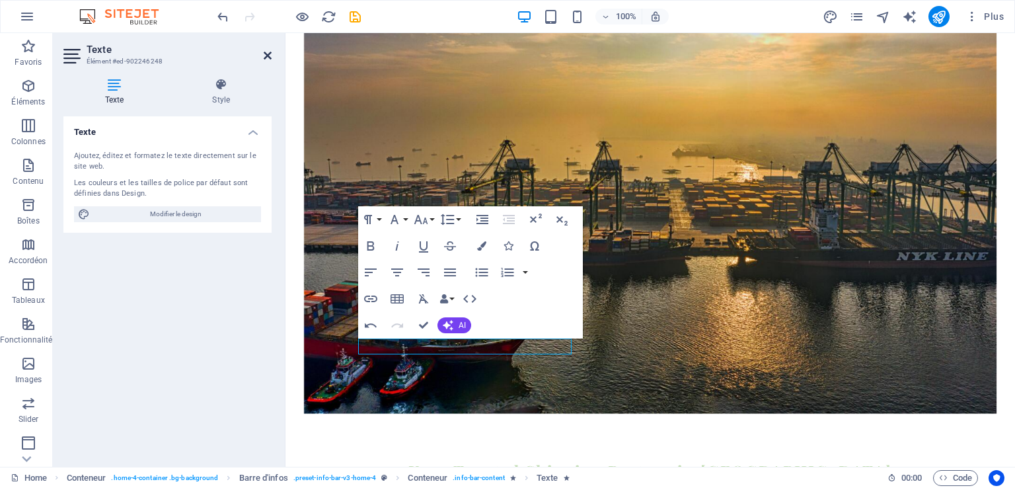
click at [265, 56] on icon at bounding box center [268, 55] width 8 height 11
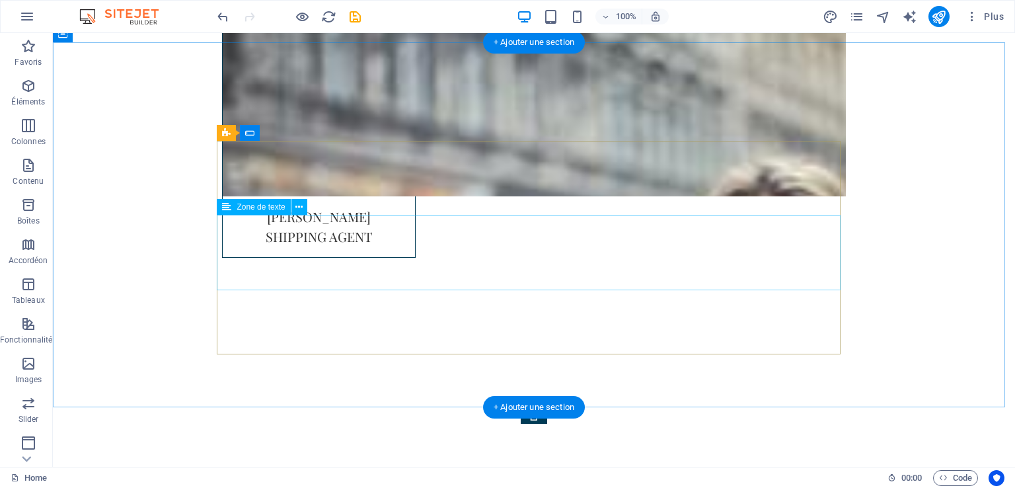
scroll to position [3345, 0]
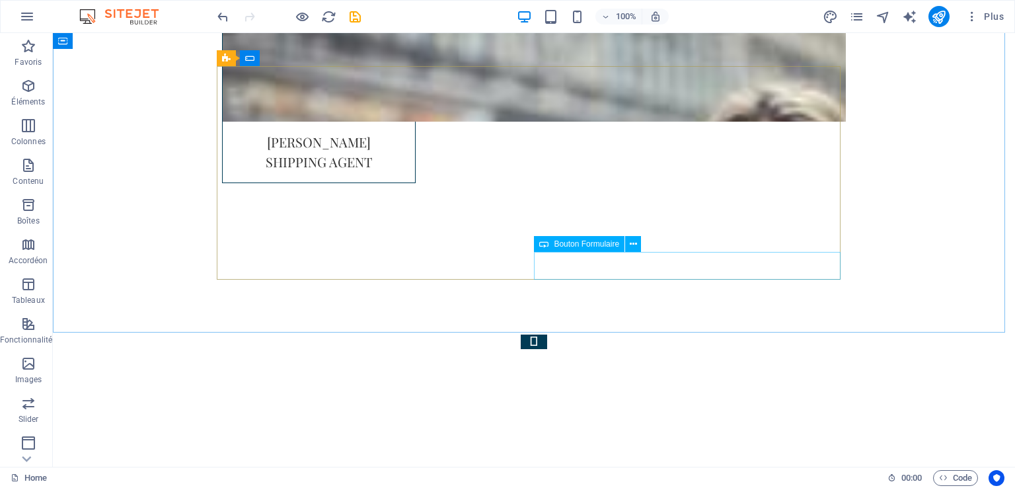
click at [592, 243] on span "Bouton Formulaire" at bounding box center [586, 244] width 65 height 8
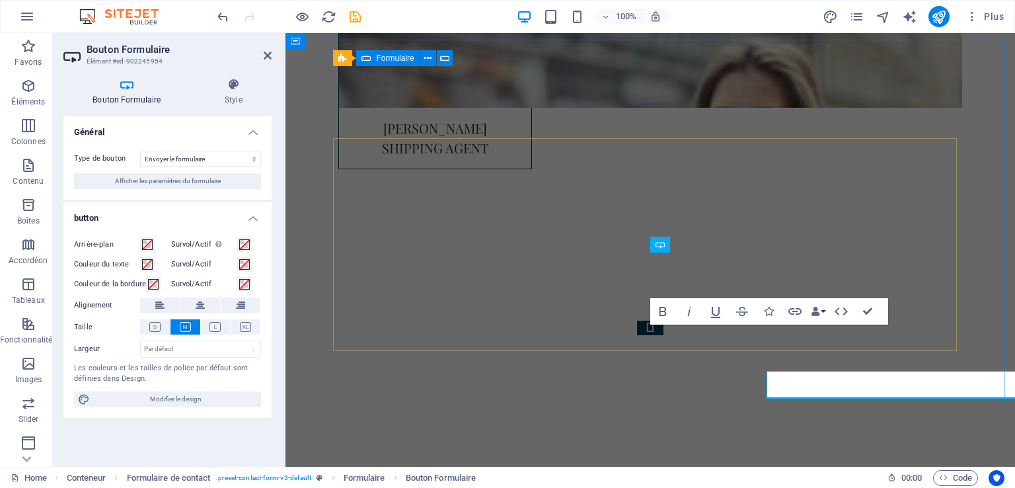
scroll to position [3298, 0]
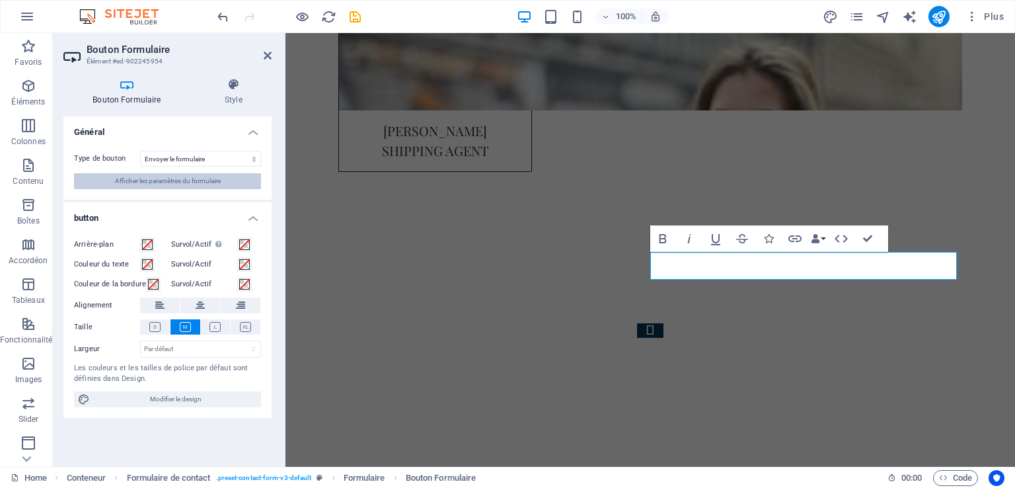
click at [210, 180] on span "Afficher les paramètres du formulaire" at bounding box center [168, 181] width 106 height 16
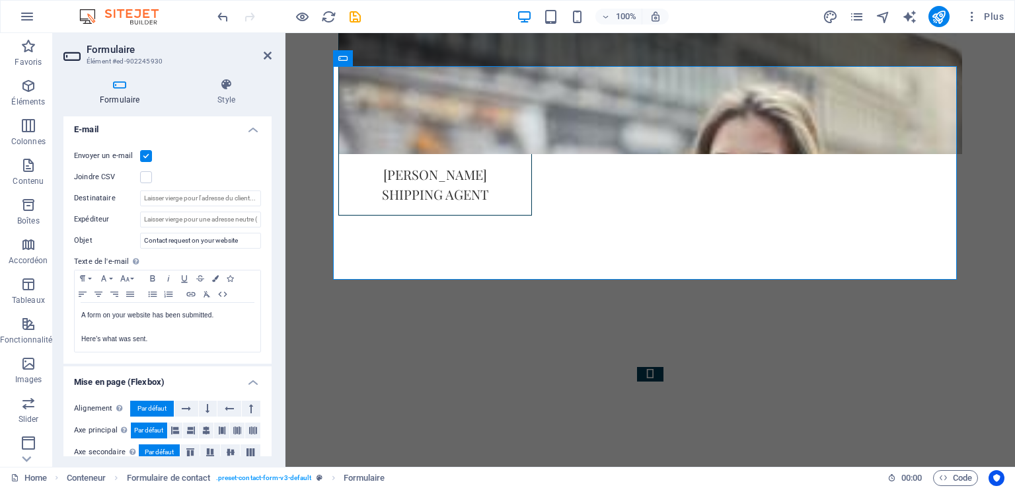
scroll to position [343, 0]
click at [204, 189] on input "Destinataire" at bounding box center [200, 196] width 121 height 16
paste input "[EMAIL_ADDRESS][DOMAIN_NAME]"
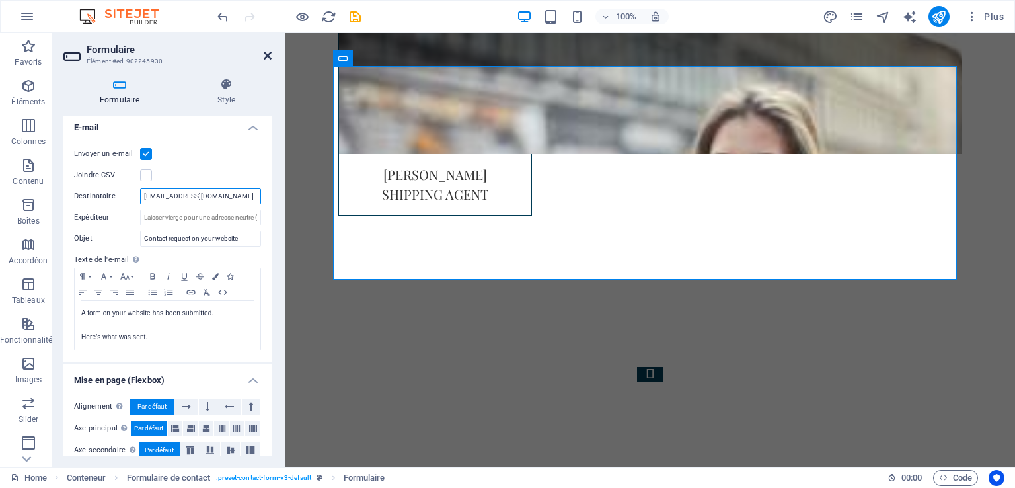
type input "[EMAIL_ADDRESS][DOMAIN_NAME]"
click at [266, 51] on icon at bounding box center [268, 55] width 8 height 11
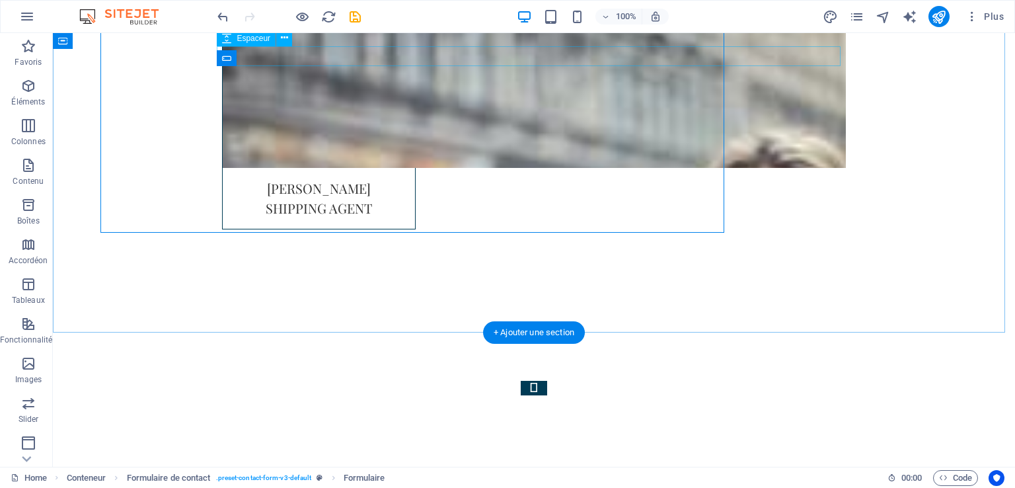
scroll to position [3345, 0]
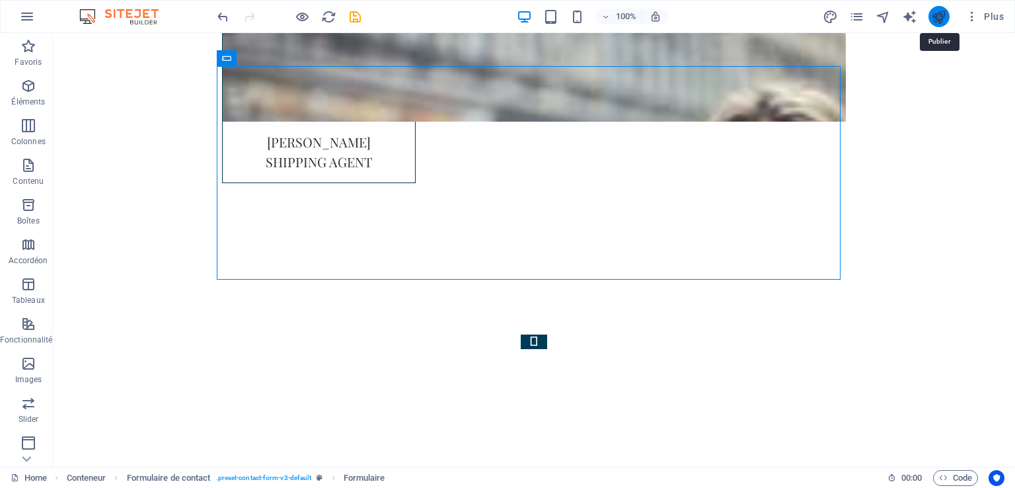
click at [933, 15] on icon "publish" at bounding box center [938, 16] width 15 height 15
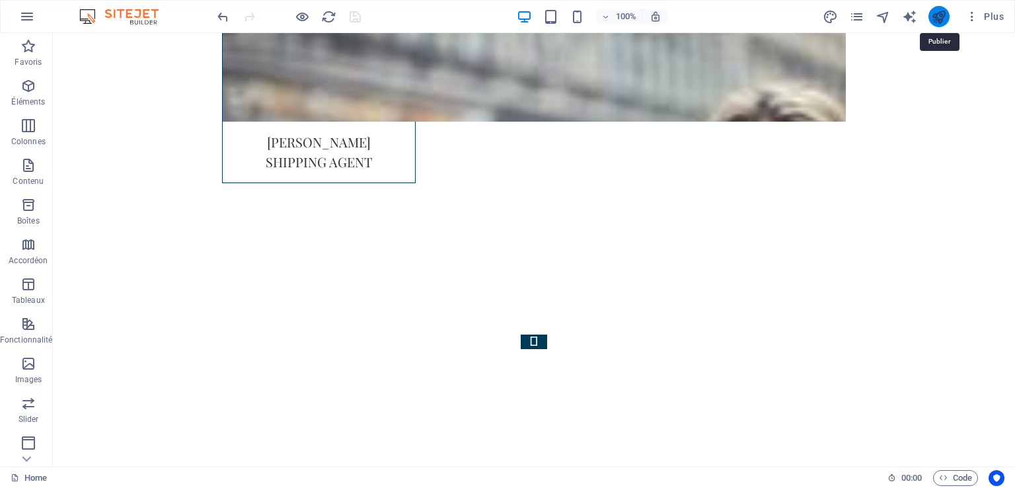
click at [944, 18] on icon "publish" at bounding box center [938, 16] width 15 height 15
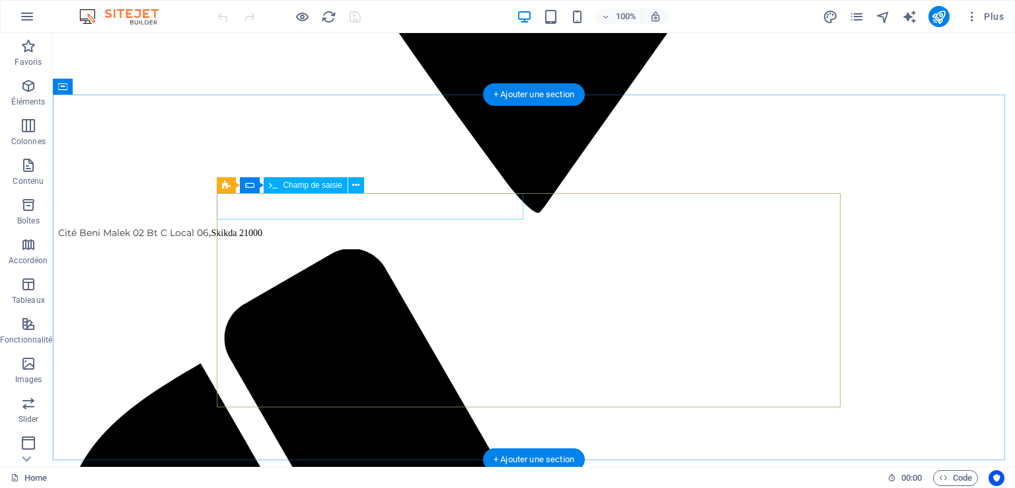
scroll to position [3218, 0]
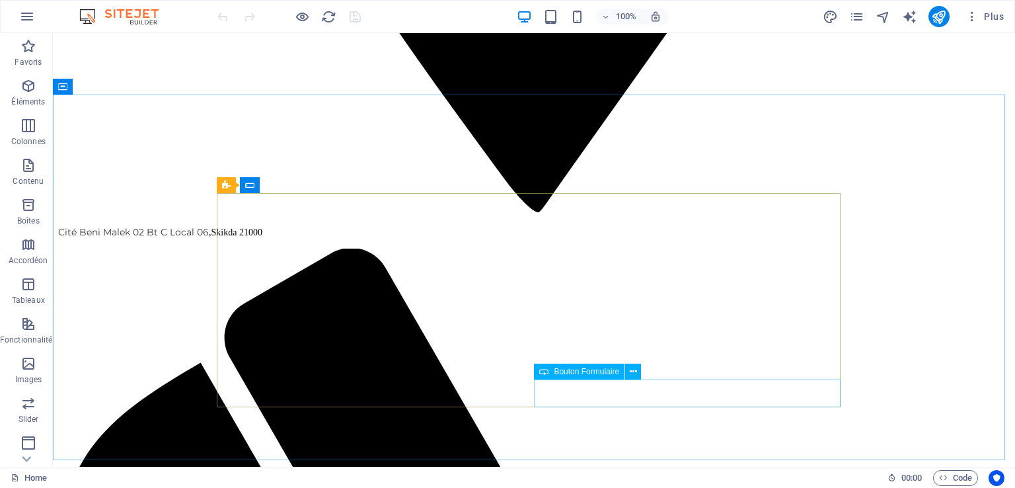
click at [576, 371] on span "Bouton Formulaire" at bounding box center [586, 372] width 65 height 8
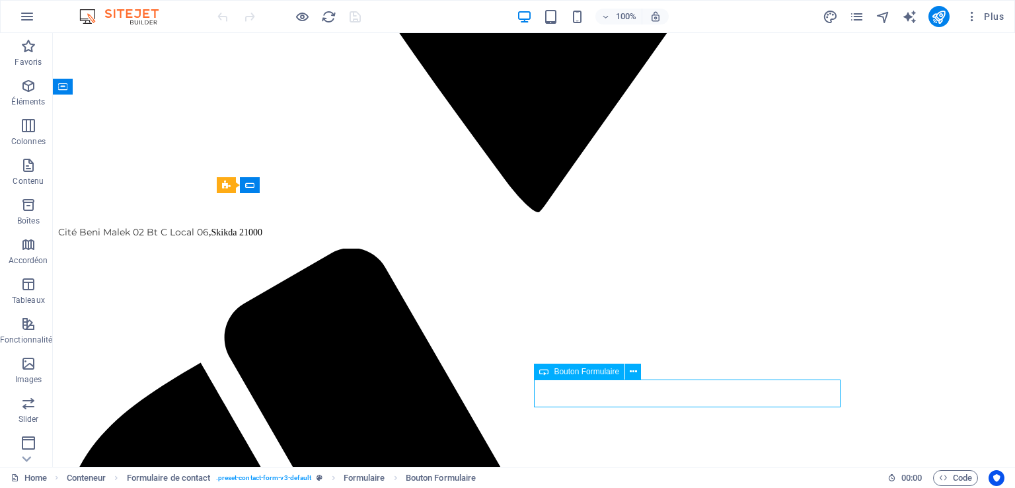
click at [576, 371] on span "Bouton Formulaire" at bounding box center [586, 372] width 65 height 8
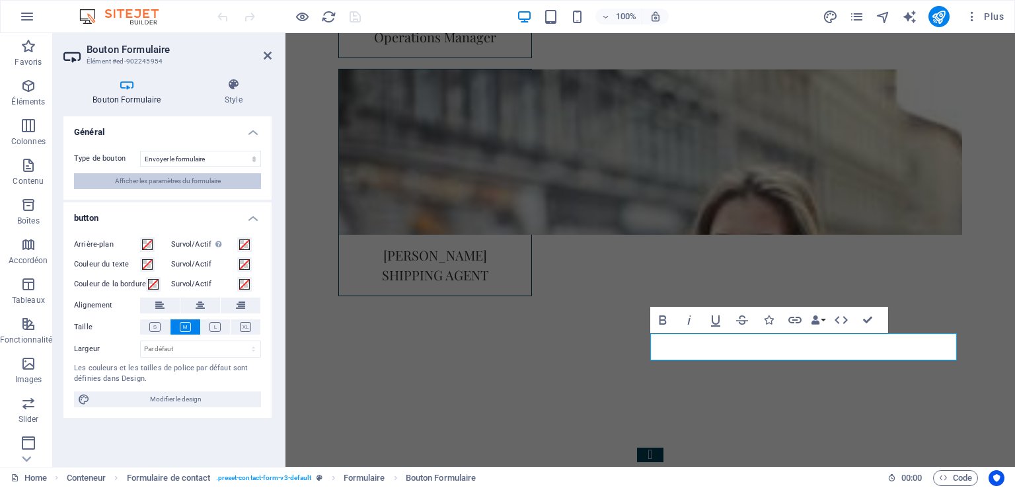
click at [183, 180] on span "Afficher les paramètres du formulaire" at bounding box center [168, 181] width 106 height 16
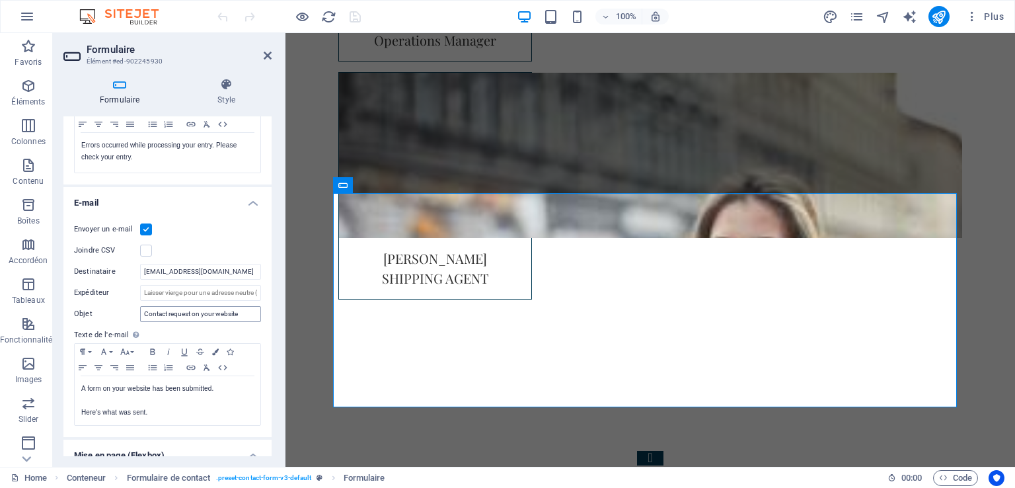
scroll to position [265, 0]
click at [149, 250] on label at bounding box center [146, 253] width 12 height 12
click at [0, 0] on input "Joindre CSV" at bounding box center [0, 0] width 0 height 0
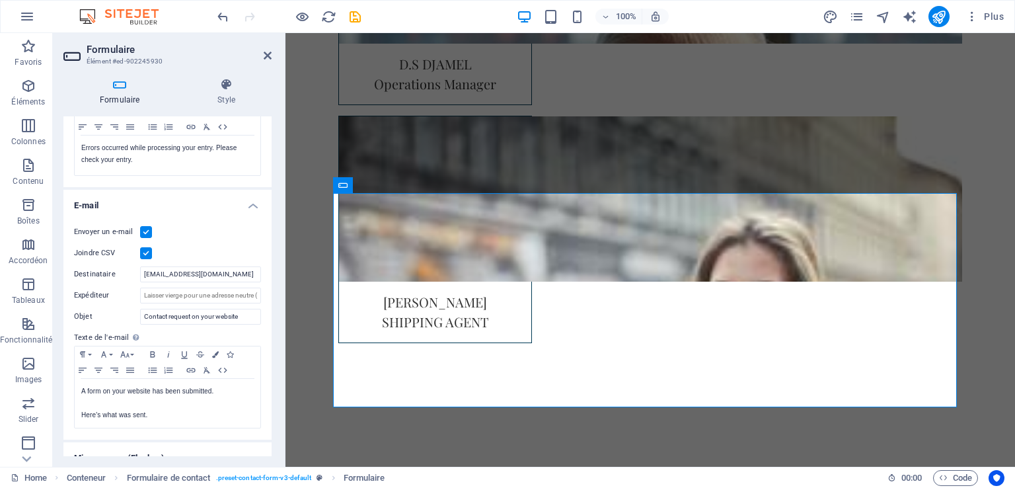
click at [149, 250] on label at bounding box center [146, 253] width 12 height 12
click at [0, 0] on input "Joindre CSV" at bounding box center [0, 0] width 0 height 0
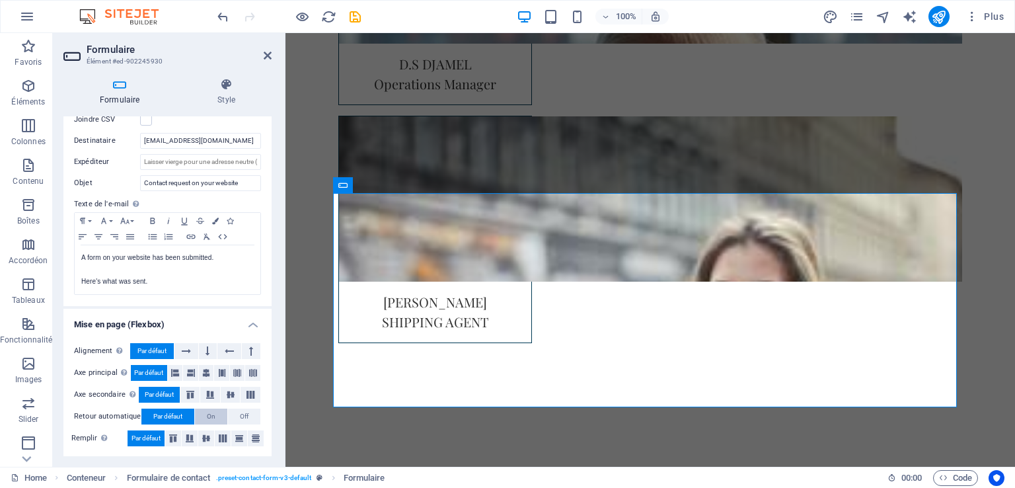
click at [204, 413] on button "On" at bounding box center [211, 416] width 32 height 16
click at [167, 413] on span "Par défaut" at bounding box center [167, 416] width 29 height 16
click at [270, 59] on icon at bounding box center [268, 55] width 8 height 11
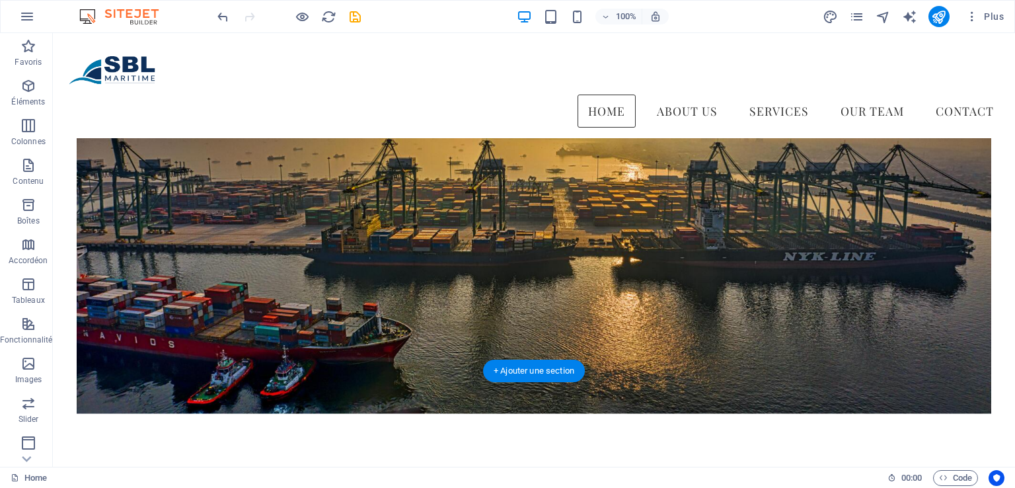
scroll to position [97, 0]
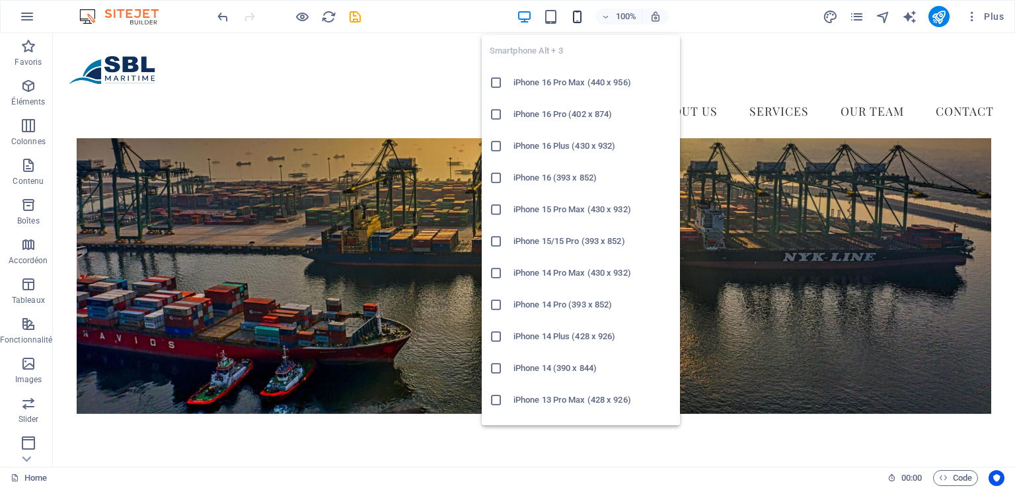
click at [571, 14] on icon "button" at bounding box center [577, 16] width 15 height 15
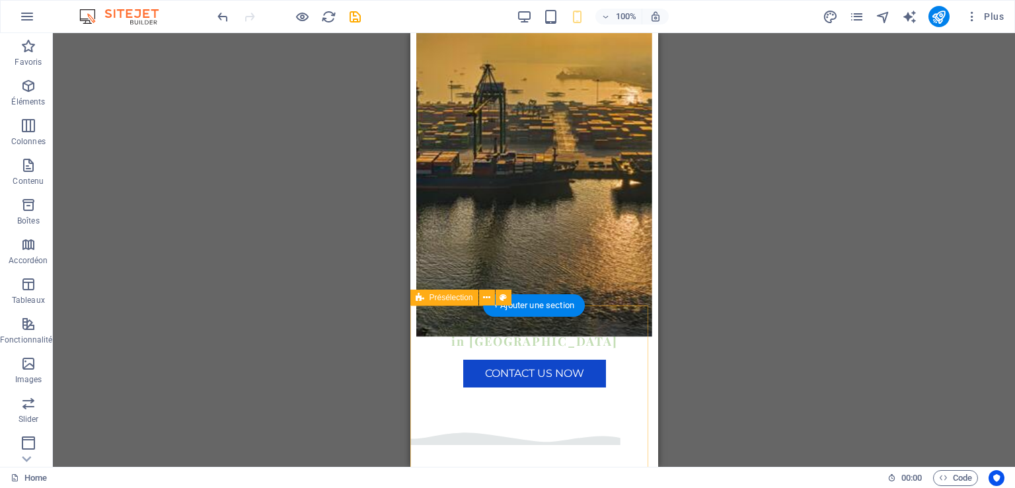
scroll to position [278, 0]
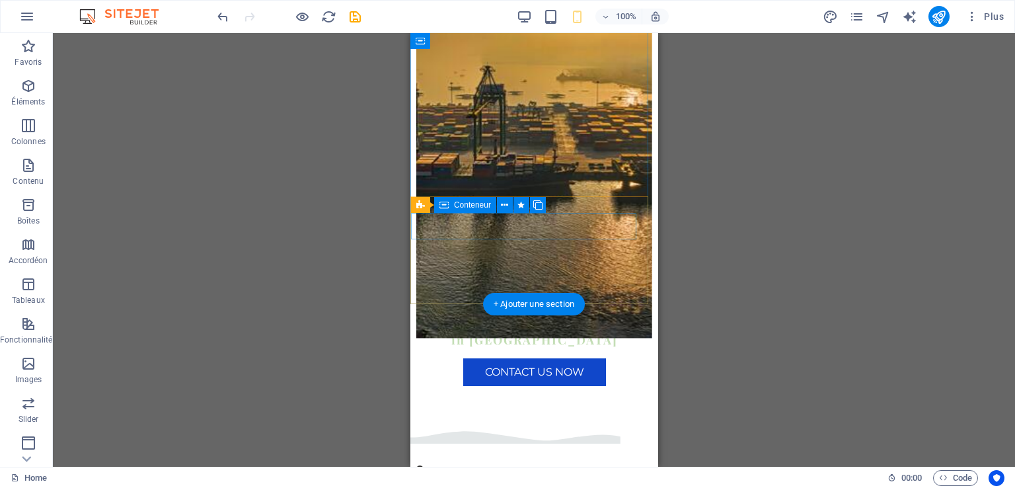
click at [584, 465] on div "[STREET_ADDRESS][PERSON_NAME]" at bounding box center [528, 478] width 225 height 26
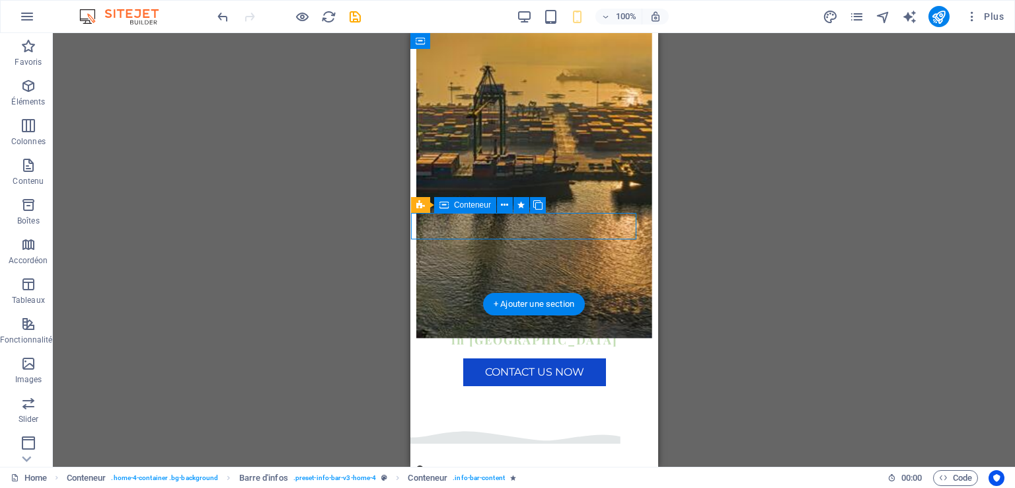
click at [584, 465] on div "[STREET_ADDRESS][PERSON_NAME]" at bounding box center [528, 478] width 225 height 26
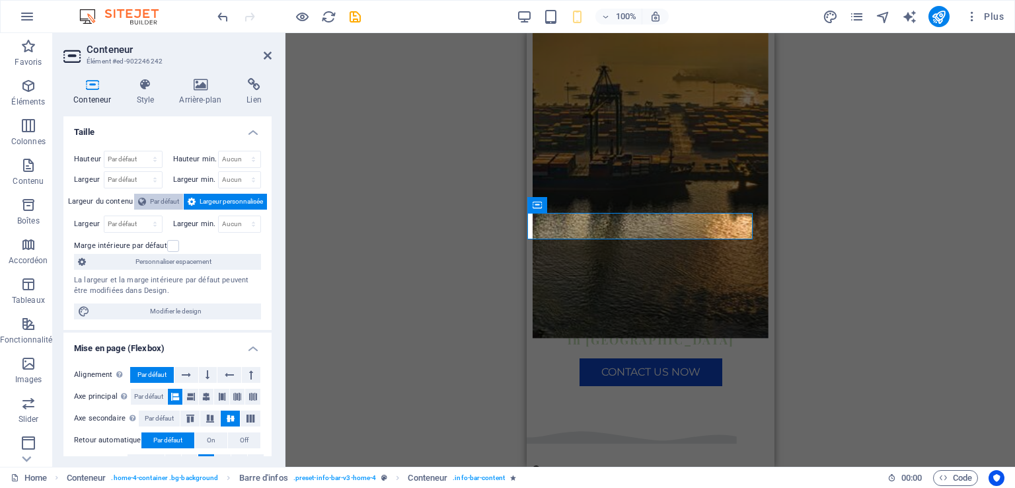
click at [168, 202] on span "Par défaut" at bounding box center [164, 202] width 29 height 16
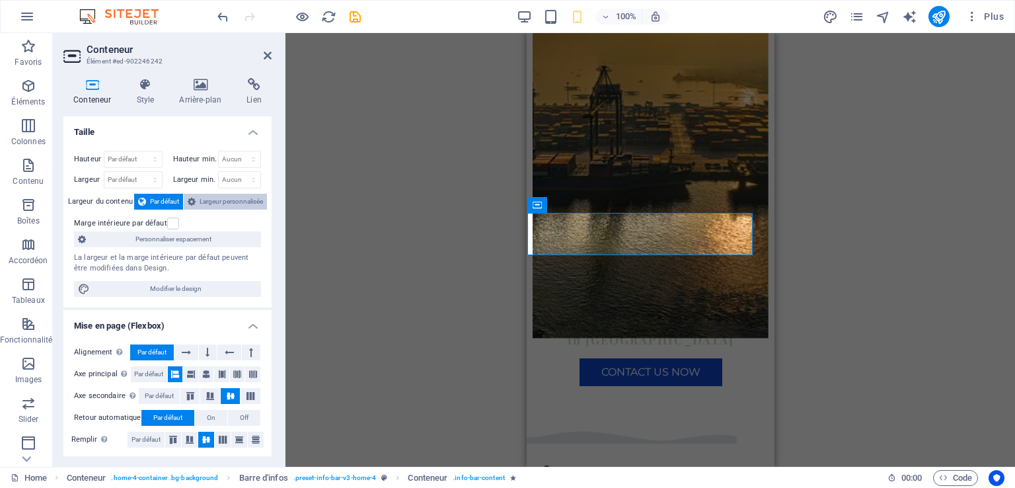
click at [204, 197] on span "Largeur personnalisée" at bounding box center [231, 202] width 63 height 16
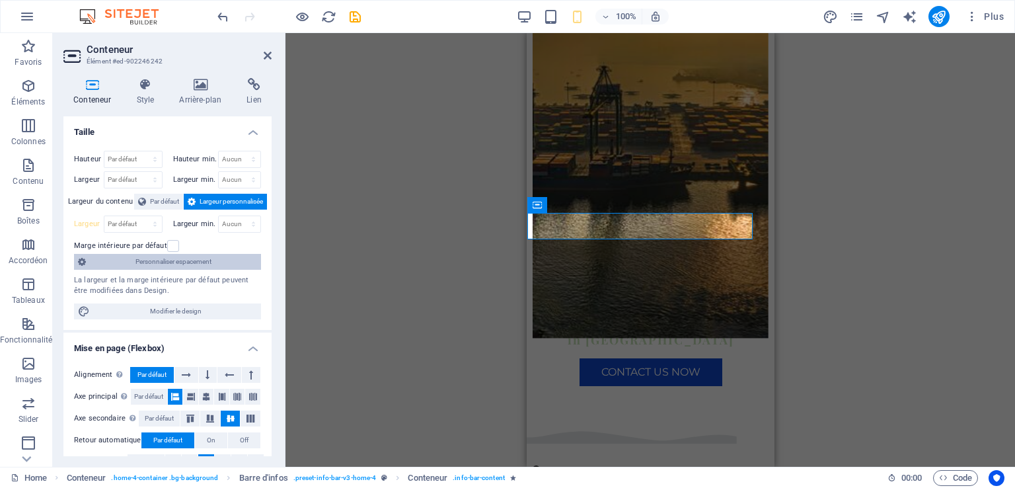
click at [172, 265] on span "Personnaliser espacement" at bounding box center [173, 262] width 167 height 16
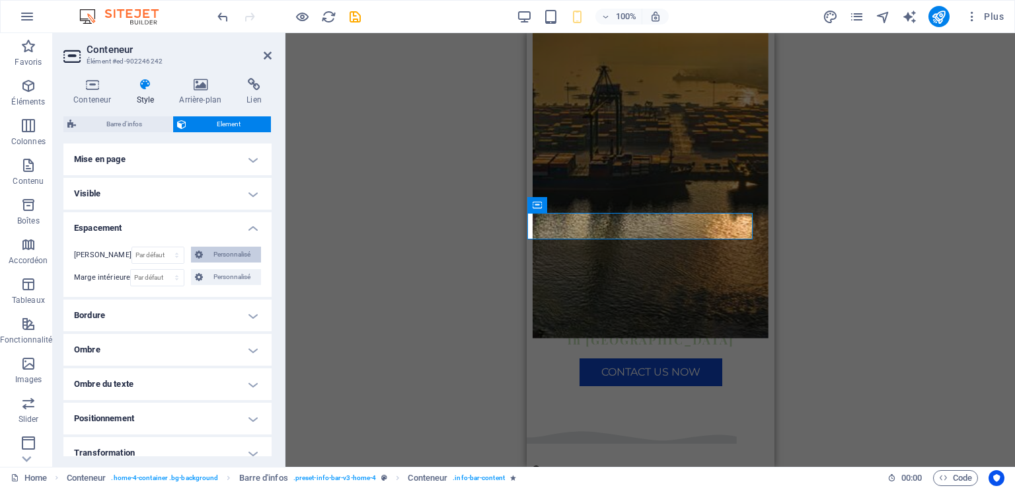
click at [221, 253] on span "Personnalisé" at bounding box center [232, 255] width 50 height 16
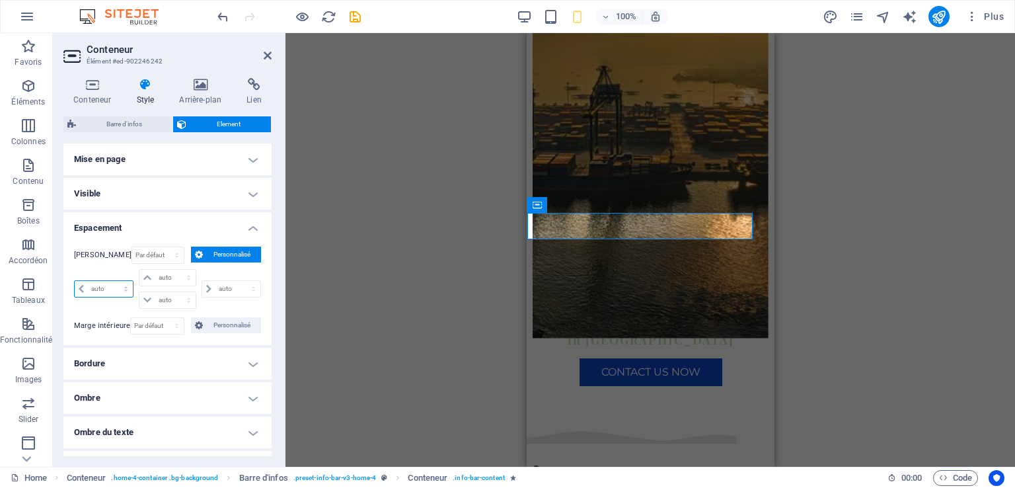
click at [124, 290] on select "auto px % rem vw vh" at bounding box center [104, 289] width 58 height 16
click at [207, 254] on span "Personnalisé" at bounding box center [232, 255] width 50 height 16
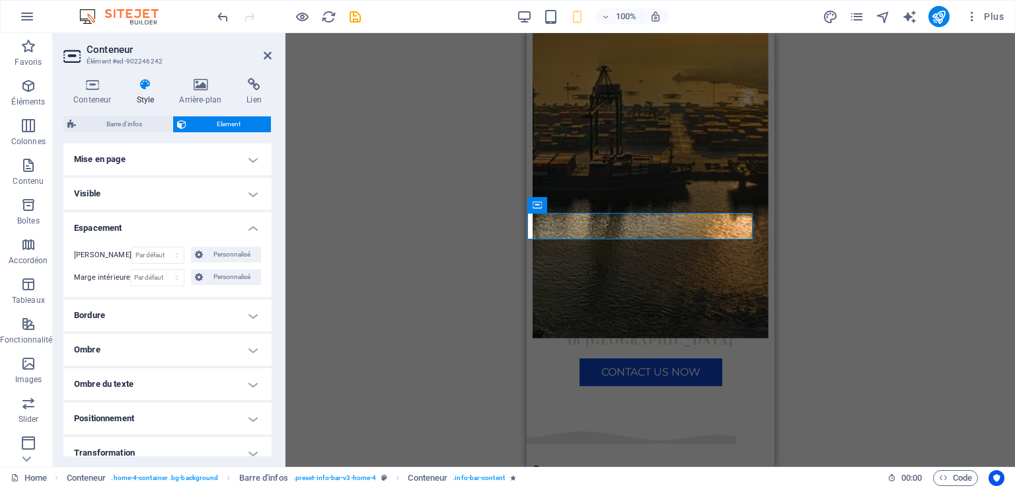
click at [190, 415] on h4 "Positionnement" at bounding box center [167, 419] width 208 height 32
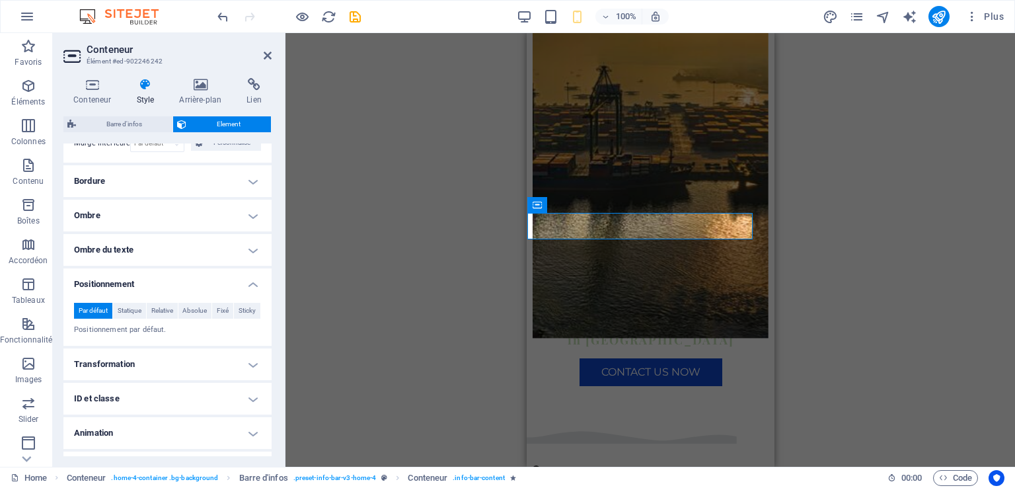
scroll to position [135, 0]
click at [227, 371] on h4 "Transformation" at bounding box center [167, 364] width 208 height 32
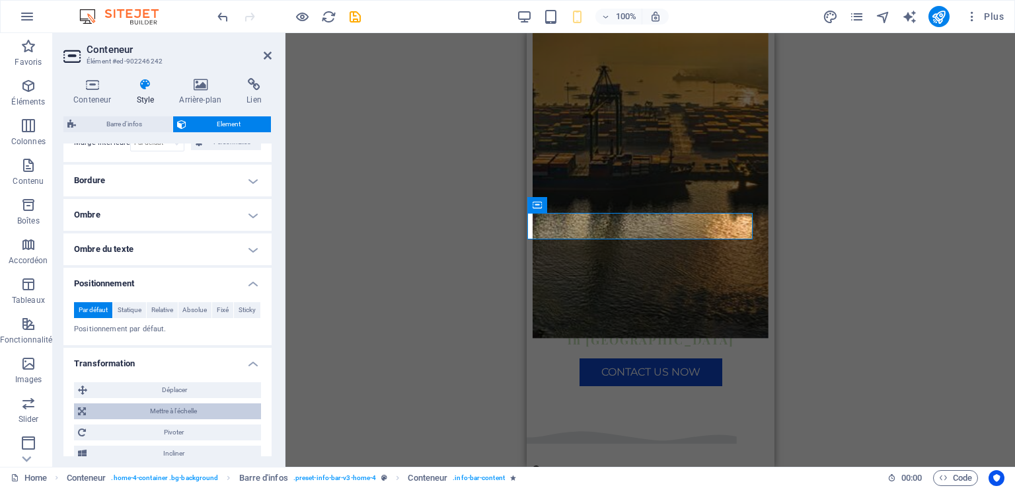
click at [196, 412] on span "Mettre à l'échelle" at bounding box center [173, 411] width 167 height 16
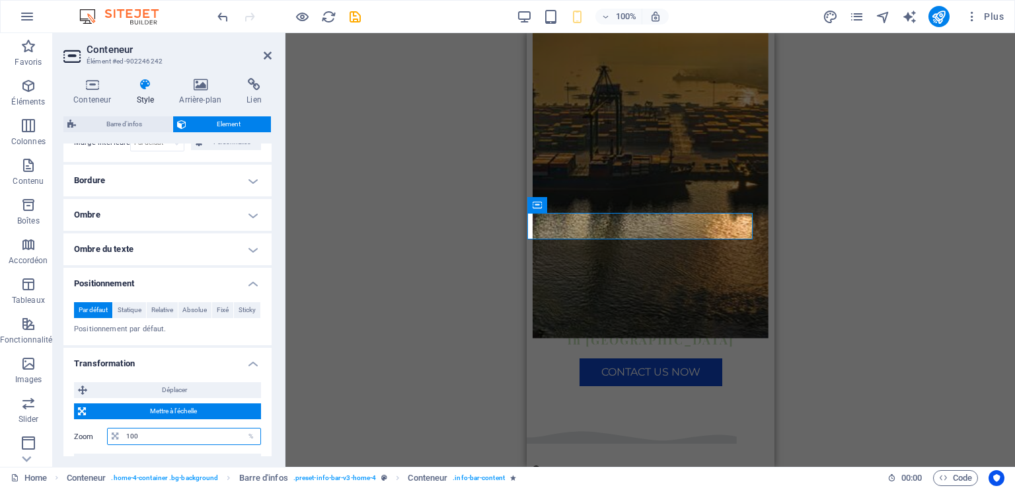
drag, startPoint x: 148, startPoint y: 436, endPoint x: 110, endPoint y: 438, distance: 37.8
click at [110, 438] on div "100 %" at bounding box center [184, 436] width 154 height 17
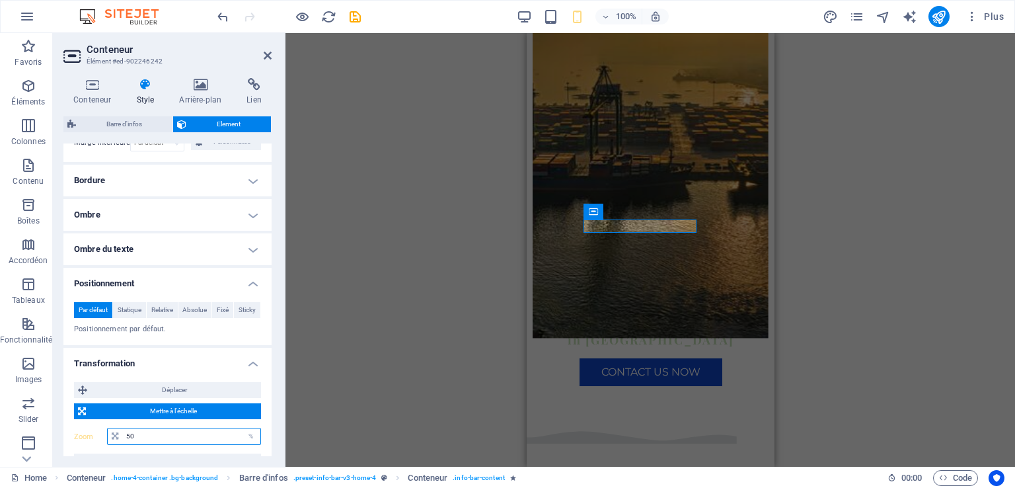
drag, startPoint x: 138, startPoint y: 438, endPoint x: 121, endPoint y: 438, distance: 17.2
click at [121, 438] on div "50 %" at bounding box center [184, 436] width 154 height 17
type input "100"
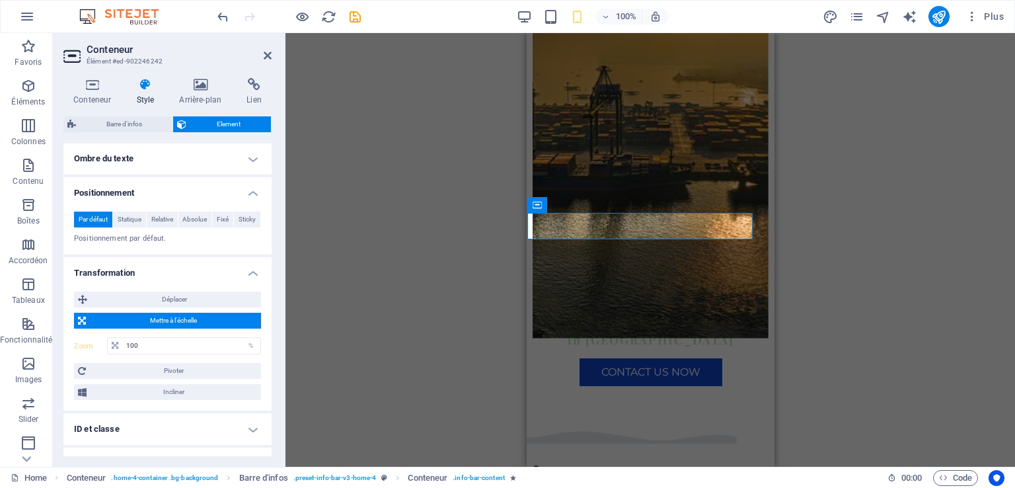
scroll to position [227, 0]
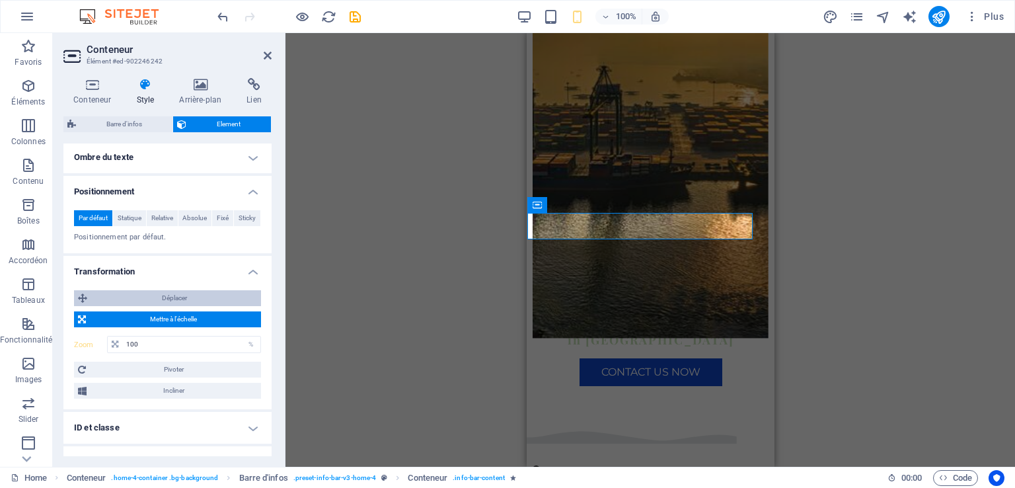
click at [186, 295] on span "Déplacer" at bounding box center [174, 298] width 166 height 16
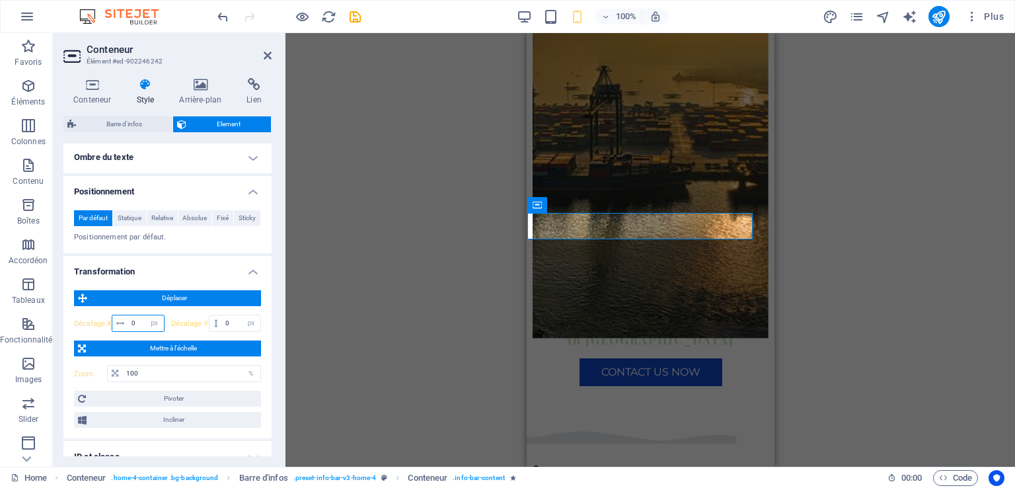
click at [132, 323] on input "0" at bounding box center [145, 323] width 35 height 16
type input "0"
click at [532, 478] on span "Cité Beni Malek 02 Bt C Local 06" at bounding box center [607, 484] width 151 height 12
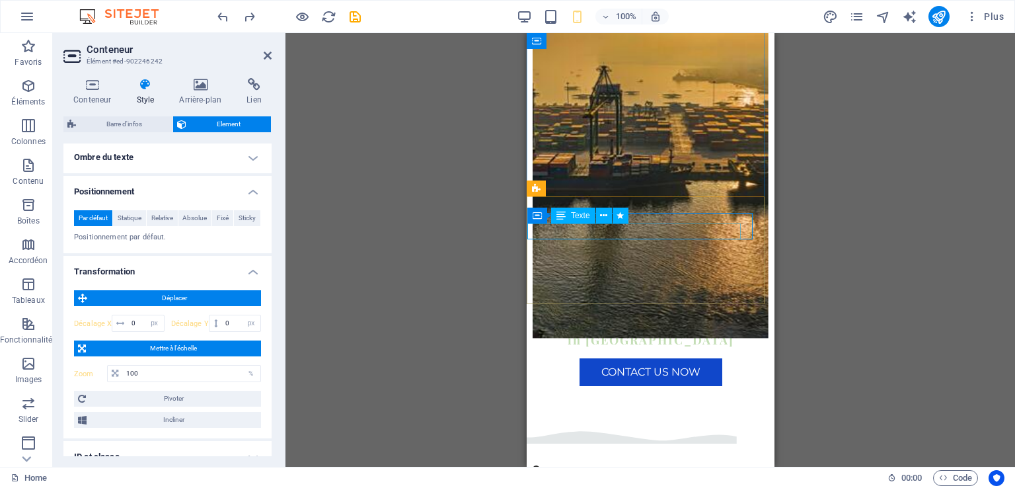
click at [738, 478] on span "21000" at bounding box center [731, 484] width 26 height 12
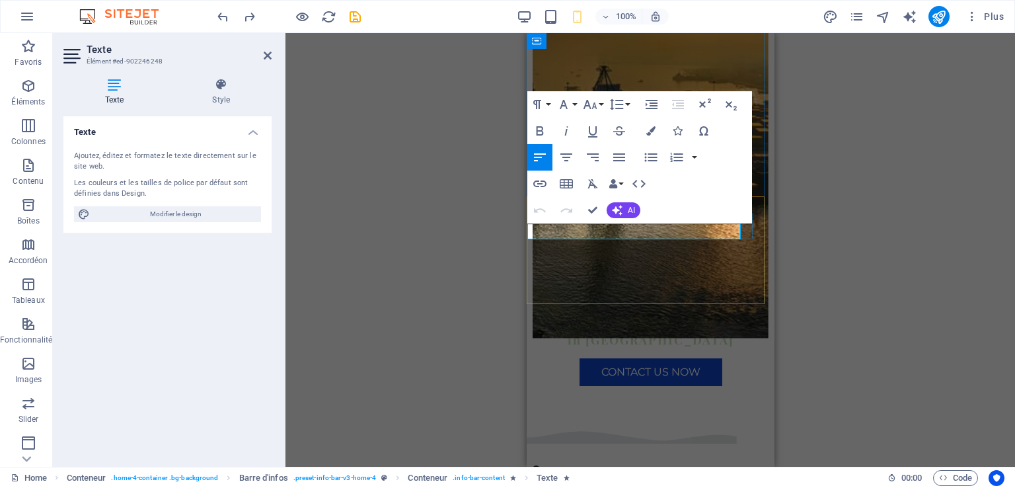
click at [738, 478] on span "21000" at bounding box center [731, 484] width 26 height 12
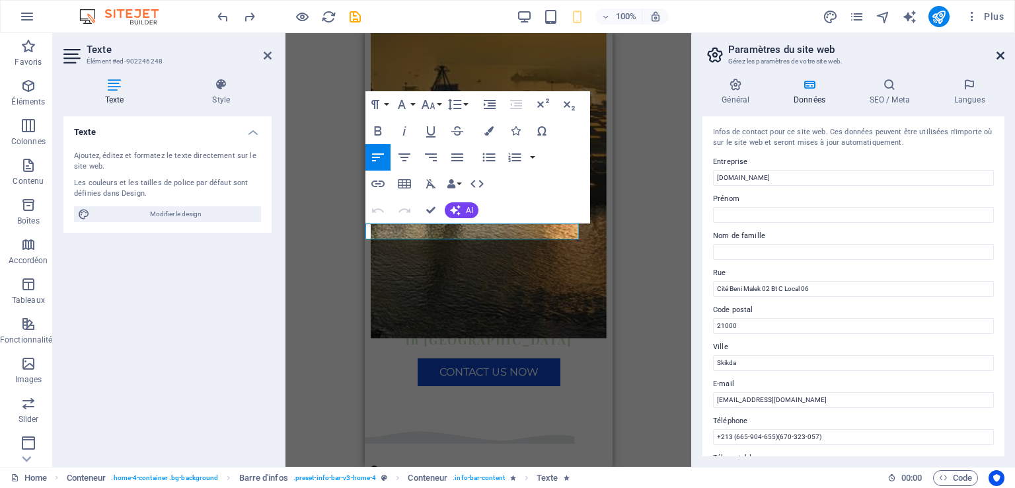
click at [1003, 54] on icon at bounding box center [1001, 55] width 8 height 11
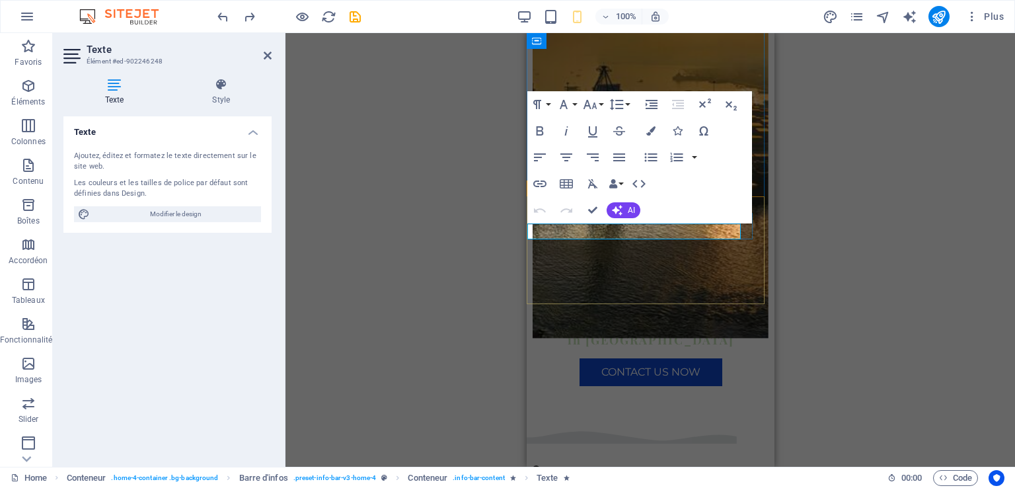
click at [695, 476] on p "[STREET_ADDRESS][PERSON_NAME]" at bounding box center [644, 484] width 225 height 16
click at [718, 478] on span "21000" at bounding box center [731, 484] width 26 height 12
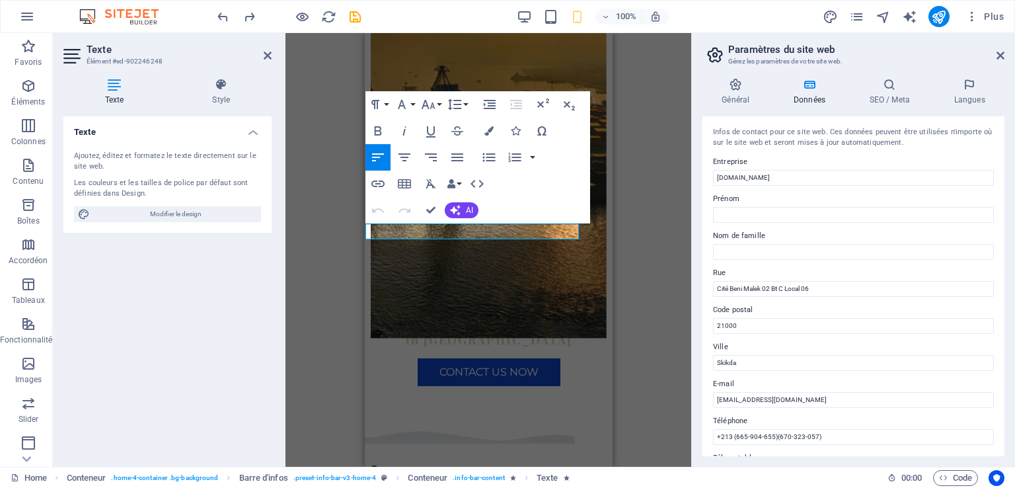
click at [1005, 59] on aside "Paramètres du site web [PERSON_NAME] paramètres de votre site web. Général Donn…" at bounding box center [853, 250] width 324 height 434
click at [999, 56] on icon at bounding box center [1001, 55] width 8 height 11
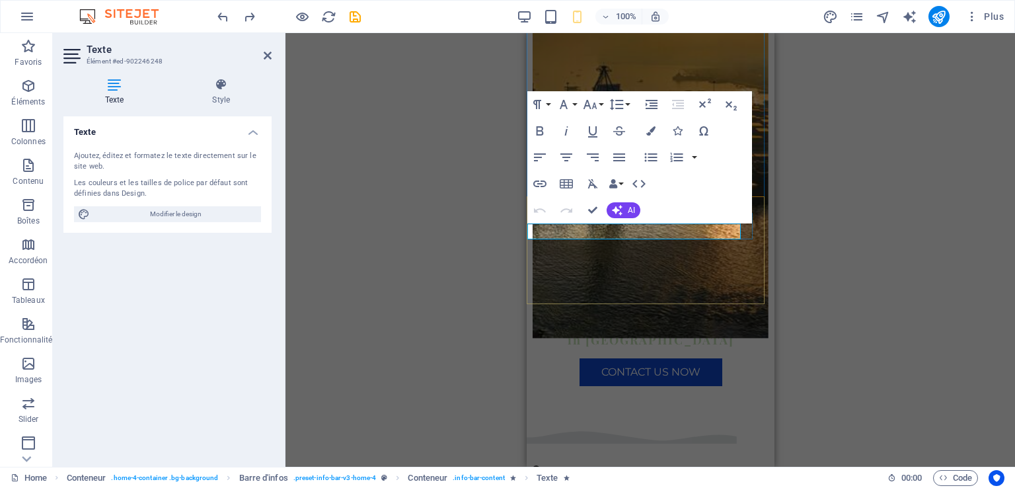
click at [663, 478] on span "Cité Beni Malek 02 Bt C Local 06" at bounding box center [607, 484] width 151 height 12
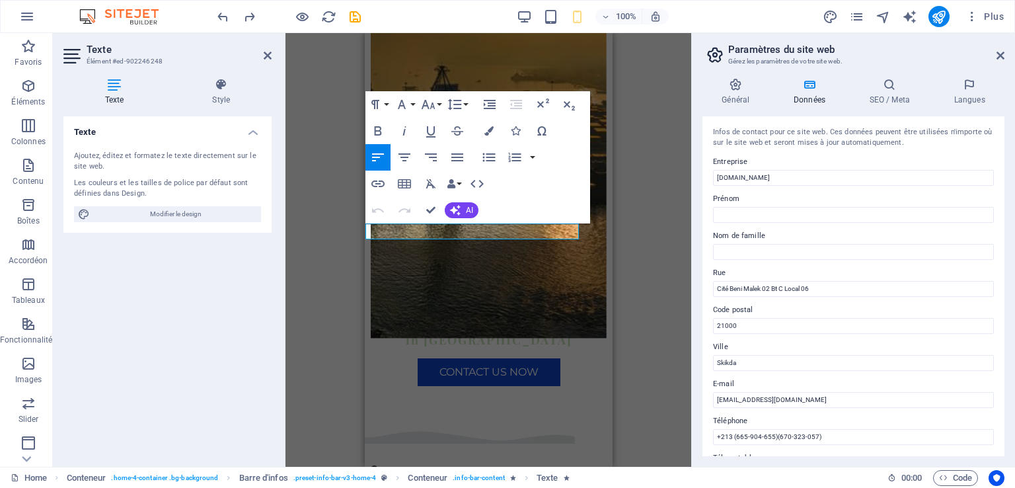
click at [652, 136] on div "H2 Conteneur Conteneur Bannière Conteneur Barre de menus Menu Conteneur Texte B…" at bounding box center [489, 250] width 406 height 434
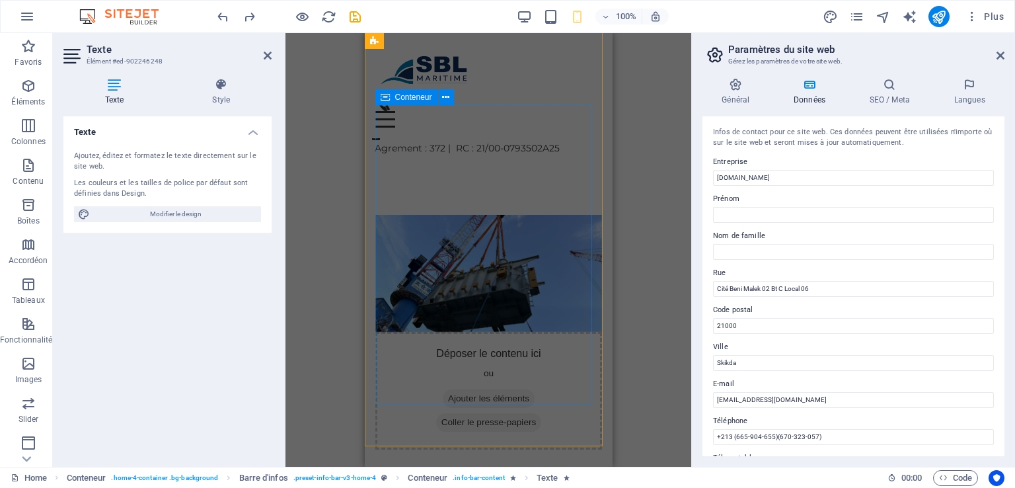
scroll to position [286, 0]
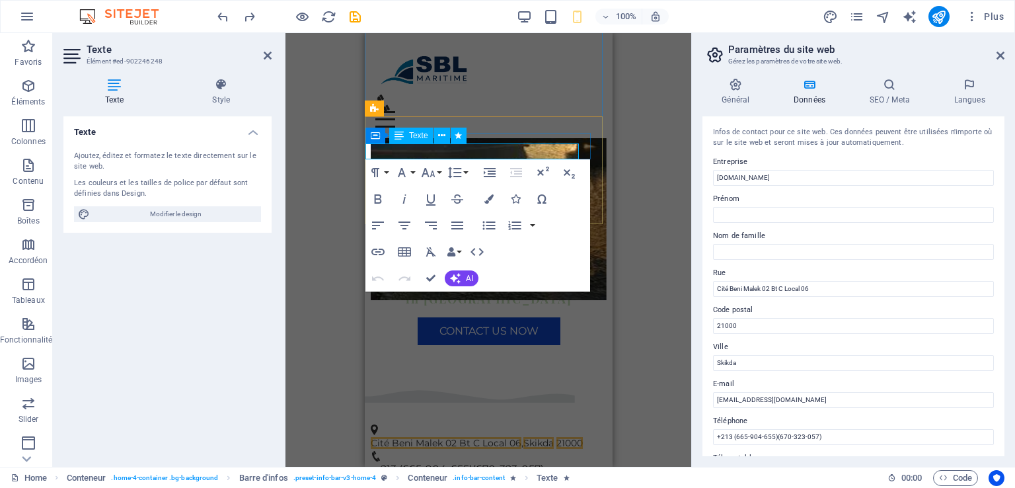
click at [537, 435] on p "[STREET_ADDRESS][PERSON_NAME]" at bounding box center [482, 443] width 225 height 16
click at [540, 437] on span "Skikda" at bounding box center [538, 443] width 30 height 12
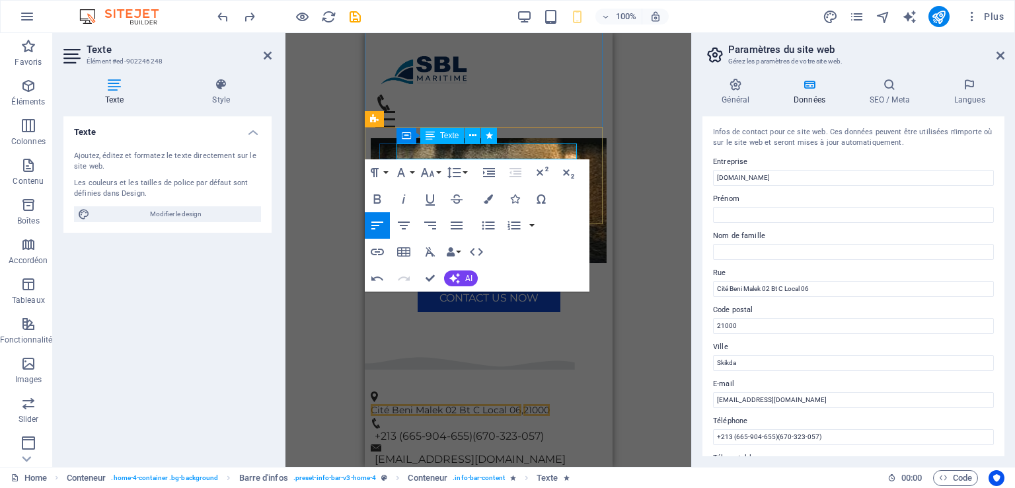
click at [549, 404] on span "21000" at bounding box center [536, 410] width 26 height 12
click at [999, 58] on icon at bounding box center [1001, 55] width 8 height 11
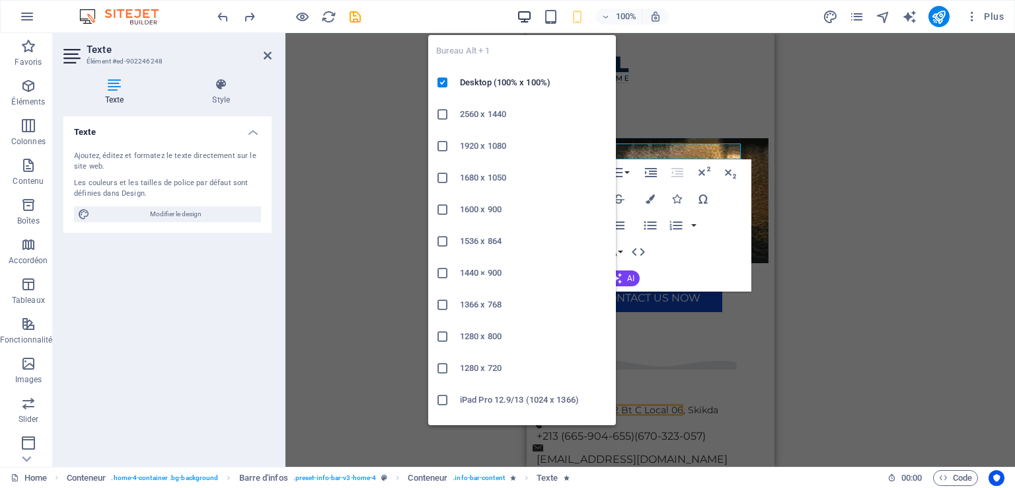
click at [525, 17] on icon "button" at bounding box center [524, 16] width 15 height 15
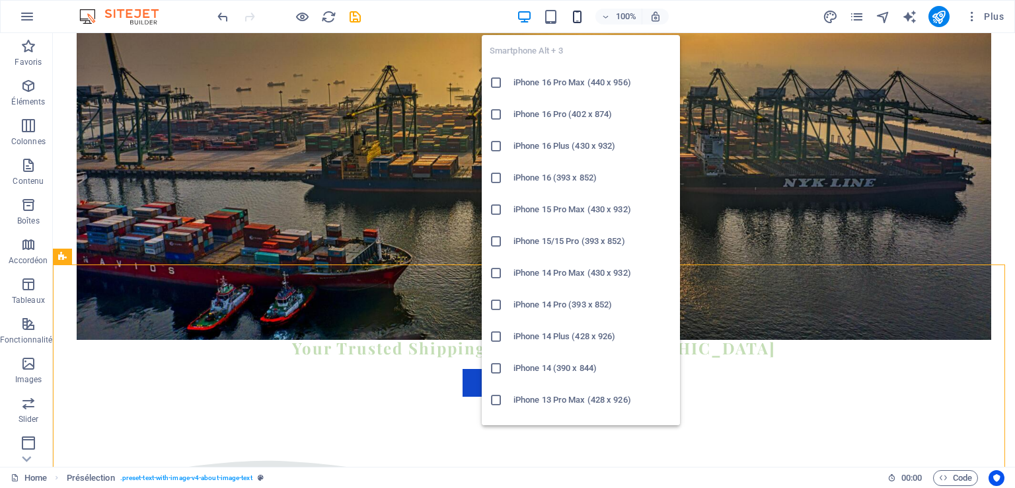
click at [582, 17] on icon "button" at bounding box center [577, 16] width 15 height 15
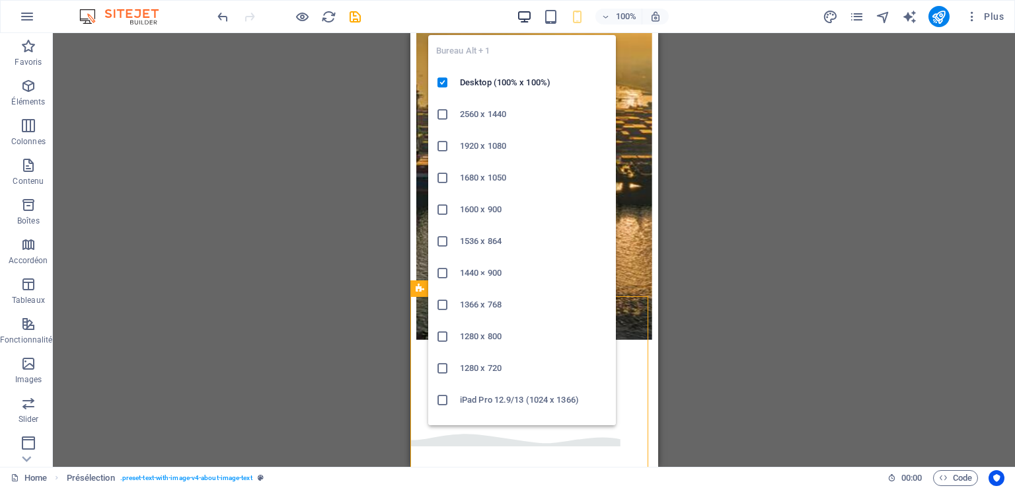
click at [529, 19] on icon "button" at bounding box center [524, 16] width 15 height 15
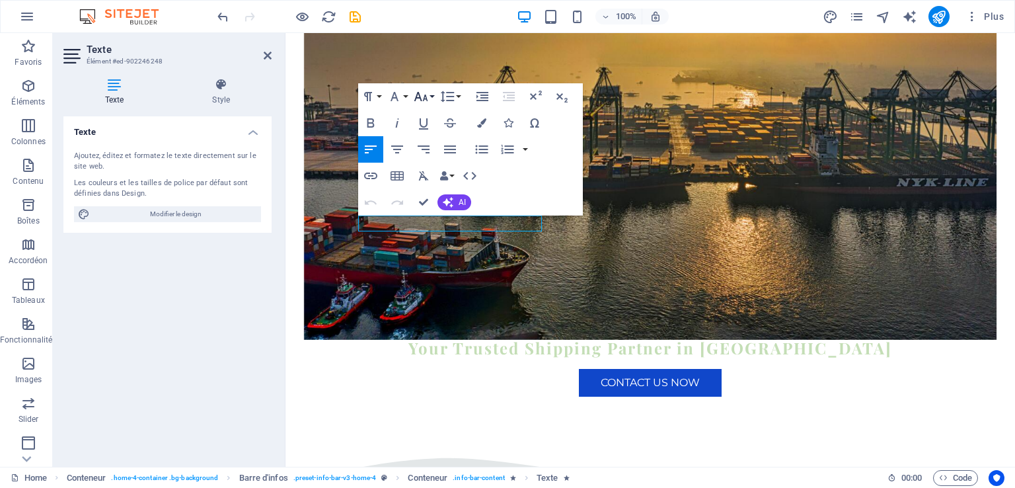
click at [427, 98] on icon "button" at bounding box center [421, 97] width 16 height 16
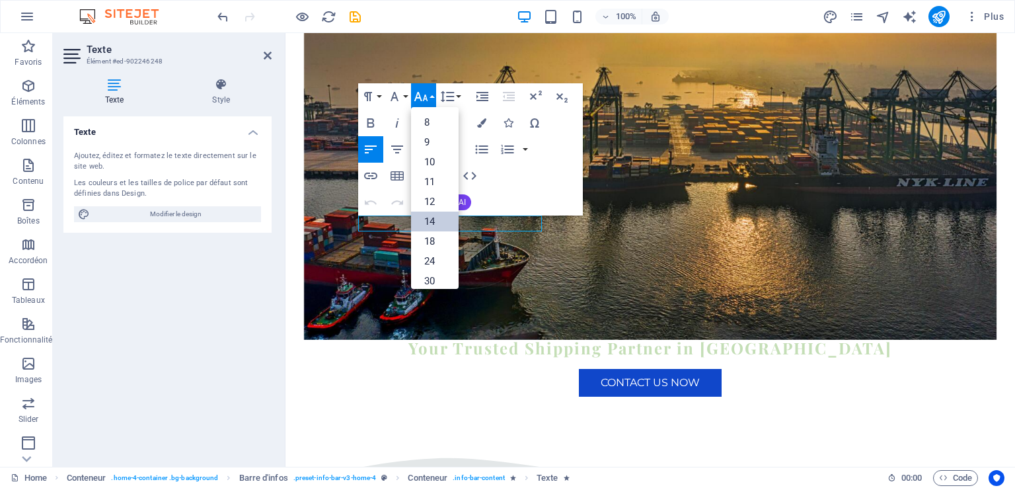
click at [432, 217] on link "14" at bounding box center [435, 222] width 48 height 20
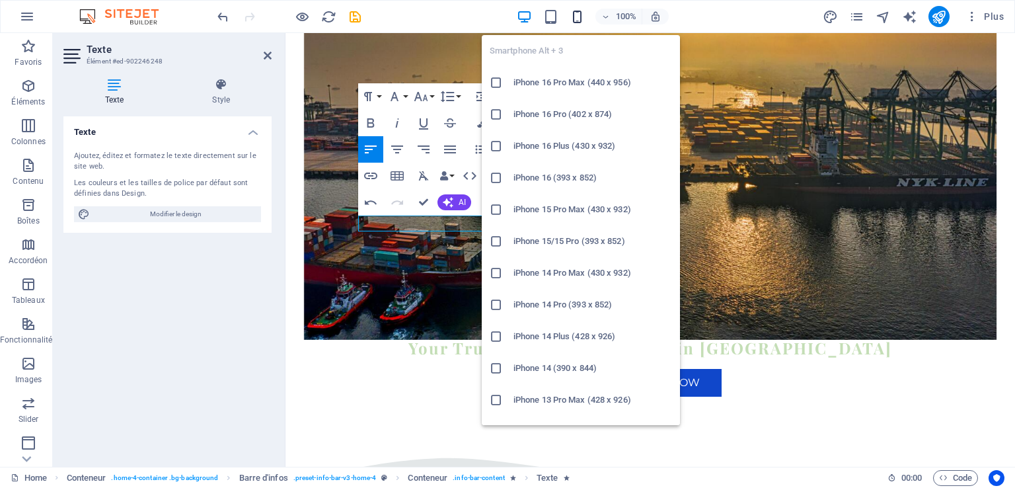
click at [576, 15] on icon "button" at bounding box center [577, 16] width 15 height 15
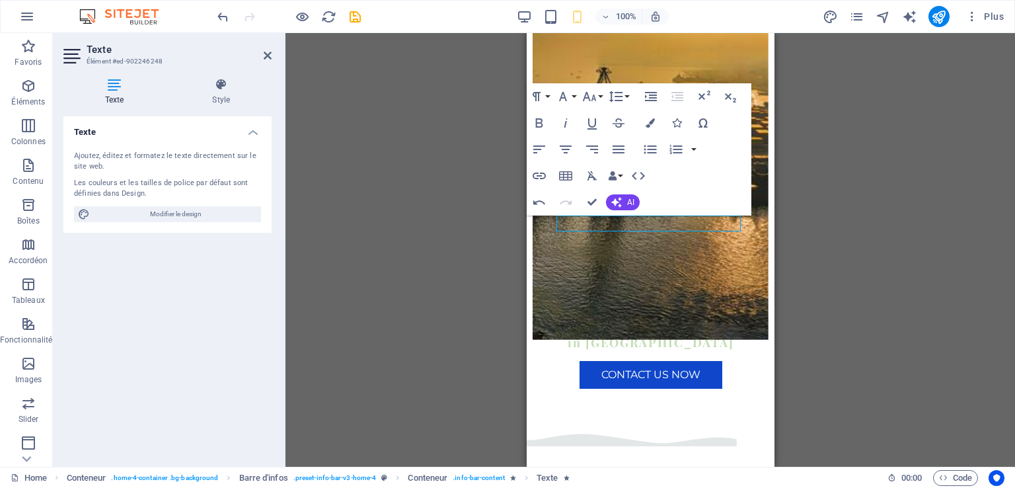
click at [835, 178] on div "H2 Conteneur Conteneur Bannière Conteneur Barre de menus Menu Conteneur Texte B…" at bounding box center [651, 250] width 730 height 434
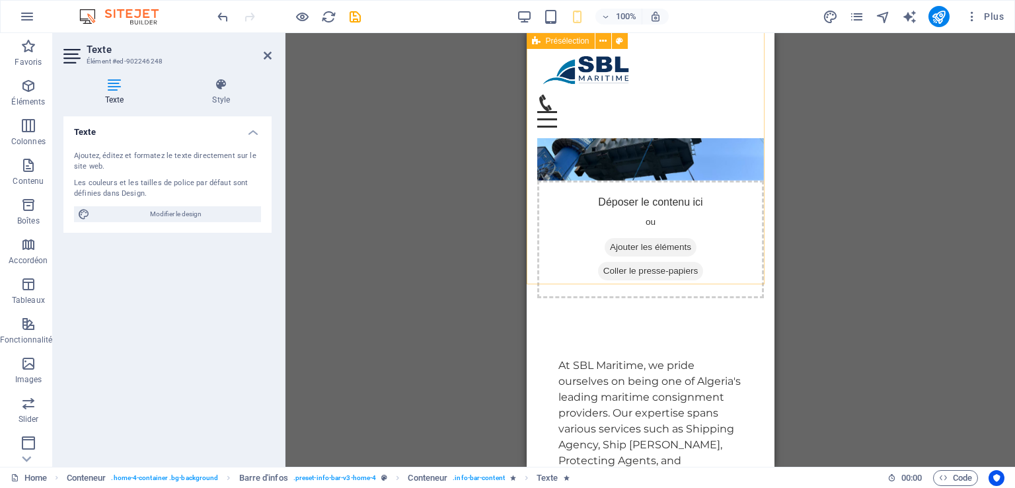
scroll to position [420, 0]
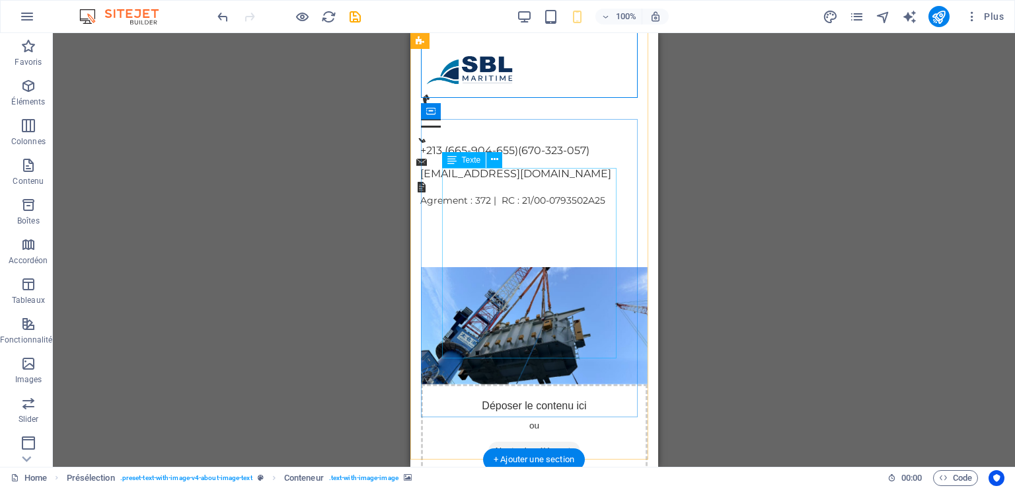
scroll to position [444, 0]
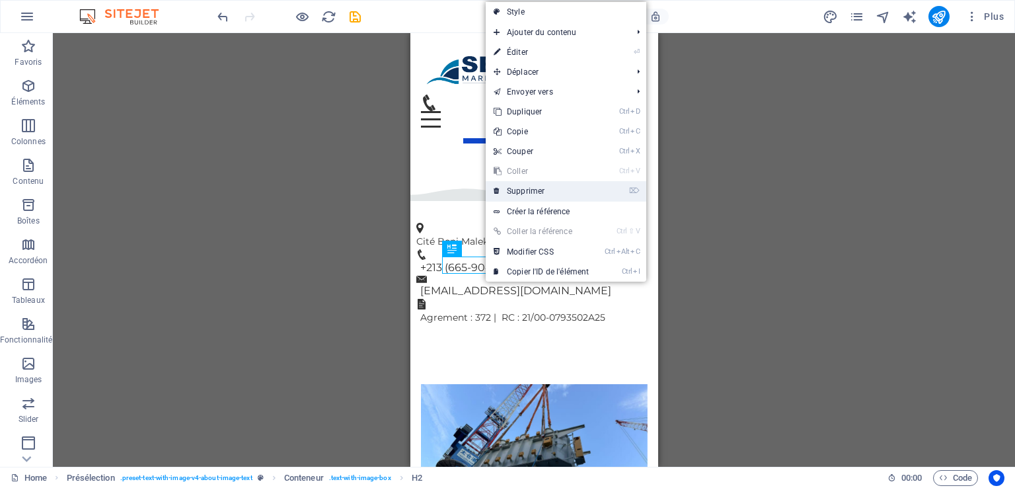
click at [529, 186] on link "⌦ Supprimer" at bounding box center [541, 191] width 111 height 20
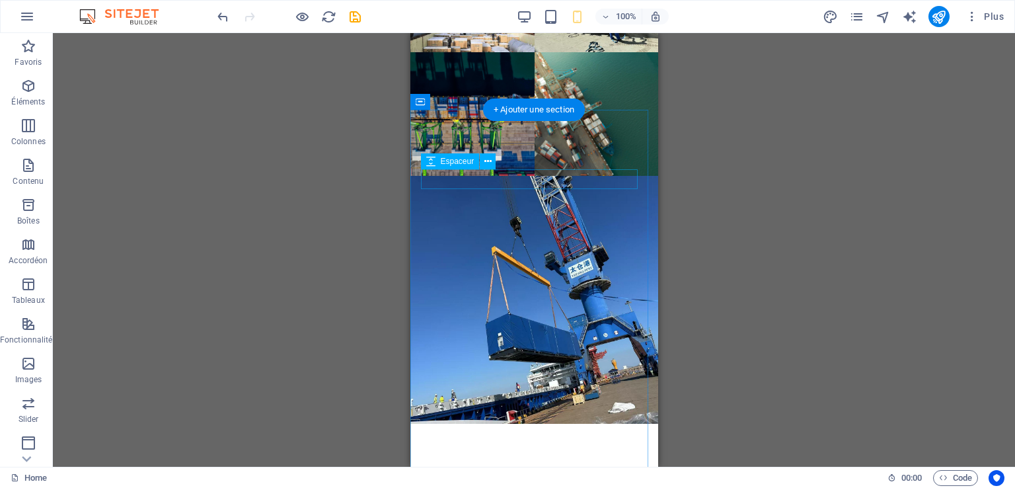
scroll to position [3913, 0]
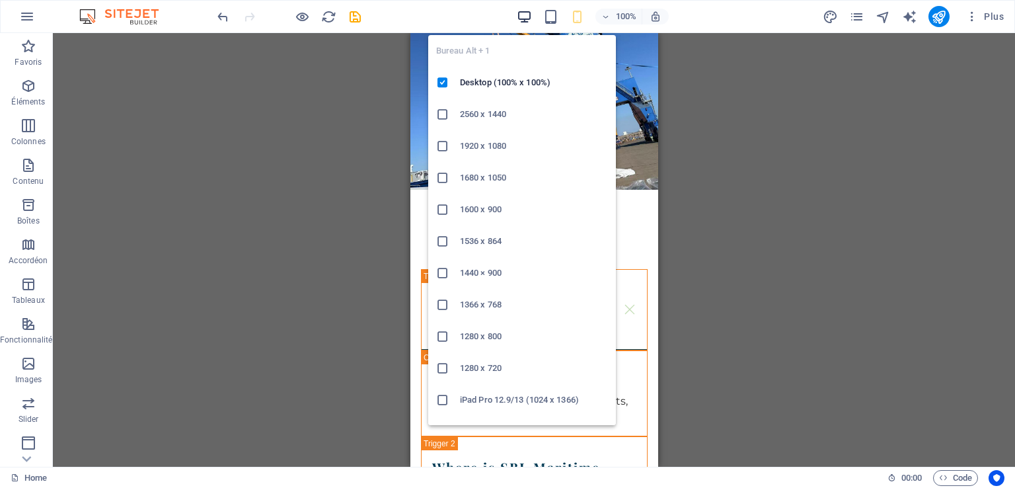
click at [525, 17] on icon "button" at bounding box center [524, 16] width 15 height 15
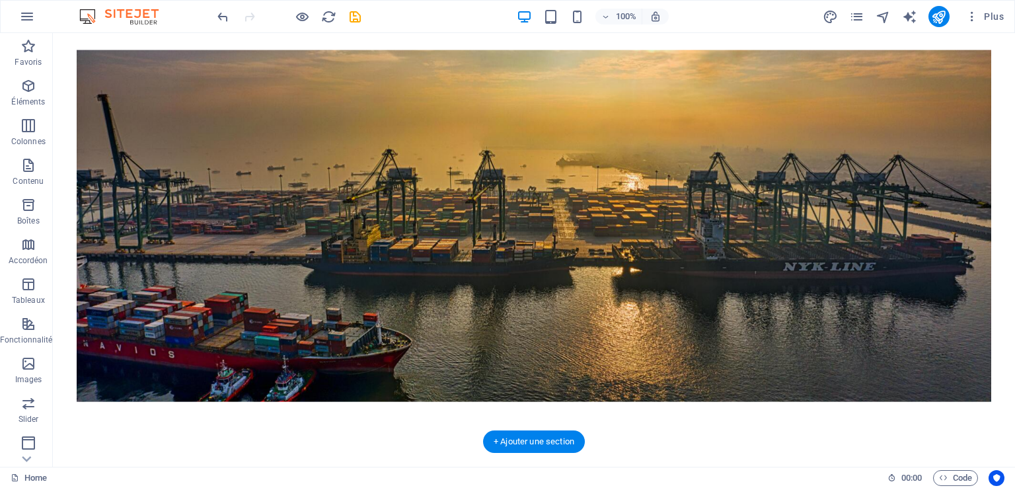
scroll to position [98, 0]
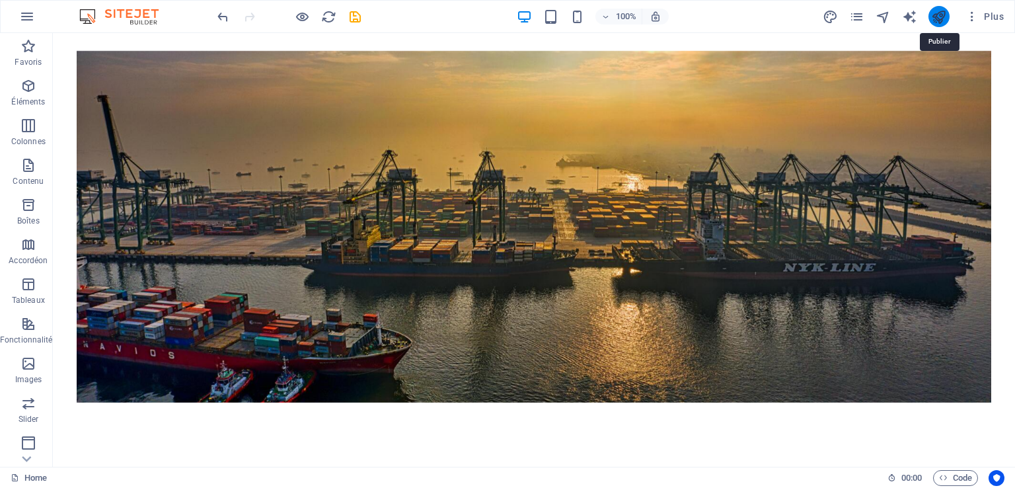
click at [939, 15] on icon "publish" at bounding box center [938, 16] width 15 height 15
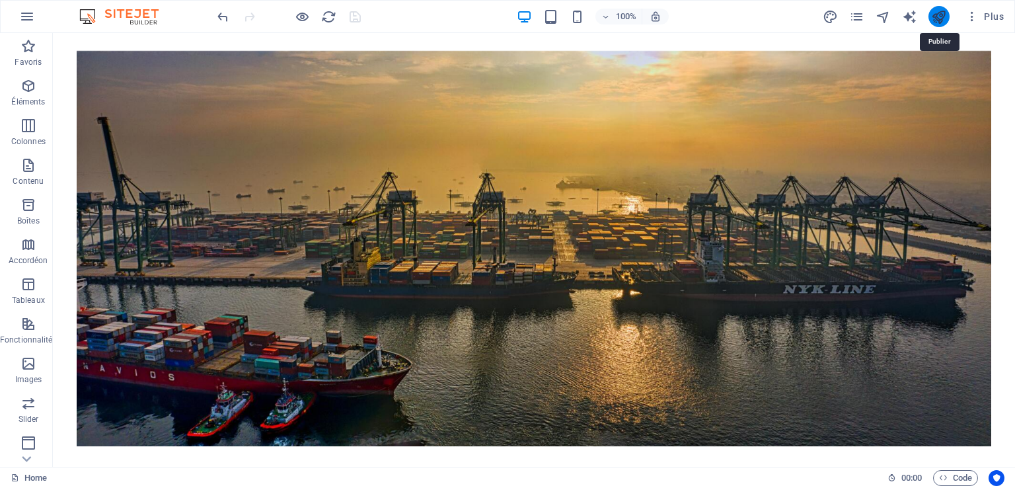
click at [939, 15] on icon "publish" at bounding box center [938, 16] width 15 height 15
click at [942, 22] on icon "publish" at bounding box center [938, 16] width 15 height 15
